Goal: Task Accomplishment & Management: Complete application form

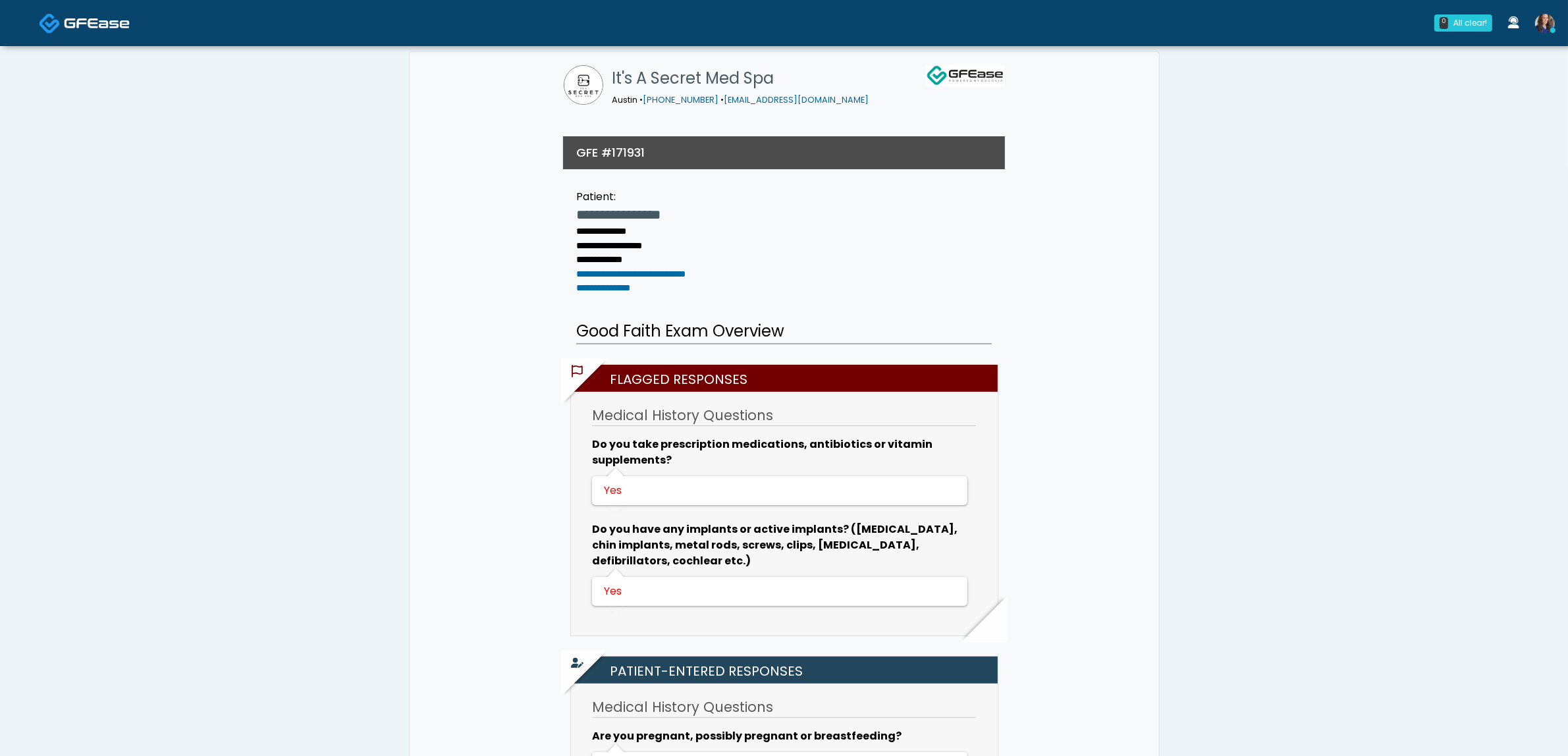
click at [79, 23] on img at bounding box center [96, 23] width 66 height 13
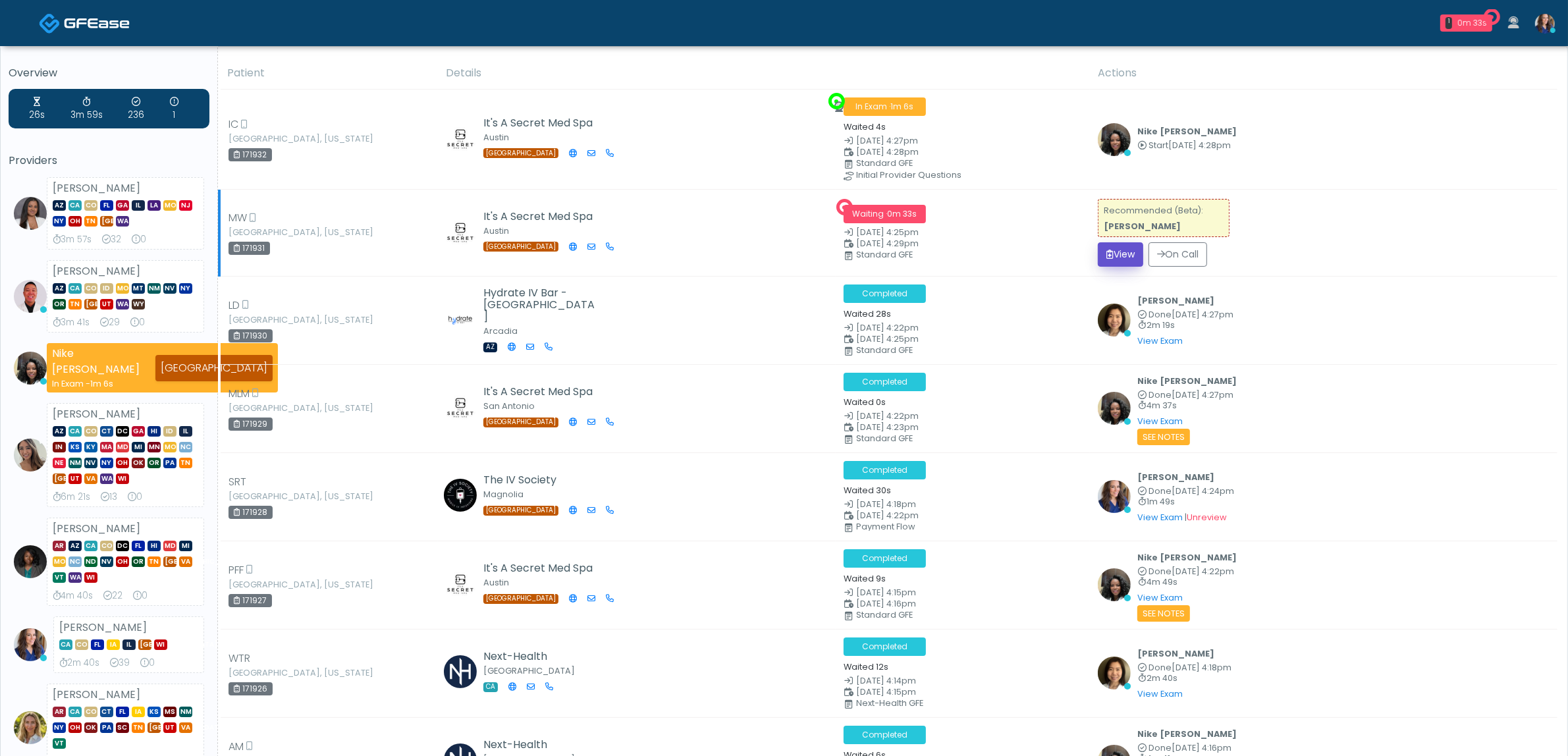
drag, startPoint x: 1095, startPoint y: 246, endPoint x: 1112, endPoint y: 248, distance: 17.1
click at [1098, 246] on button "View" at bounding box center [1120, 254] width 45 height 25
click at [1115, 248] on button "View" at bounding box center [1120, 254] width 45 height 25
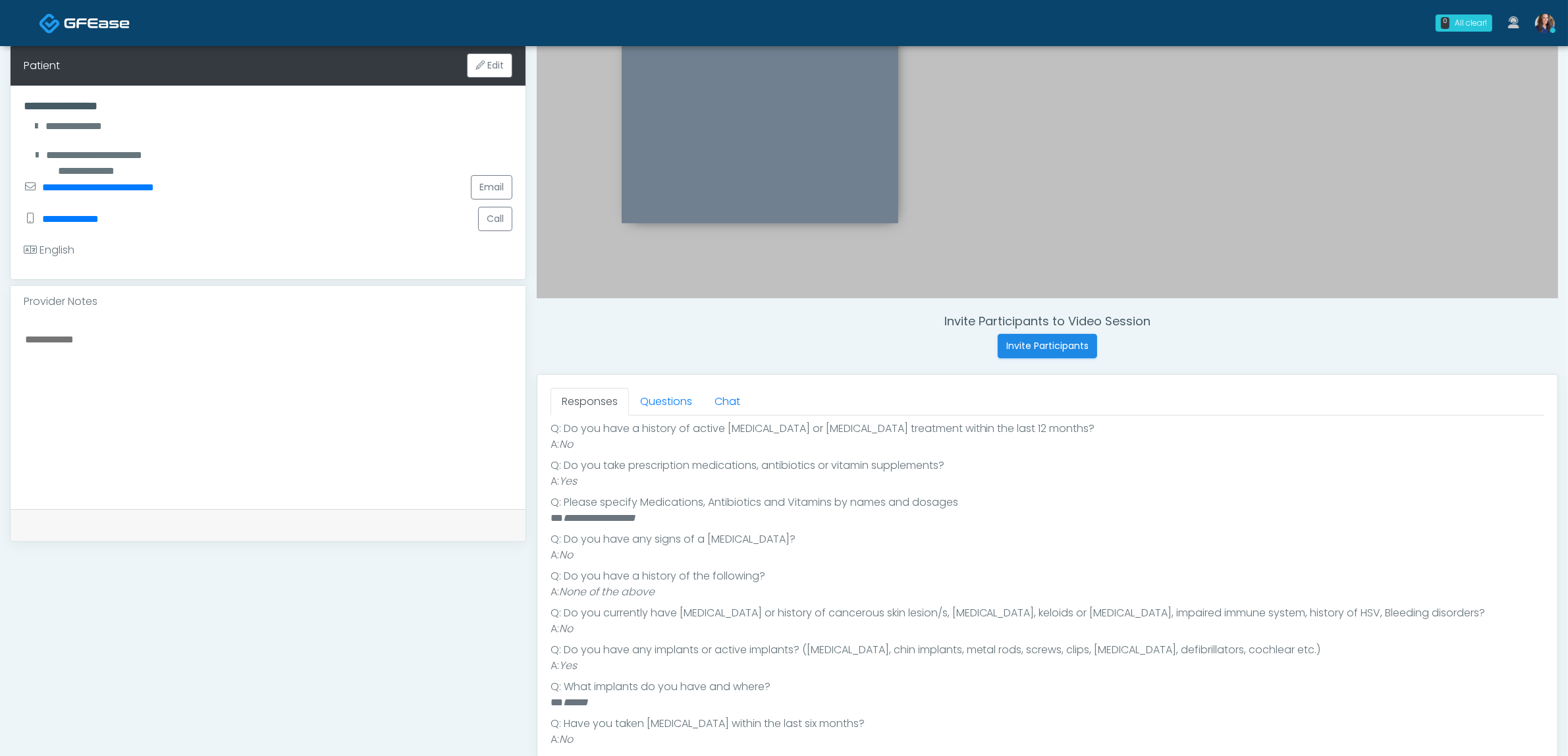
scroll to position [301, 0]
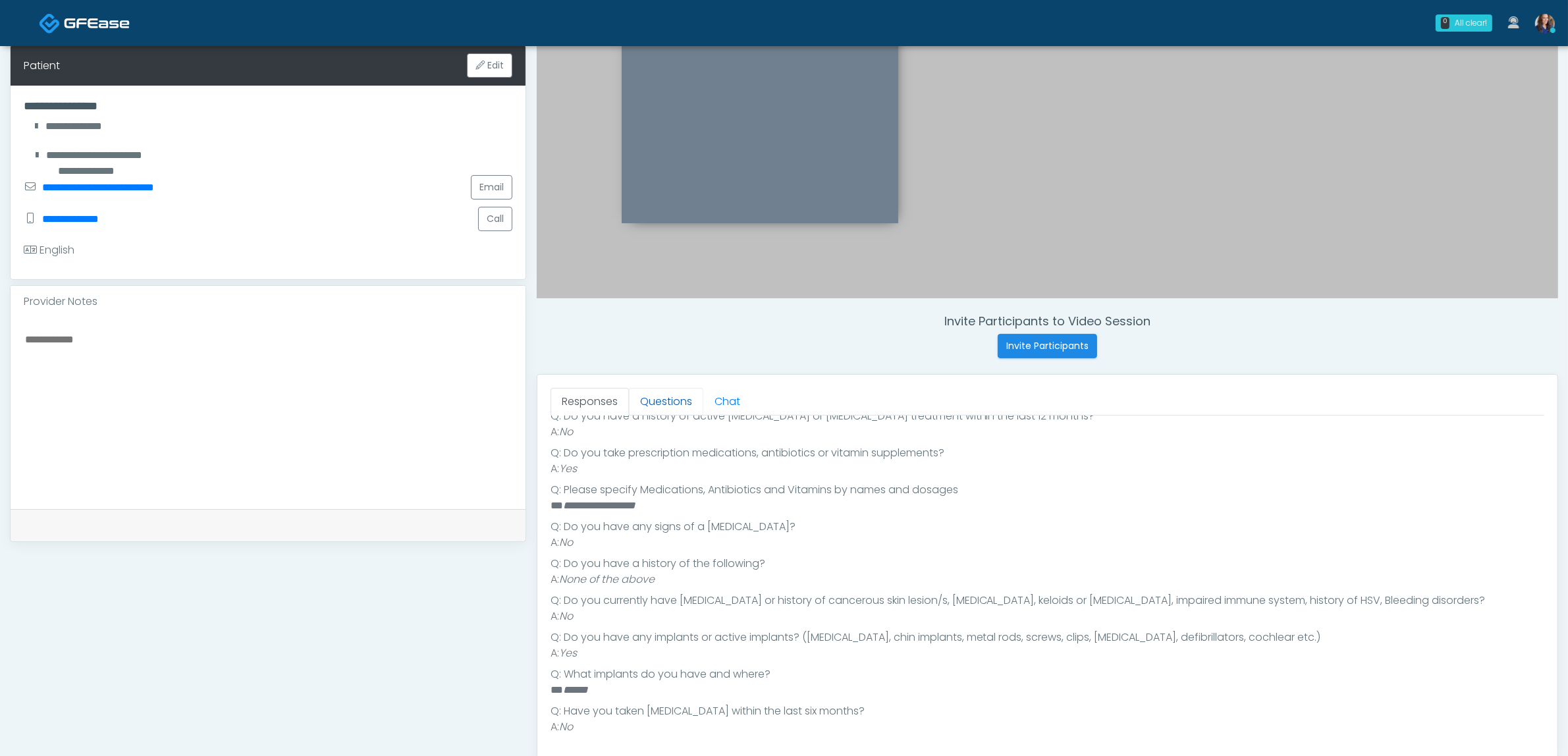
click at [674, 399] on link "Questions" at bounding box center [666, 401] width 74 height 28
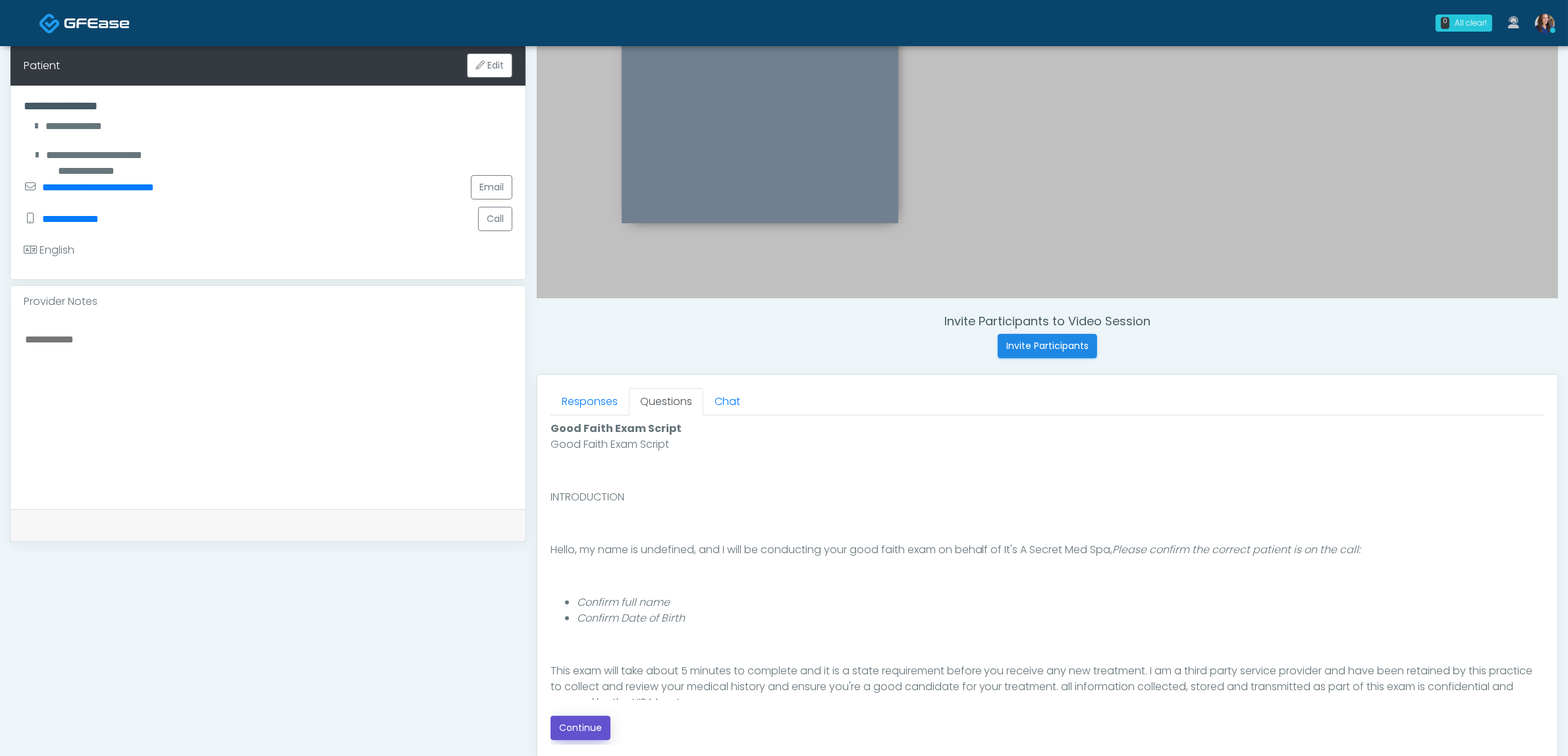
click at [584, 731] on button "Continue" at bounding box center [580, 728] width 60 height 25
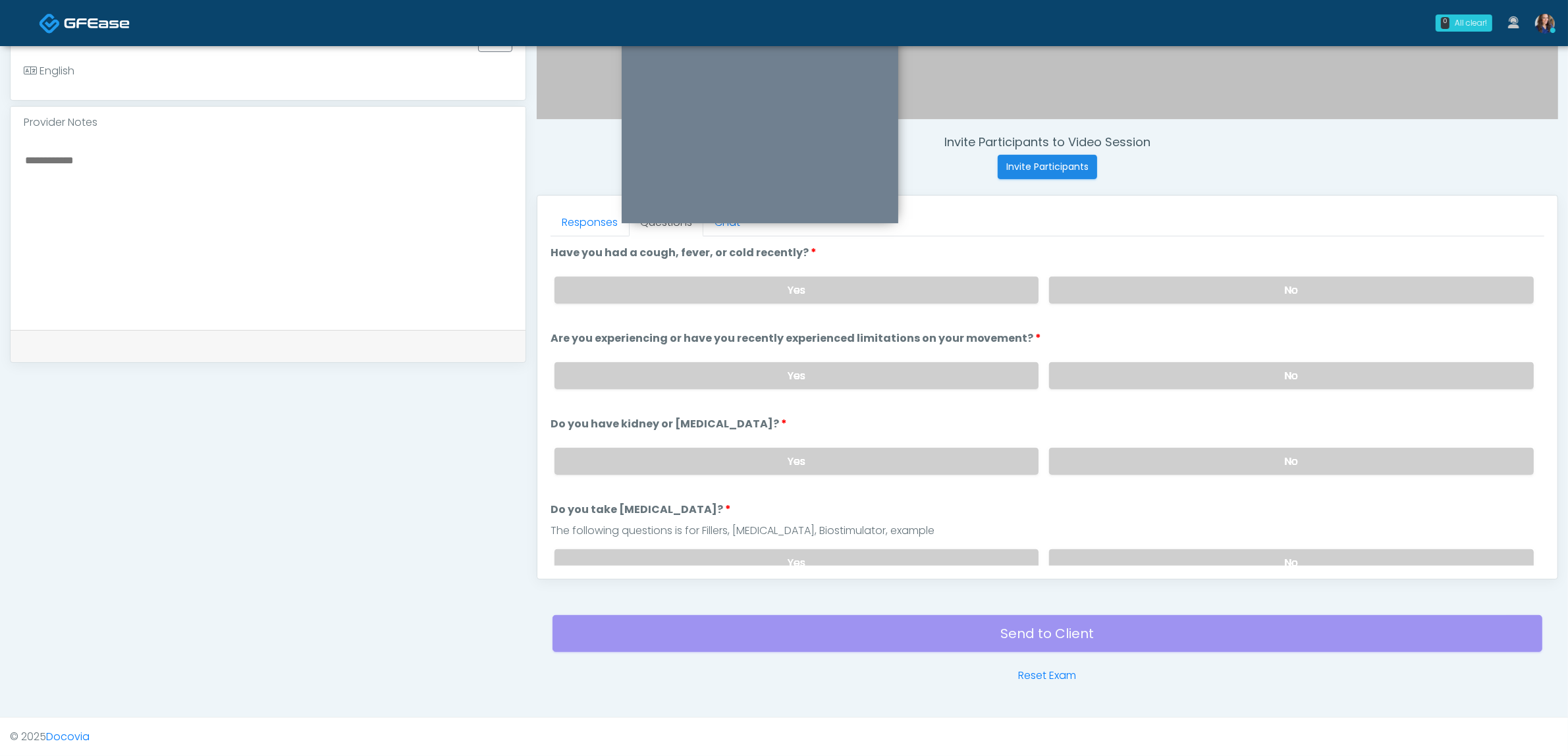
drag, startPoint x: 1241, startPoint y: 285, endPoint x: 1243, endPoint y: 308, distance: 23.1
click at [1241, 285] on label "No" at bounding box center [1290, 290] width 485 height 27
click at [1245, 388] on div "Yes No" at bounding box center [1044, 376] width 1000 height 48
click at [1245, 370] on label "No" at bounding box center [1290, 376] width 485 height 27
click at [1232, 459] on label "No" at bounding box center [1290, 461] width 485 height 27
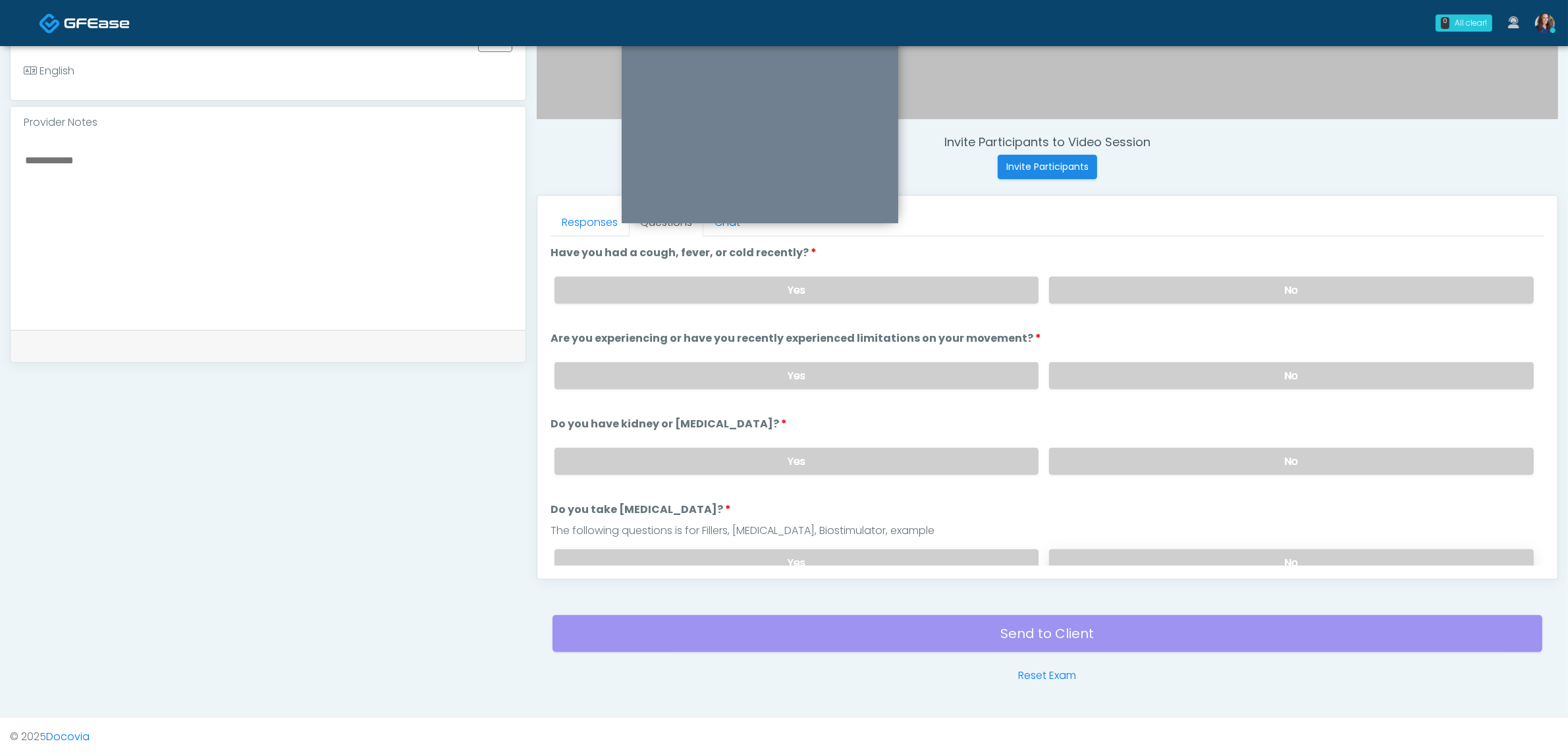
click at [1202, 551] on label "No" at bounding box center [1290, 562] width 485 height 27
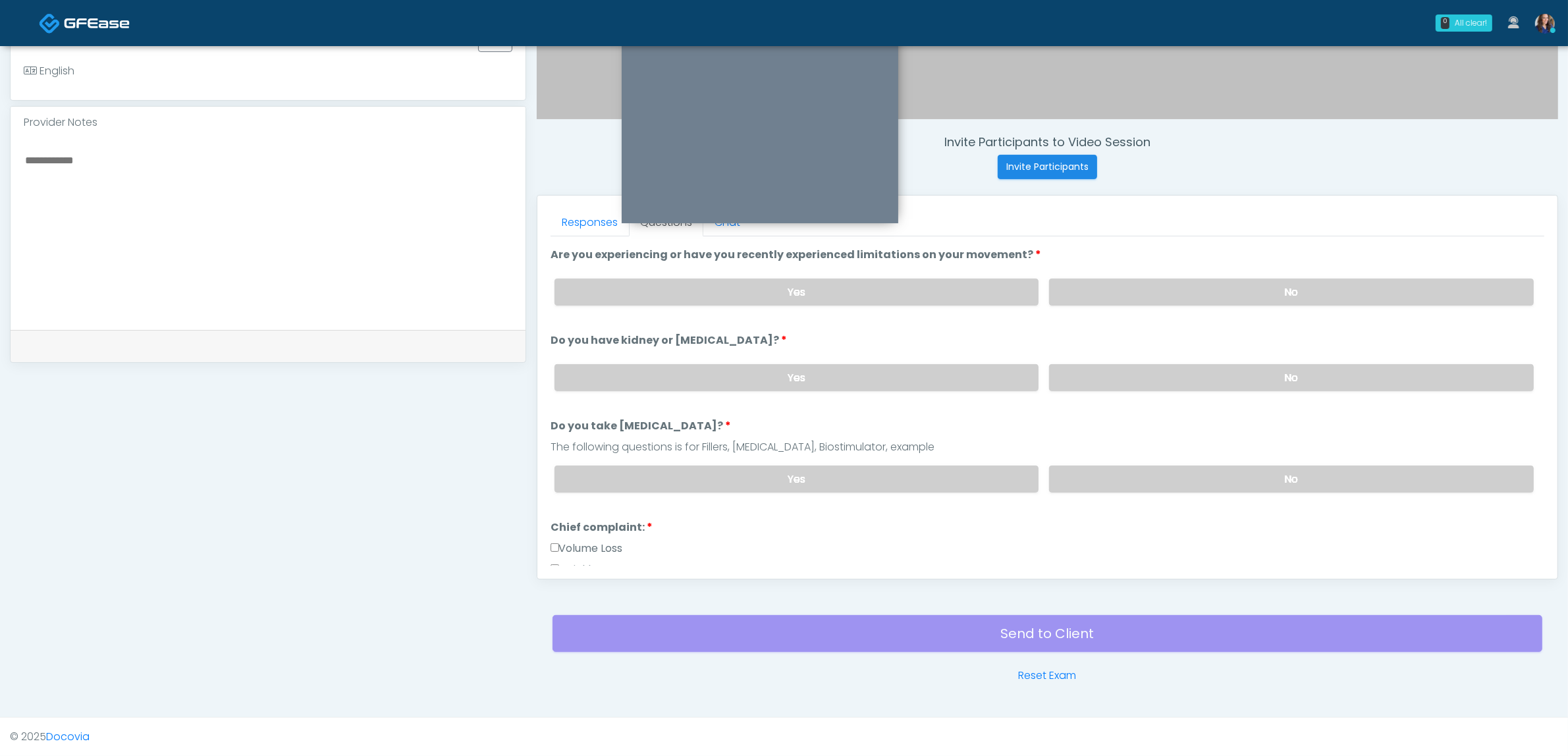
scroll to position [164, 0]
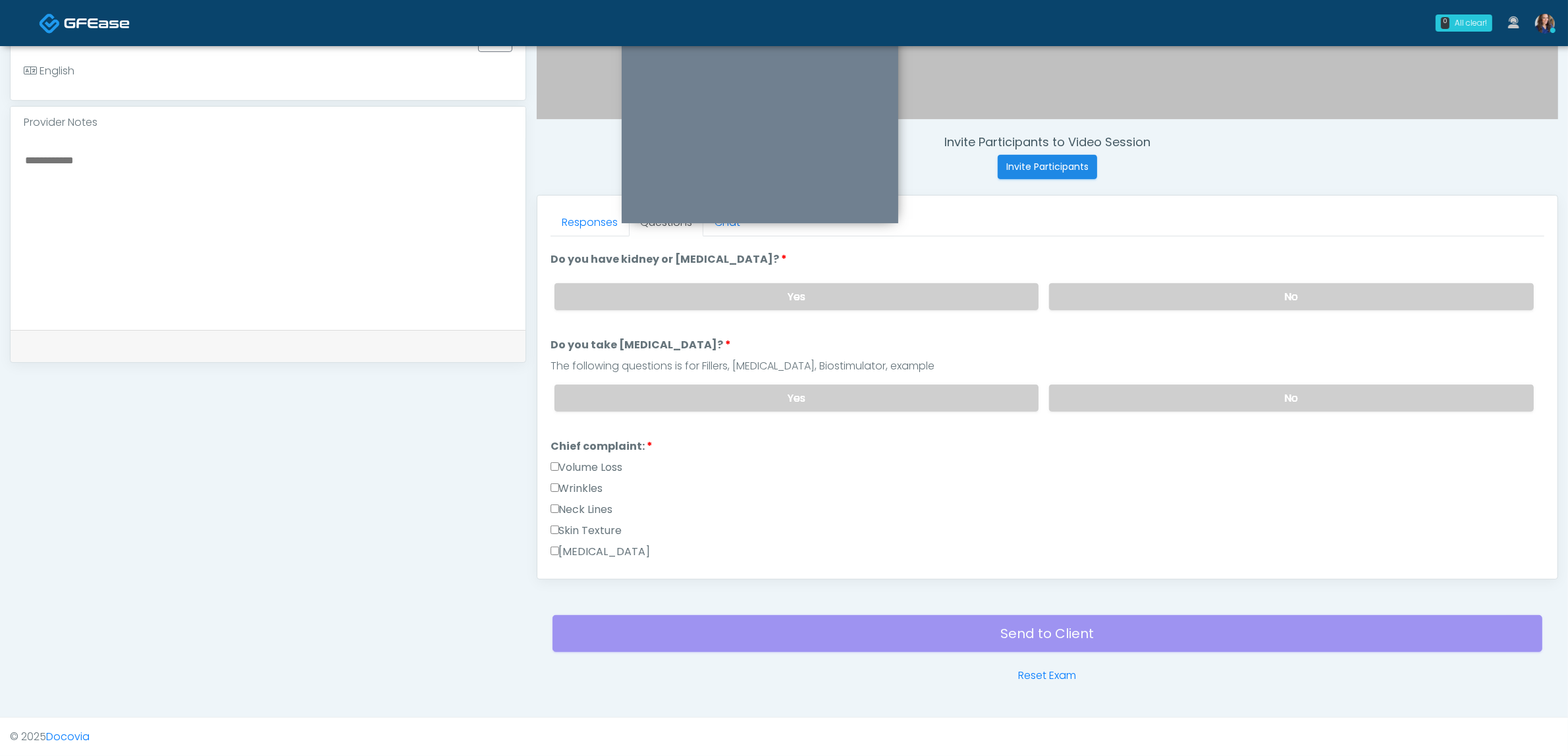
click at [578, 486] on label "Wrinkles" at bounding box center [576, 489] width 53 height 16
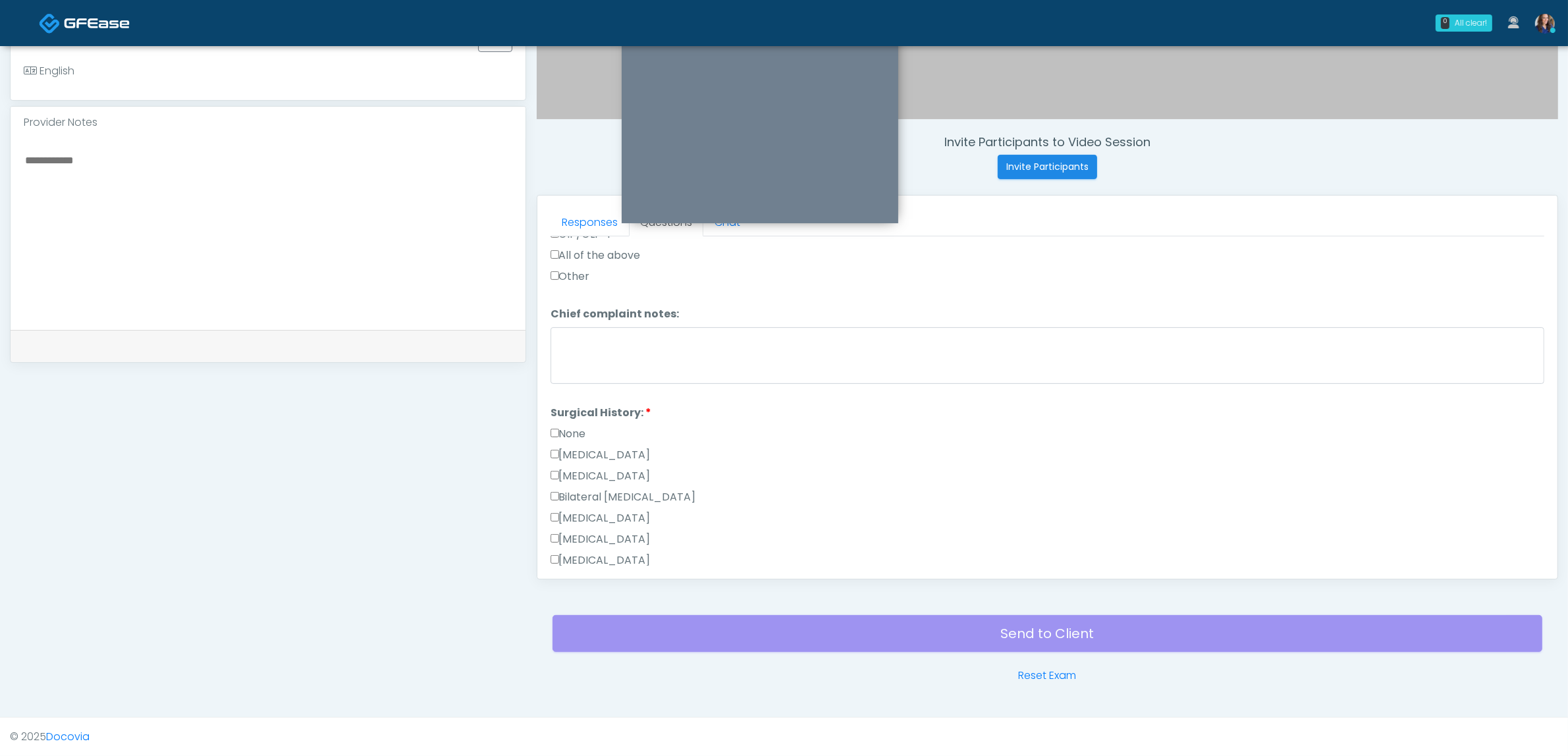
scroll to position [659, 0]
click at [597, 443] on label "[MEDICAL_DATA]" at bounding box center [600, 447] width 100 height 16
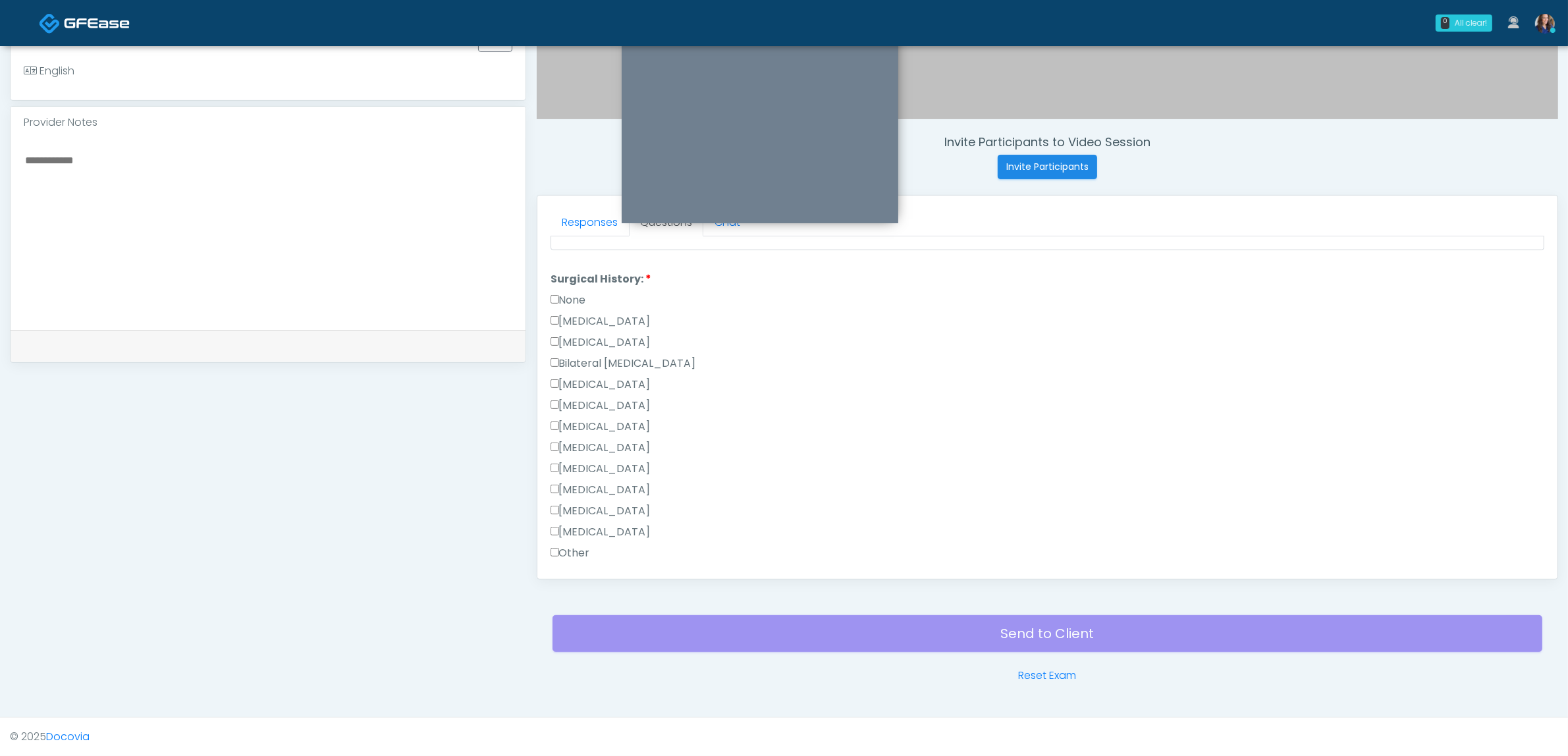
scroll to position [855, 0]
click at [587, 548] on button "Continue" at bounding box center [580, 560] width 60 height 25
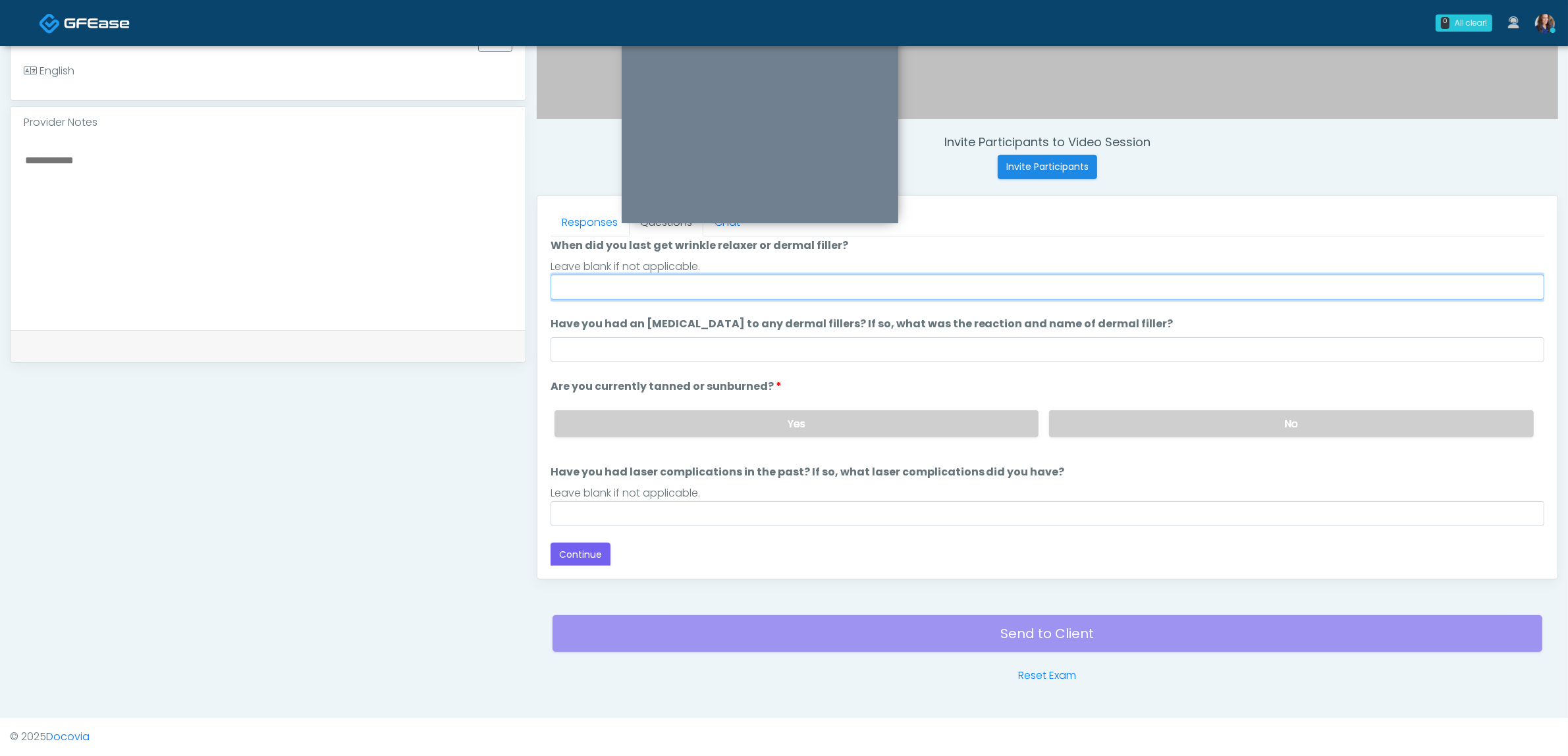
drag, startPoint x: 623, startPoint y: 284, endPoint x: 626, endPoint y: 290, distance: 6.7
click at [623, 284] on input "When did you last get wrinkle relaxer or dermal filler?" at bounding box center [1047, 287] width 994 height 25
click at [614, 280] on input "**********" at bounding box center [1047, 287] width 994 height 25
click at [614, 280] on input "**********" at bounding box center [1047, 287] width 994 height 25
click at [601, 286] on input "**********" at bounding box center [1047, 287] width 994 height 25
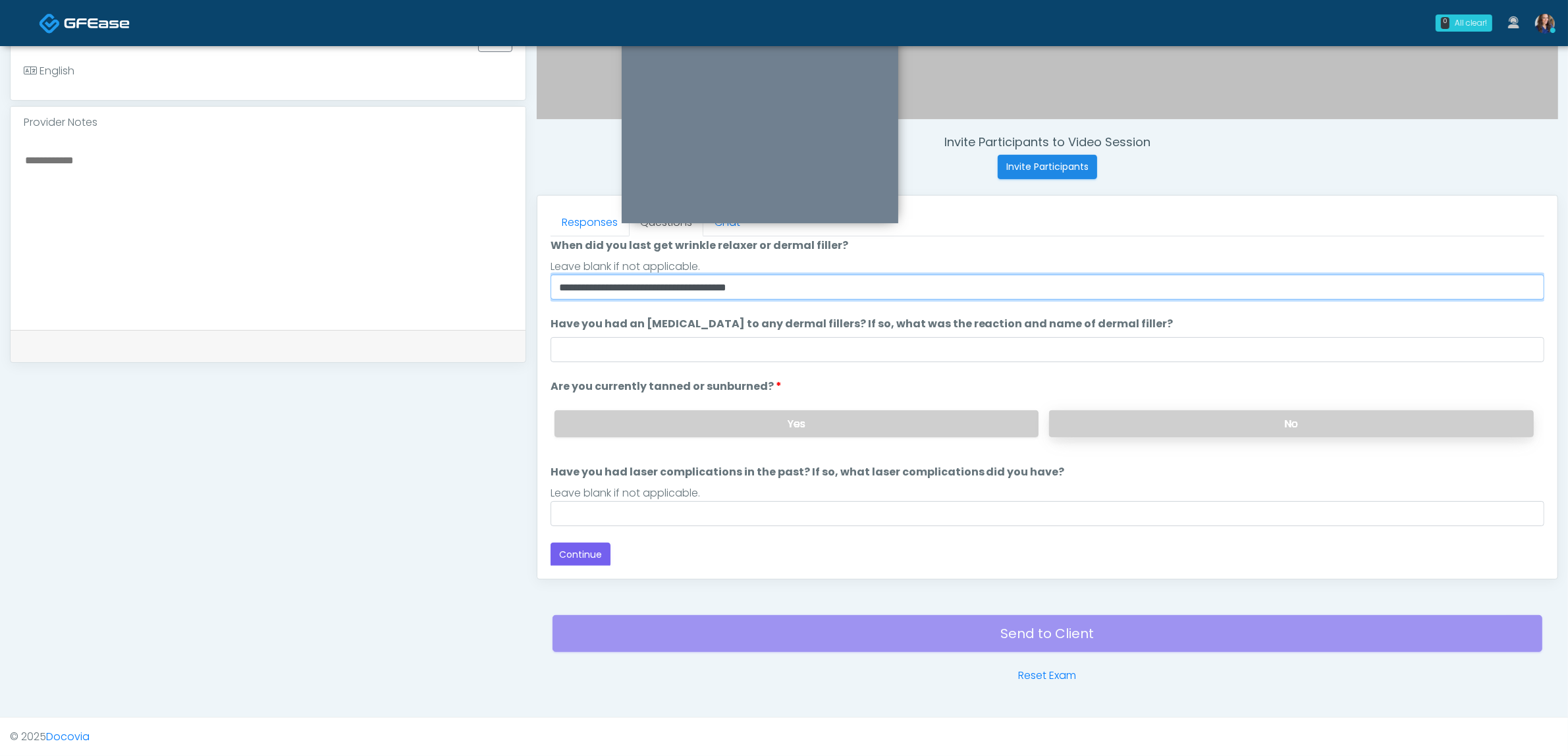
type input "**********"
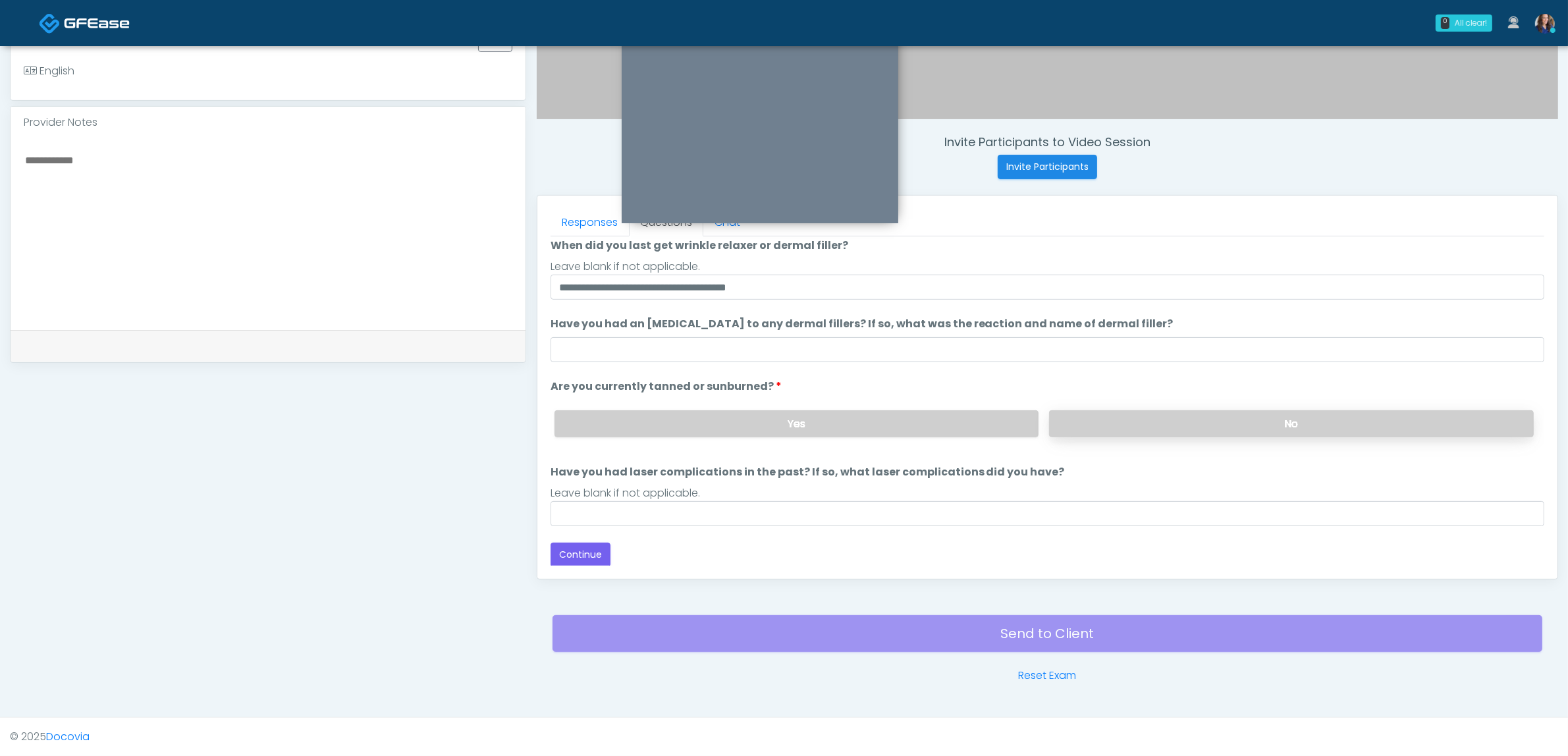
click at [1106, 429] on label "No" at bounding box center [1290, 424] width 485 height 27
click at [759, 510] on input "Have you had laser complications in the past? If so, what laser complications d…" at bounding box center [1047, 514] width 994 height 25
type input "**"
click at [586, 545] on button "Continue" at bounding box center [580, 554] width 60 height 25
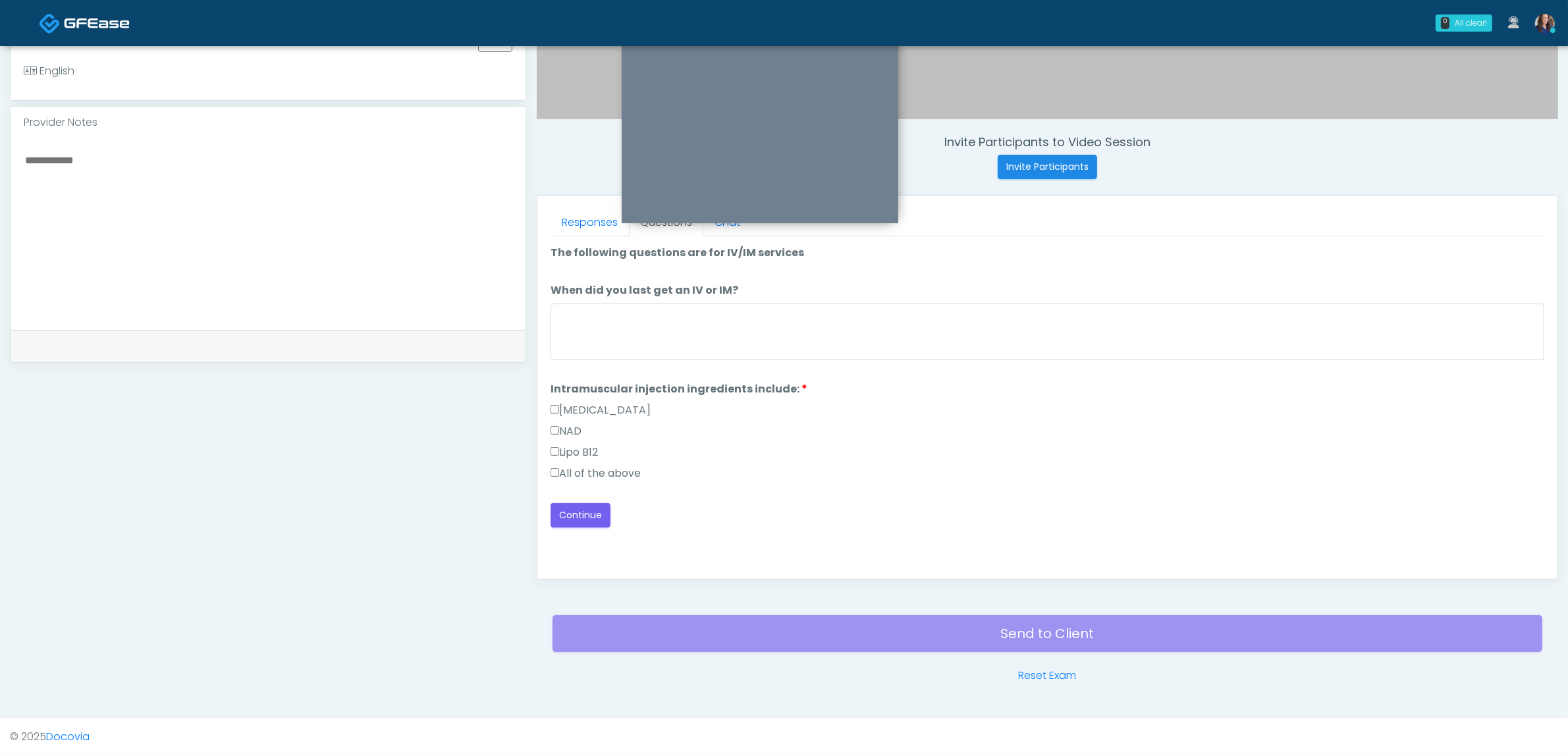
scroll to position [0, 0]
drag, startPoint x: 587, startPoint y: 473, endPoint x: 580, endPoint y: 481, distance: 10.6
click at [586, 473] on label "All of the above" at bounding box center [595, 474] width 90 height 16
click at [567, 512] on button "Continue" at bounding box center [580, 515] width 60 height 25
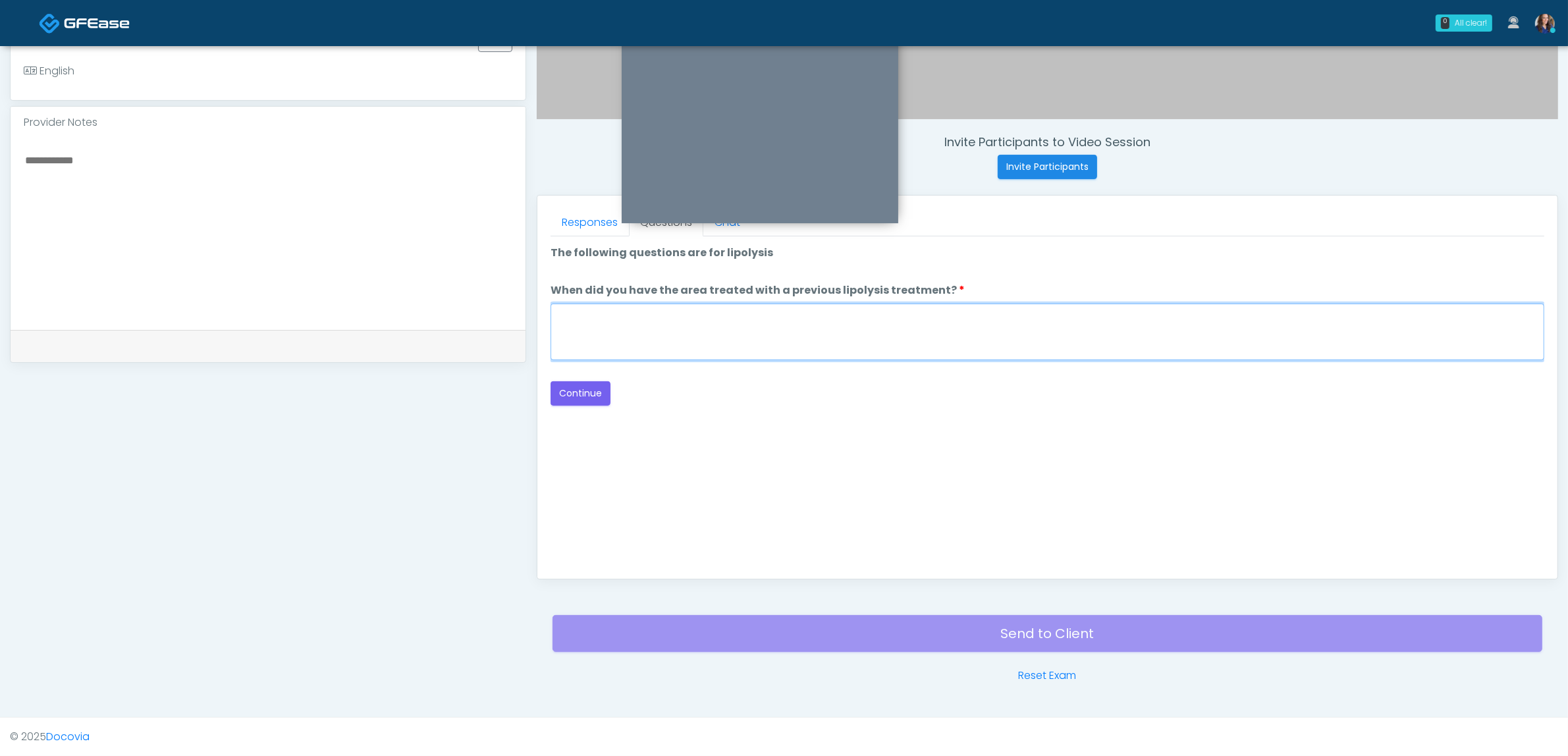
click at [773, 339] on textarea "When did you have the area treated with a previous lipolysis treatment?" at bounding box center [1047, 332] width 994 height 57
type textarea "**"
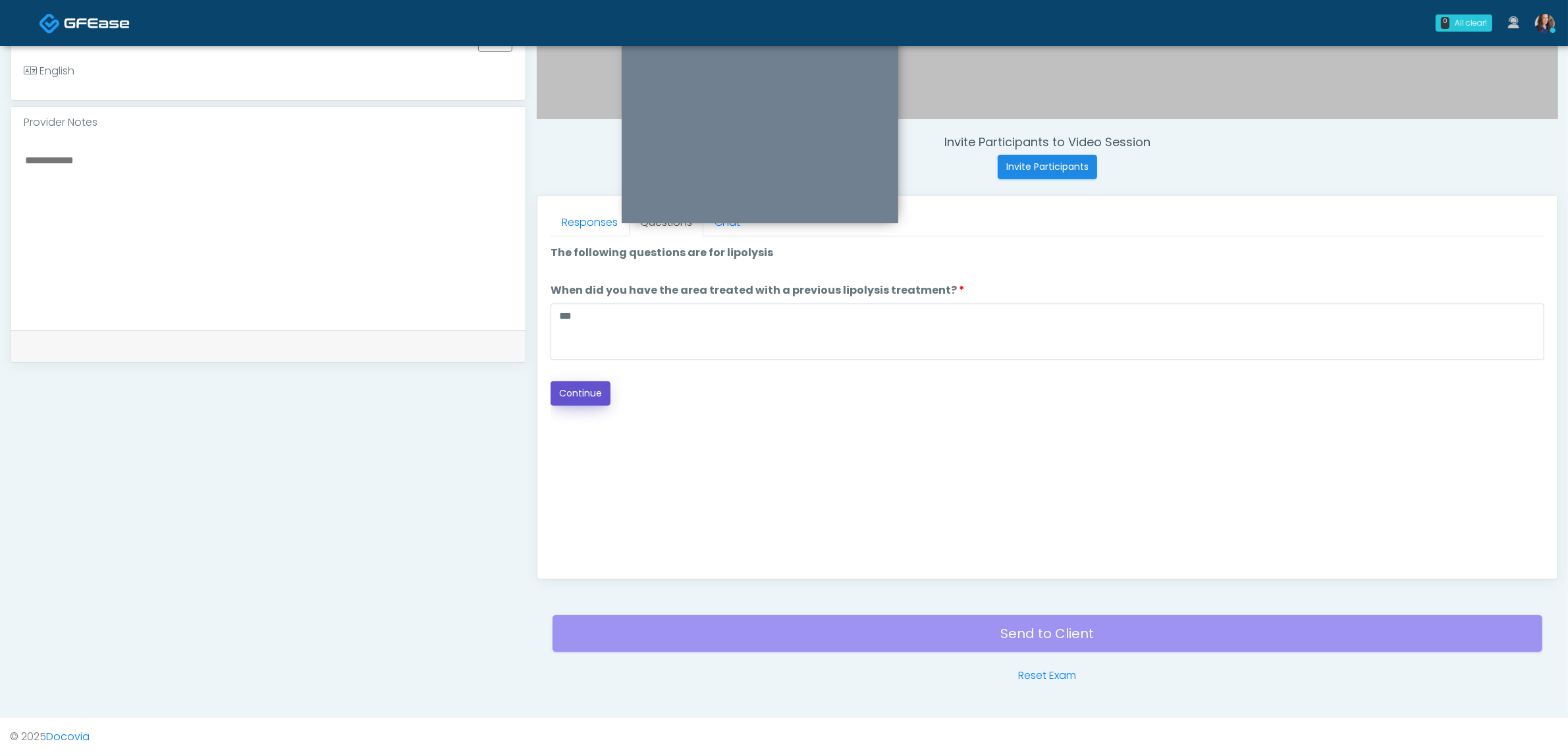
click at [584, 397] on button "Continue" at bounding box center [580, 393] width 60 height 25
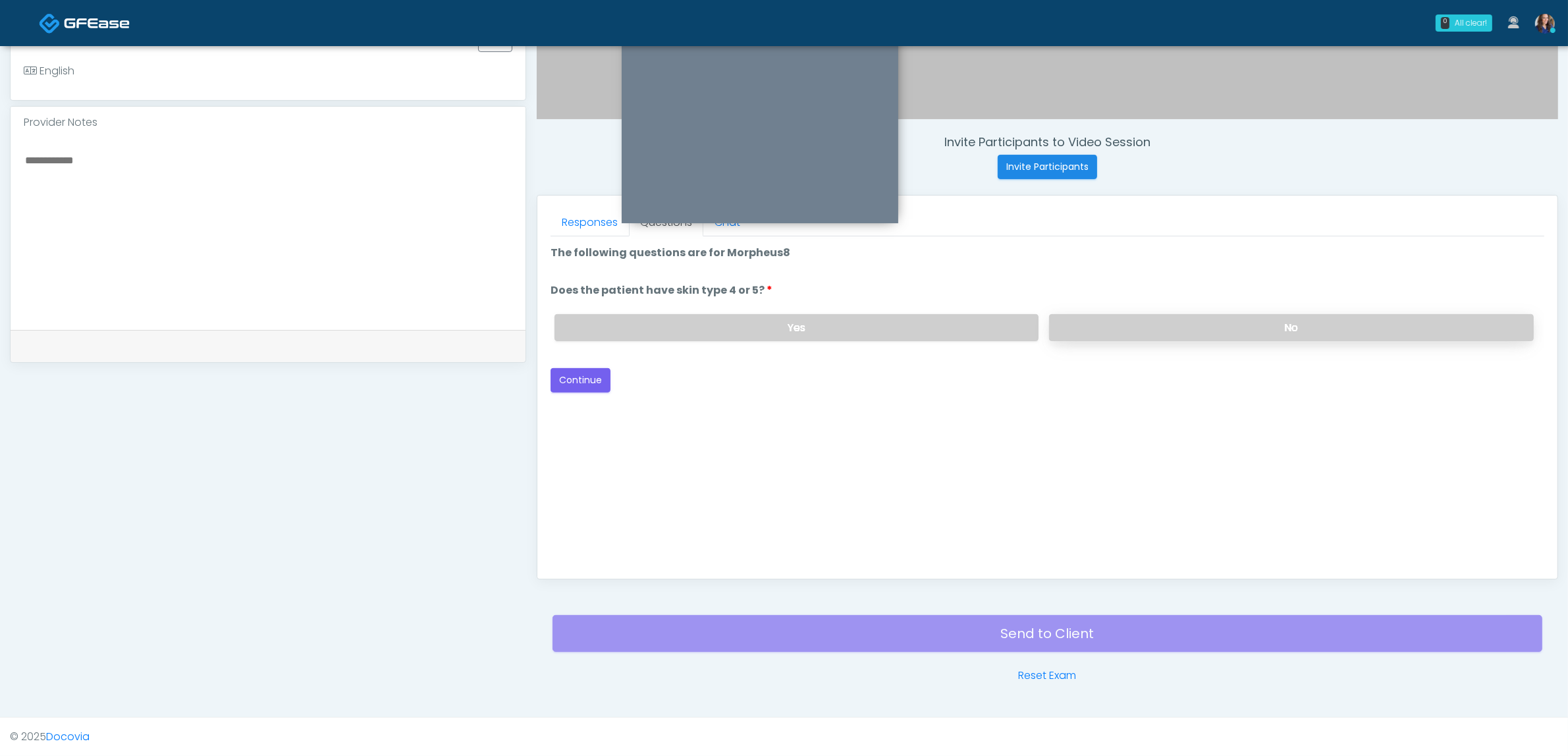
click at [1187, 327] on label "No" at bounding box center [1290, 327] width 485 height 27
click at [580, 376] on button "Continue" at bounding box center [580, 380] width 60 height 25
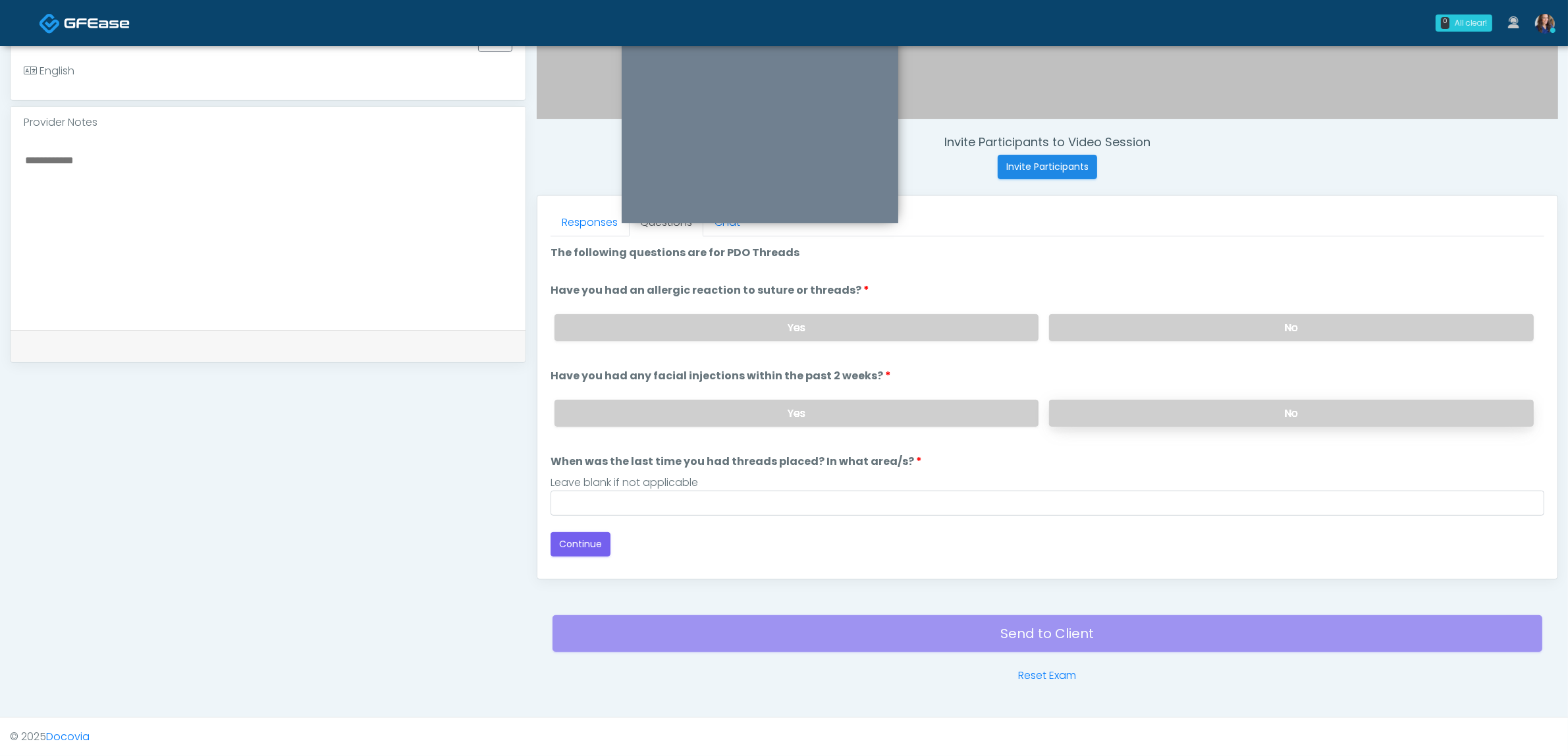
drag, startPoint x: 1174, startPoint y: 331, endPoint x: 1170, endPoint y: 419, distance: 88.1
click at [1175, 335] on label "No" at bounding box center [1290, 327] width 485 height 27
drag, startPoint x: 1169, startPoint y: 415, endPoint x: 1077, endPoint y: 471, distance: 107.7
click at [1170, 416] on label "No" at bounding box center [1290, 413] width 485 height 27
click at [902, 515] on div "Loading... Connecting to your agent... Please wait while we prepare your person…" at bounding box center [1047, 401] width 994 height 312
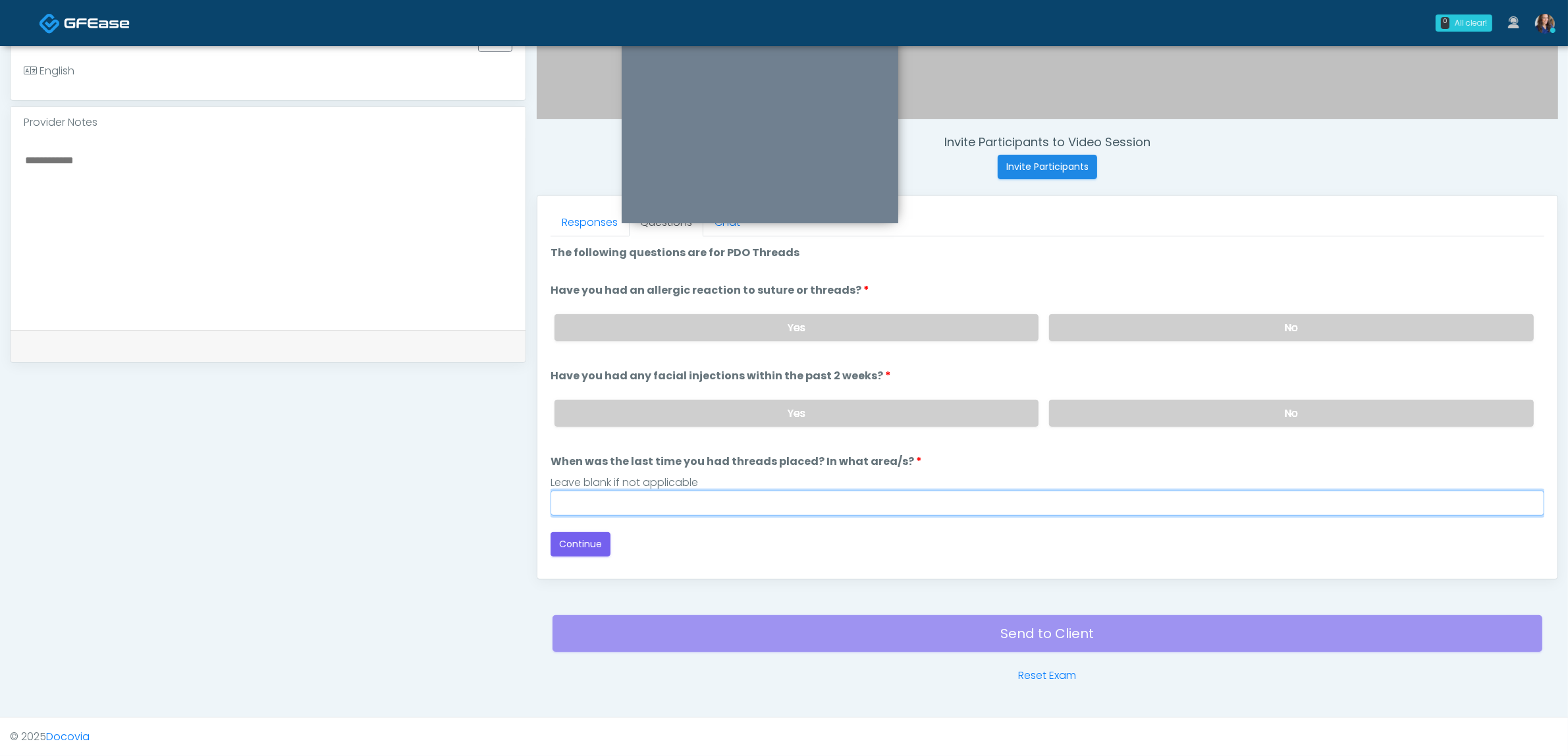
click at [869, 501] on input "When was the last time you had threads placed? In what area/s?" at bounding box center [1047, 503] width 994 height 25
type input "**"
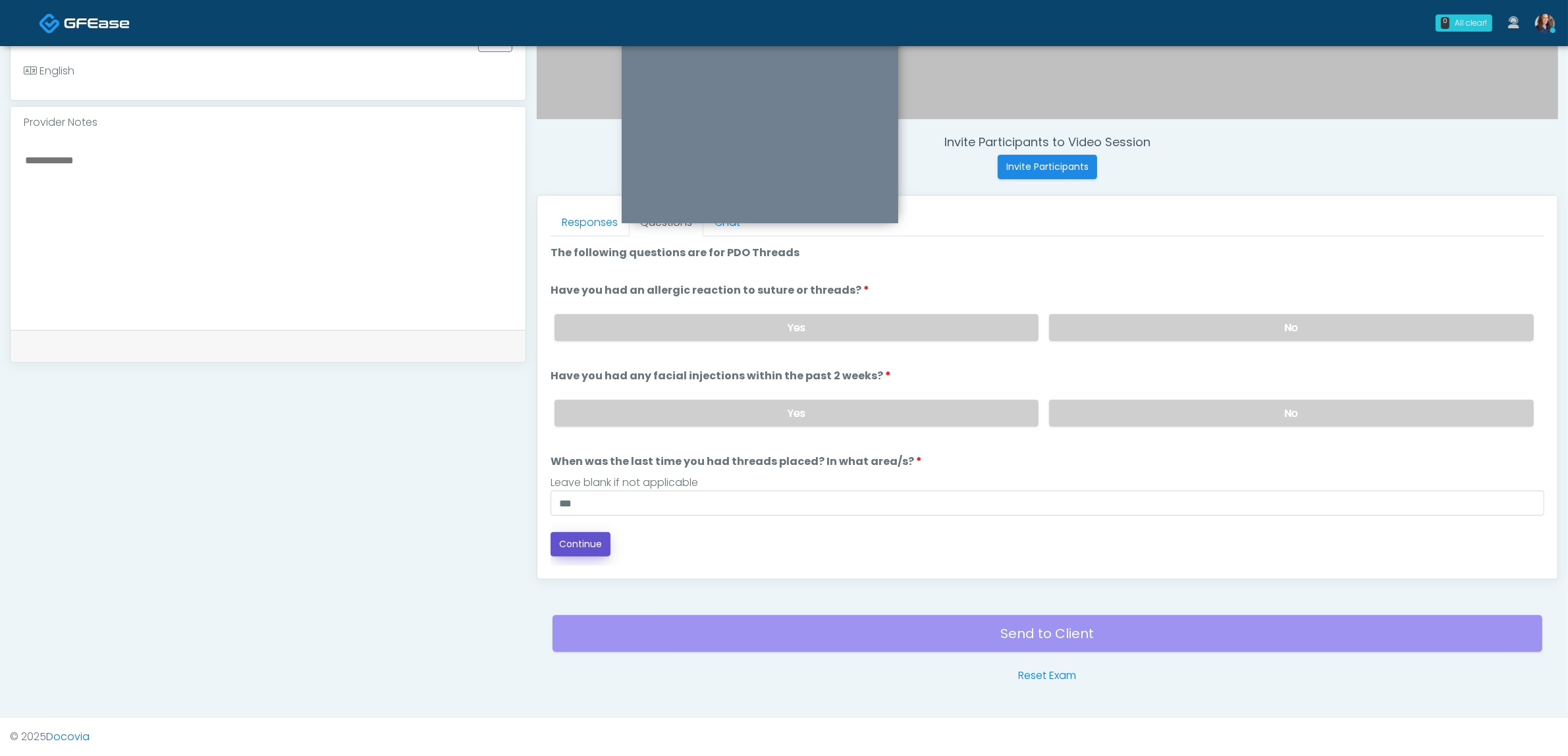
click at [571, 547] on button "Continue" at bounding box center [580, 544] width 60 height 25
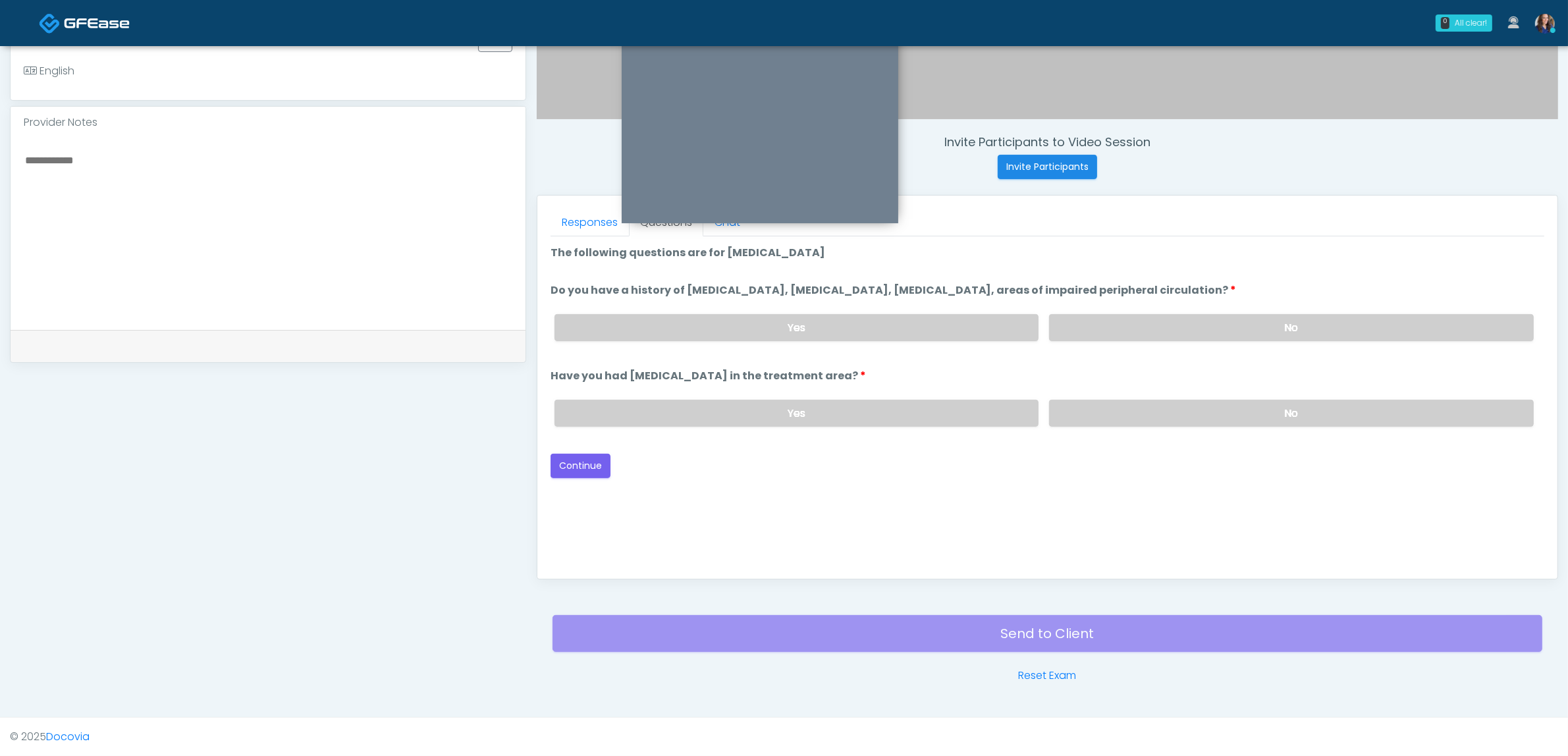
drag, startPoint x: 1149, startPoint y: 331, endPoint x: 1147, endPoint y: 372, distance: 41.0
click at [1150, 331] on label "No" at bounding box center [1290, 327] width 485 height 27
drag, startPoint x: 1137, startPoint y: 410, endPoint x: 894, endPoint y: 455, distance: 247.1
click at [1121, 423] on label "No" at bounding box center [1290, 413] width 485 height 27
click at [581, 462] on button "Continue" at bounding box center [580, 466] width 60 height 25
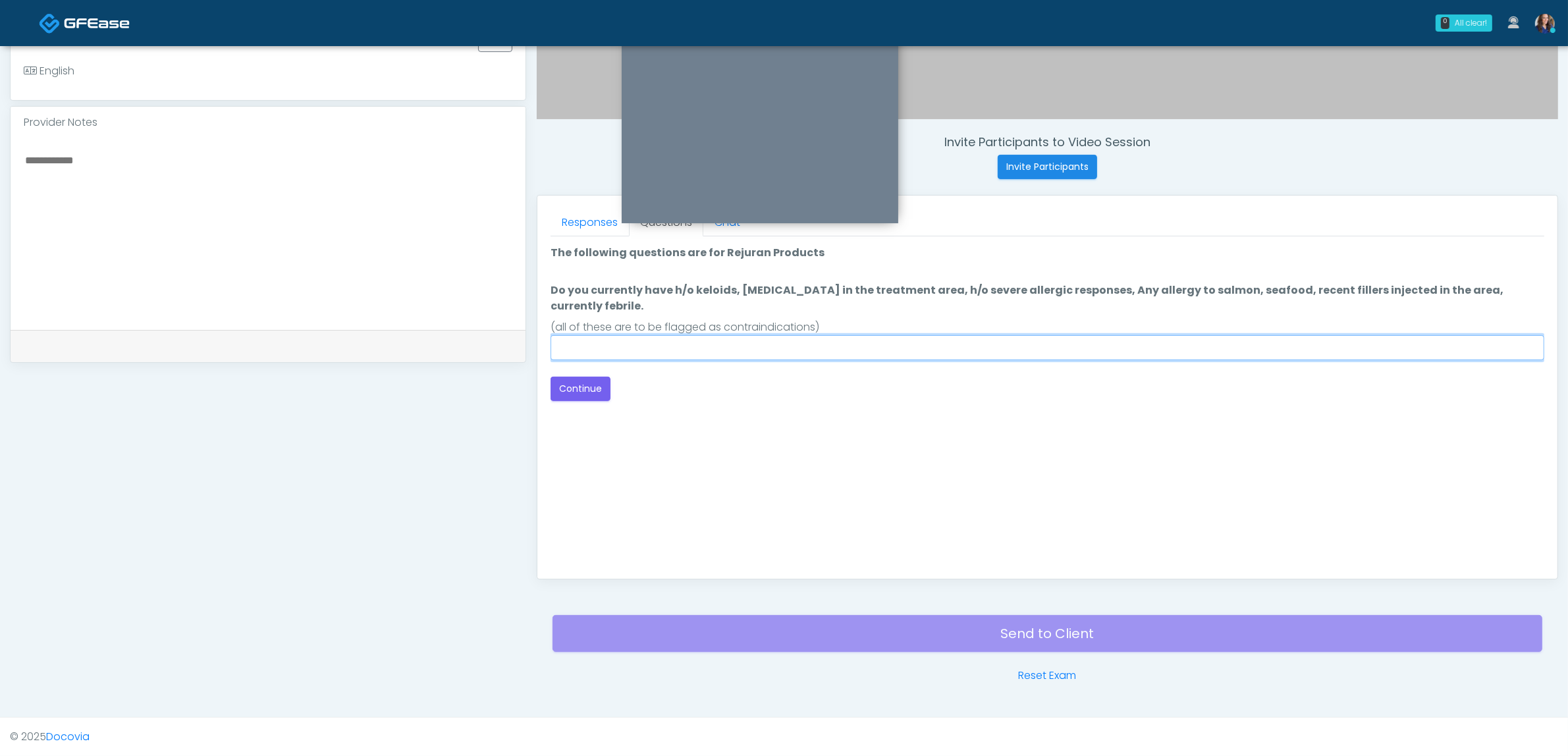
drag, startPoint x: 1022, startPoint y: 329, endPoint x: 970, endPoint y: 346, distance: 54.7
click at [1022, 335] on input "Do you currently have h/o keloids, skin infection in the treatment area, h/o se…" at bounding box center [1047, 348] width 994 height 25
click at [624, 376] on div "Back Continue" at bounding box center [1047, 388] width 994 height 25
drag, startPoint x: 657, startPoint y: 331, endPoint x: 659, endPoint y: 341, distance: 10.2
click at [659, 335] on input "Do you currently have h/o keloids, skin infection in the treatment area, h/o se…" at bounding box center [1047, 348] width 994 height 25
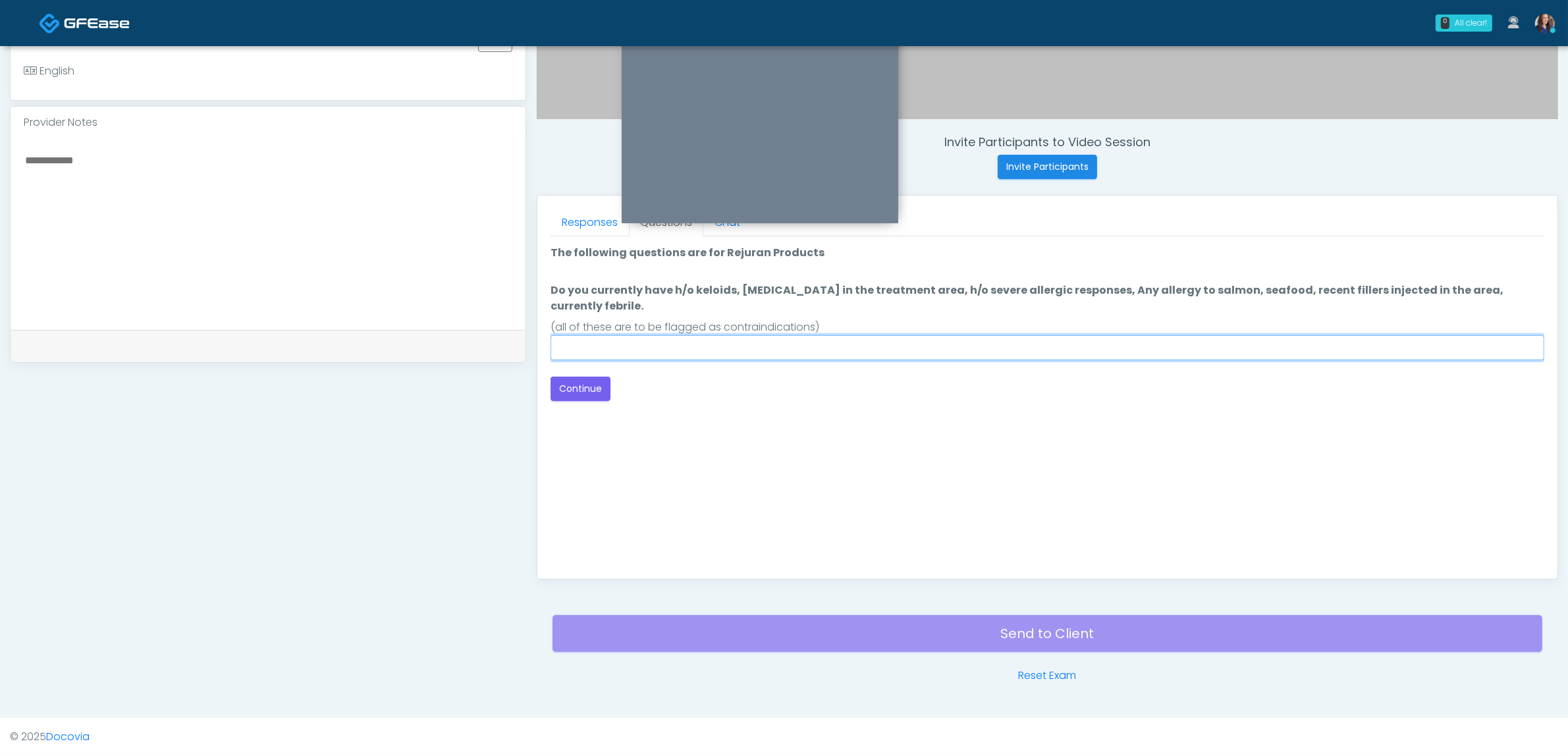
type input "**"
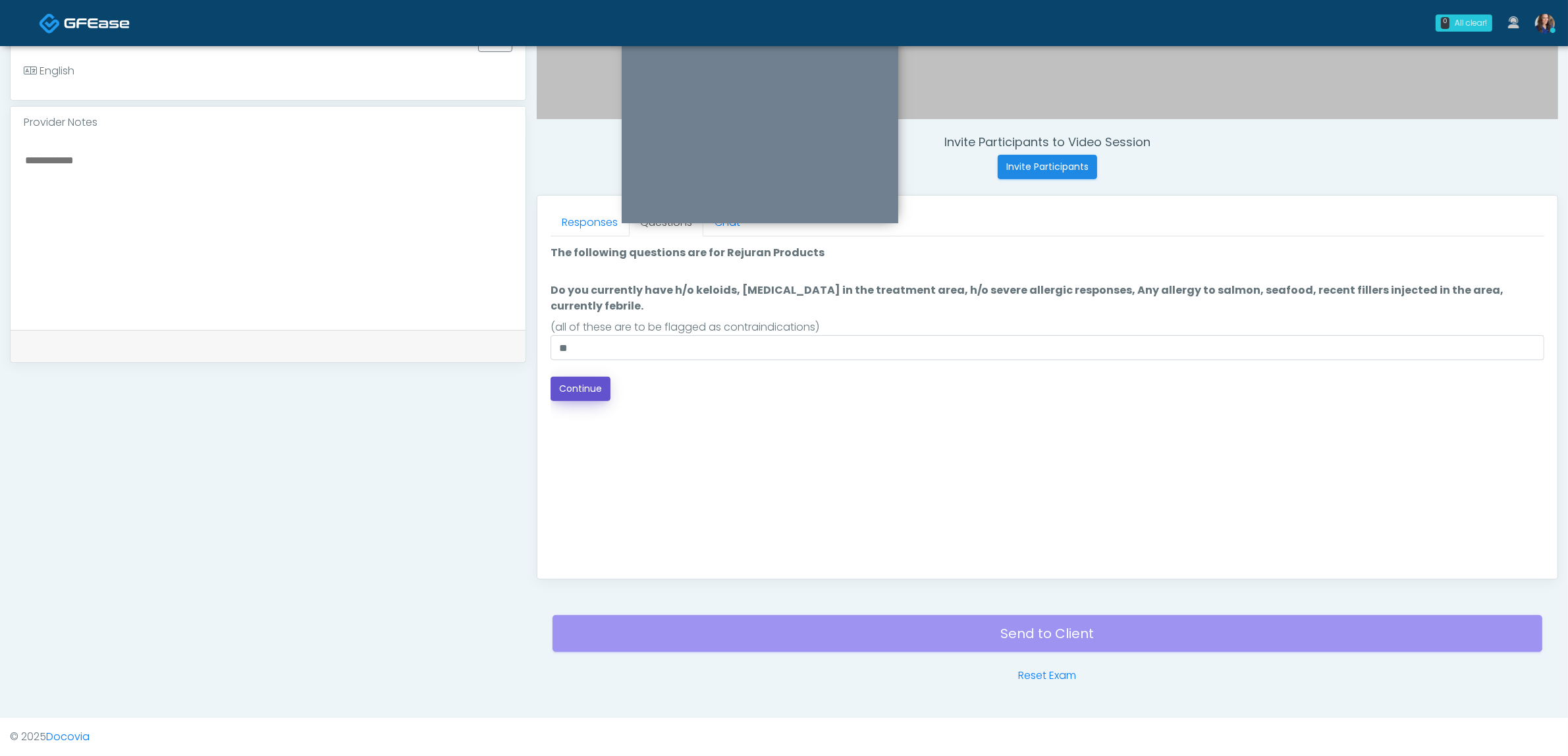
click at [578, 376] on button "Continue" at bounding box center [580, 388] width 60 height 25
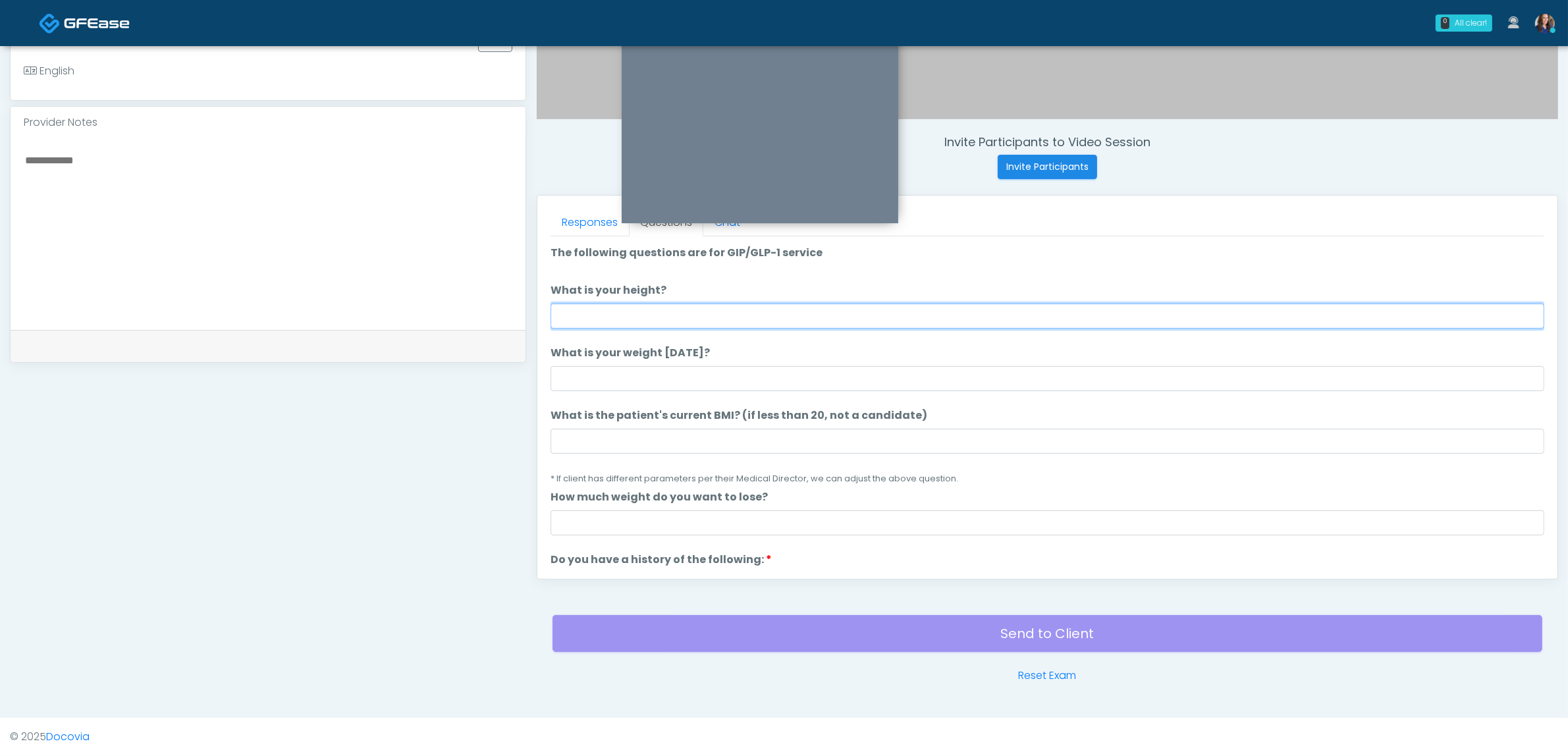
click at [765, 312] on input "What is your height?" at bounding box center [1047, 316] width 994 height 25
type input "*****"
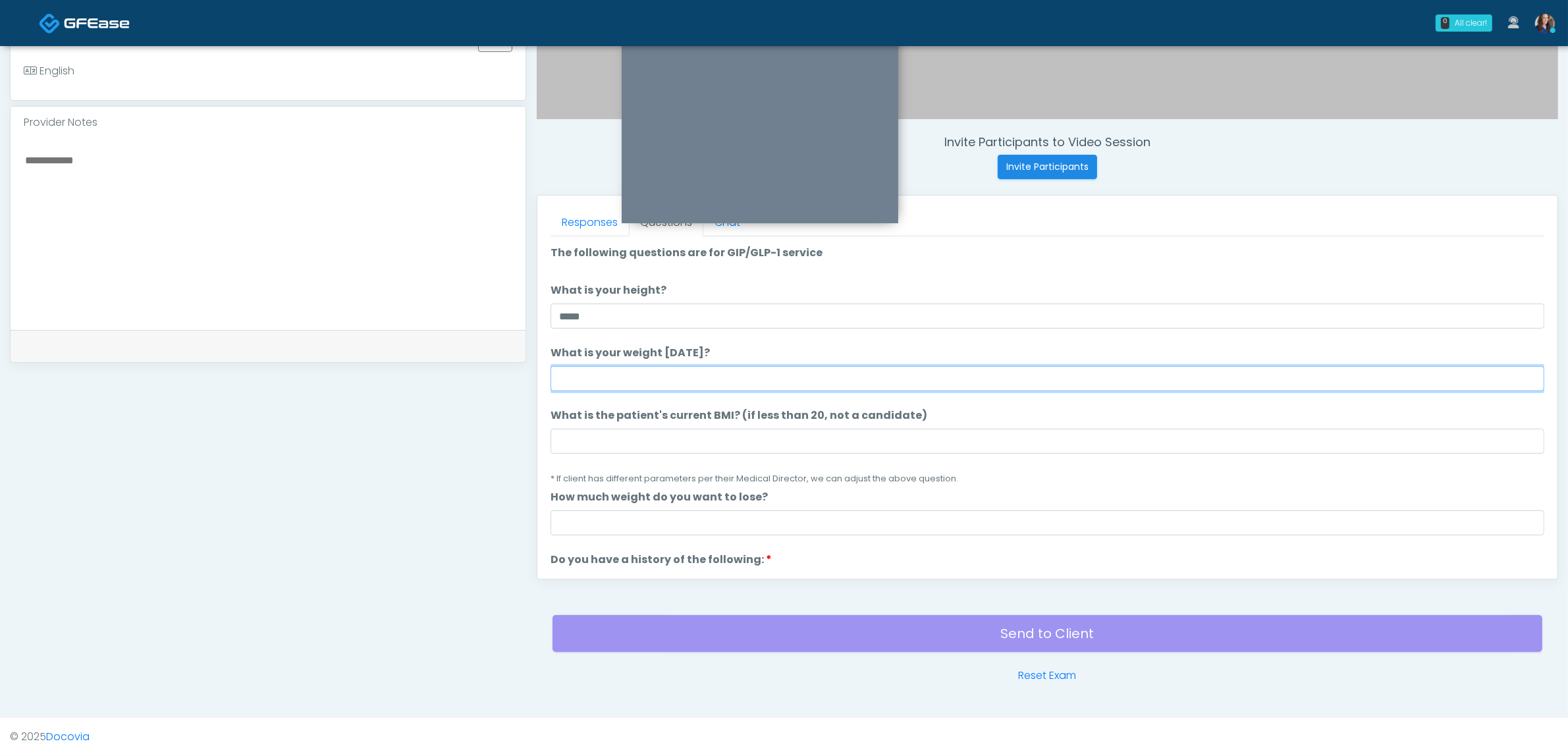
drag, startPoint x: 722, startPoint y: 380, endPoint x: 736, endPoint y: 376, distance: 14.6
click at [732, 377] on input "What is your weight today?" at bounding box center [1047, 379] width 994 height 25
type input "***"
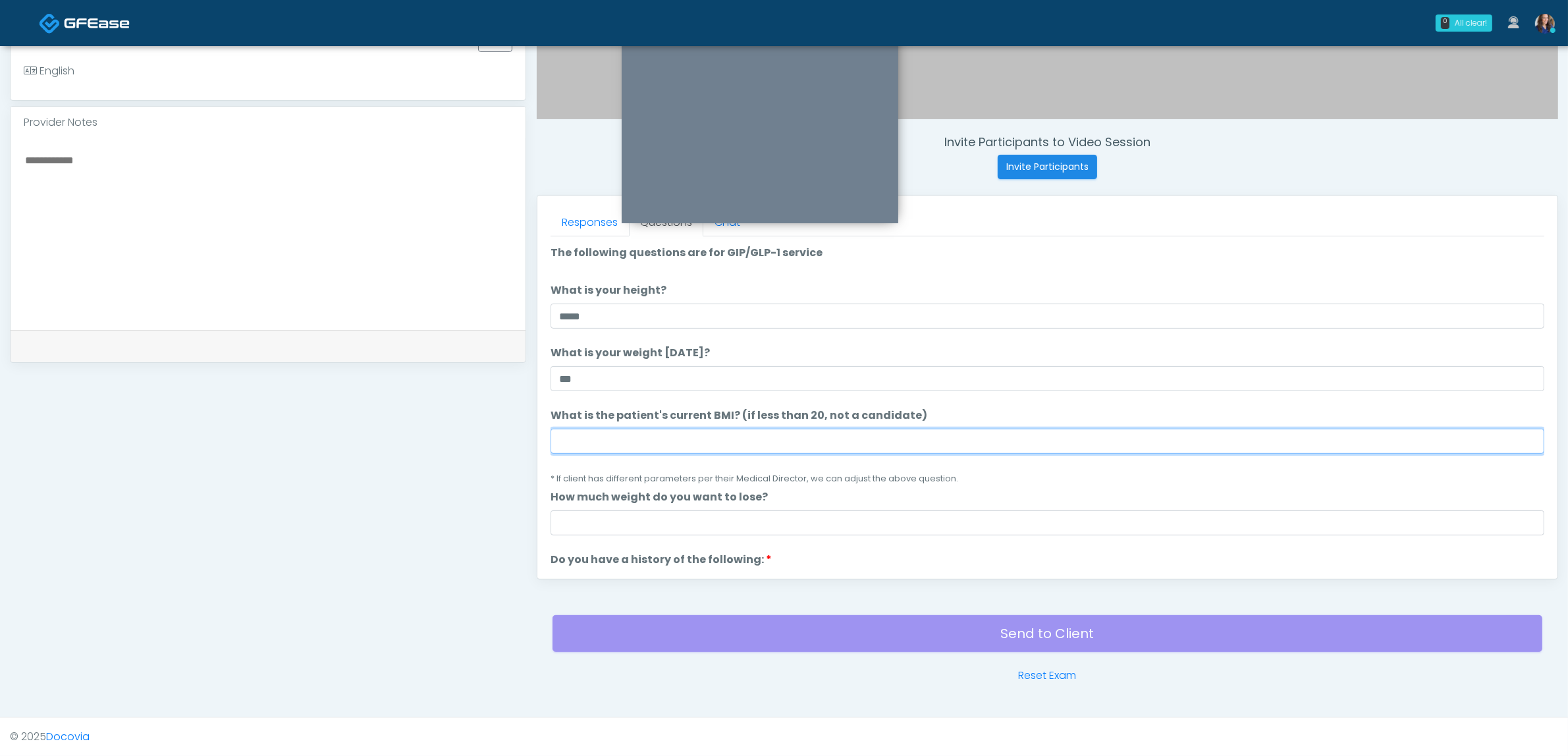
drag, startPoint x: 696, startPoint y: 439, endPoint x: 702, endPoint y: 435, distance: 7.2
click at [708, 425] on li "What is the patient's current BMI? (if less than 20, not a candidate) What is t…" at bounding box center [1047, 446] width 994 height 78
type input "**"
click at [837, 481] on small "* If client has different parameters per their Medical Director, we can adjust …" at bounding box center [754, 478] width 407 height 11
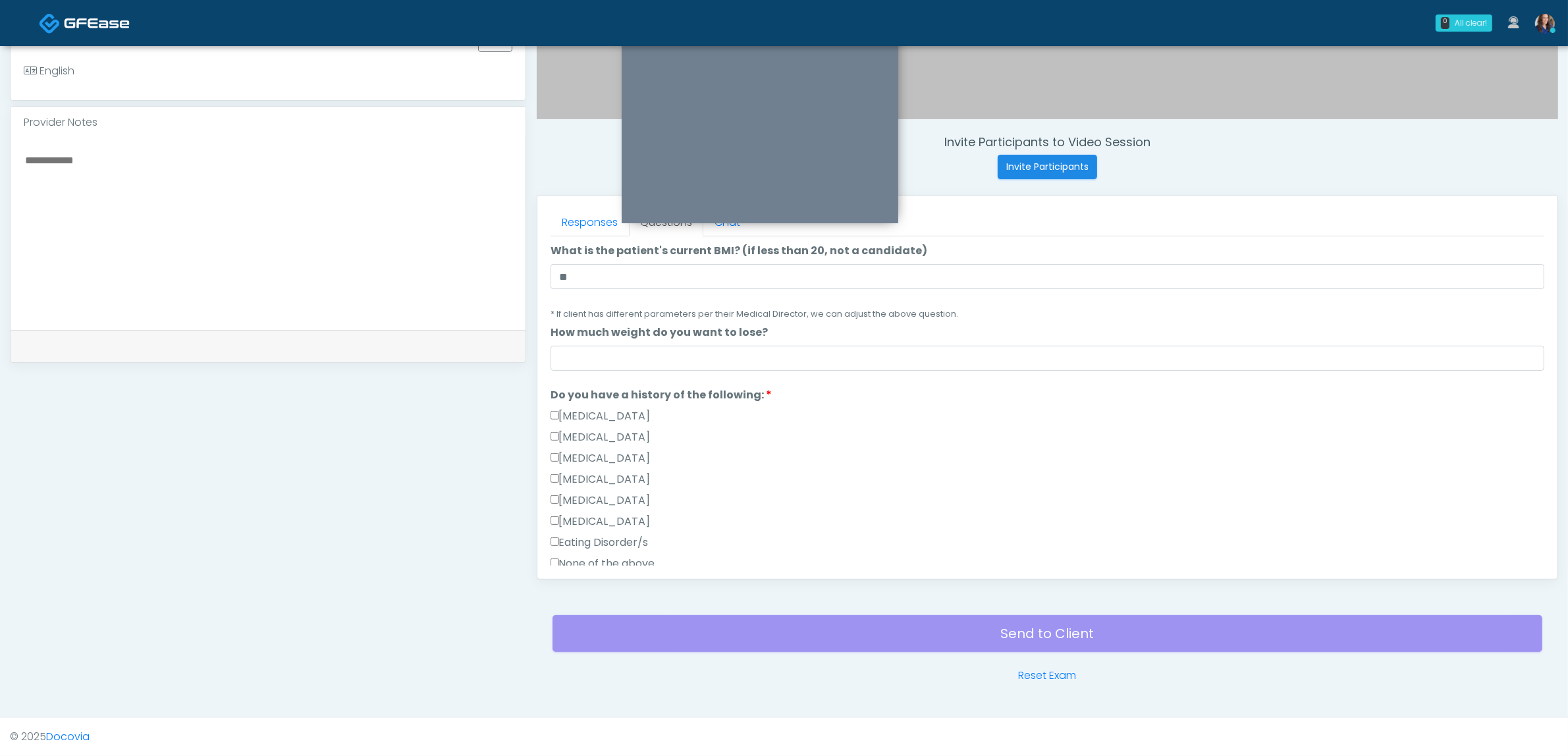
scroll to position [329, 0]
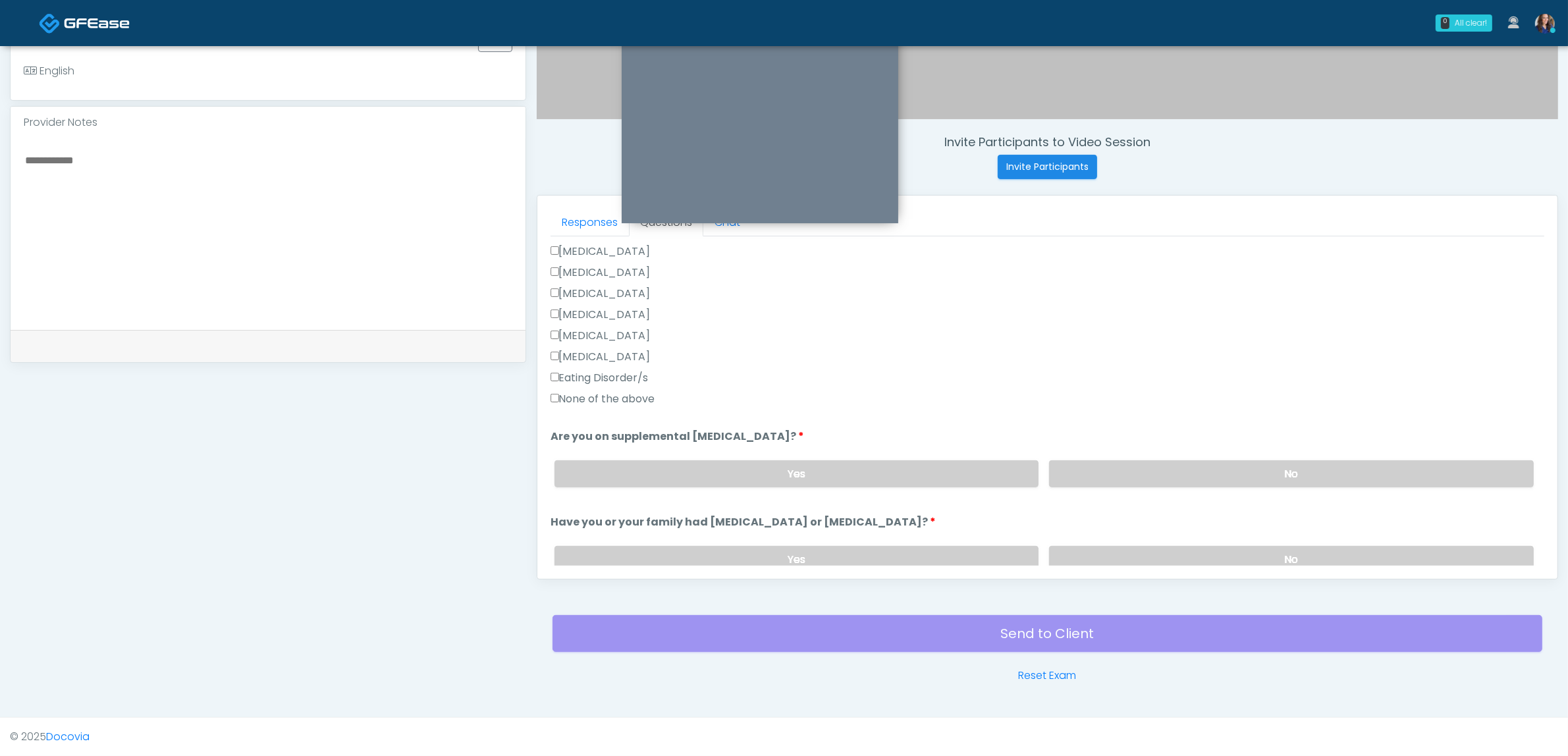
click at [586, 399] on label "None of the above" at bounding box center [603, 399] width 104 height 16
drag, startPoint x: 1173, startPoint y: 485, endPoint x: 1187, endPoint y: 504, distance: 23.6
click at [1180, 485] on label "No" at bounding box center [1290, 474] width 485 height 27
click at [1183, 537] on div "Yes No" at bounding box center [1044, 559] width 1000 height 48
click at [1177, 546] on label "No" at bounding box center [1290, 559] width 485 height 27
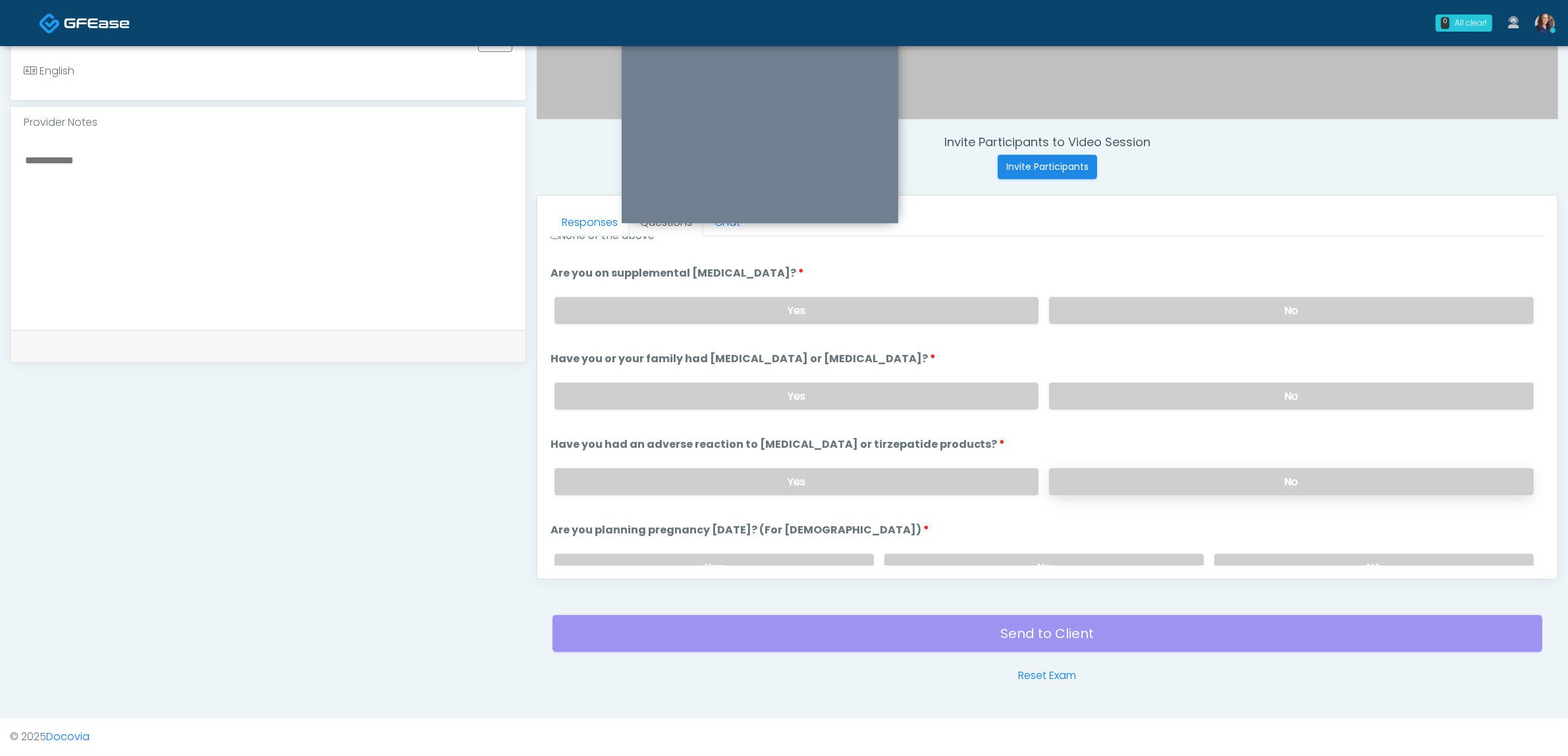
scroll to position [494, 0]
click at [1177, 486] on label "No" at bounding box center [1290, 480] width 485 height 27
click at [1090, 561] on label "No" at bounding box center [1044, 566] width 319 height 27
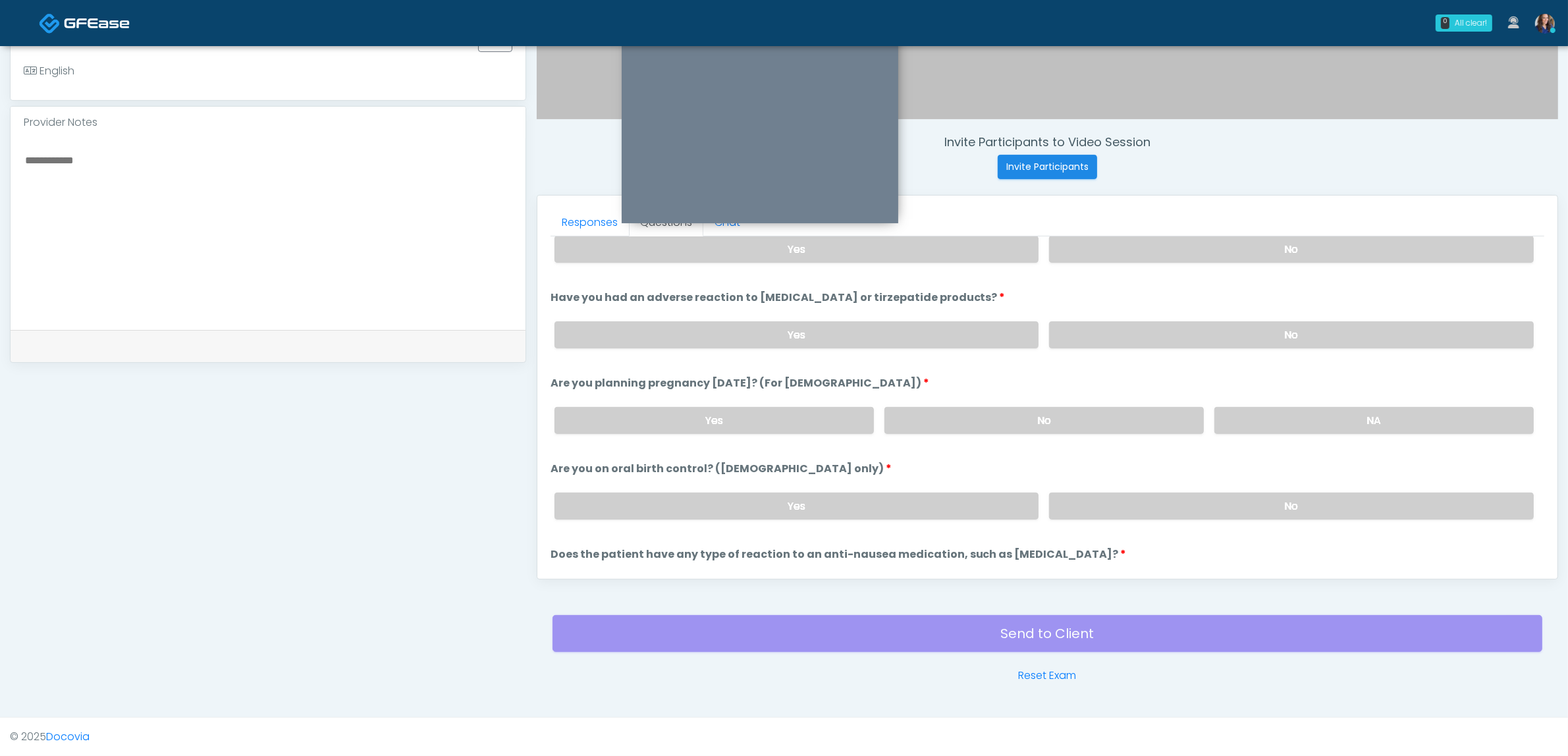
scroll to position [659, 0]
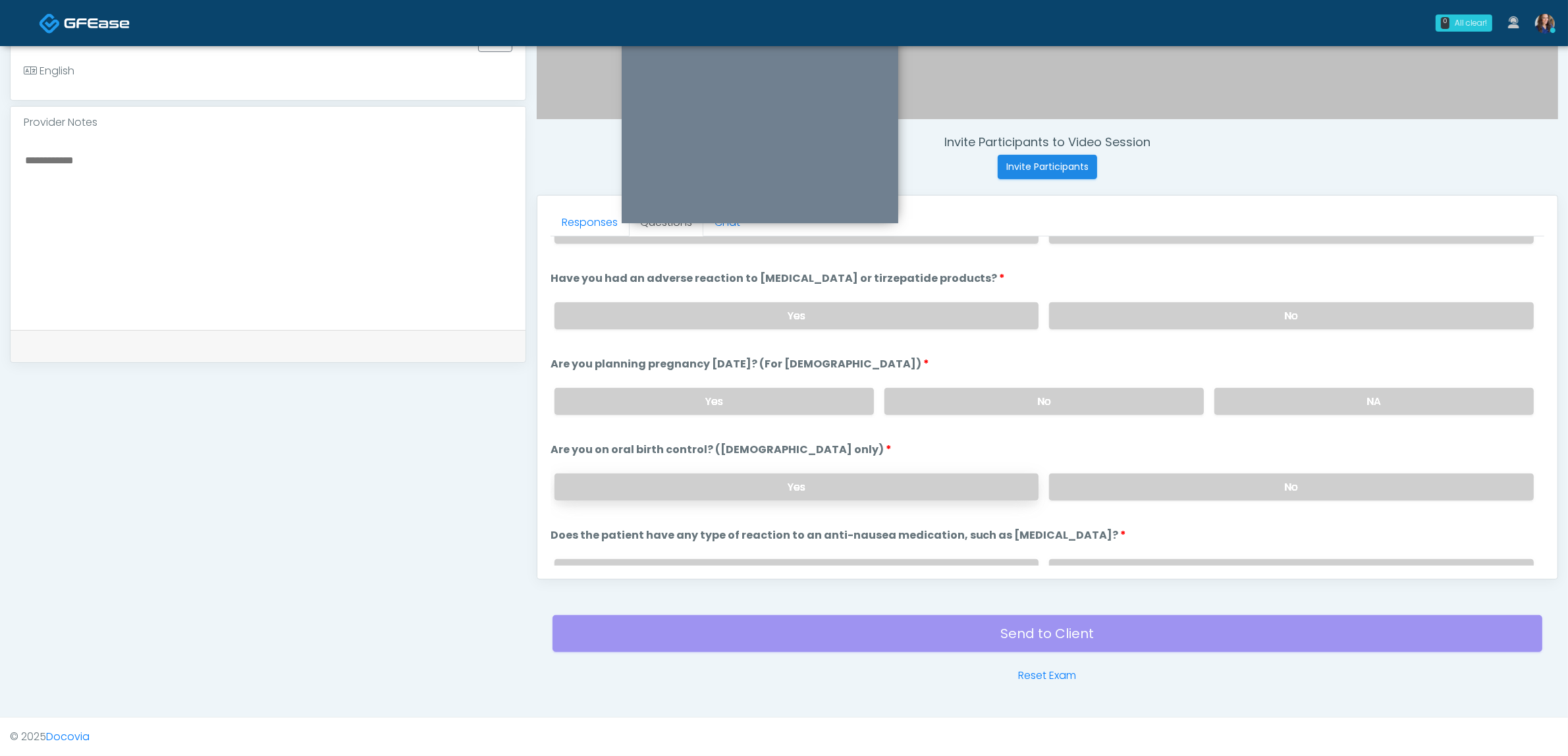
click at [693, 463] on div "Yes No" at bounding box center [1044, 486] width 1000 height 48
drag, startPoint x: 695, startPoint y: 481, endPoint x: 720, endPoint y: 482, distance: 25.0
click at [696, 481] on label "Yes" at bounding box center [796, 487] width 485 height 27
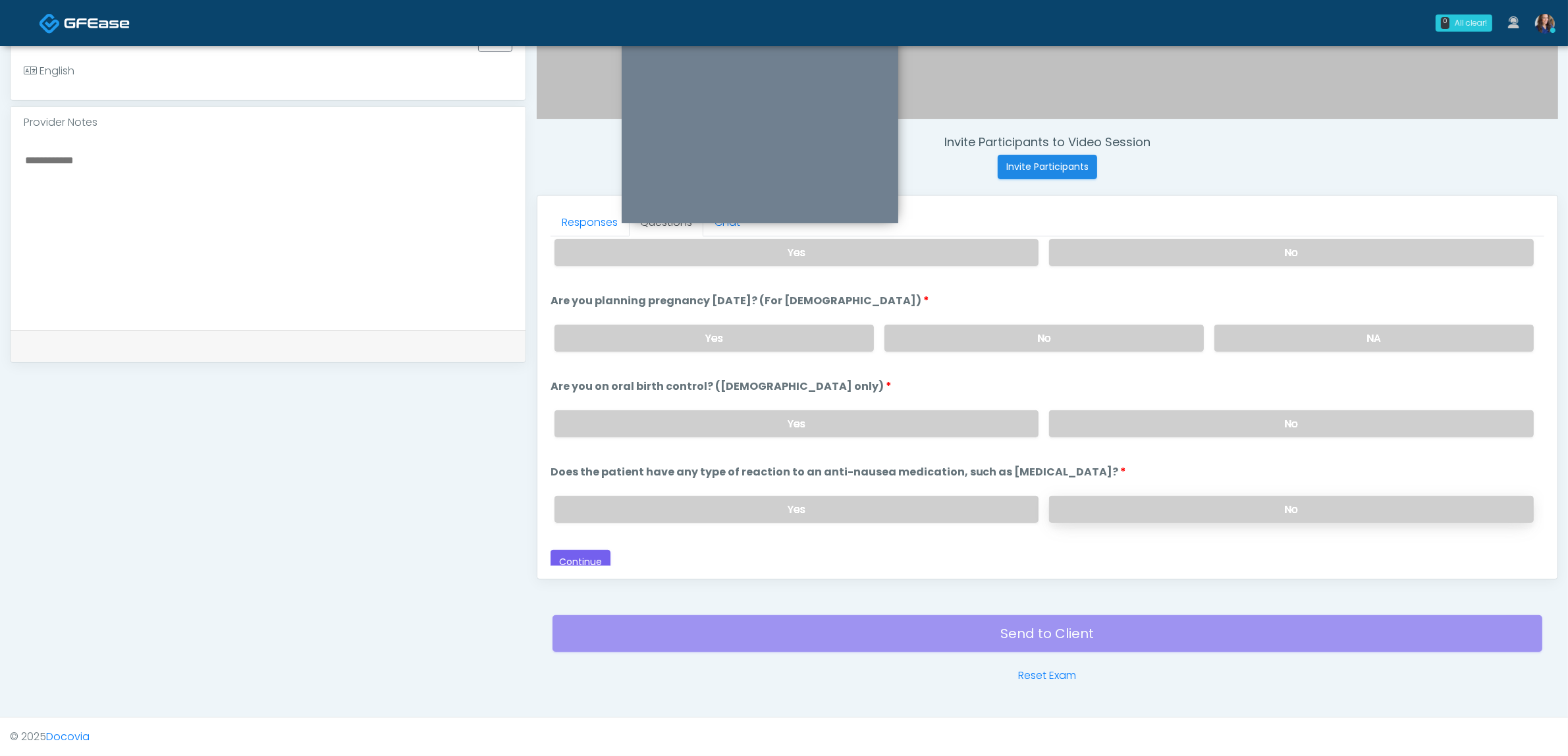
click at [1158, 499] on label "No" at bounding box center [1290, 509] width 485 height 27
click at [568, 550] on button "Continue" at bounding box center [580, 561] width 60 height 25
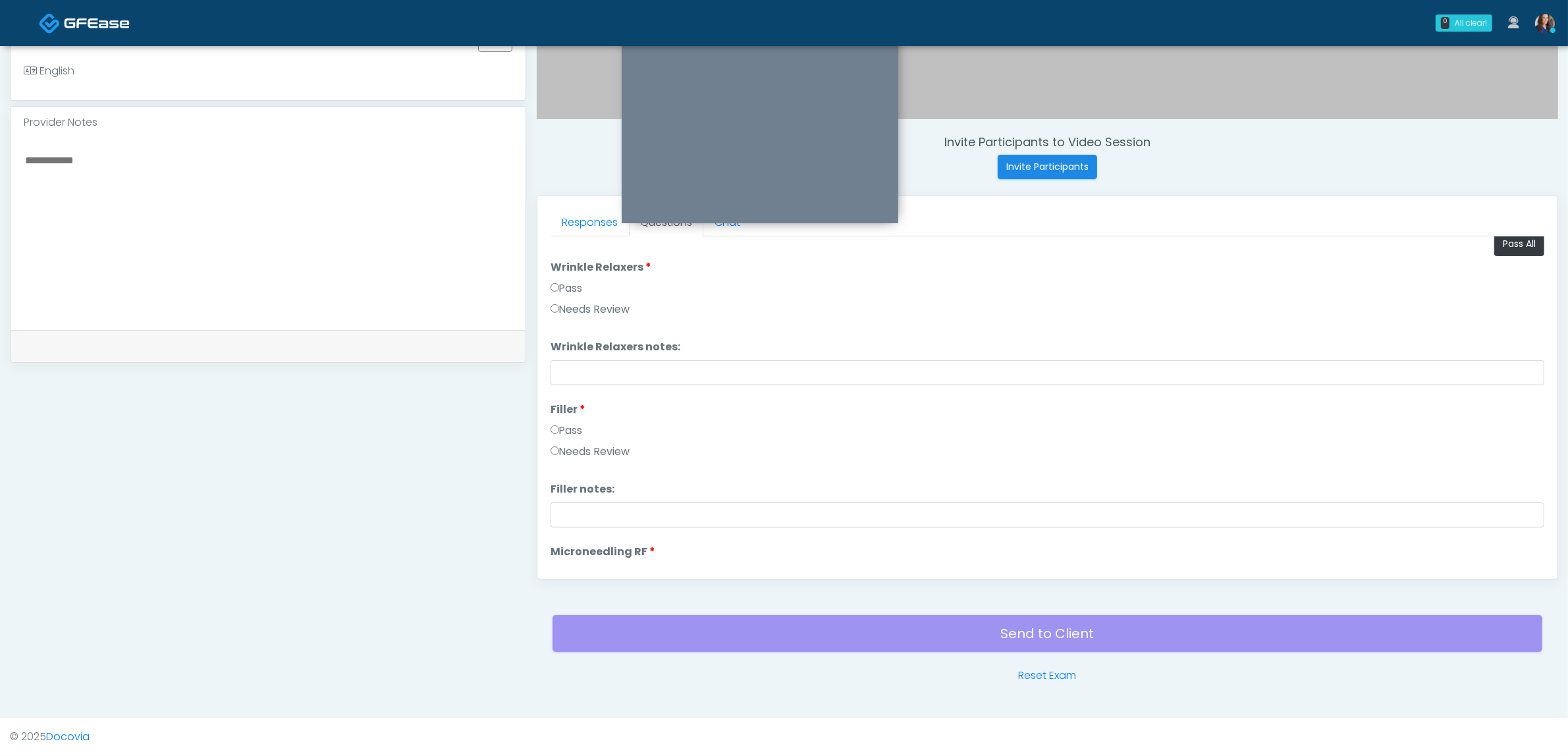
scroll to position [0, 0]
drag, startPoint x: 1505, startPoint y: 254, endPoint x: 1301, endPoint y: 294, distance: 207.9
click at [1498, 257] on button "Pass All" at bounding box center [1518, 254] width 50 height 25
click at [578, 554] on button "Continue" at bounding box center [580, 554] width 60 height 25
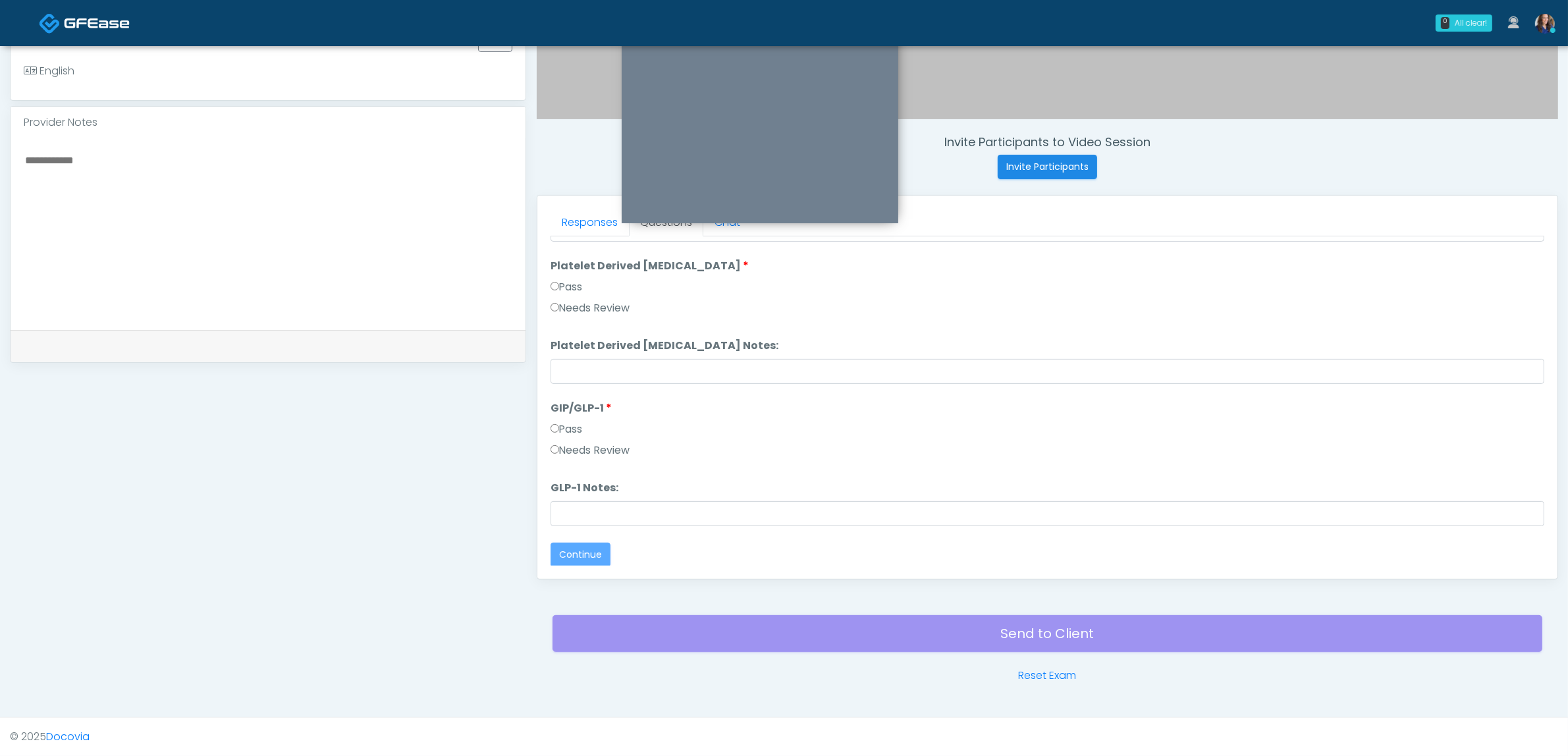
scroll to position [0, 0]
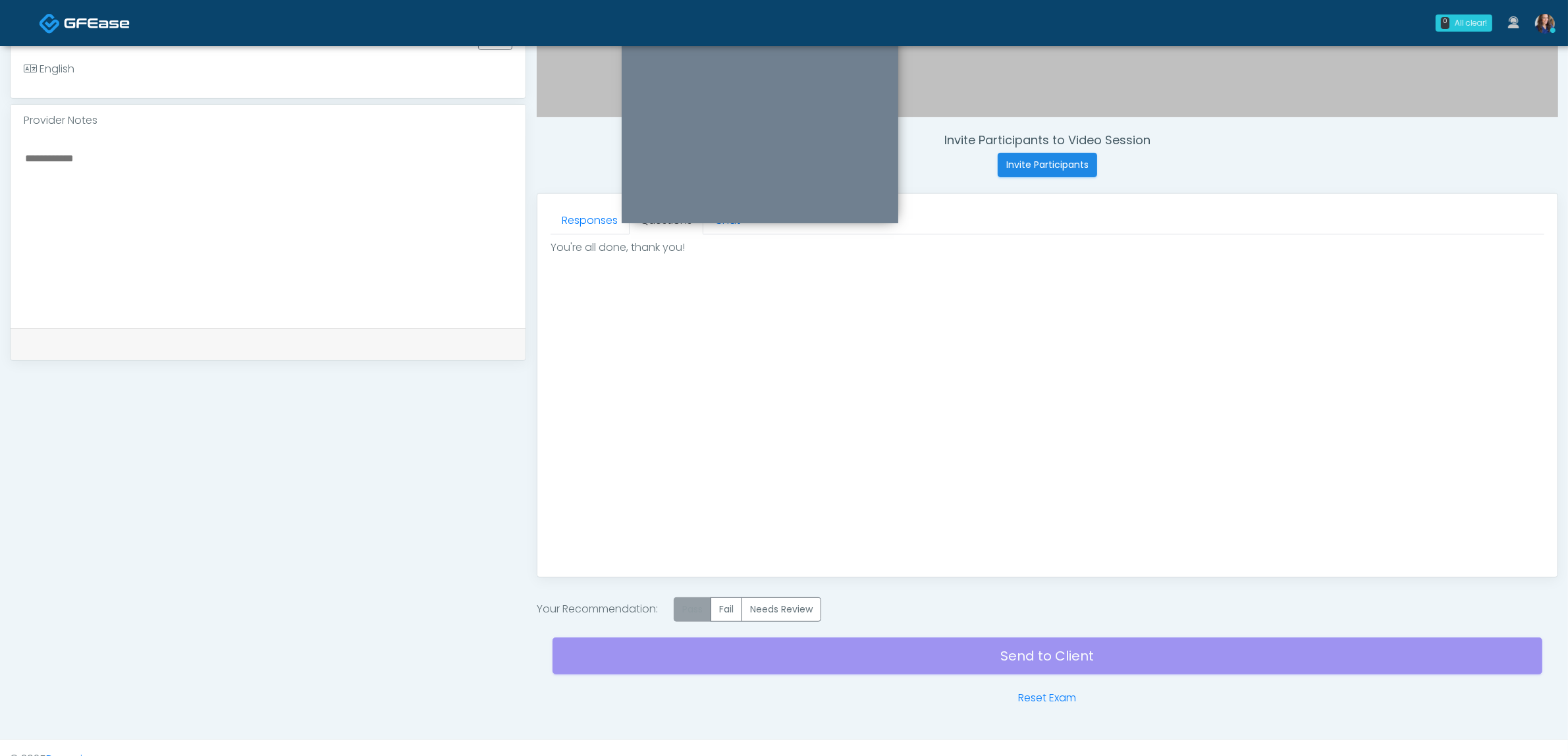
click at [701, 599] on label "Pass" at bounding box center [692, 609] width 37 height 25
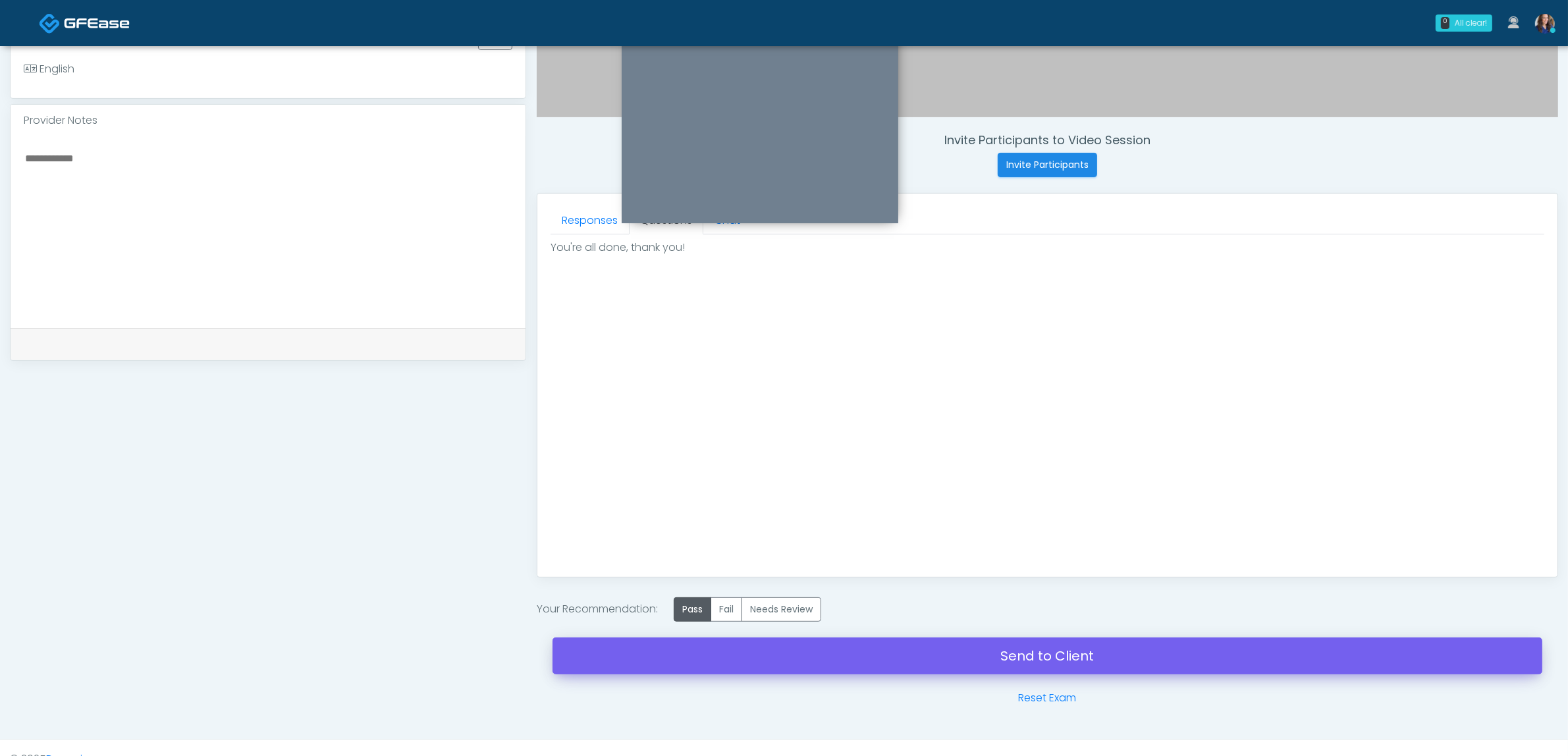
drag, startPoint x: 939, startPoint y: 686, endPoint x: 982, endPoint y: 663, distance: 48.8
click at [939, 686] on div "Send to Client Reset Exam" at bounding box center [1048, 663] width 990 height 85
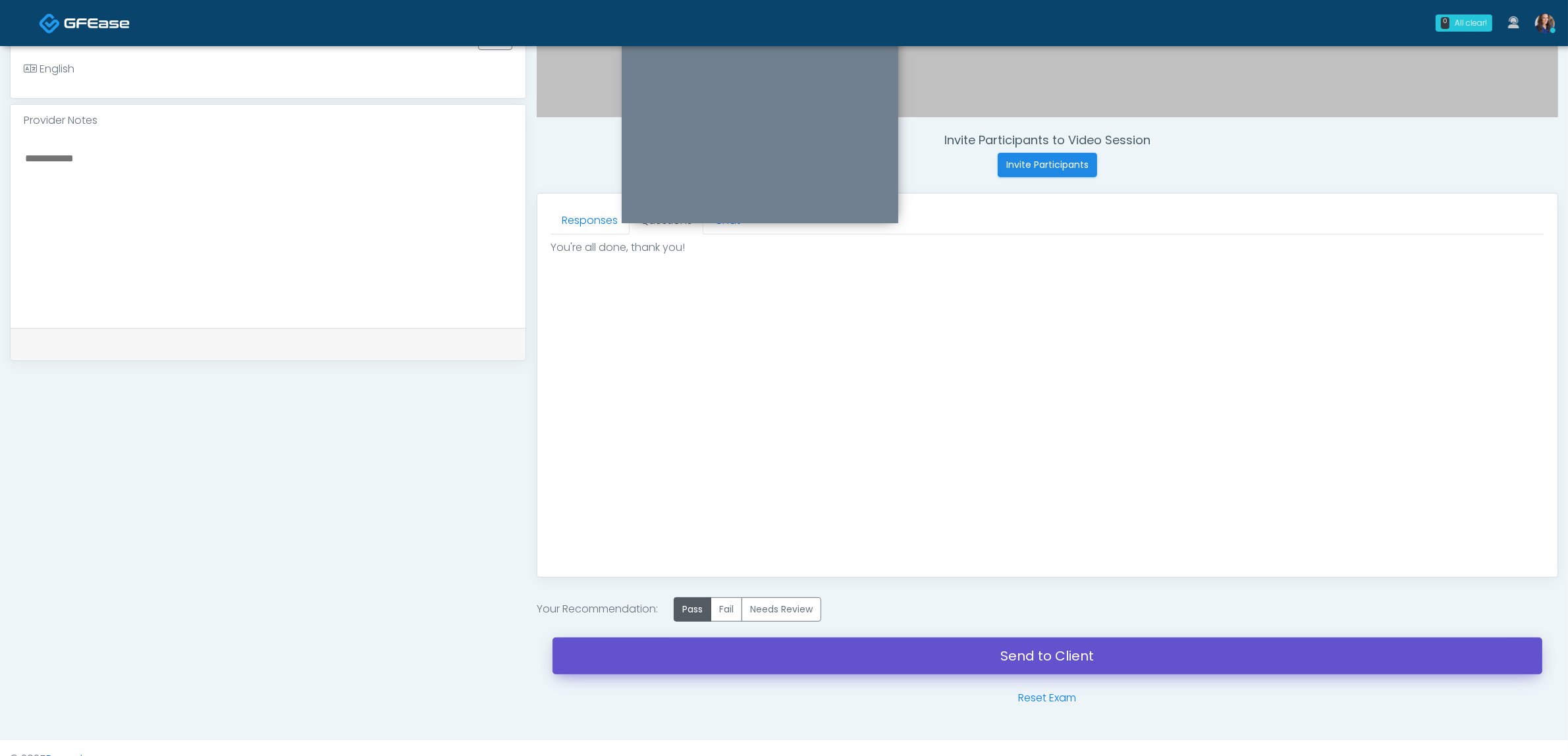
drag, startPoint x: 988, startPoint y: 659, endPoint x: 864, endPoint y: 67, distance: 604.8
click at [989, 659] on link "Send to Client" at bounding box center [1048, 656] width 990 height 37
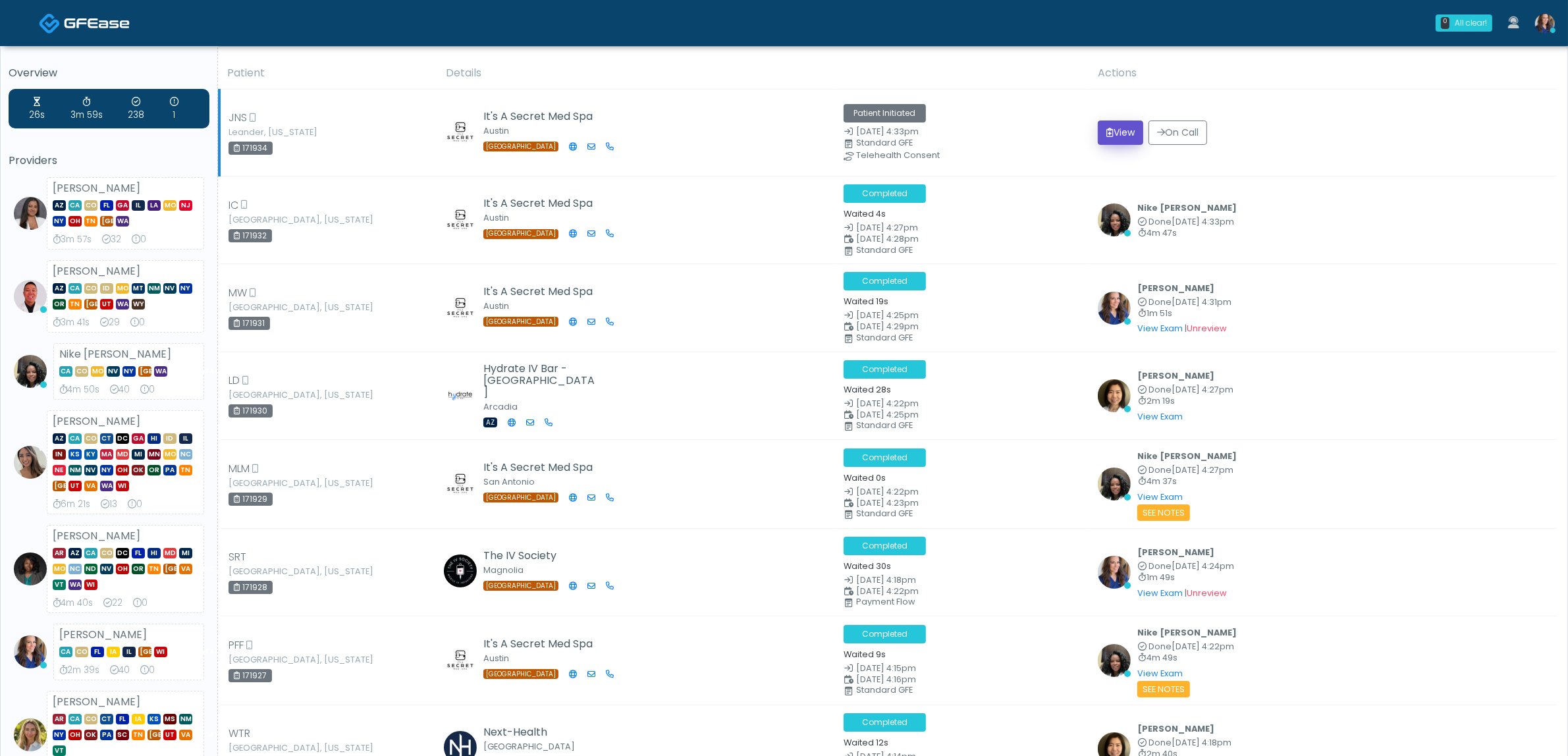
click at [1120, 137] on button "View" at bounding box center [1120, 132] width 45 height 25
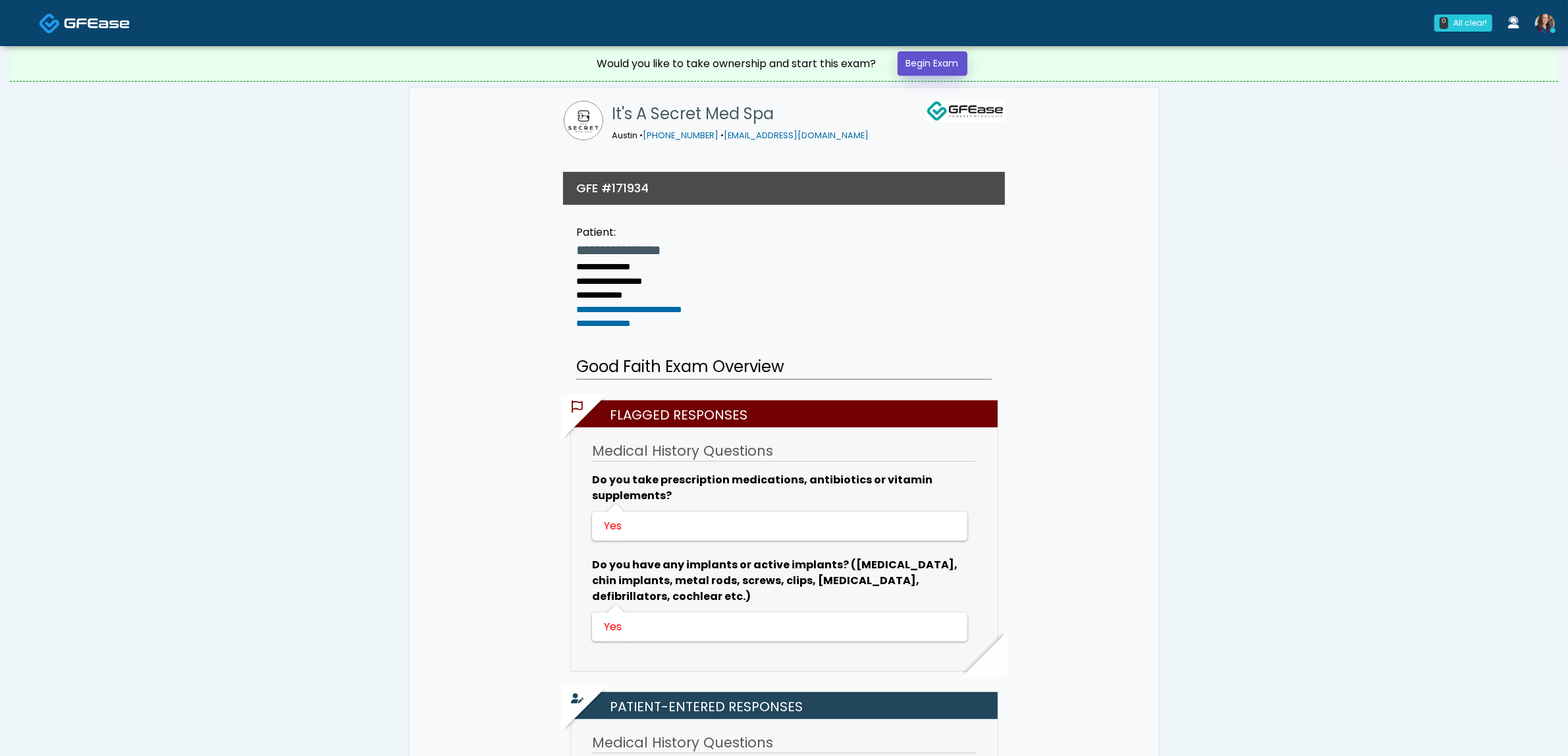
click at [920, 57] on link "Begin Exam" at bounding box center [932, 63] width 70 height 25
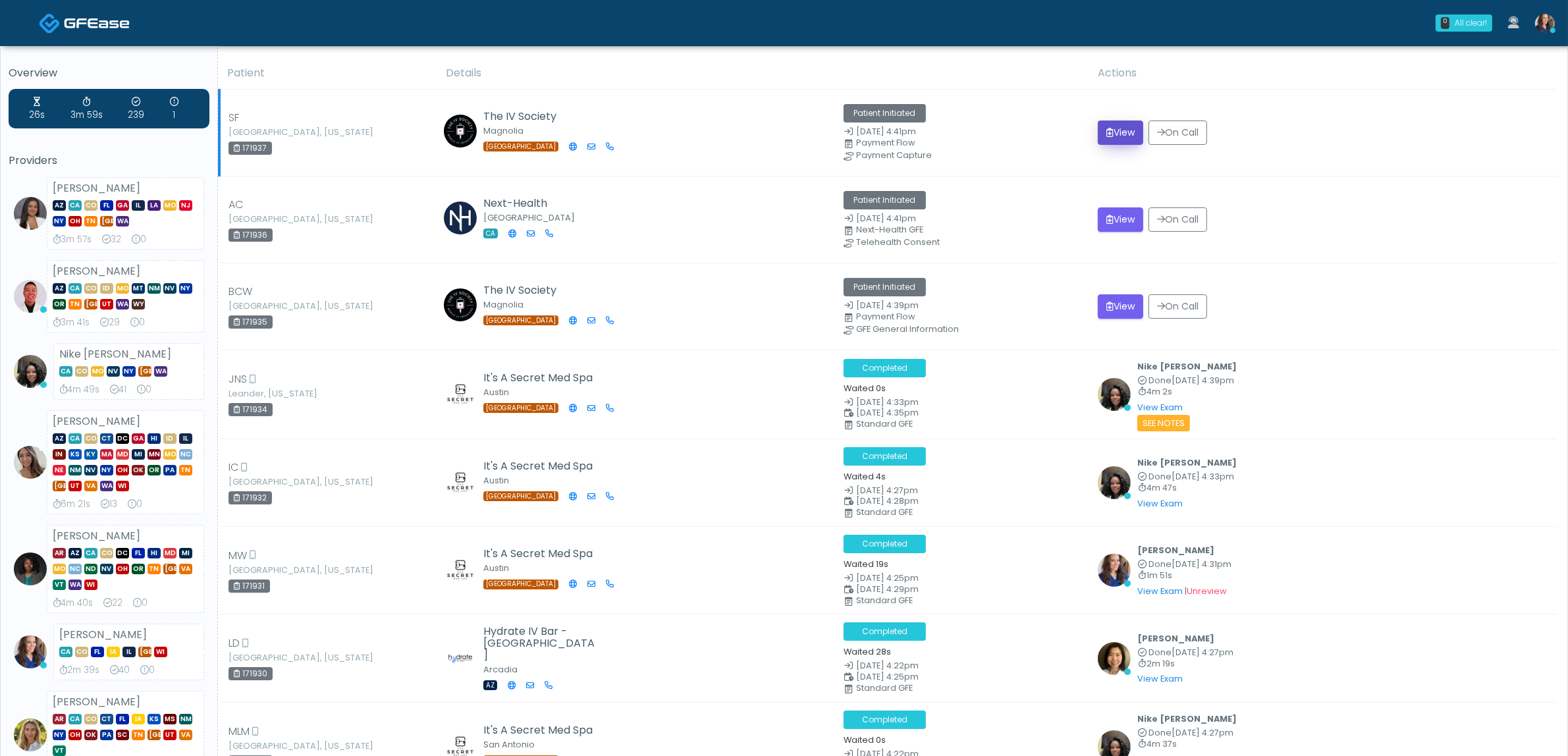
click at [1106, 130] on icon "submit" at bounding box center [1109, 133] width 7 height 9
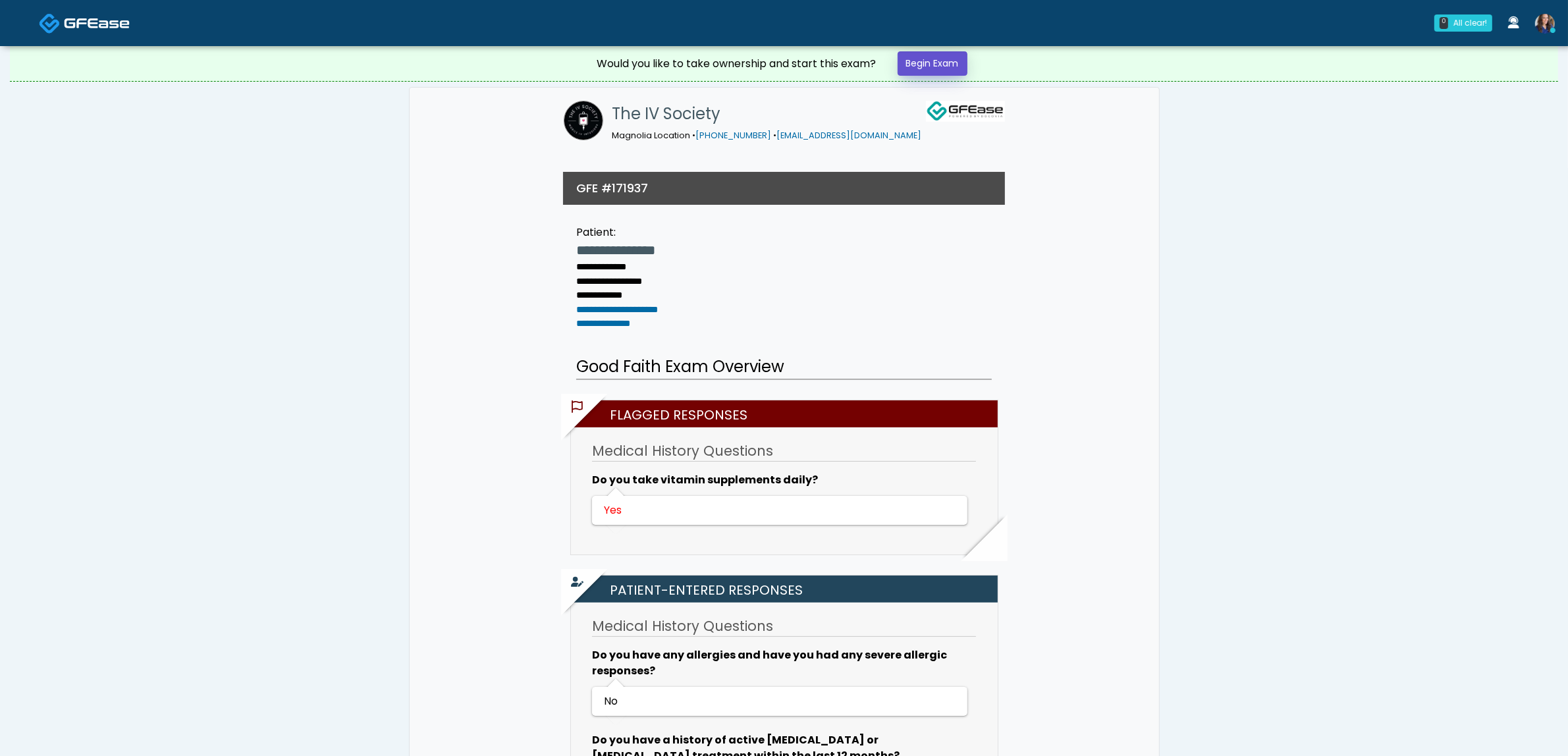
click at [915, 65] on link "Begin Exam" at bounding box center [932, 63] width 70 height 25
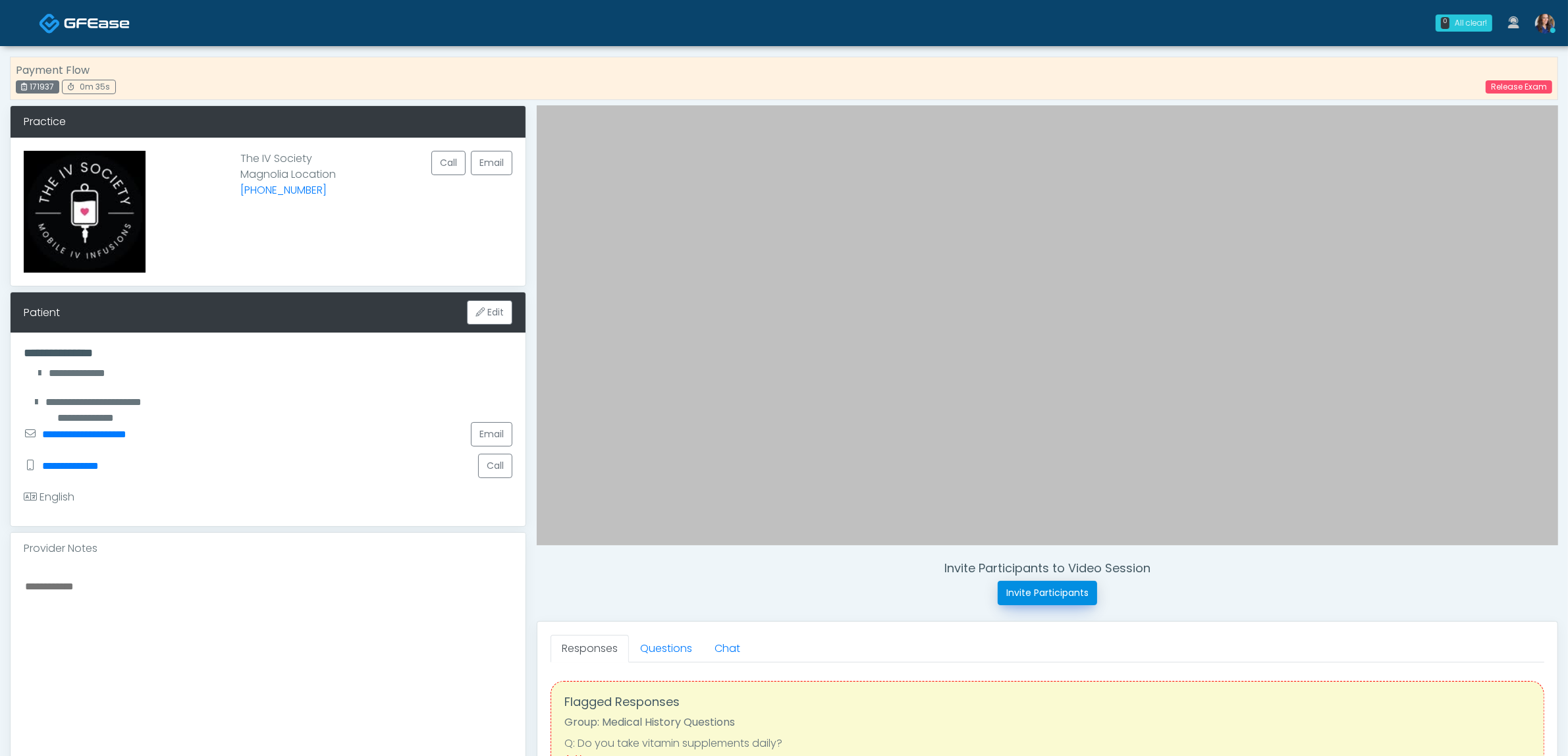
click at [1041, 596] on button "Invite Participants" at bounding box center [1048, 592] width 100 height 25
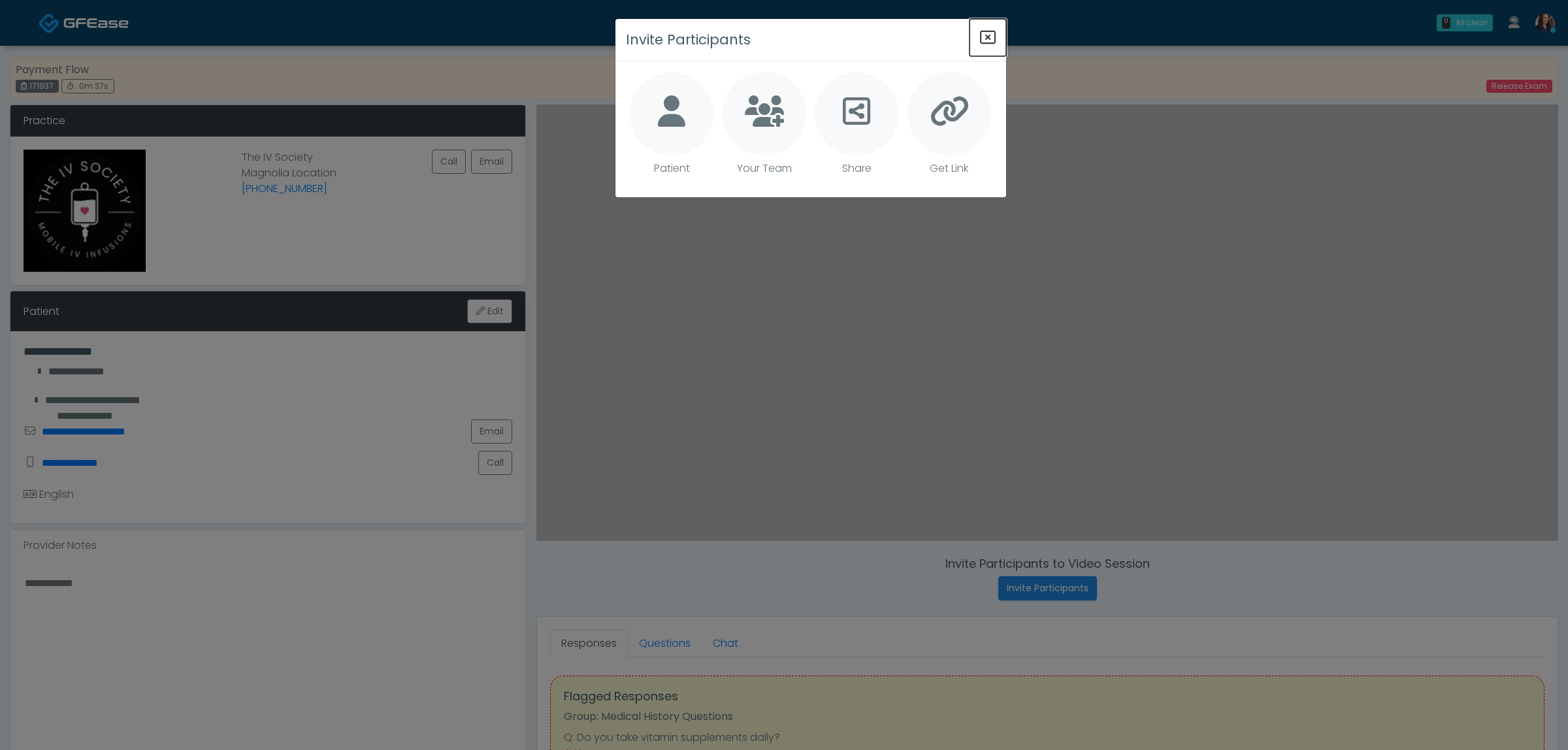
click at [989, 34] on icon "Close" at bounding box center [988, 37] width 16 height 16
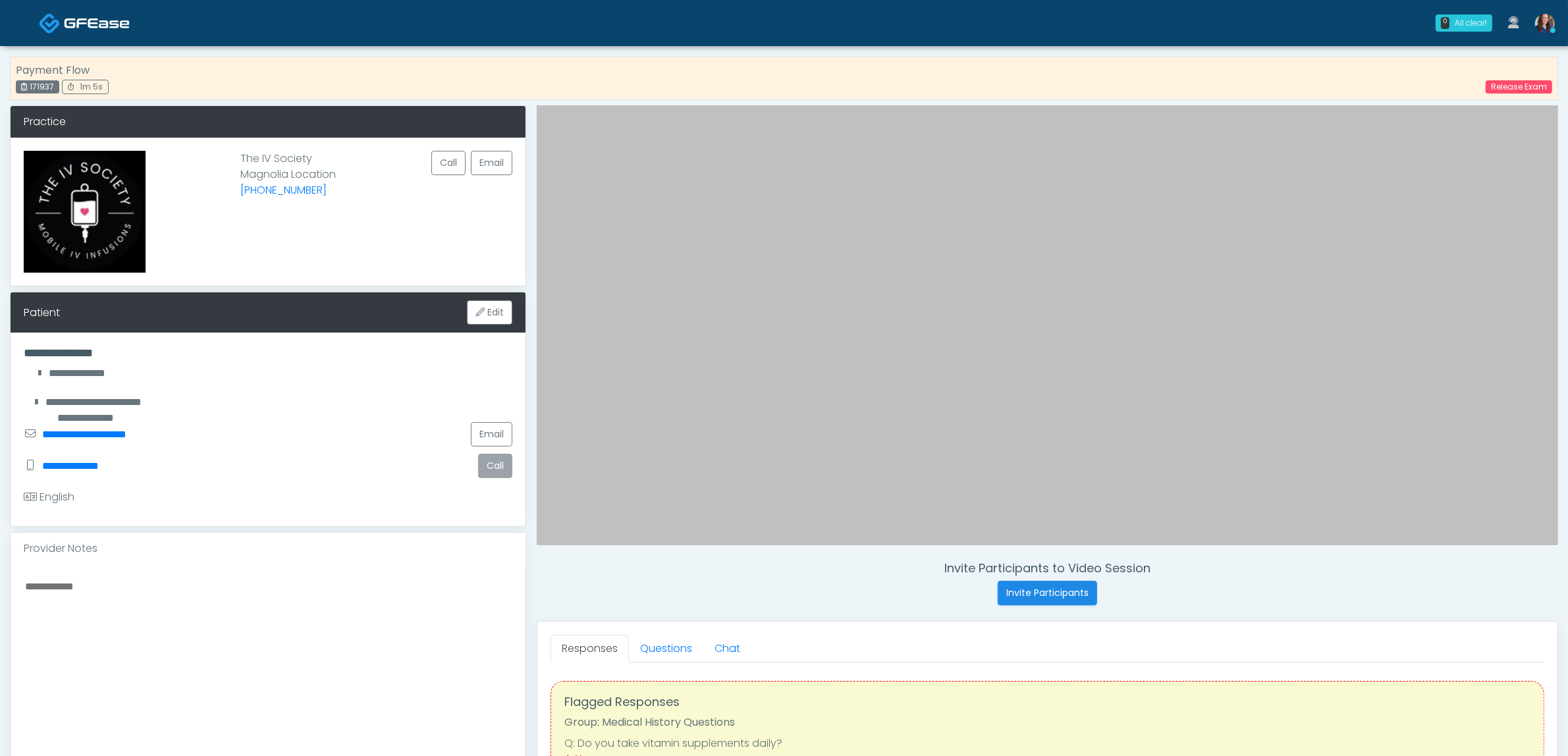
click at [492, 473] on button "Call" at bounding box center [495, 466] width 34 height 25
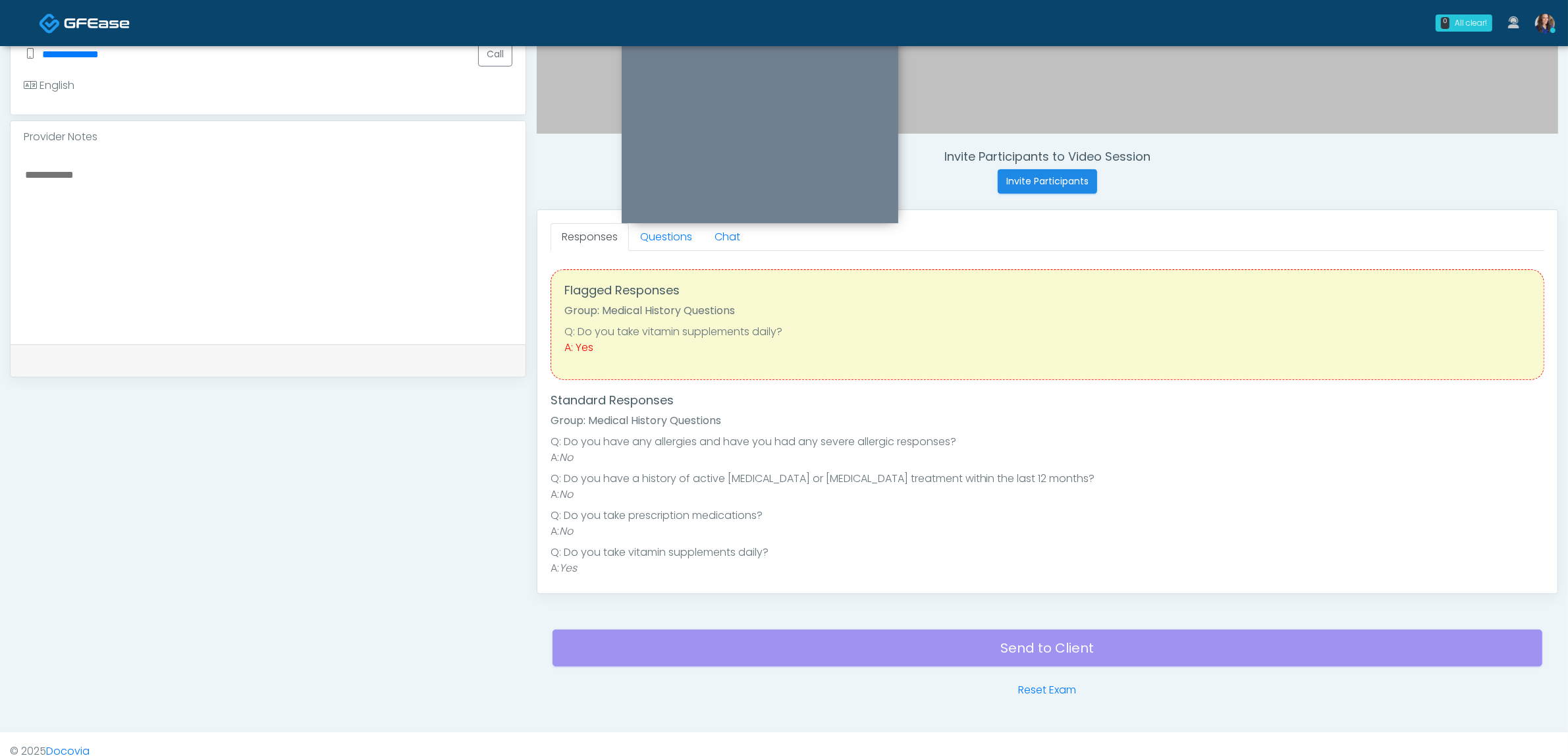
scroll to position [329, 0]
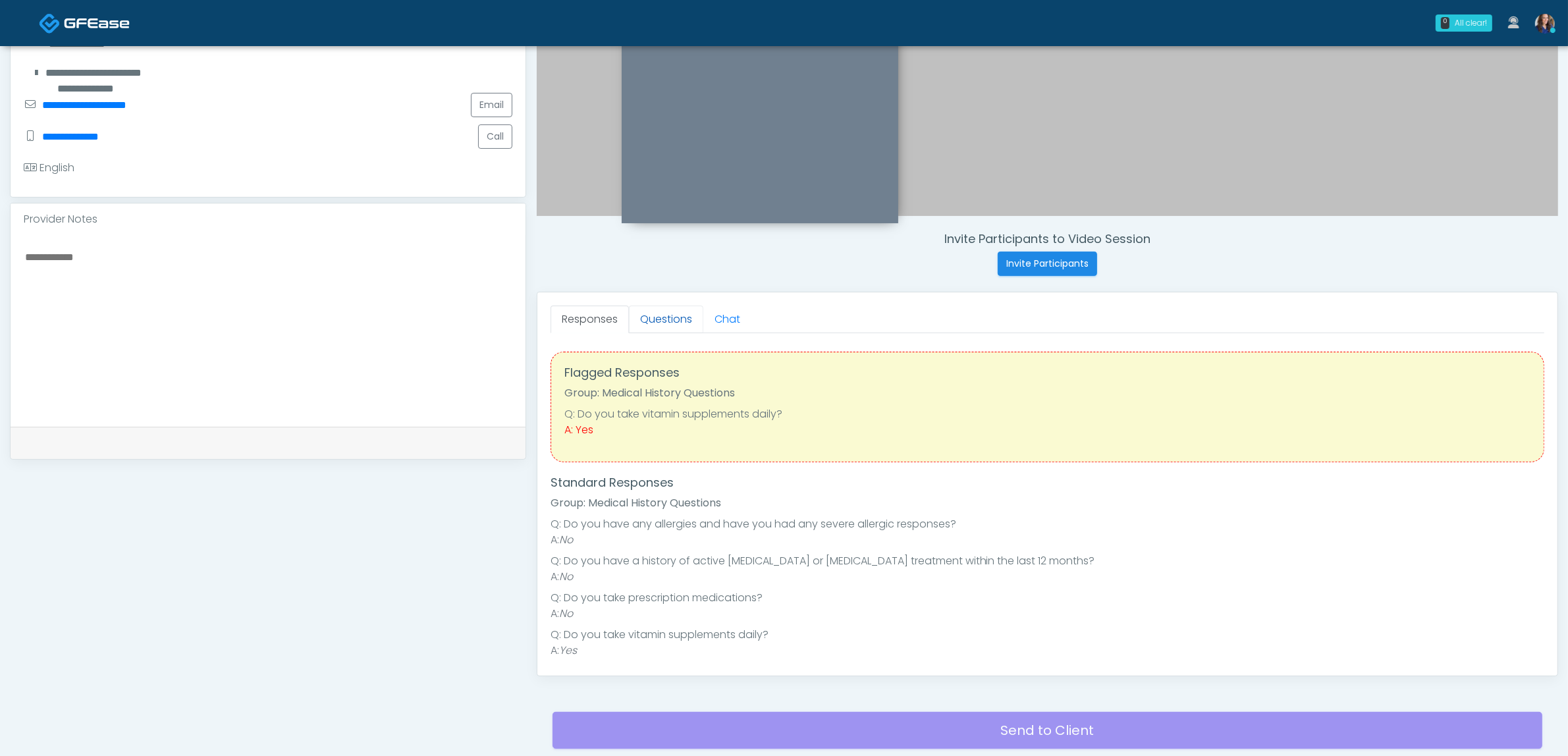
click at [671, 318] on link "Questions" at bounding box center [666, 319] width 74 height 28
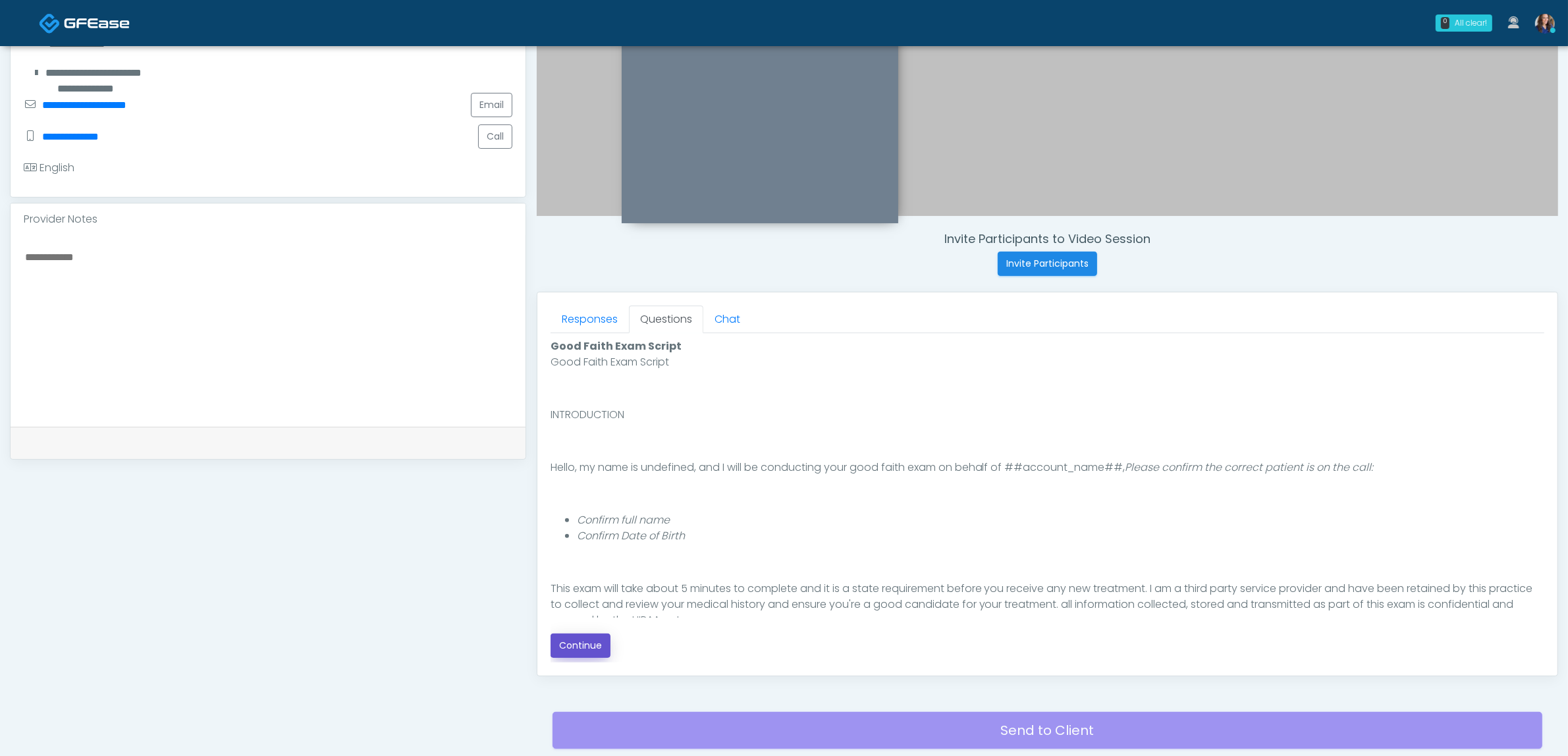
click at [580, 645] on button "Continue" at bounding box center [580, 645] width 60 height 25
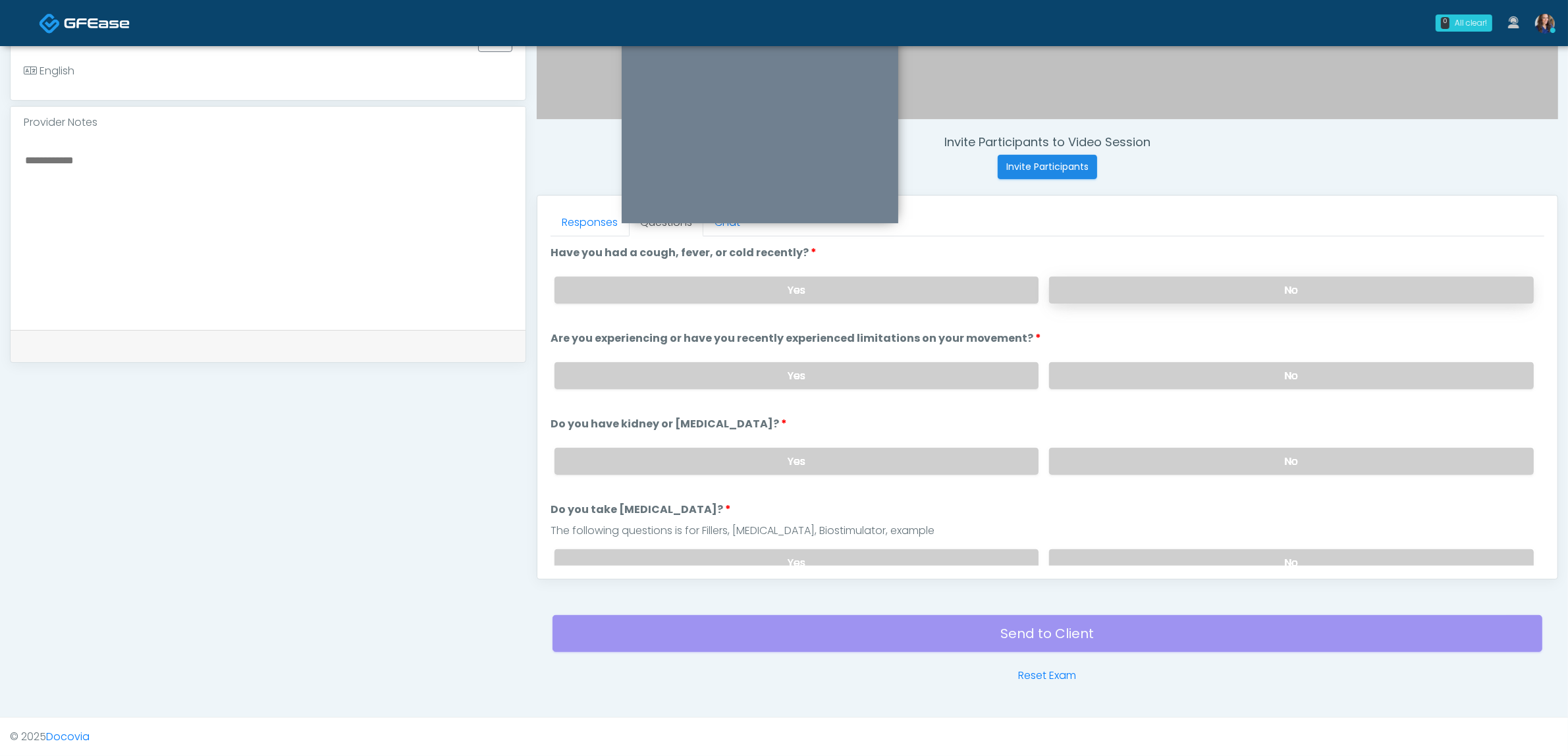
click at [1155, 289] on label "No" at bounding box center [1290, 290] width 485 height 27
click at [1177, 376] on label "No" at bounding box center [1290, 376] width 485 height 27
click at [1173, 459] on label "No" at bounding box center [1290, 461] width 485 height 27
drag, startPoint x: 1158, startPoint y: 553, endPoint x: 1150, endPoint y: 537, distance: 17.9
click at [1157, 553] on label "No" at bounding box center [1290, 562] width 485 height 27
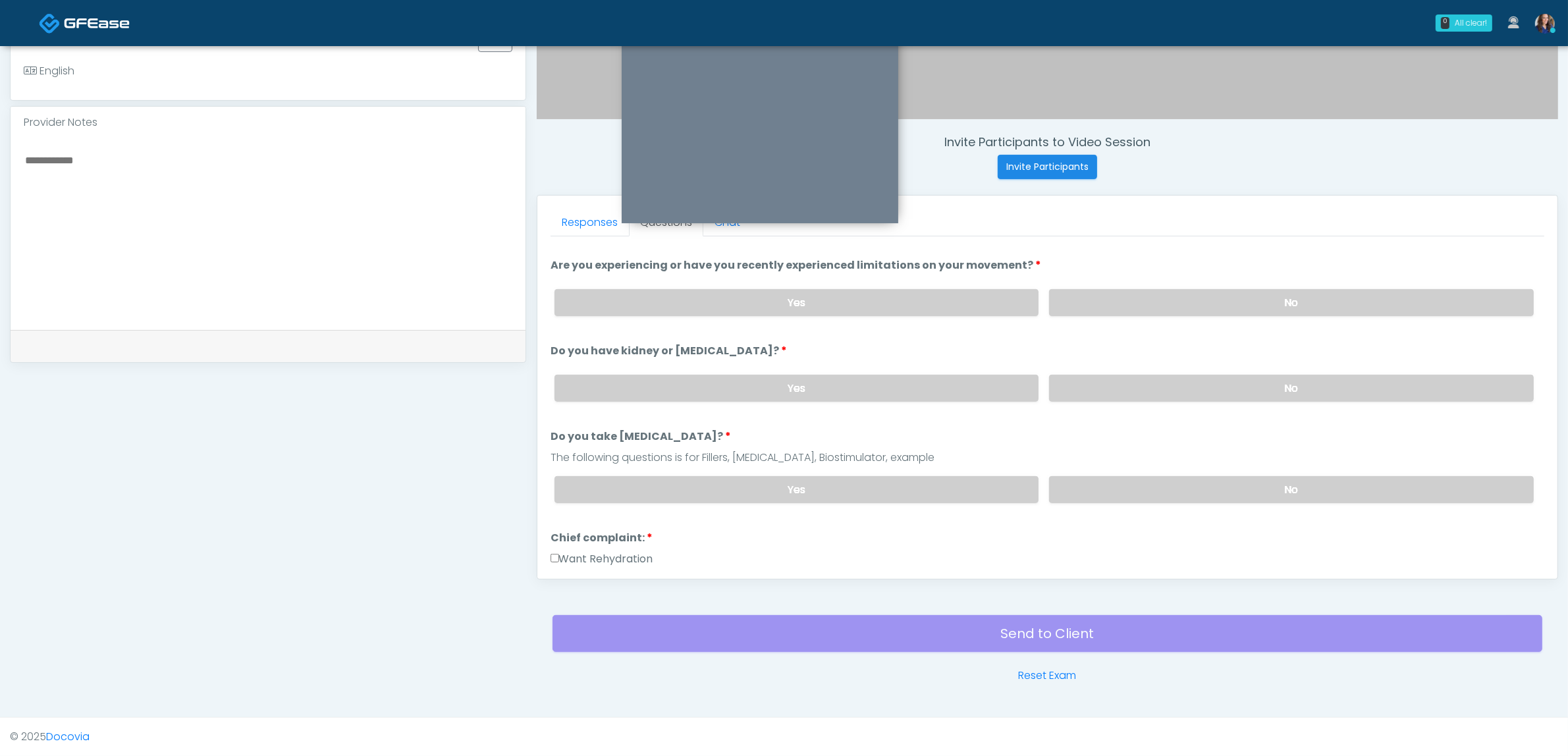
scroll to position [164, 0]
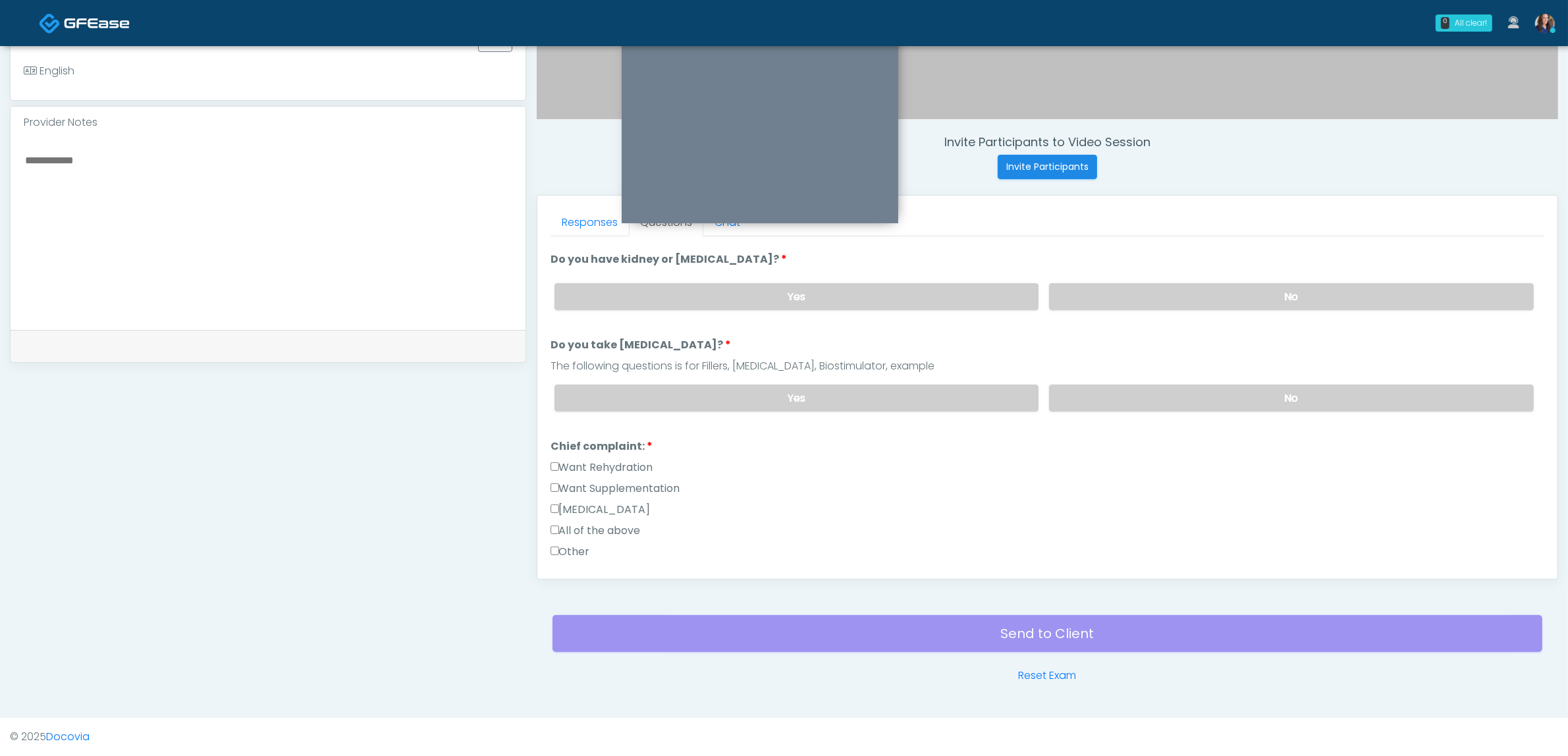
click at [614, 459] on label "Want Rehydration" at bounding box center [602, 467] width 103 height 16
drag, startPoint x: 617, startPoint y: 492, endPoint x: 637, endPoint y: 488, distance: 20.4
click at [616, 492] on div "Want Supplementation" at bounding box center [1047, 491] width 994 height 21
drag, startPoint x: 639, startPoint y: 486, endPoint x: 686, endPoint y: 475, distance: 48.3
click at [640, 486] on label "Want Supplementation" at bounding box center [615, 489] width 130 height 16
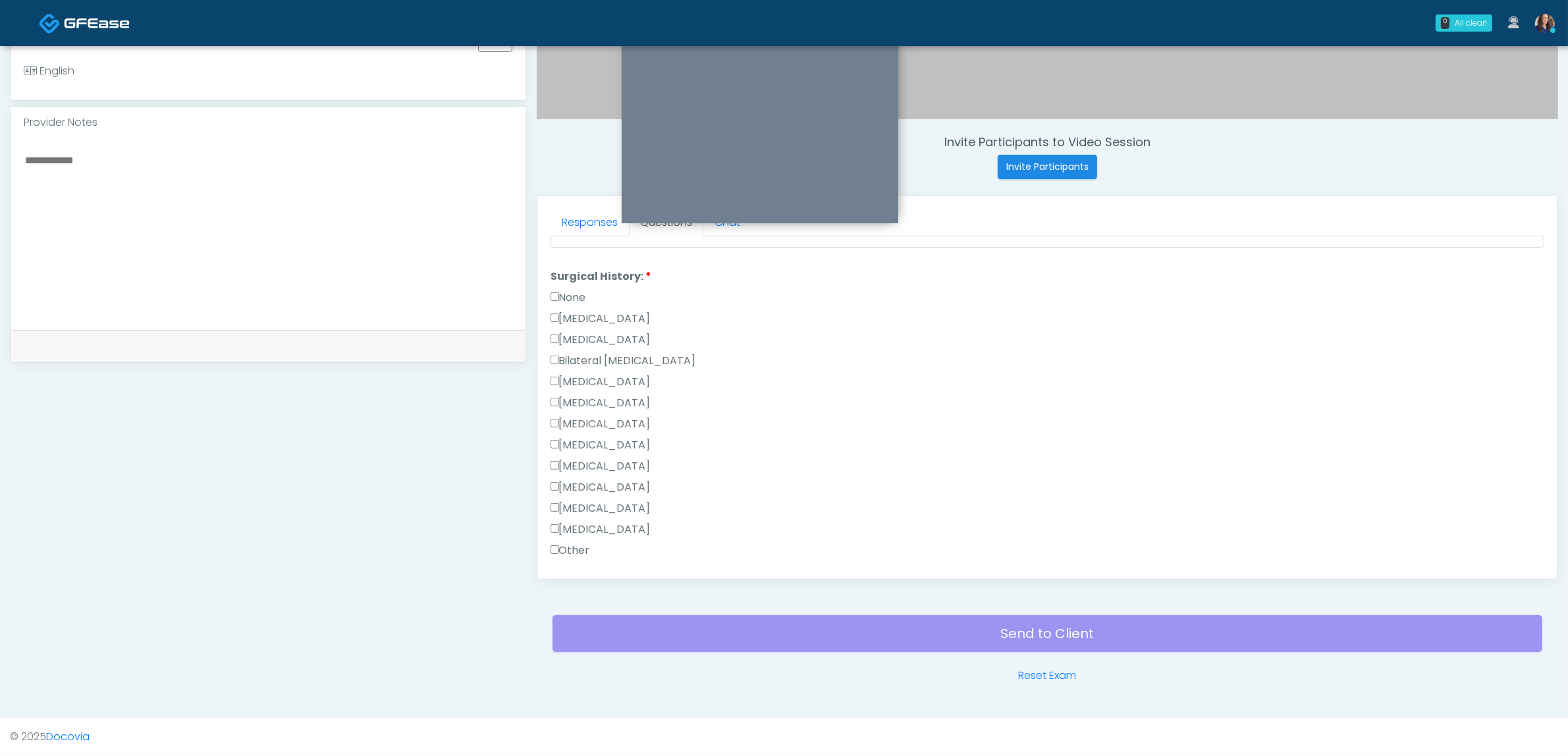
scroll to position [659, 0]
click at [580, 463] on label "Other" at bounding box center [570, 468] width 40 height 16
click at [595, 553] on textarea "Surgical History notes:" at bounding box center [1047, 569] width 994 height 57
click at [705, 540] on textarea "**********" at bounding box center [1047, 569] width 994 height 57
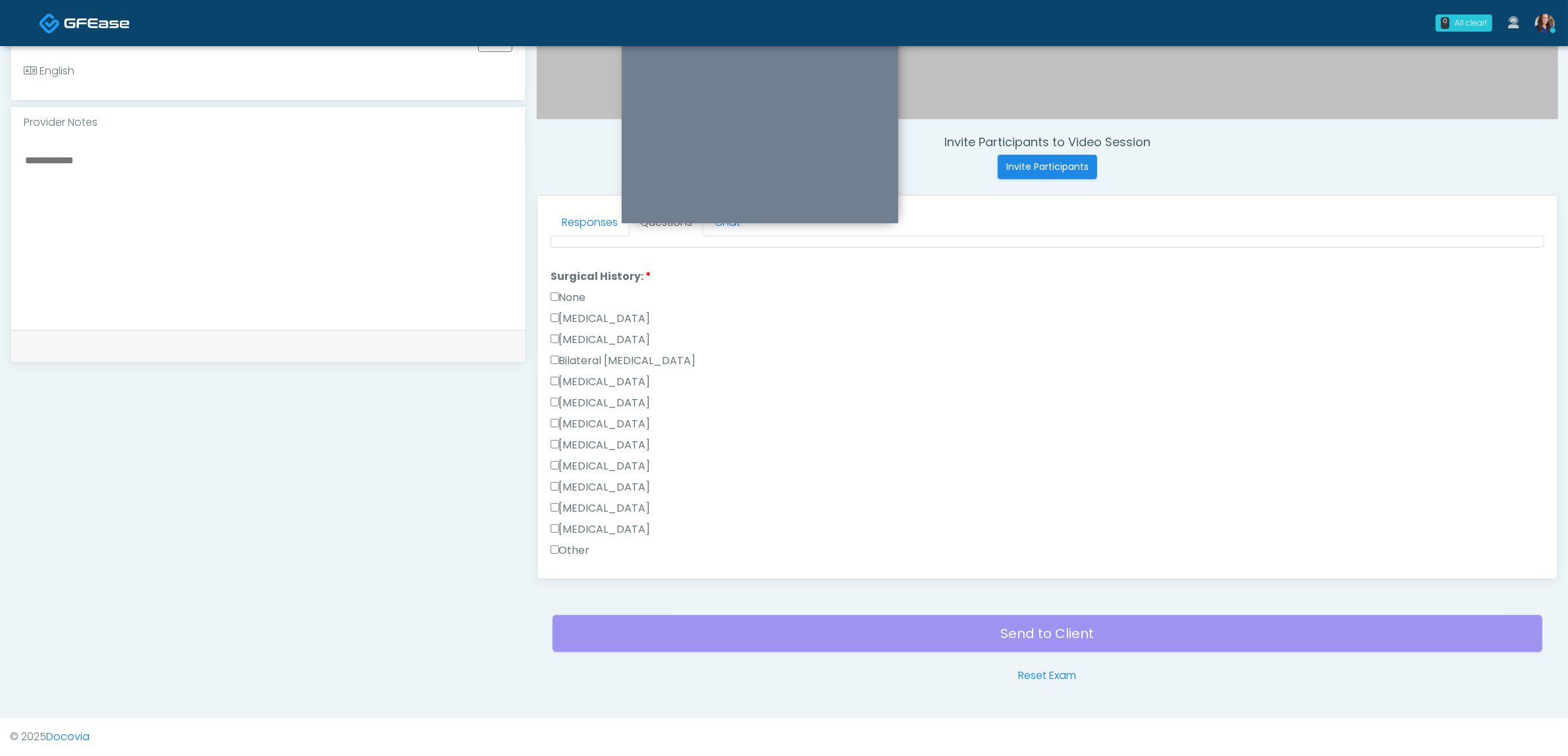
click at [584, 311] on label "[MEDICAL_DATA]" at bounding box center [600, 319] width 100 height 16
click at [604, 333] on label "[MEDICAL_DATA]" at bounding box center [600, 340] width 100 height 16
click at [591, 502] on label "[MEDICAL_DATA]" at bounding box center [600, 508] width 100 height 16
click at [610, 467] on label "[MEDICAL_DATA]" at bounding box center [600, 467] width 100 height 16
click at [606, 479] on label "[MEDICAL_DATA]" at bounding box center [600, 487] width 100 height 16
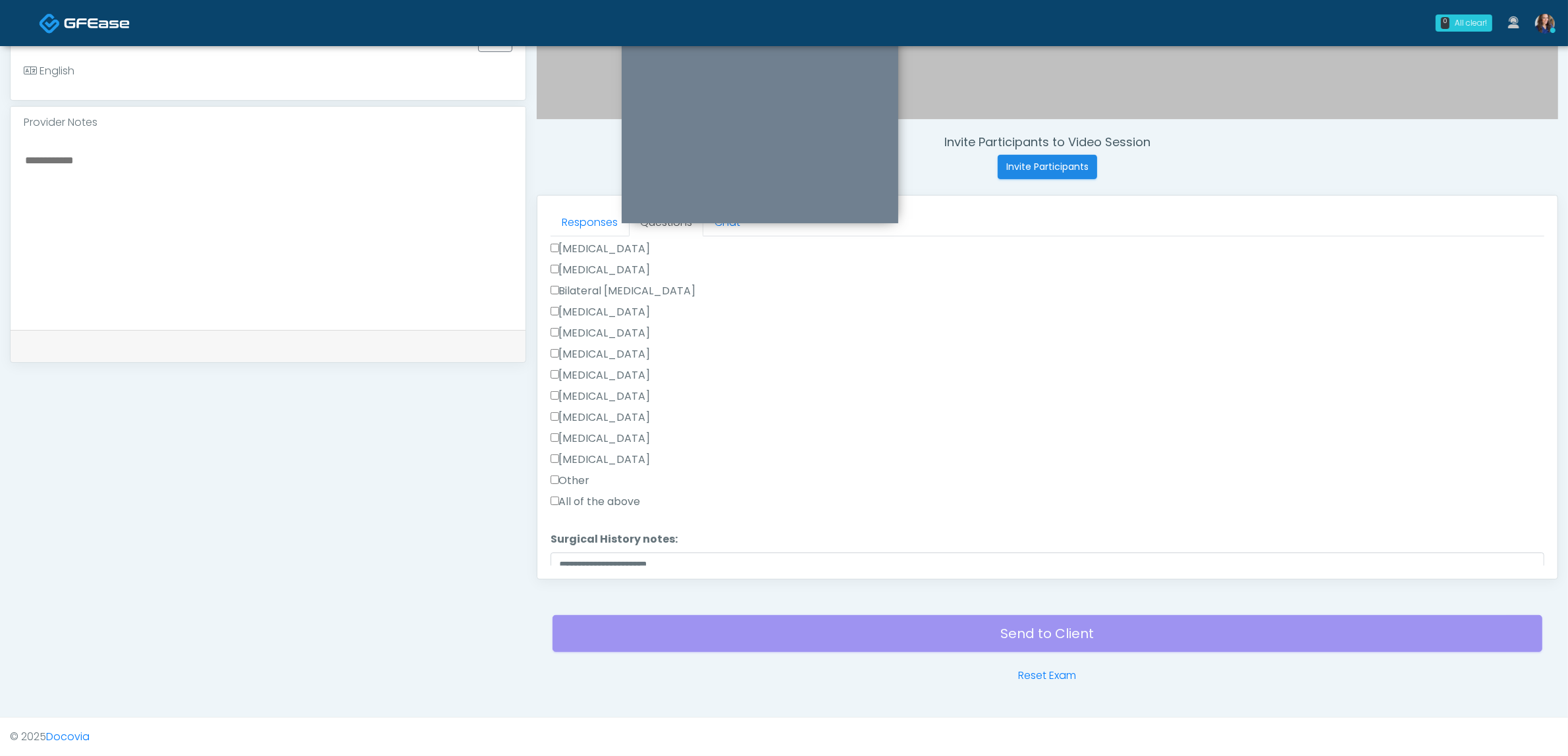
scroll to position [729, 0]
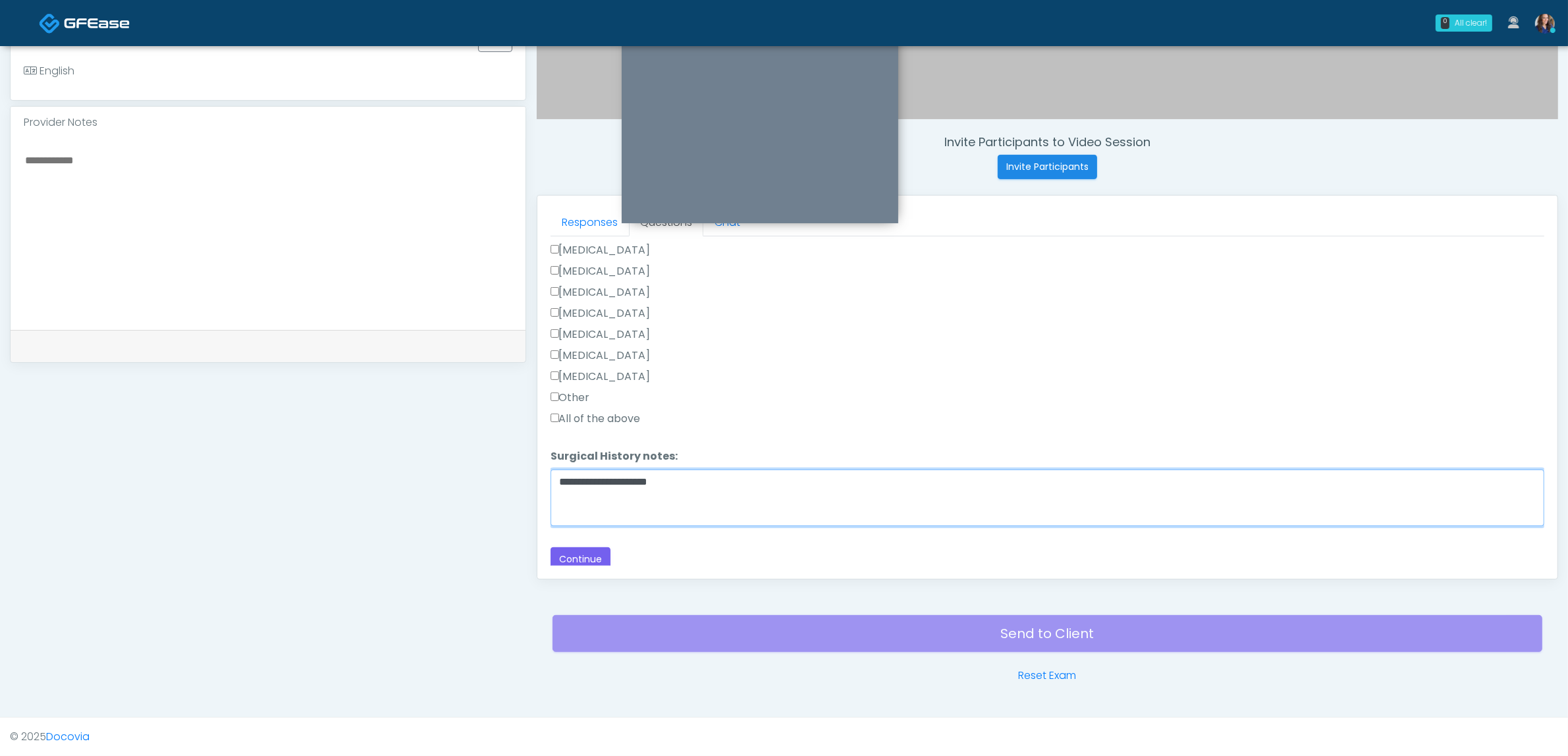
click at [799, 490] on textarea "**********" at bounding box center [1047, 498] width 994 height 57
type textarea "**********"
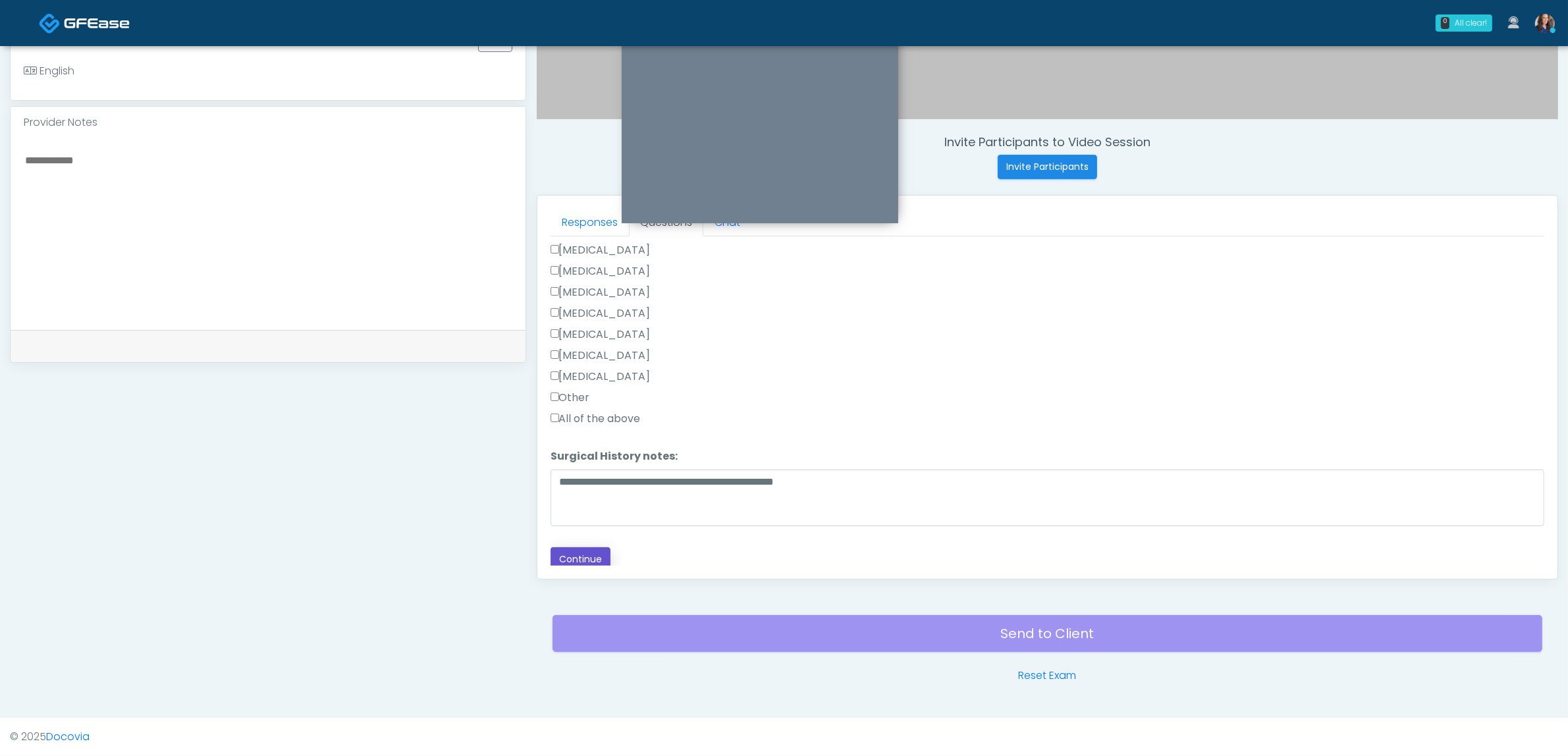
click at [587, 558] on button "Continue" at bounding box center [580, 559] width 60 height 25
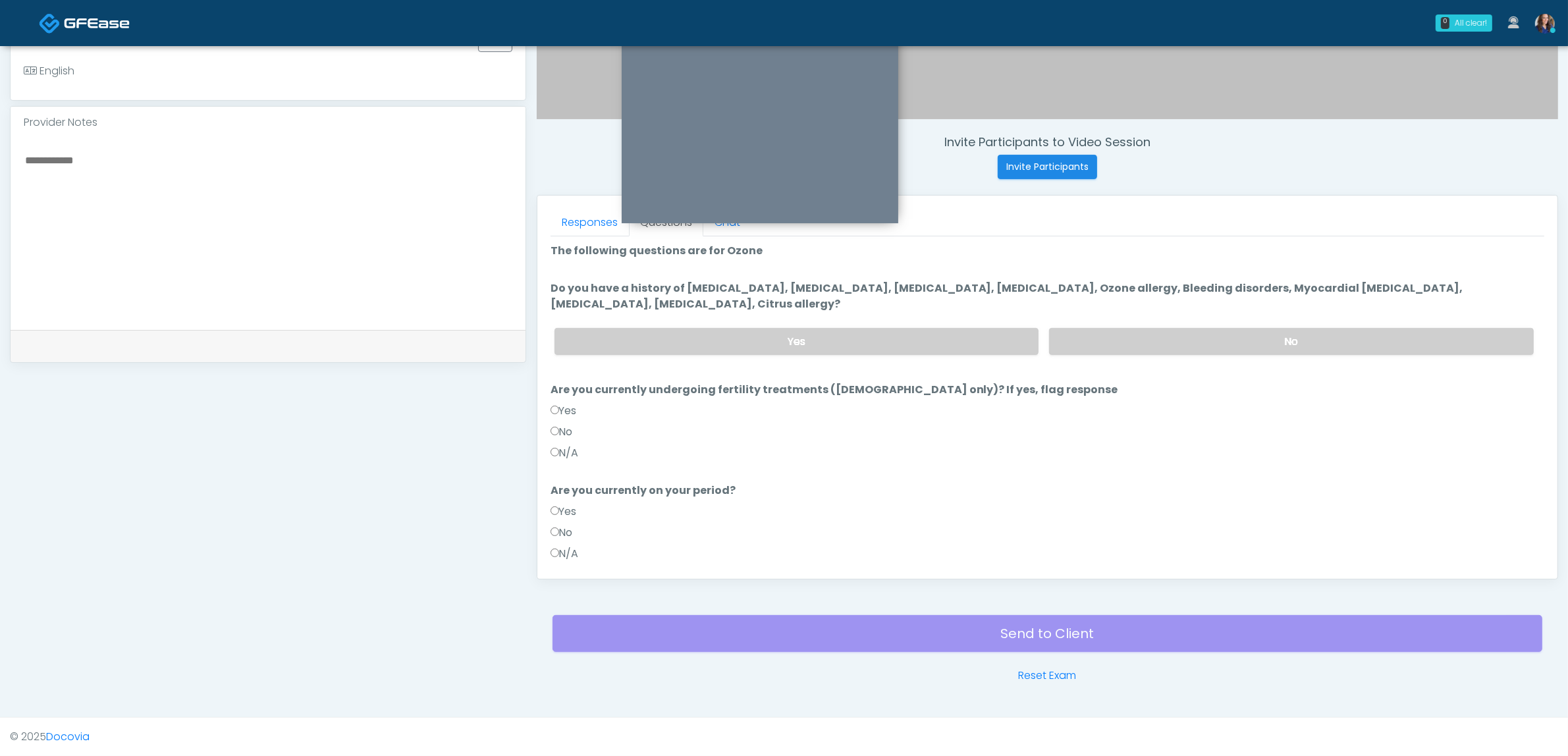
scroll to position [0, 0]
click at [1229, 342] on label "No" at bounding box center [1290, 343] width 485 height 27
drag, startPoint x: 571, startPoint y: 430, endPoint x: 572, endPoint y: 552, distance: 122.0
click at [570, 430] on label "No" at bounding box center [561, 434] width 22 height 16
click at [577, 531] on div "No" at bounding box center [1047, 537] width 994 height 21
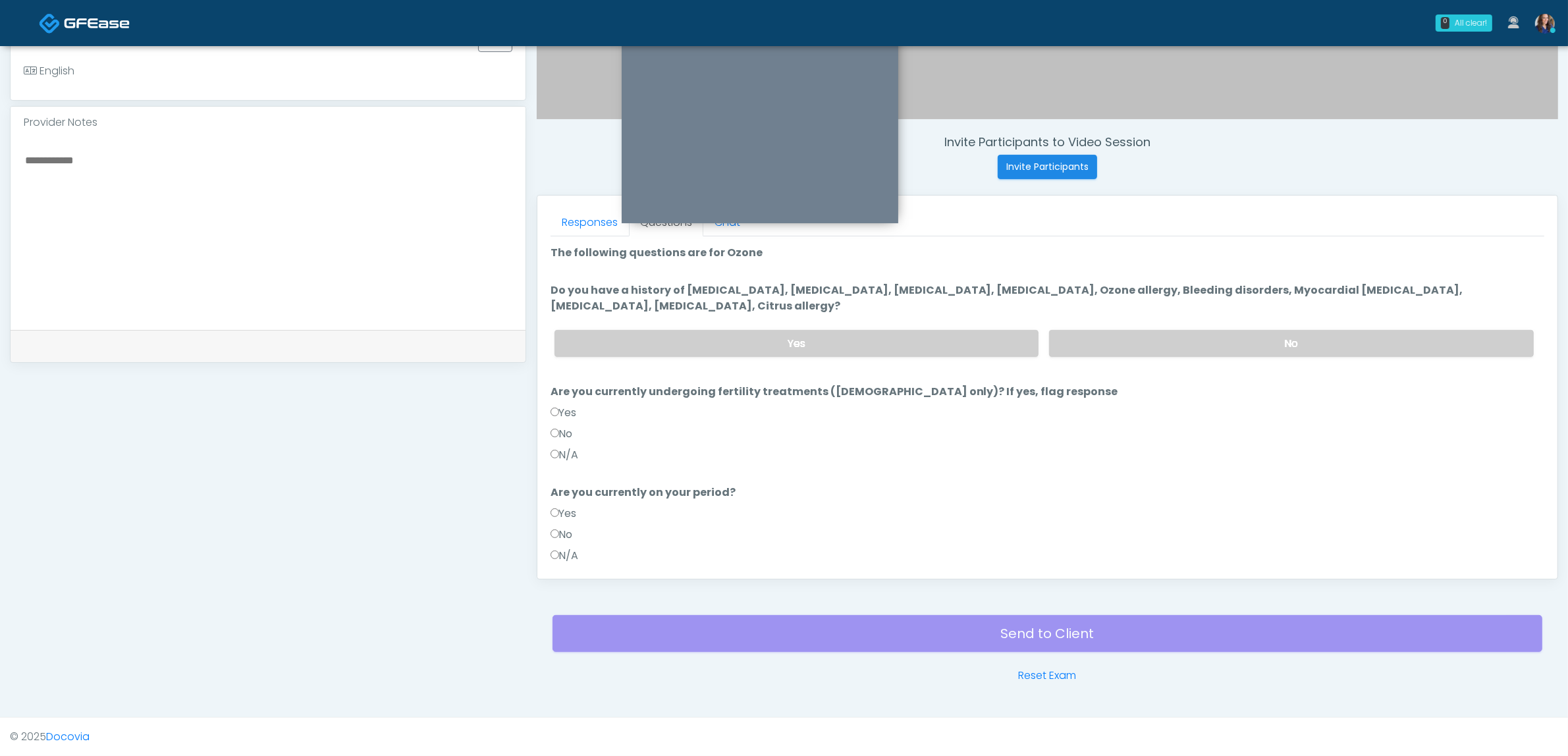
click at [576, 462] on div "N/A" at bounding box center [1047, 457] width 994 height 21
drag, startPoint x: 580, startPoint y: 452, endPoint x: 561, endPoint y: 471, distance: 26.9
click at [572, 466] on div "N/A" at bounding box center [1047, 457] width 994 height 21
drag, startPoint x: 561, startPoint y: 462, endPoint x: 577, endPoint y: 459, distance: 16.3
click at [561, 462] on div "N/A" at bounding box center [1047, 457] width 994 height 21
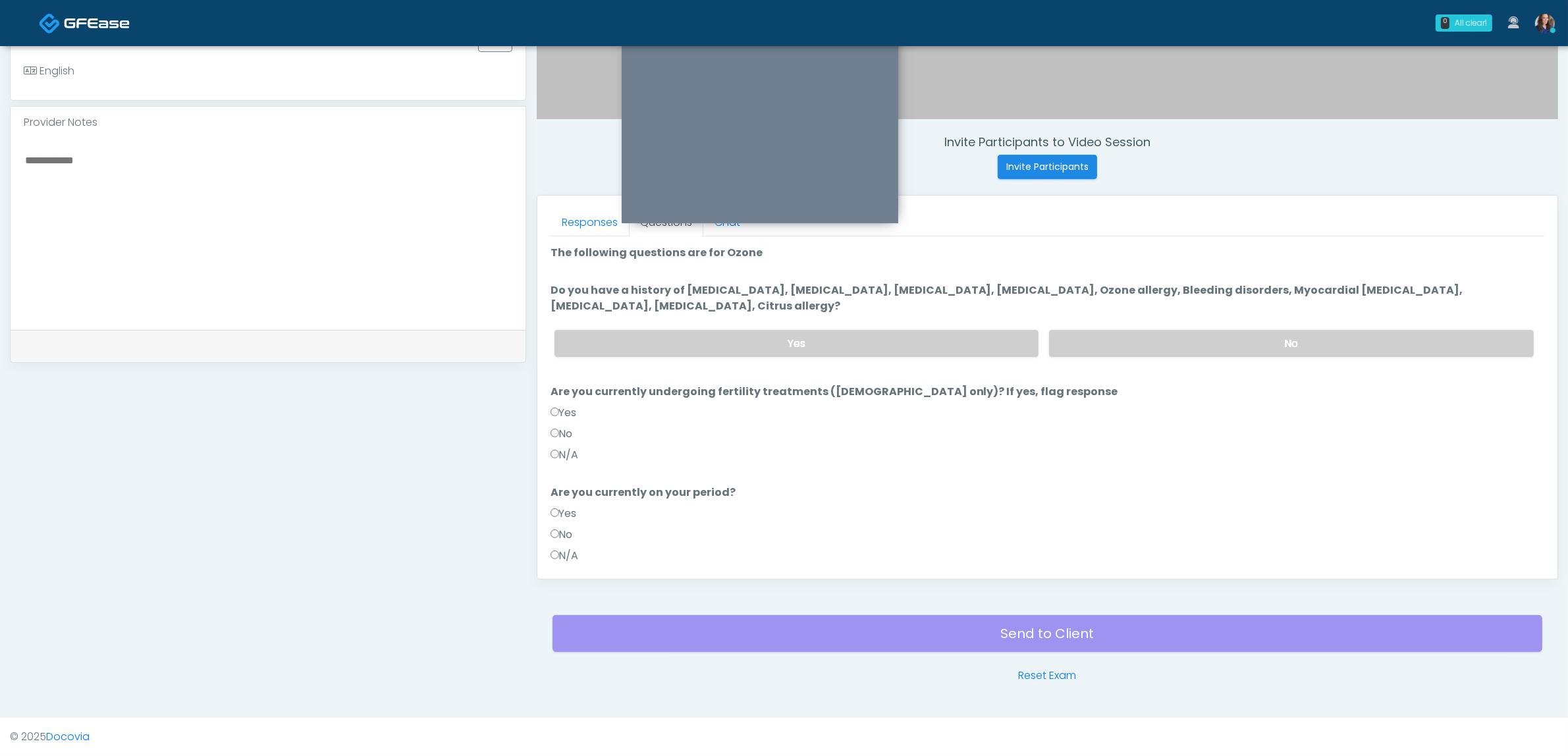
click at [571, 455] on label "N/A" at bounding box center [565, 455] width 28 height 16
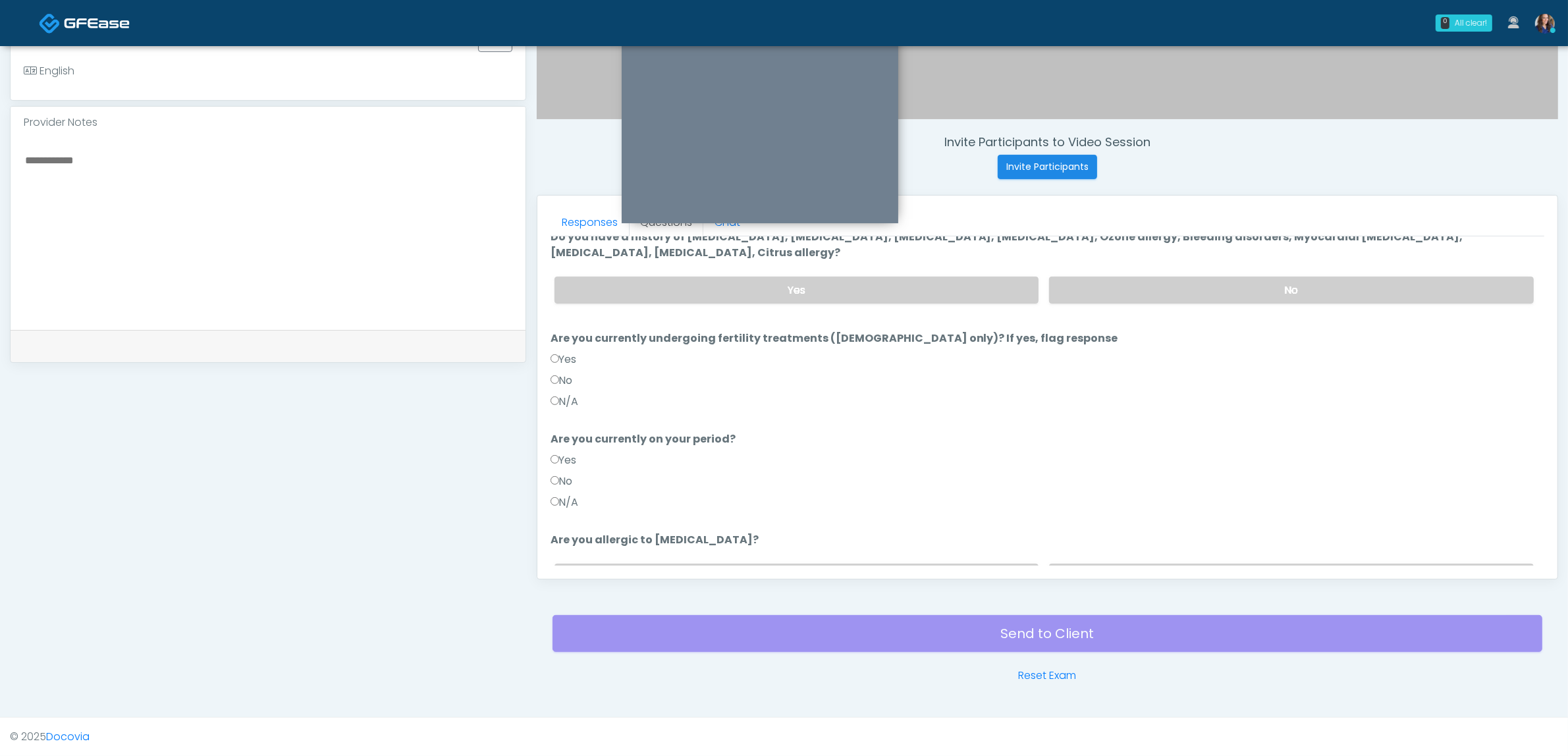
scroll to position [82, 0]
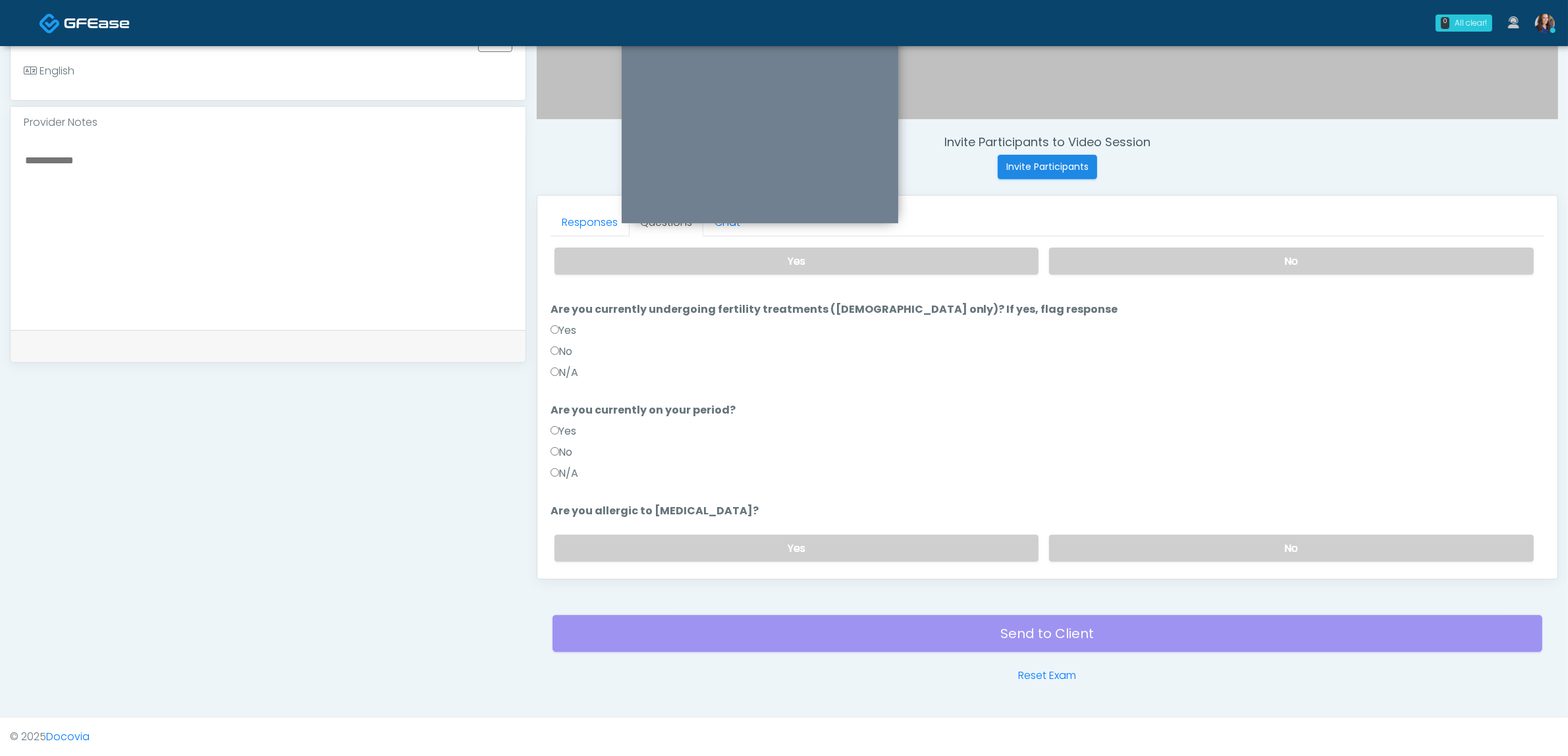
drag, startPoint x: 569, startPoint y: 468, endPoint x: 592, endPoint y: 472, distance: 23.3
click at [573, 468] on label "N/A" at bounding box center [565, 474] width 28 height 16
click at [1118, 545] on label "No" at bounding box center [1290, 548] width 485 height 27
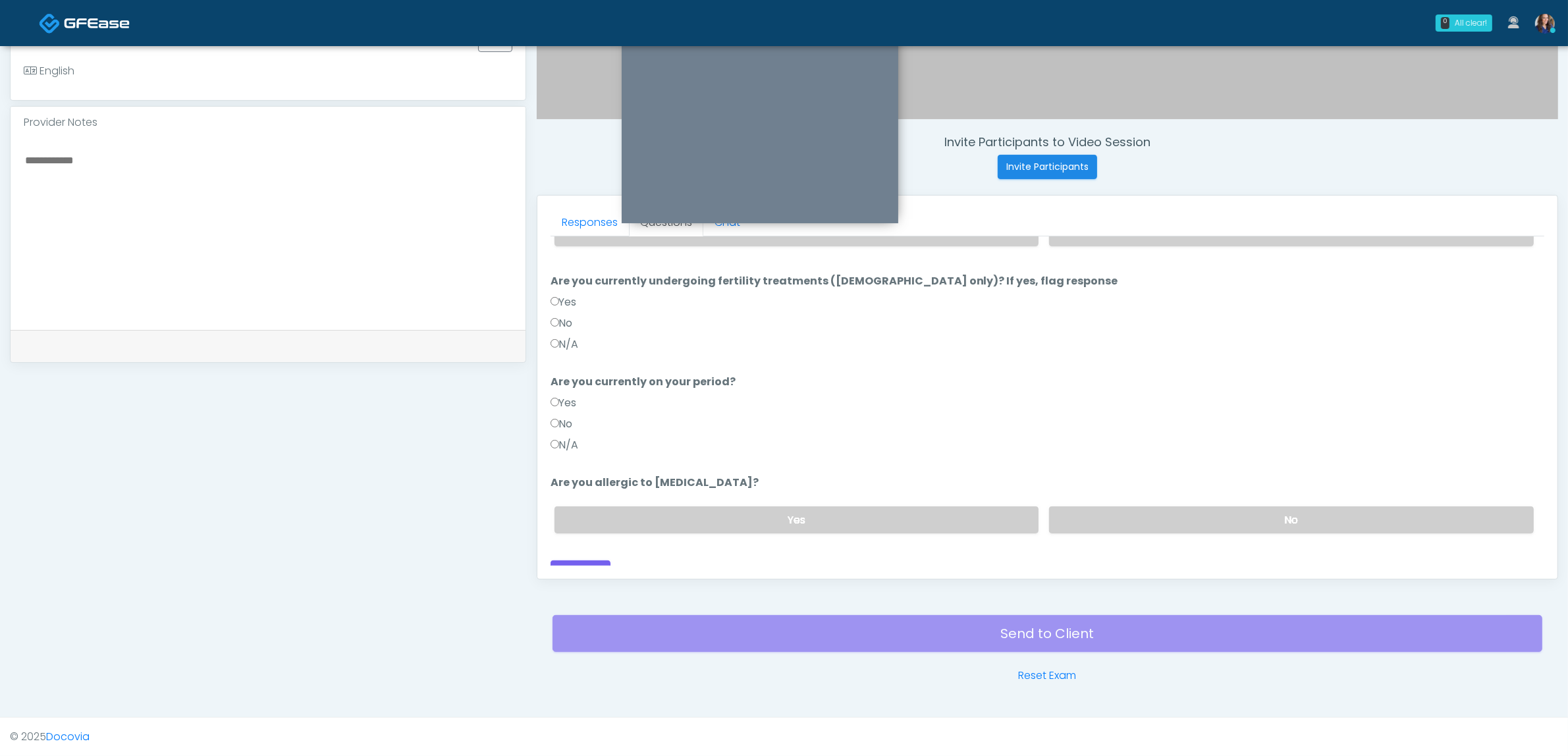
scroll to position [127, 0]
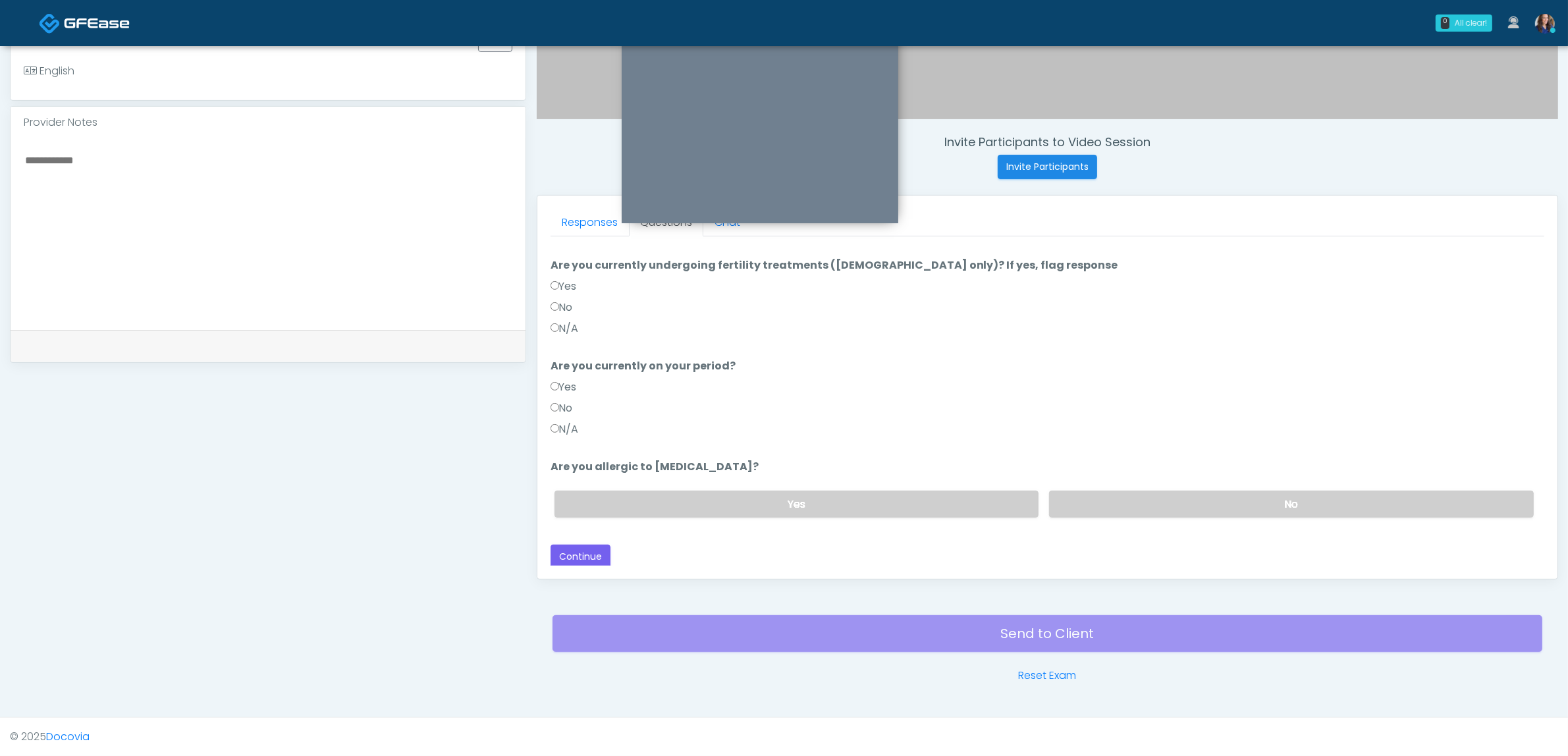
click at [610, 554] on div "Back Continue" at bounding box center [1047, 557] width 994 height 25
drag, startPoint x: 604, startPoint y: 550, endPoint x: 614, endPoint y: 550, distance: 10.0
click at [606, 550] on button "Continue" at bounding box center [580, 557] width 60 height 25
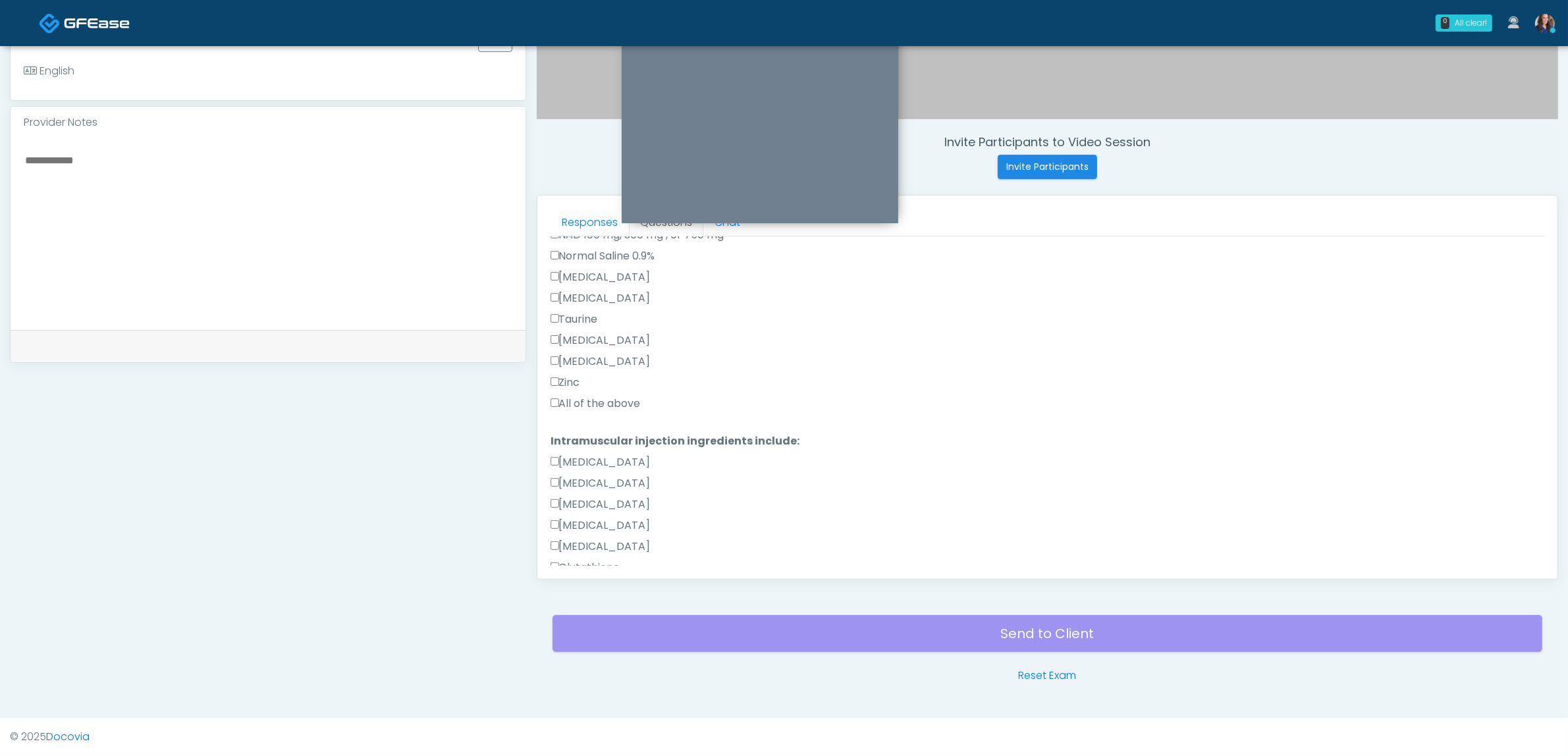
scroll to position [455, 0]
click at [595, 393] on label "All of the above" at bounding box center [595, 397] width 90 height 16
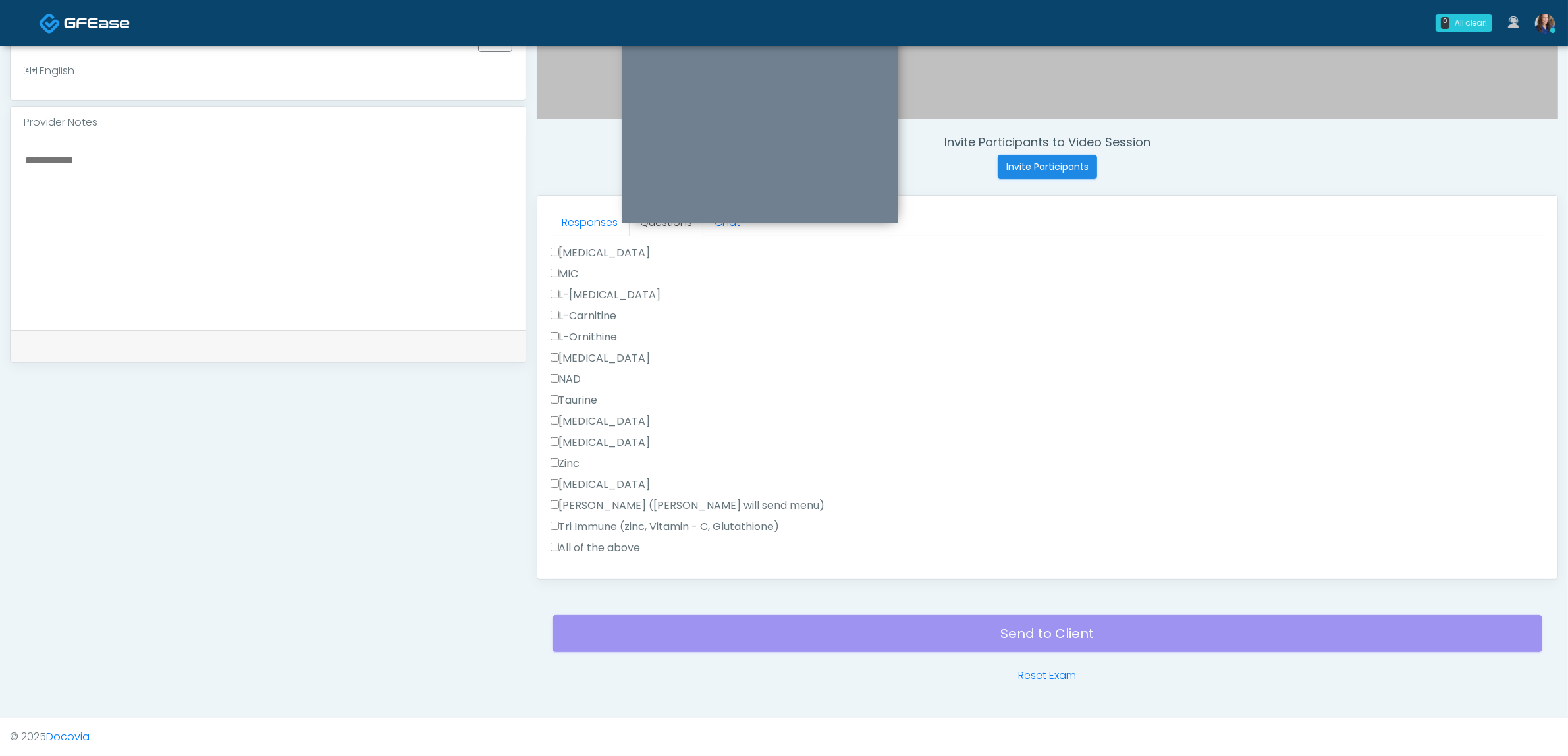
click at [588, 543] on label "All of the above" at bounding box center [595, 548] width 90 height 16
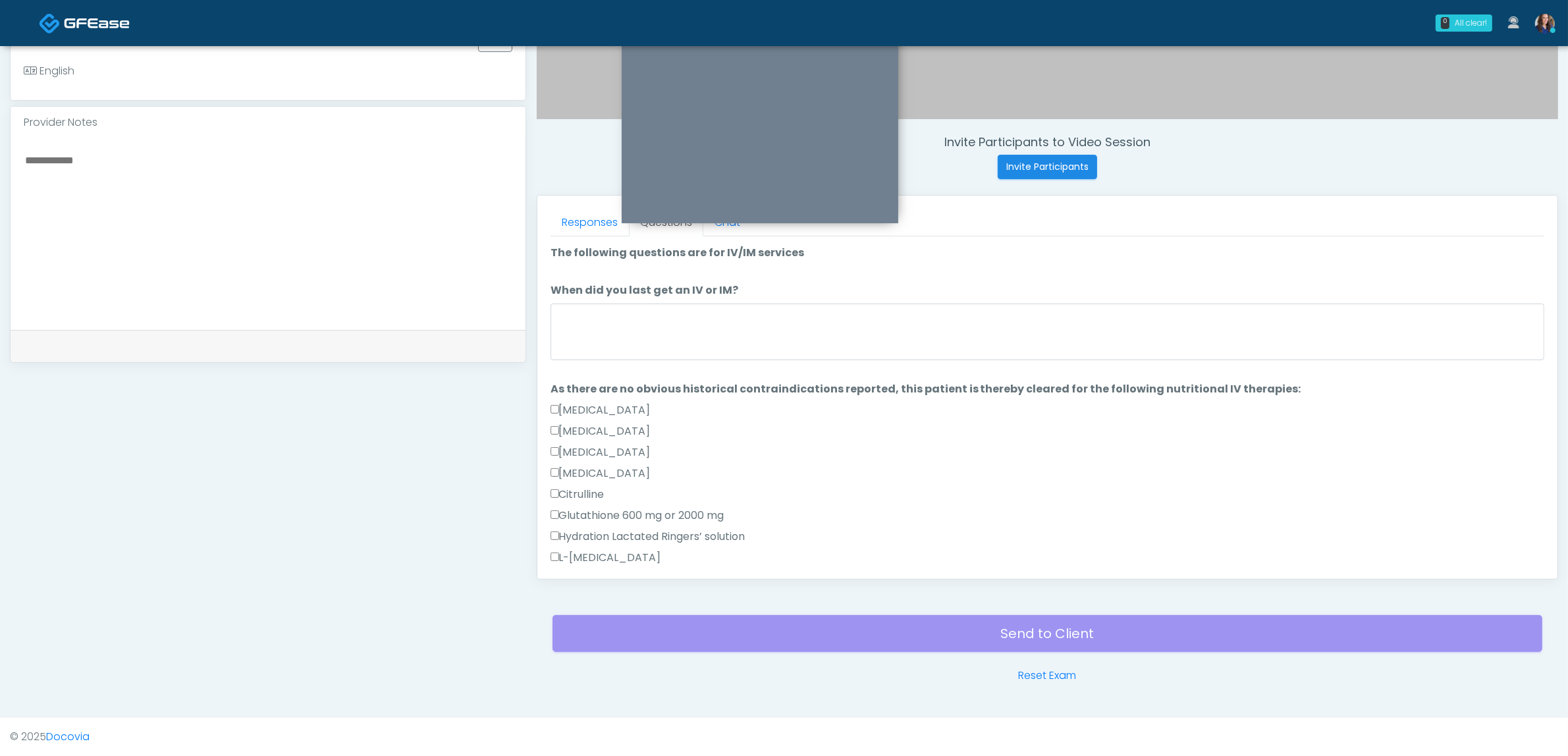
scroll to position [181, 0]
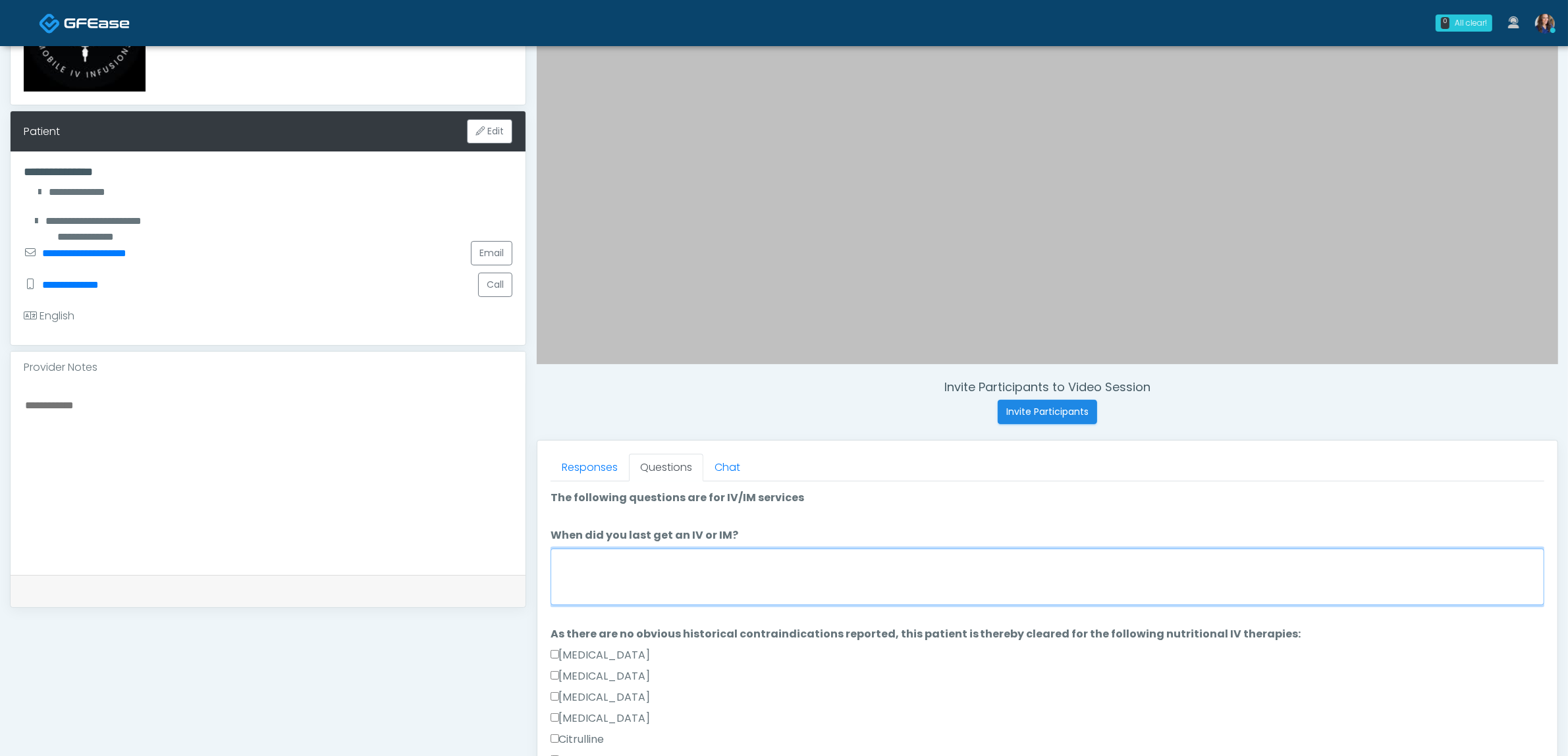
drag, startPoint x: 667, startPoint y: 561, endPoint x: 776, endPoint y: 563, distance: 109.0
click at [667, 561] on textarea "When did you last get an IV or IM?" at bounding box center [1047, 577] width 994 height 57
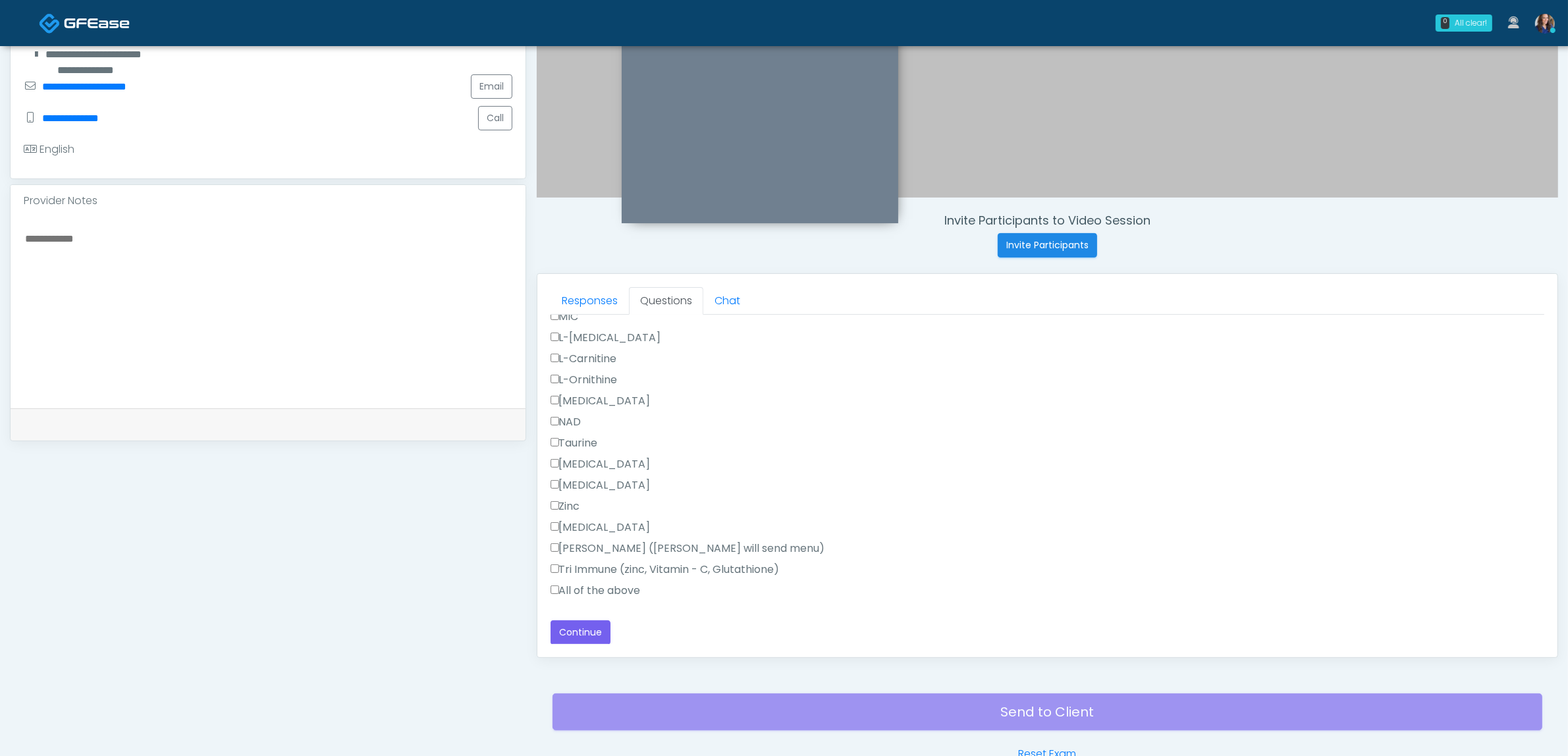
scroll to position [428, 0]
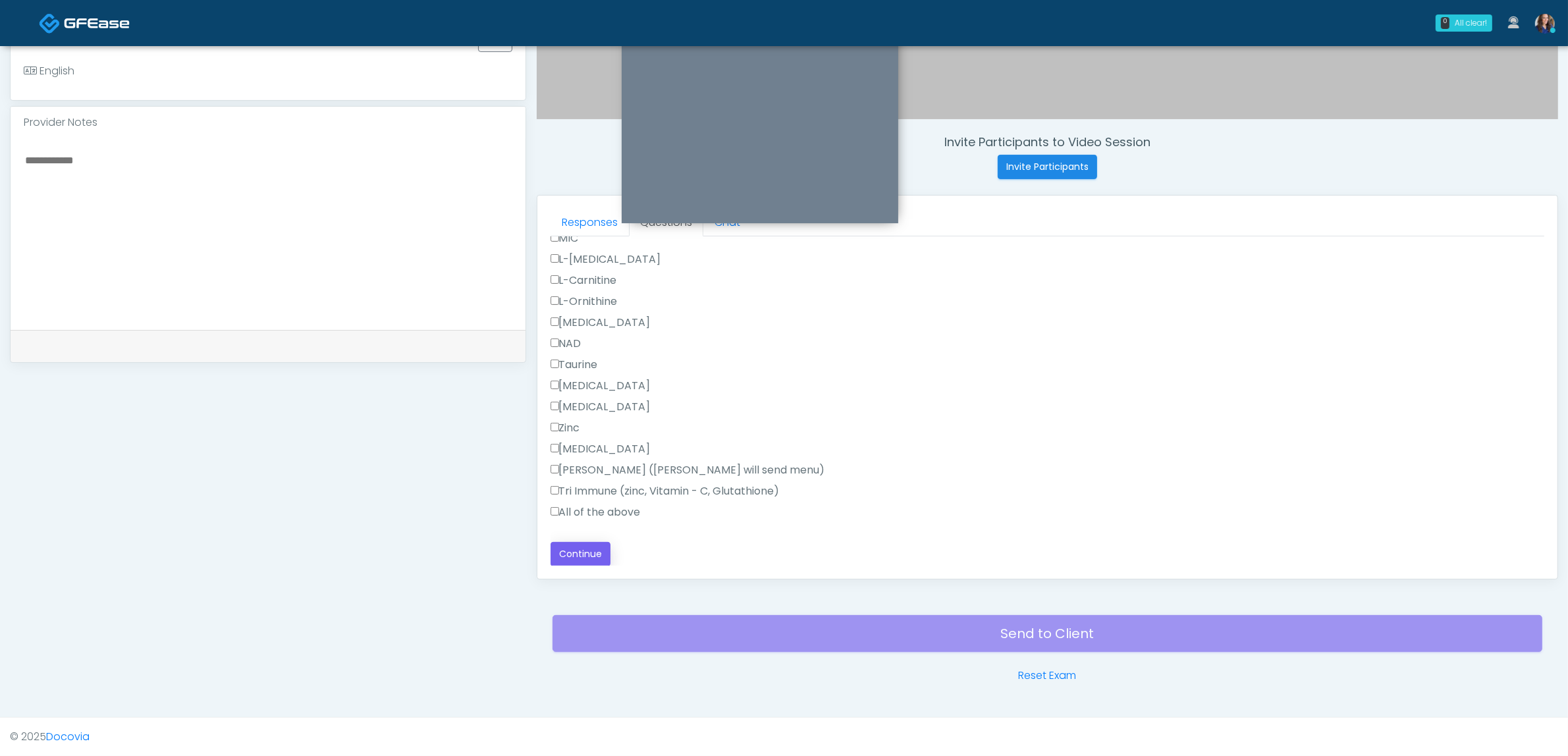
type textarea "**********"
click at [567, 554] on button "Continue" at bounding box center [580, 554] width 60 height 25
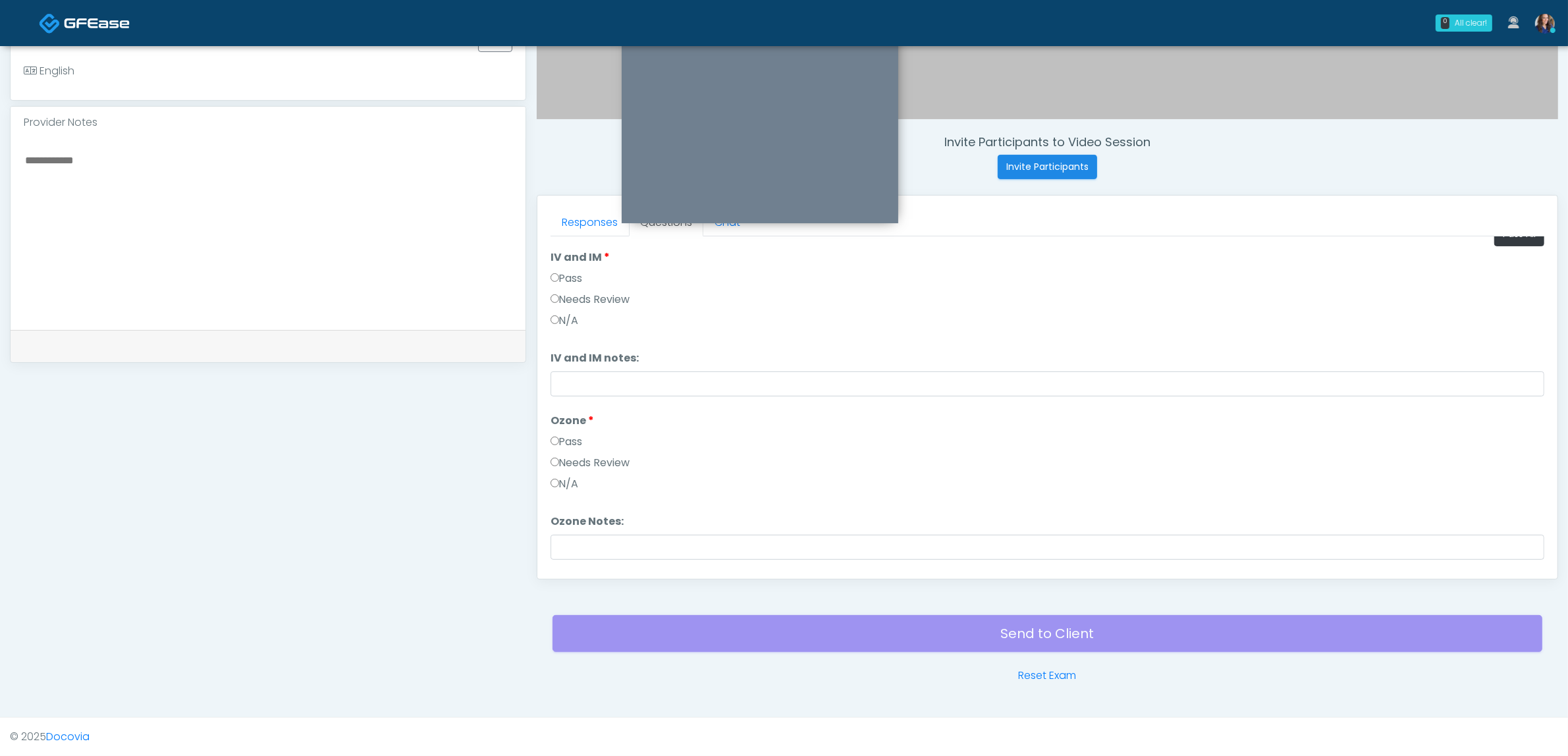
scroll to position [0, 0]
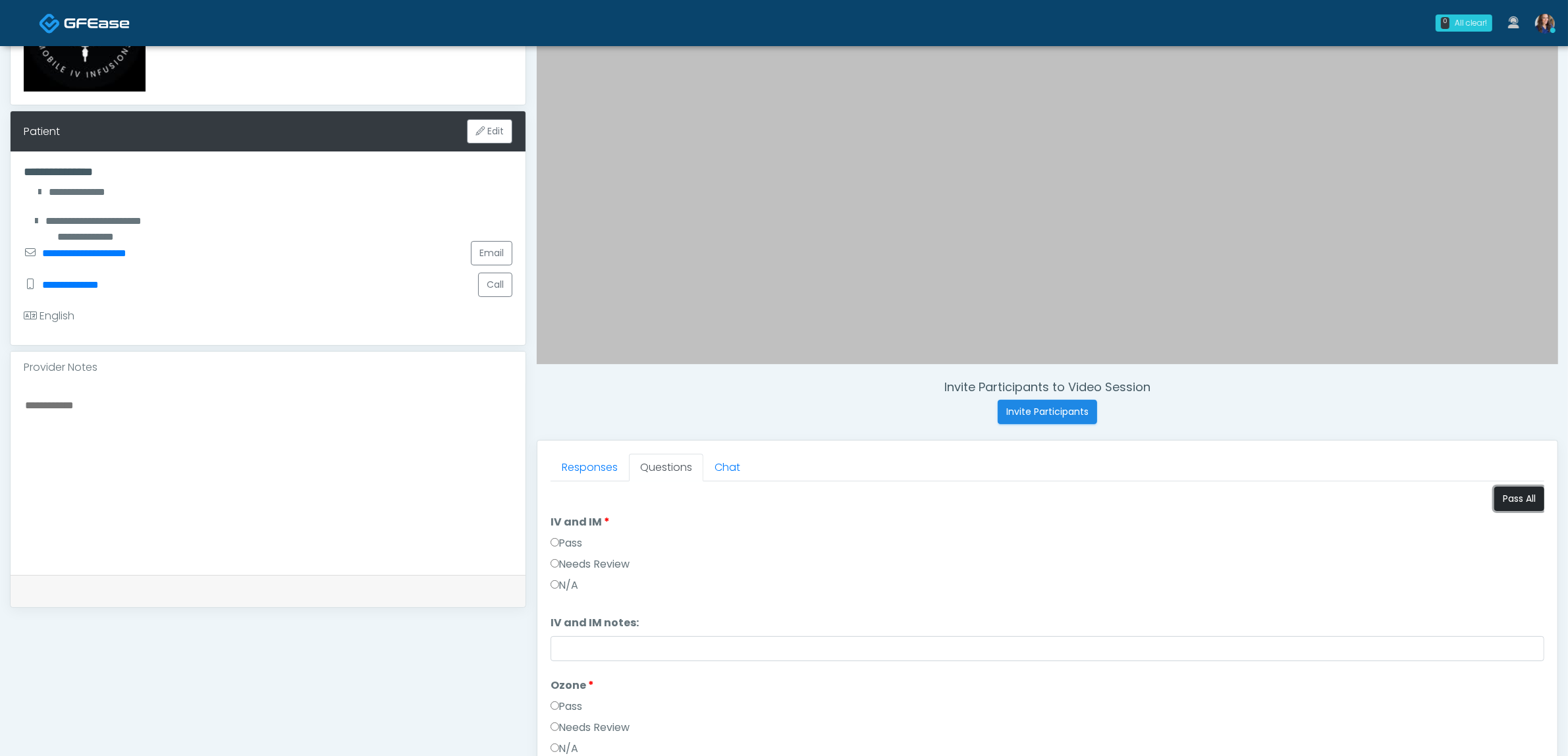
click at [1513, 494] on button "Pass All" at bounding box center [1518, 498] width 50 height 25
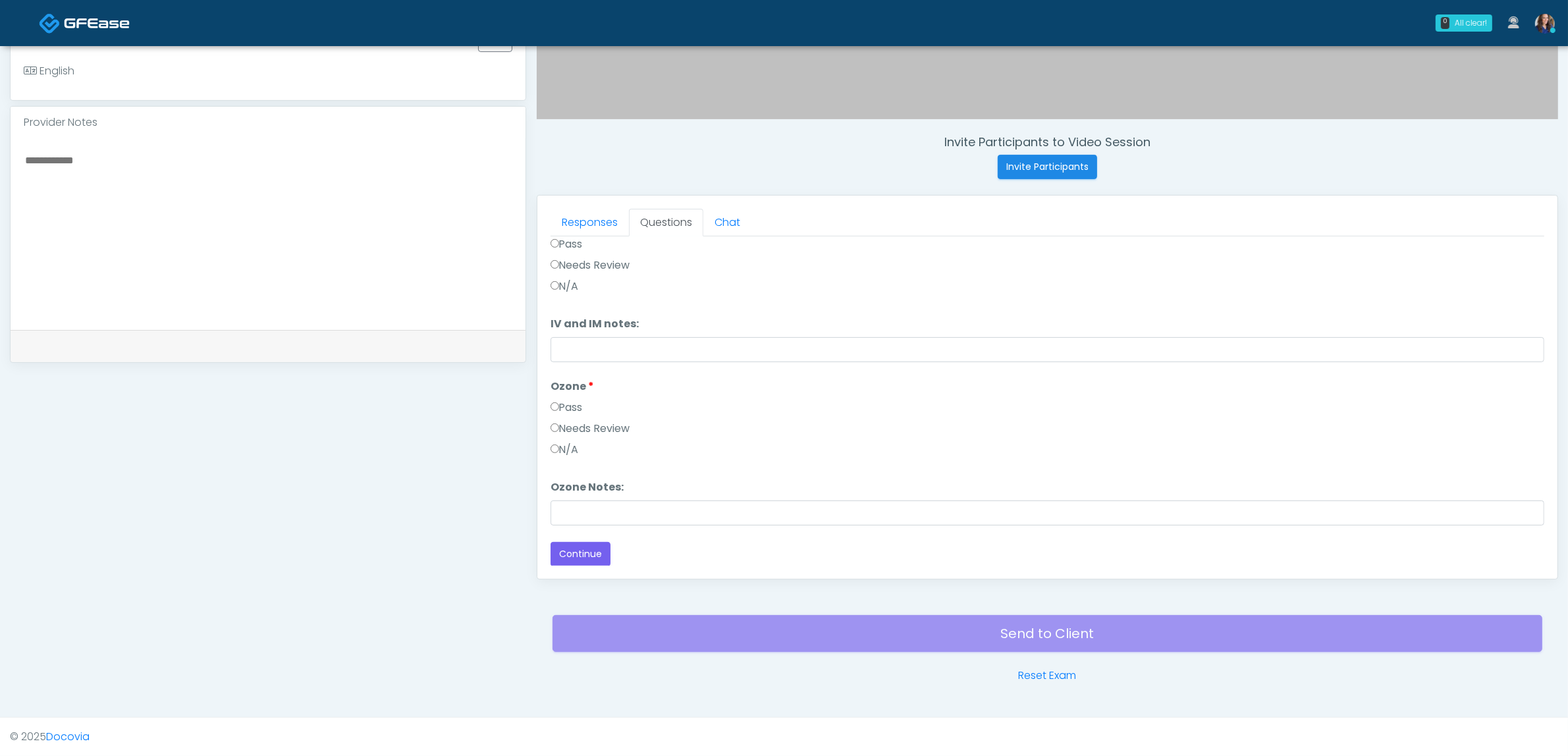
scroll to position [55, 0]
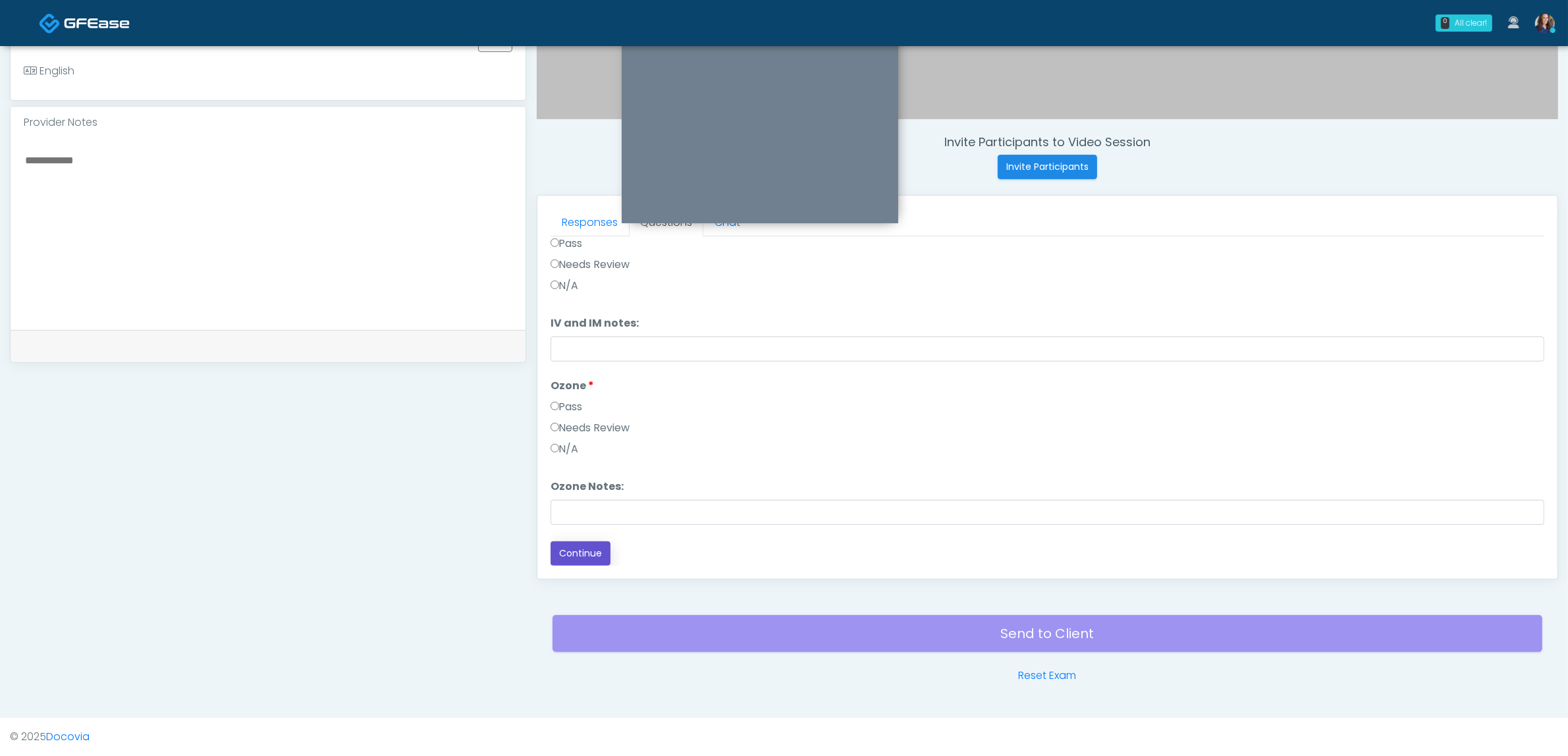
drag, startPoint x: 599, startPoint y: 547, endPoint x: 699, endPoint y: 569, distance: 102.4
click at [604, 548] on button "Continue" at bounding box center [580, 553] width 60 height 25
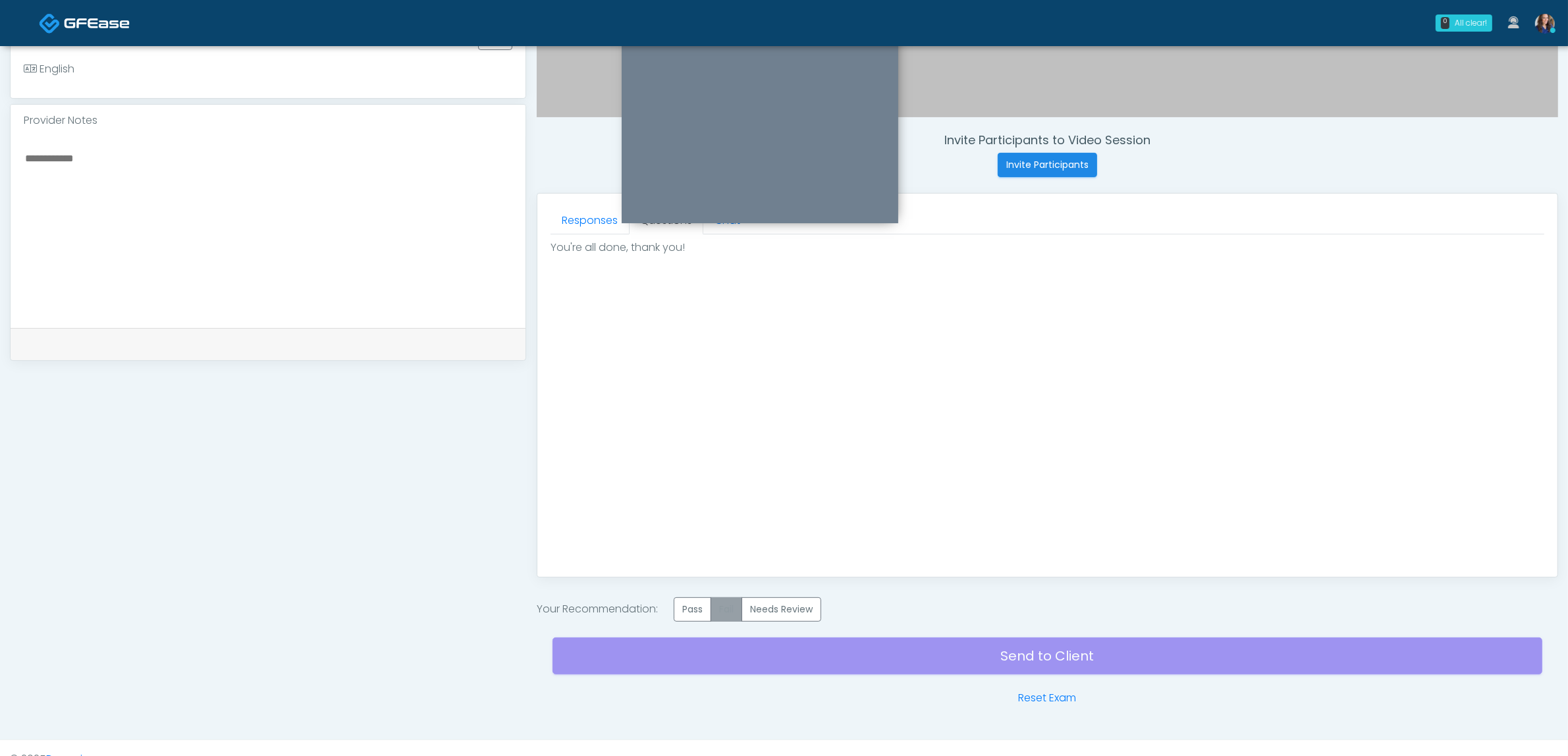
scroll to position [0, 0]
drag, startPoint x: 698, startPoint y: 613, endPoint x: 794, endPoint y: 651, distance: 103.2
click at [700, 613] on label "Pass" at bounding box center [692, 609] width 37 height 25
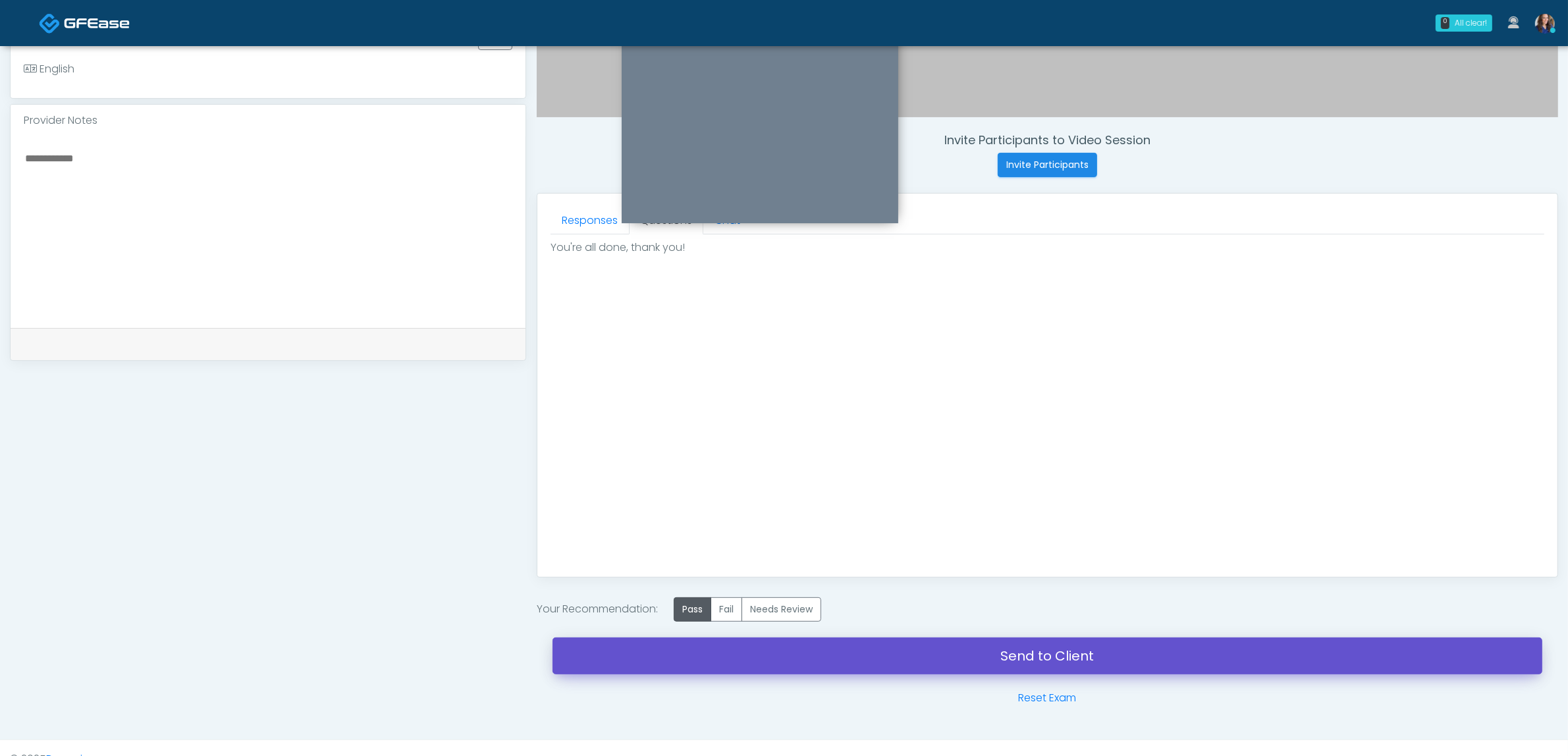
drag, startPoint x: 829, startPoint y: 656, endPoint x: 874, endPoint y: 217, distance: 441.3
click at [830, 656] on link "Send to Client" at bounding box center [1048, 656] width 990 height 37
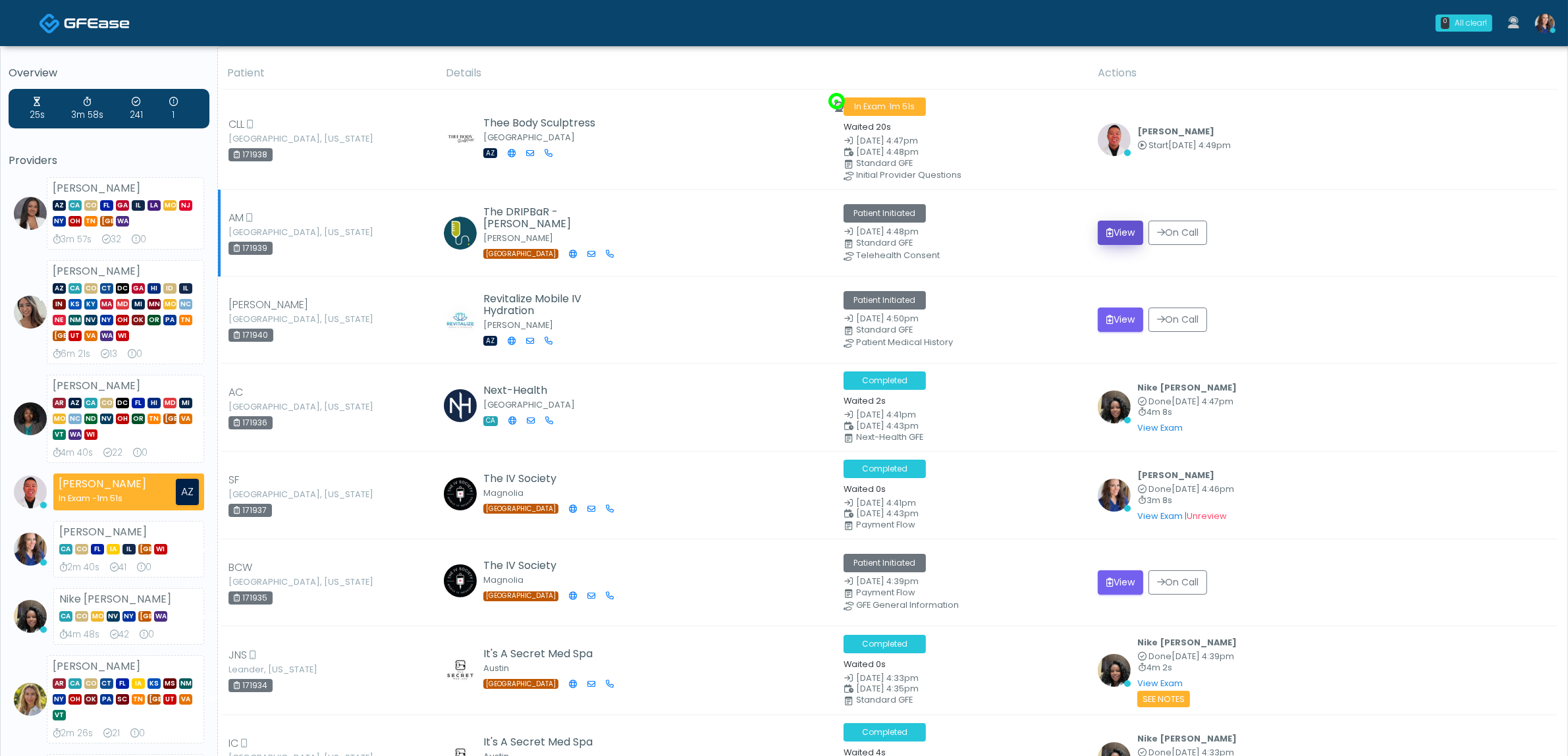
click at [1117, 227] on button "View" at bounding box center [1120, 232] width 45 height 25
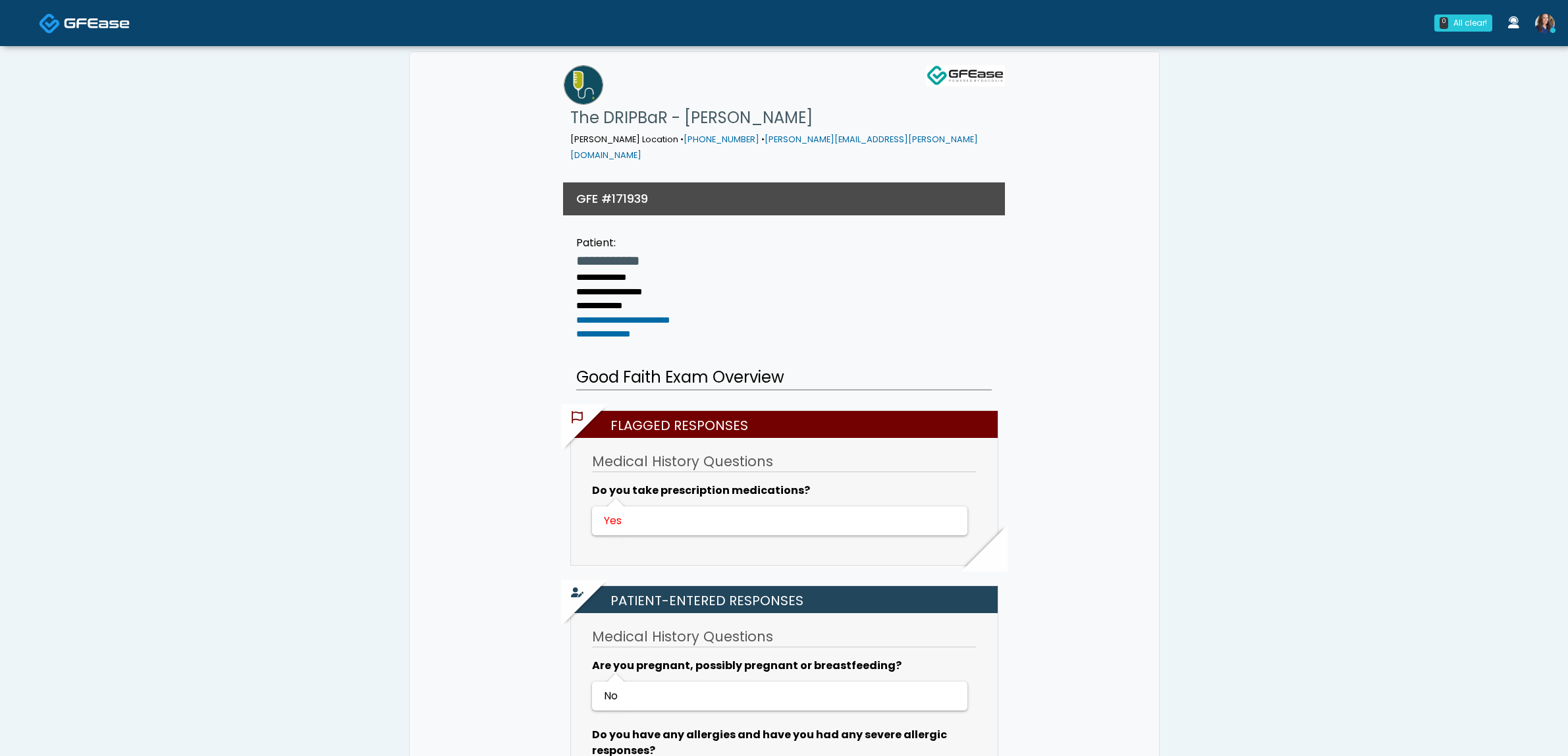
click at [83, 23] on img at bounding box center [96, 23] width 66 height 13
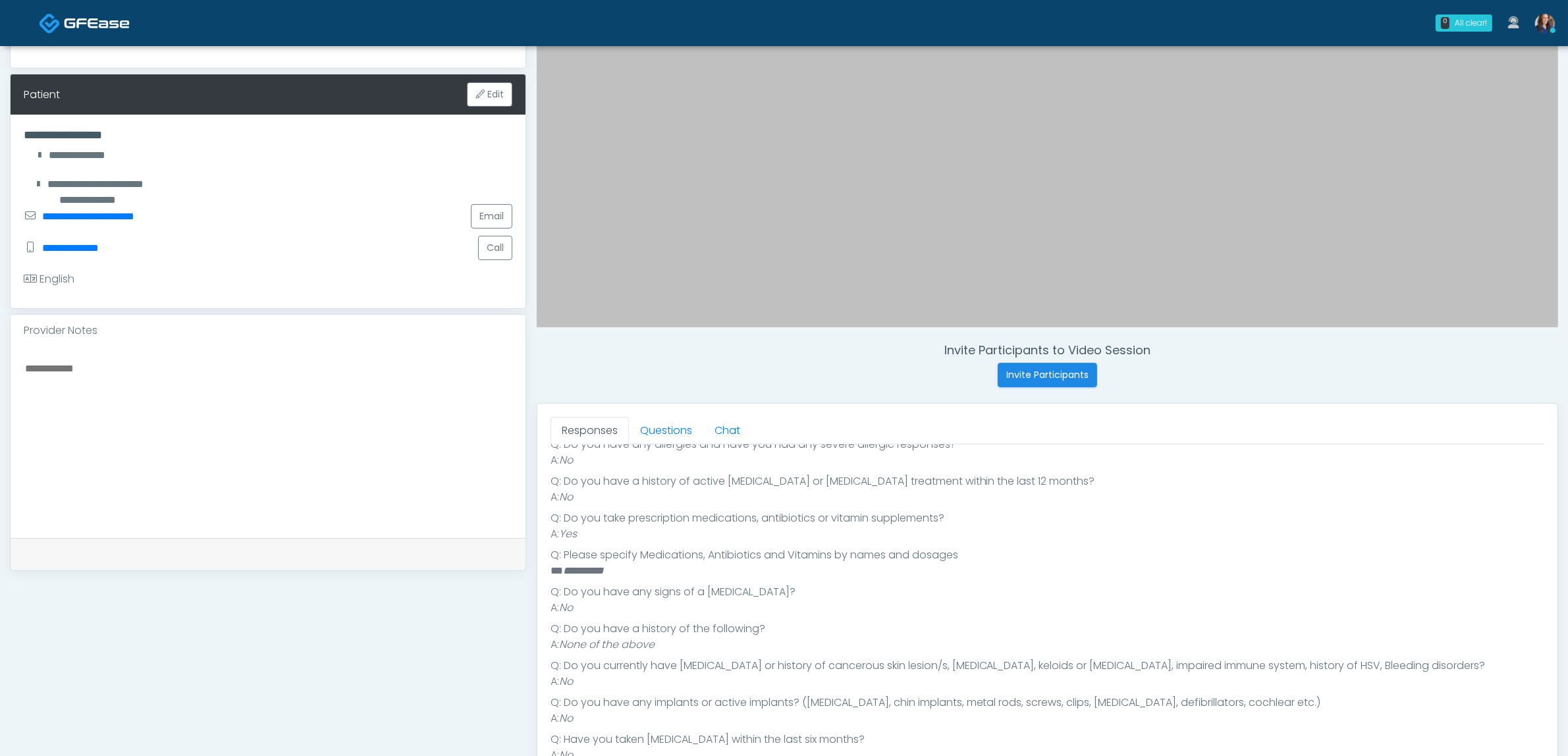
scroll to position [247, 0]
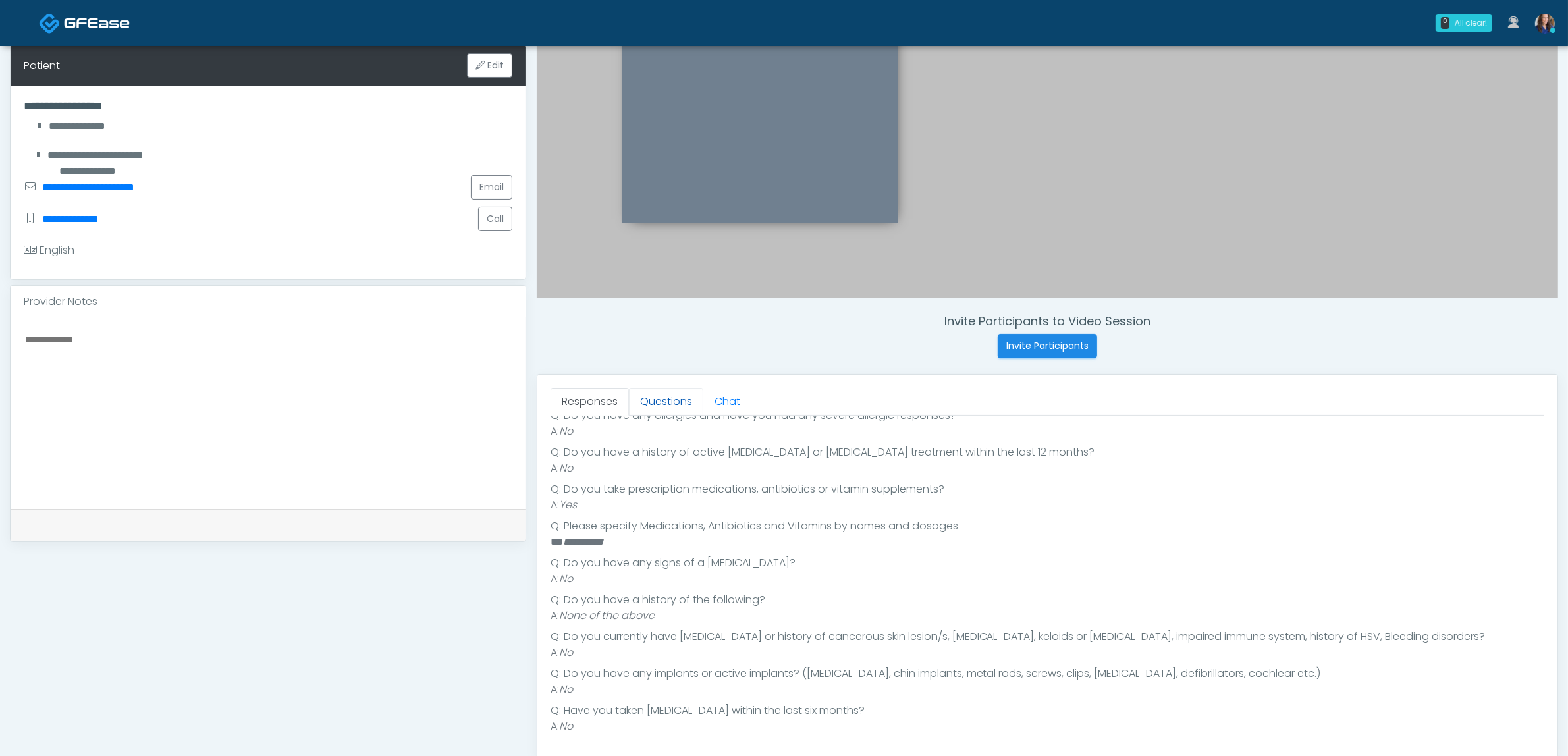
click at [671, 405] on link "Questions" at bounding box center [666, 401] width 74 height 28
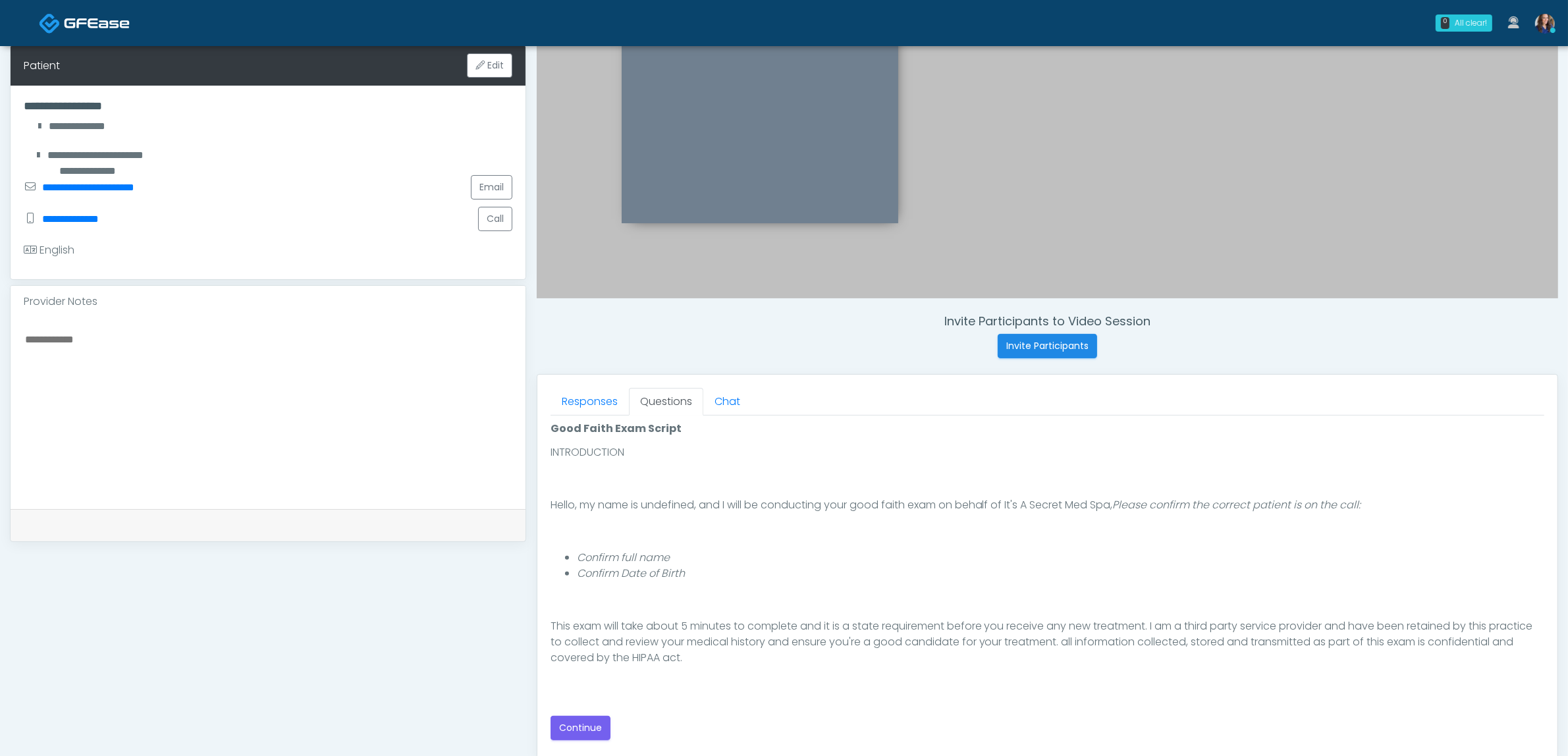
scroll to position [89, 0]
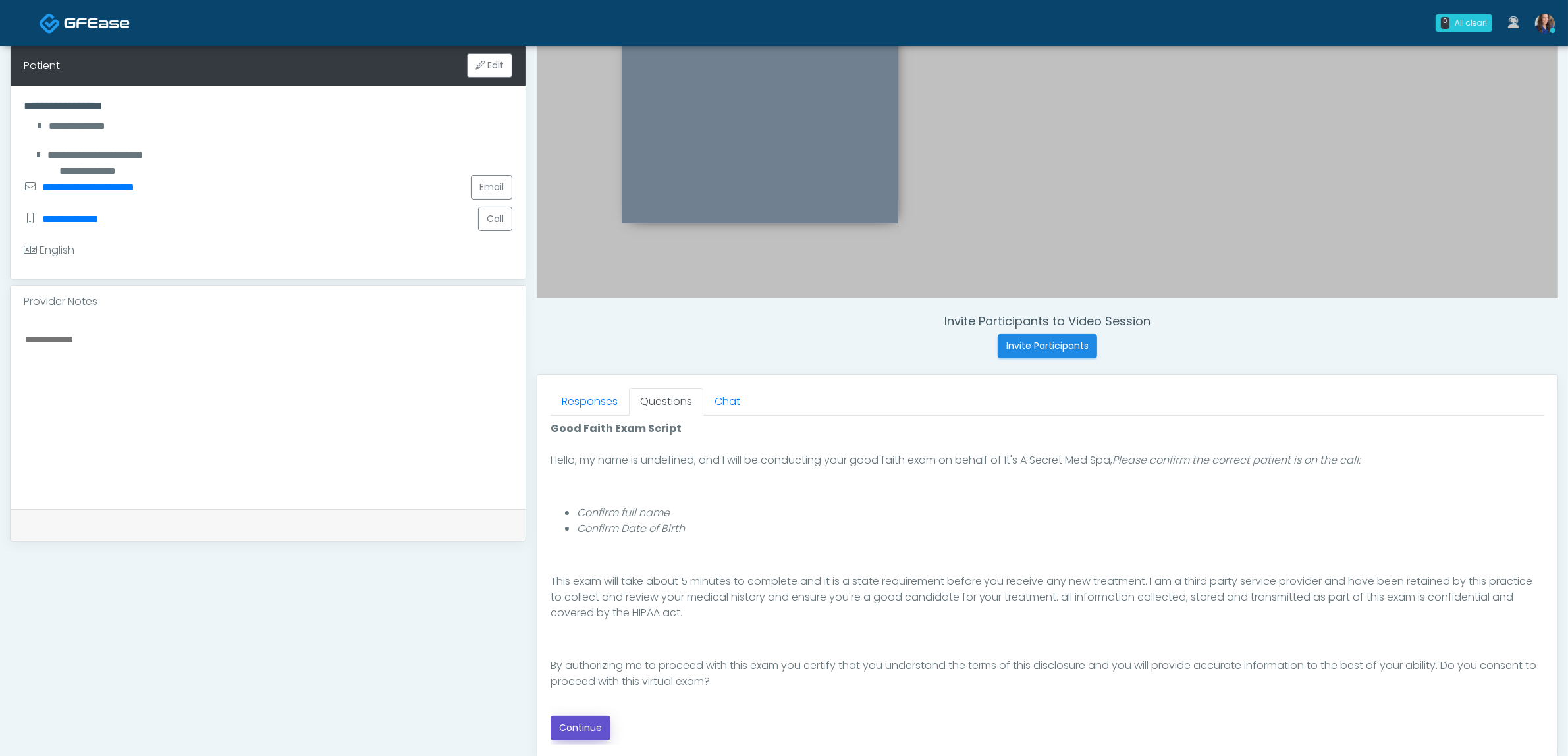
click at [572, 721] on button "Continue" at bounding box center [580, 728] width 60 height 25
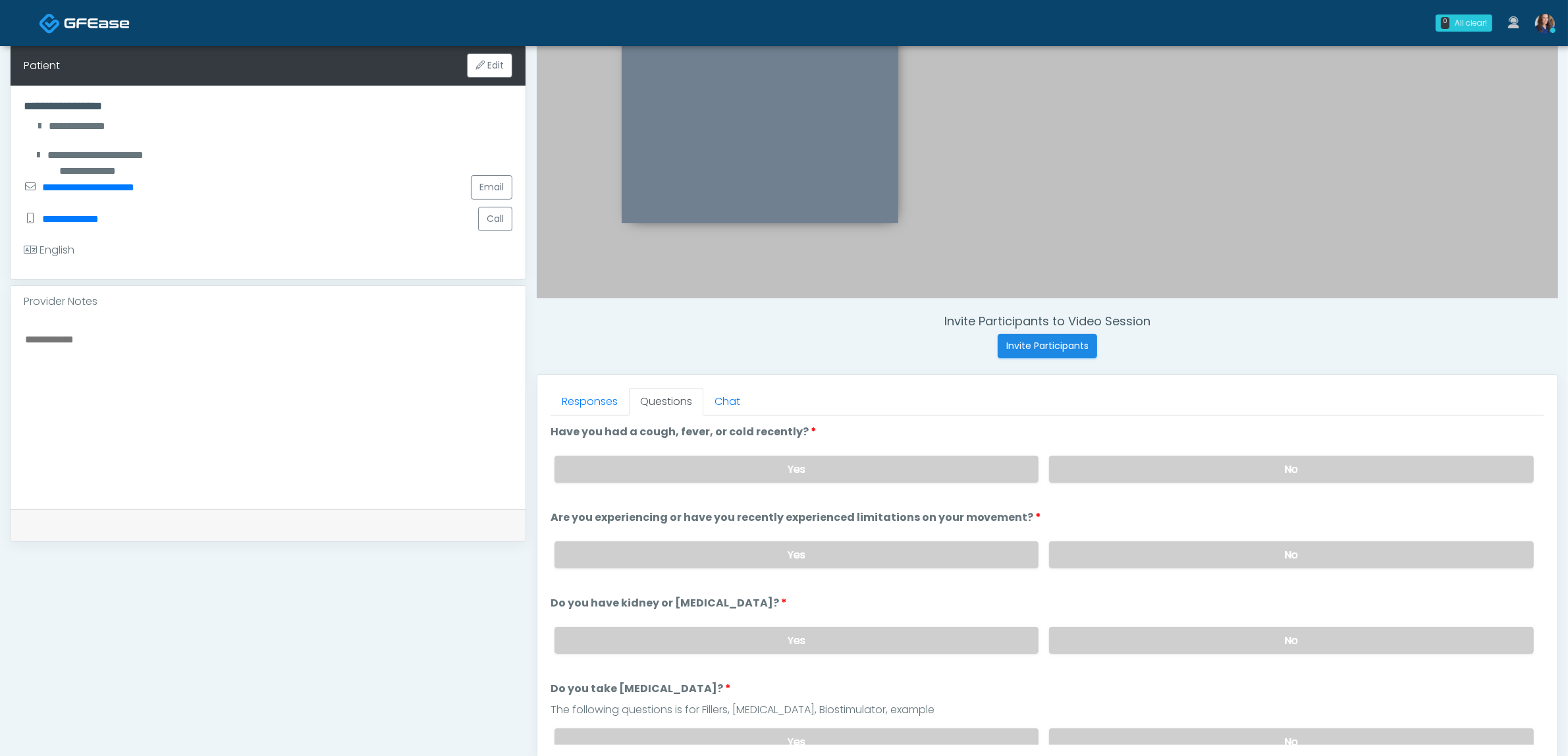
scroll to position [428, 0]
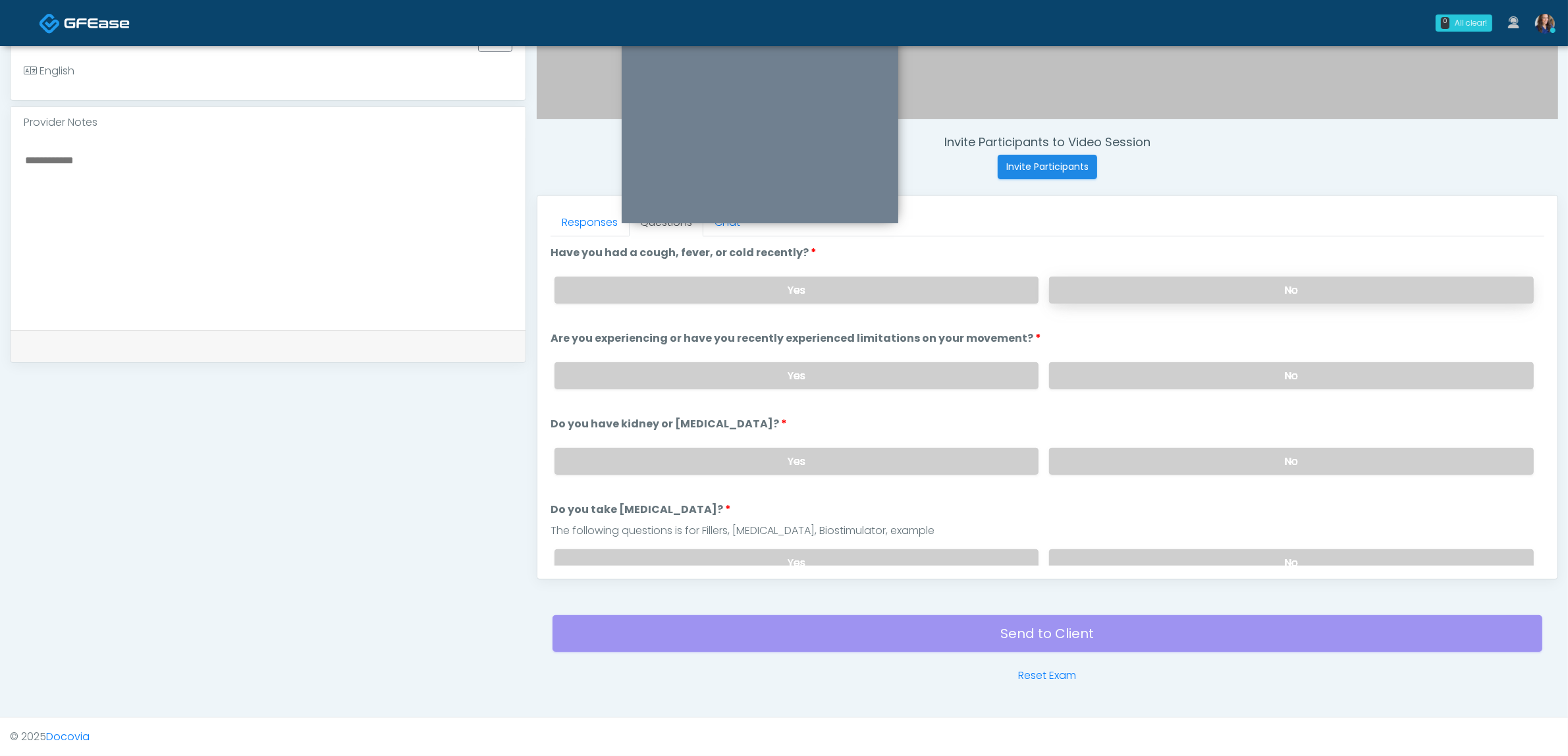
drag, startPoint x: 1192, startPoint y: 272, endPoint x: 1194, endPoint y: 282, distance: 10.2
click at [1192, 272] on div "Yes No" at bounding box center [1044, 289] width 1000 height 48
drag, startPoint x: 1187, startPoint y: 289, endPoint x: 1182, endPoint y: 336, distance: 47.3
click at [1187, 290] on label "No" at bounding box center [1290, 290] width 485 height 27
drag, startPoint x: 1176, startPoint y: 357, endPoint x: 1153, endPoint y: 406, distance: 54.1
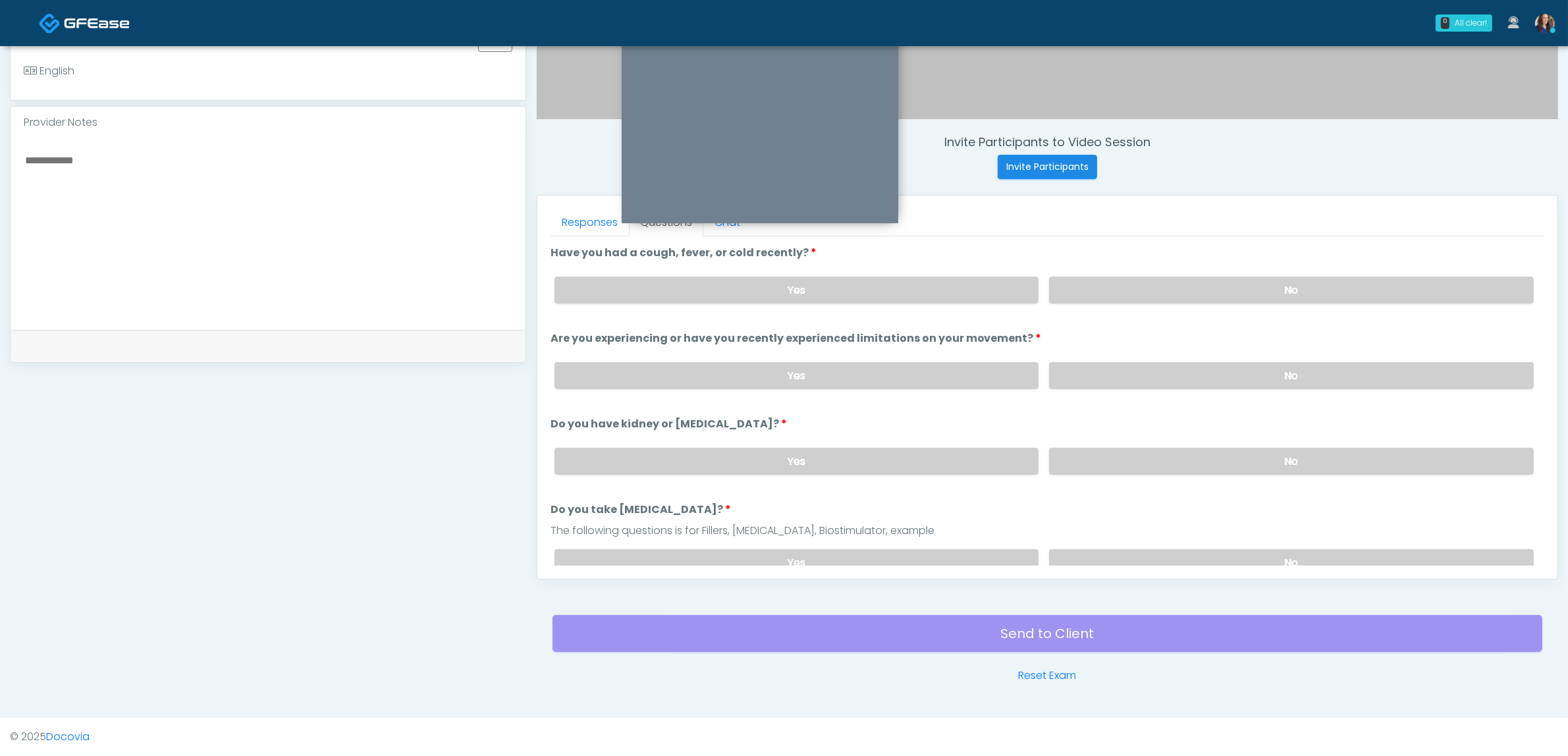
click at [1177, 357] on div "Yes No" at bounding box center [1044, 376] width 1000 height 48
drag, startPoint x: 1157, startPoint y: 362, endPoint x: 1146, endPoint y: 399, distance: 38.6
click at [1156, 362] on label "No" at bounding box center [1290, 376] width 485 height 27
drag, startPoint x: 1138, startPoint y: 452, endPoint x: 1131, endPoint y: 498, distance: 46.5
click at [1139, 453] on label "No" at bounding box center [1290, 461] width 485 height 27
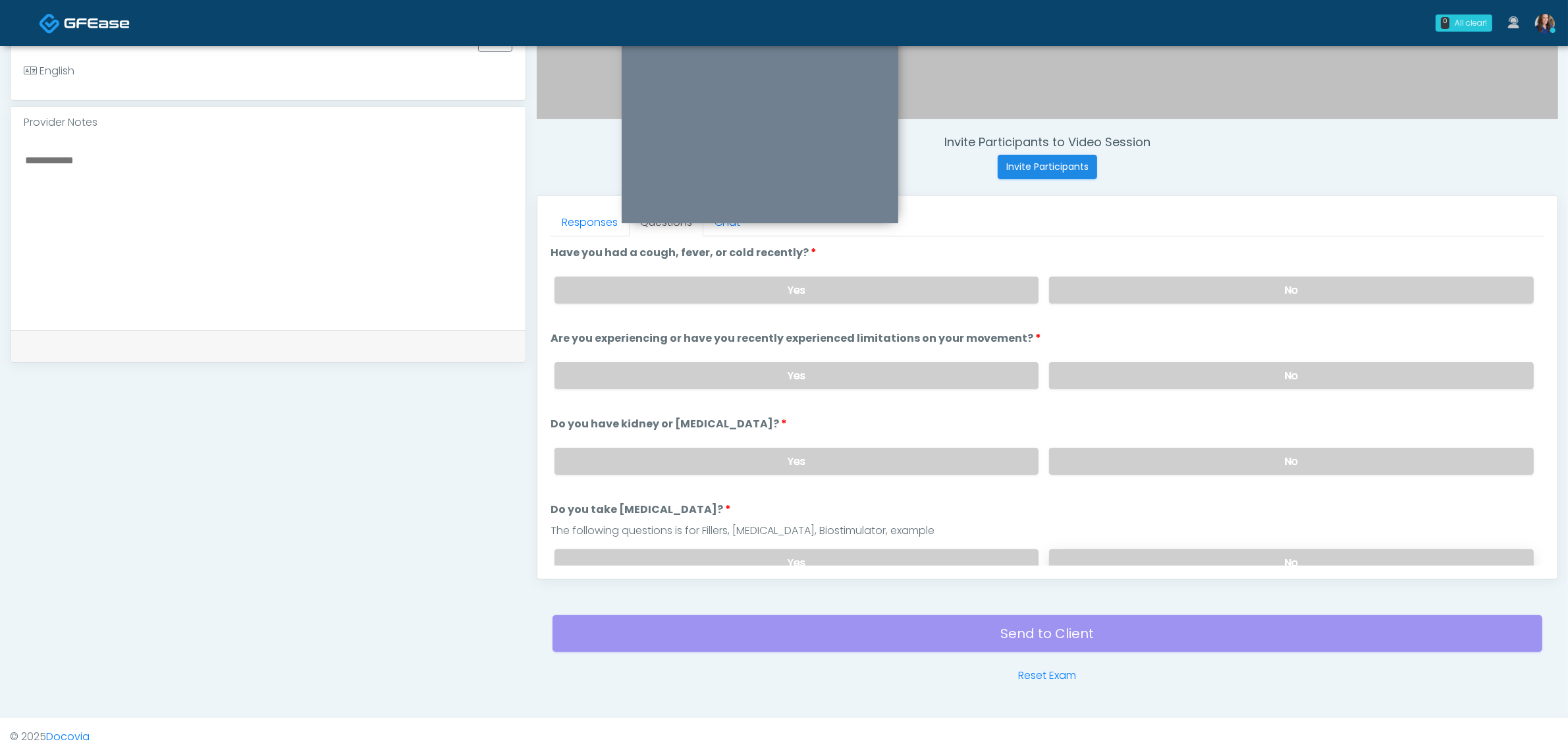
click at [1109, 550] on label "No" at bounding box center [1290, 562] width 485 height 27
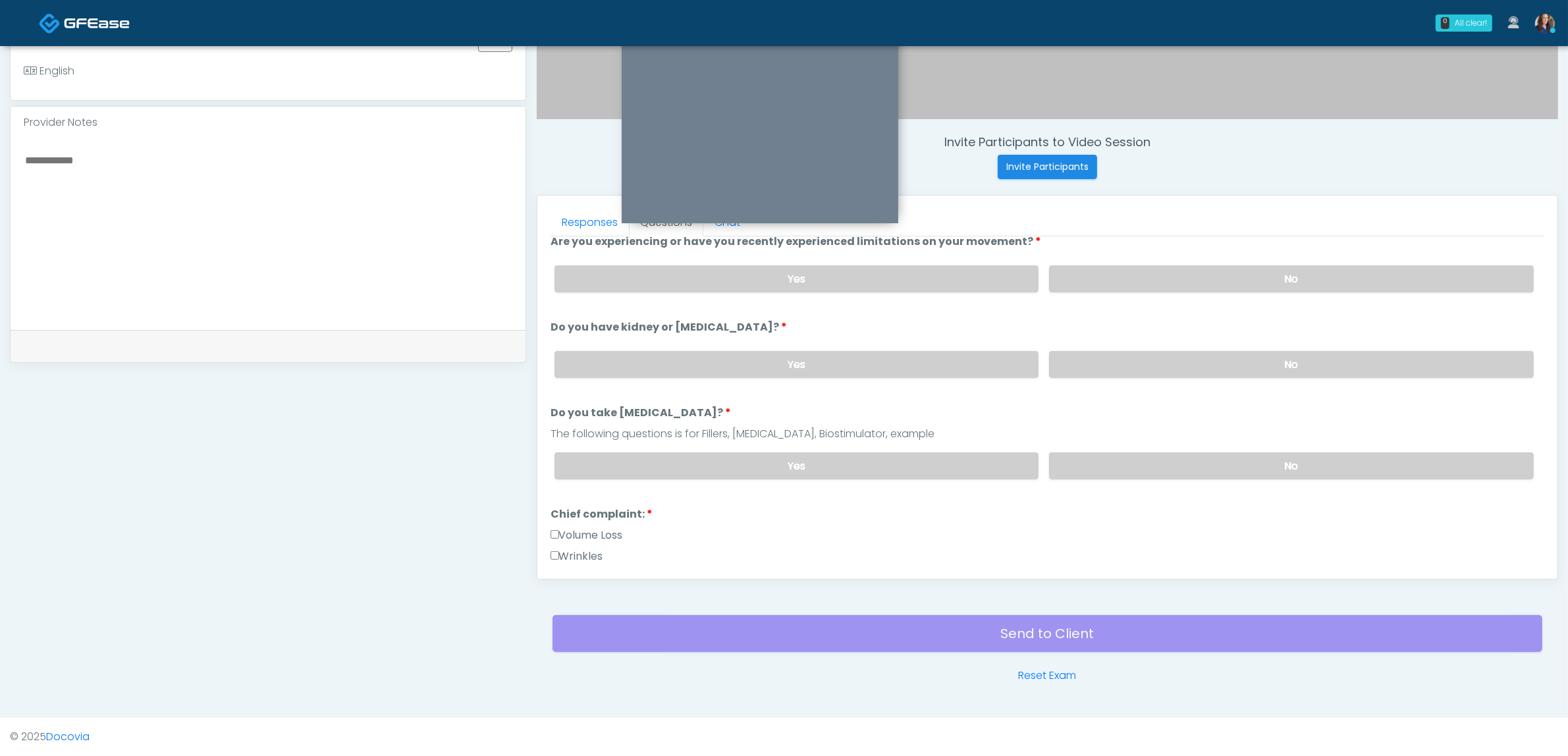
scroll to position [247, 0]
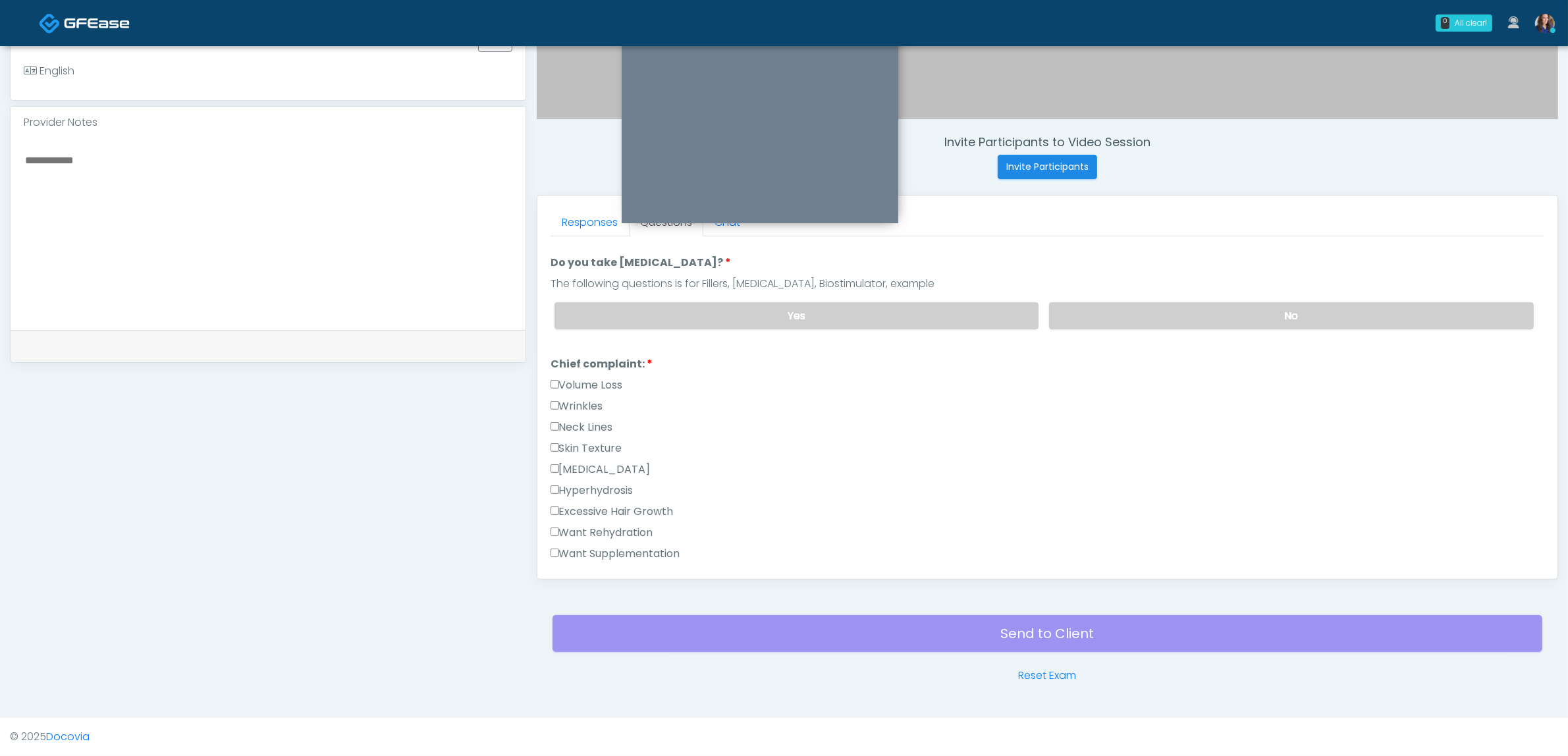
drag, startPoint x: 594, startPoint y: 379, endPoint x: 673, endPoint y: 402, distance: 82.3
click at [593, 379] on label "Volume Loss" at bounding box center [587, 385] width 73 height 16
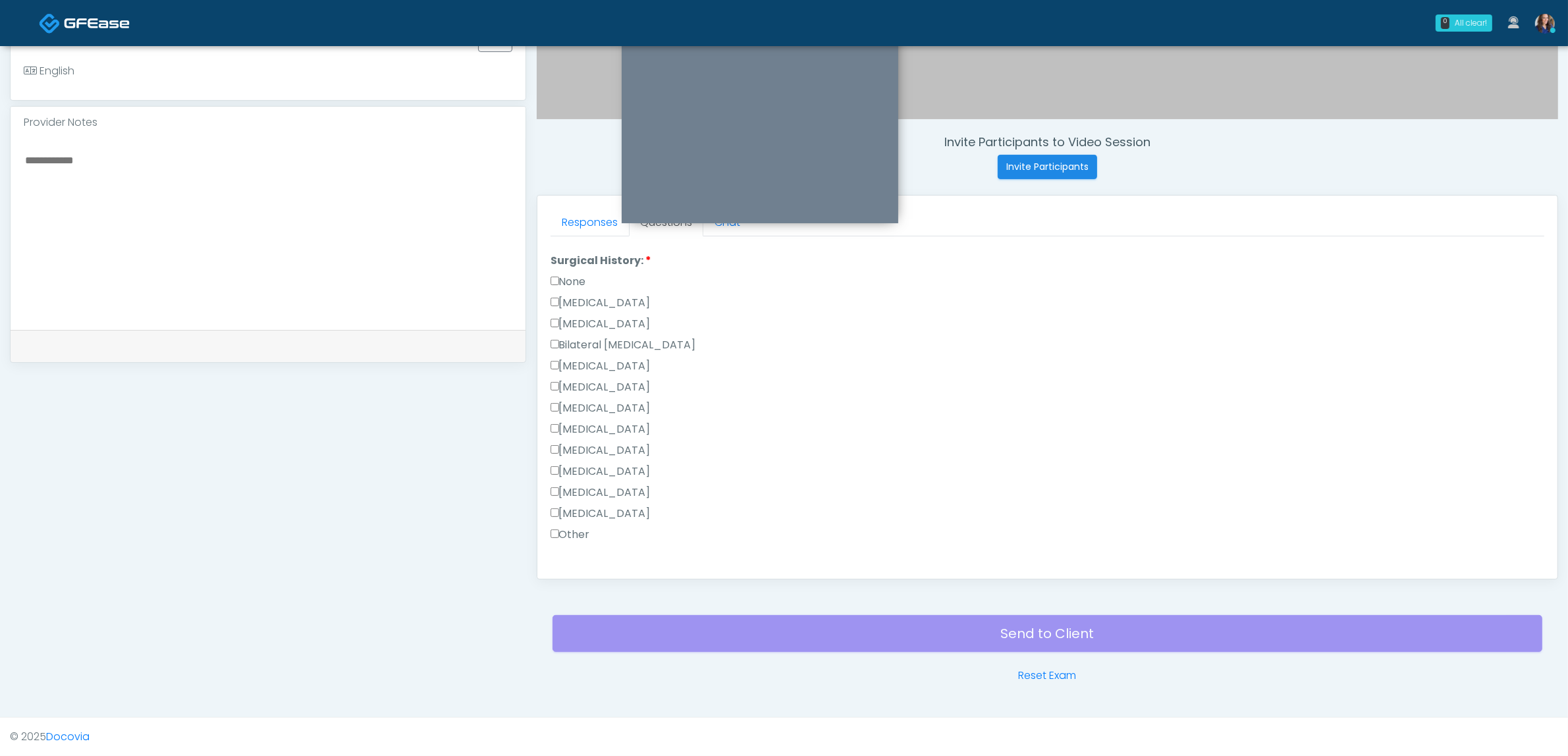
scroll to position [741, 0]
drag, startPoint x: 569, startPoint y: 274, endPoint x: 725, endPoint y: 305, distance: 159.1
click at [569, 274] on label "None" at bounding box center [568, 281] width 36 height 16
drag, startPoint x: 589, startPoint y: 548, endPoint x: 608, endPoint y: 546, distance: 19.1
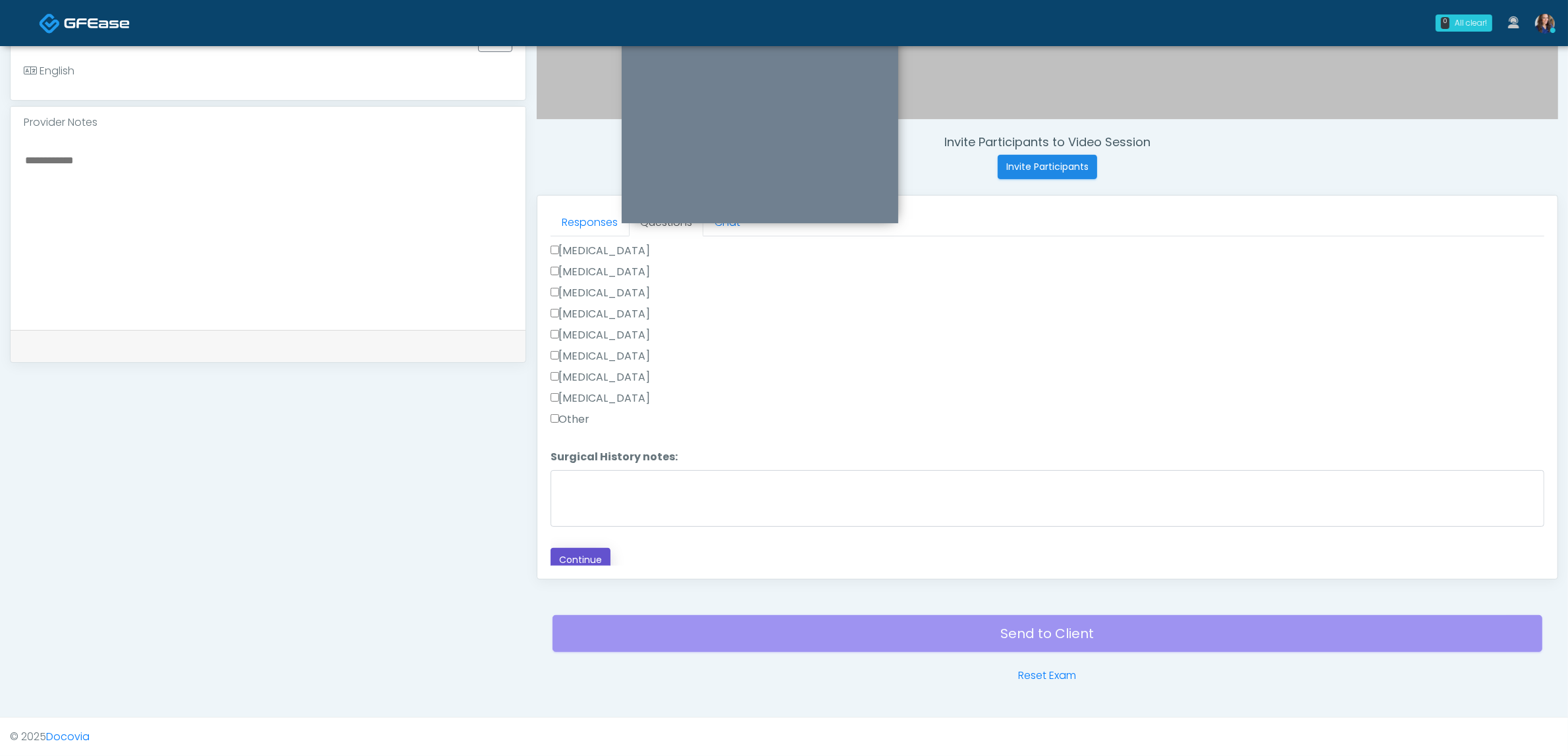
click at [588, 548] on button "Continue" at bounding box center [580, 560] width 60 height 25
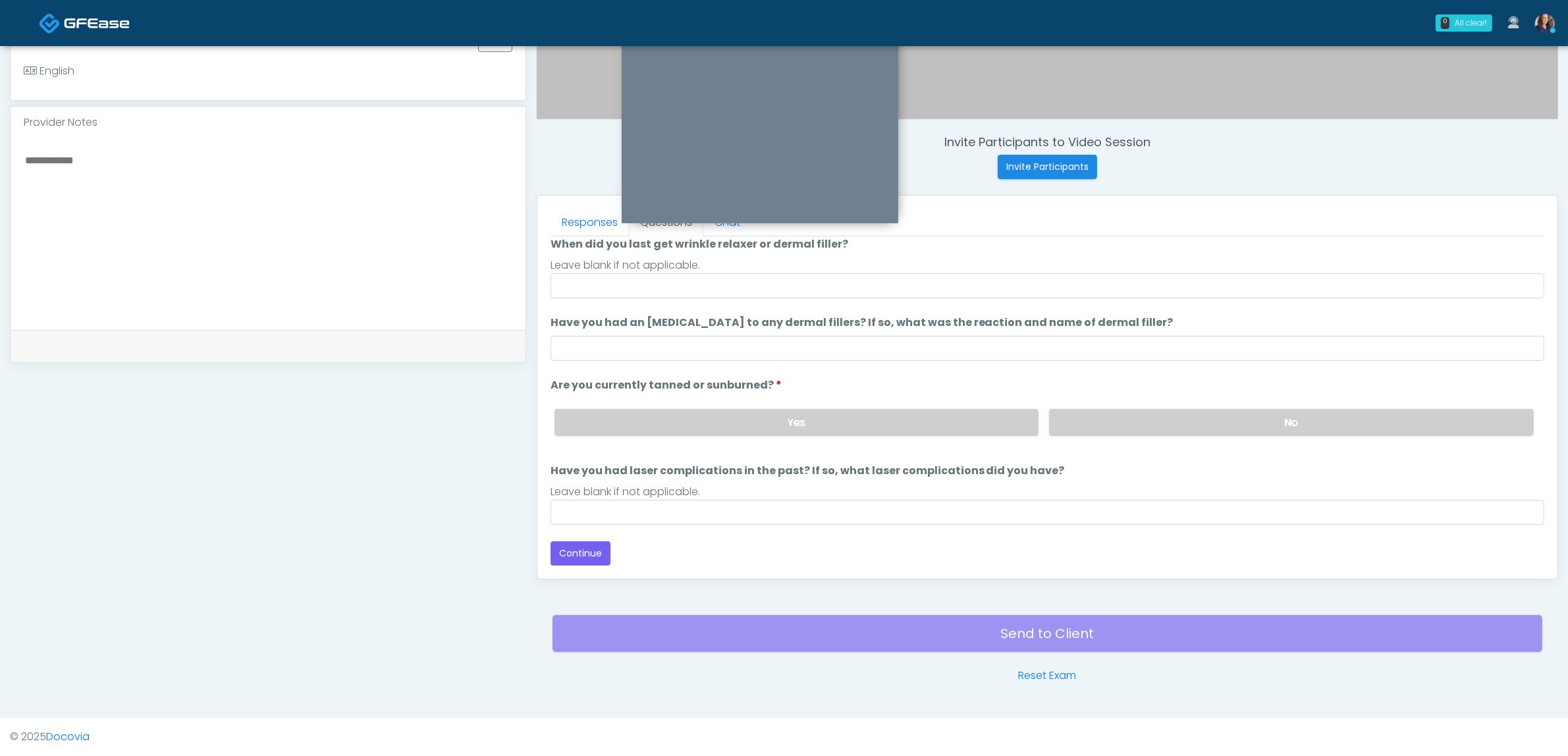
scroll to position [108, 0]
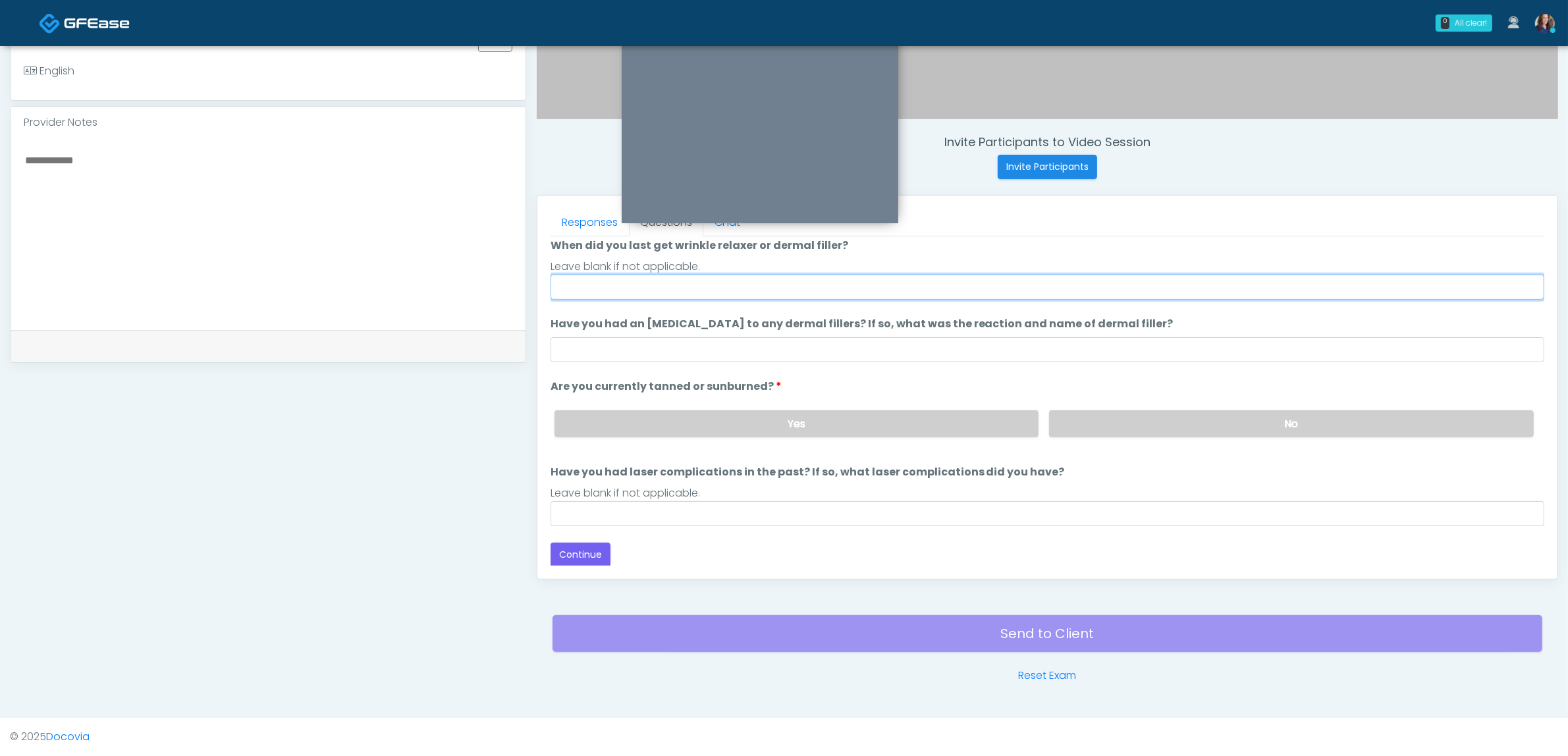
drag, startPoint x: 614, startPoint y: 292, endPoint x: 618, endPoint y: 301, distance: 9.8
click at [614, 292] on input "When did you last get wrinkle relaxer or dermal filler?" at bounding box center [1047, 287] width 994 height 25
click at [606, 287] on input "**********" at bounding box center [1047, 287] width 994 height 25
drag, startPoint x: 712, startPoint y: 278, endPoint x: 1065, endPoint y: 254, distance: 353.8
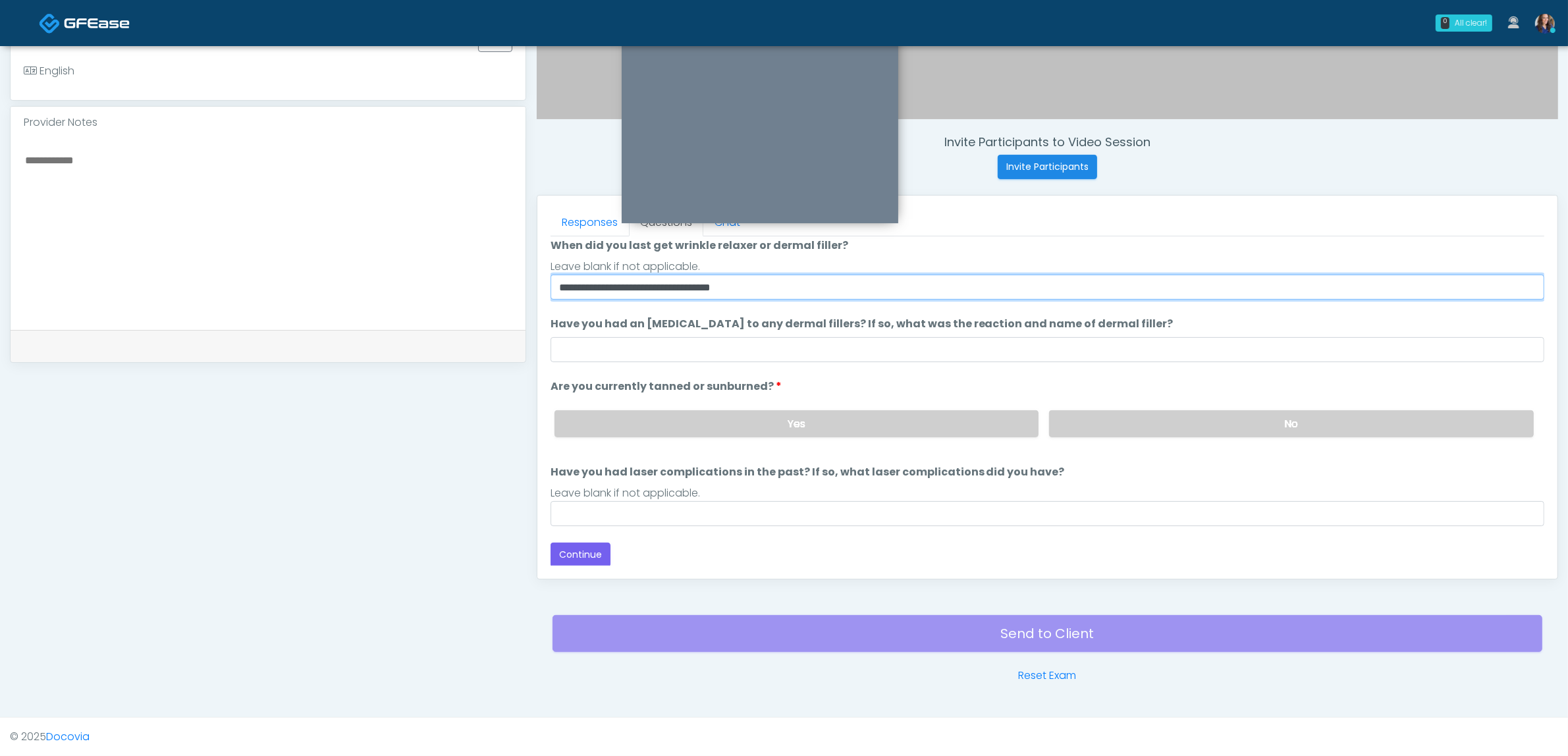
click at [1064, 258] on li "**********" at bounding box center [1047, 269] width 994 height 62
type input "**********"
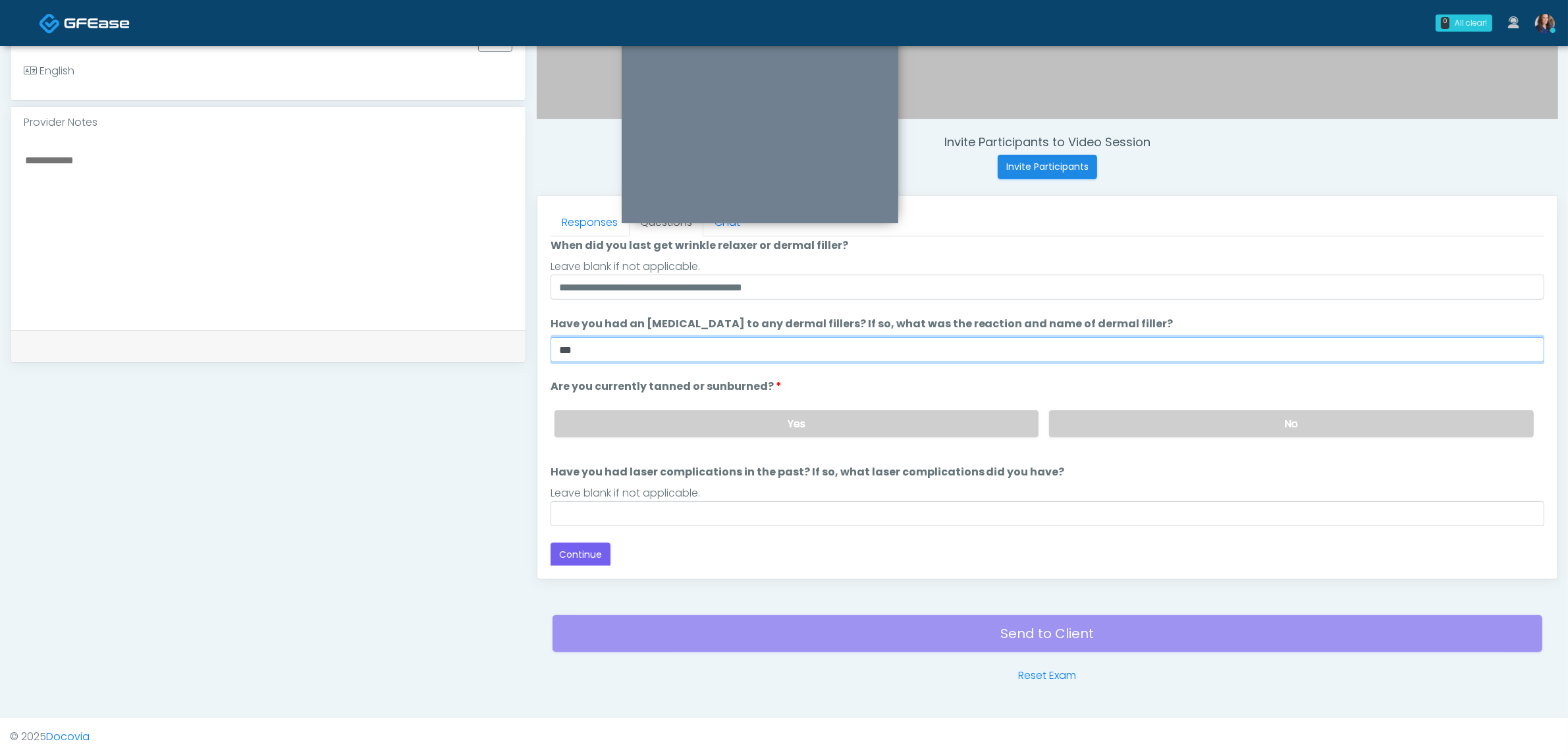
type input "**"
click at [1130, 428] on label "No" at bounding box center [1290, 424] width 485 height 27
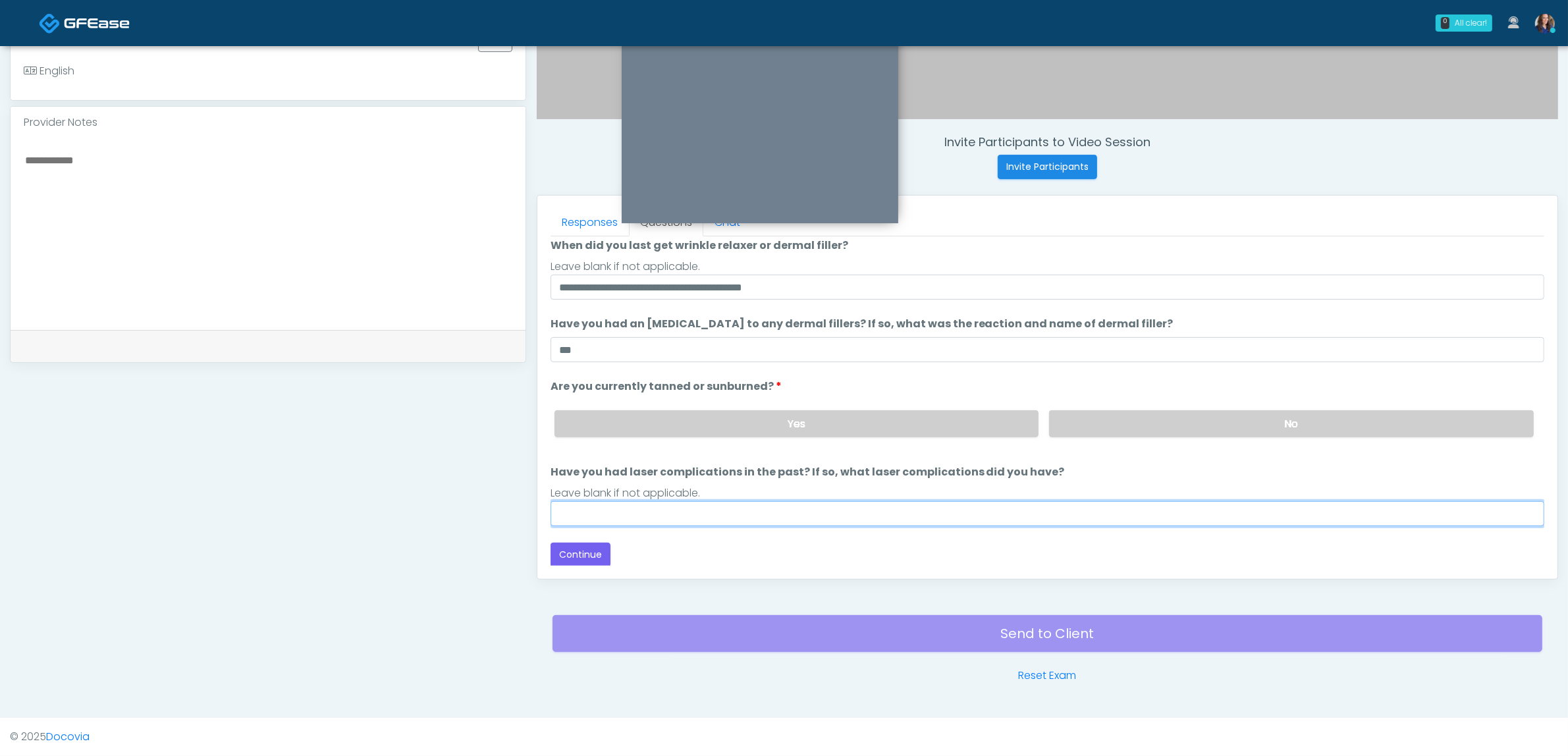
drag, startPoint x: 911, startPoint y: 508, endPoint x: 883, endPoint y: 531, distance: 36.2
click at [910, 508] on input "Have you had laser complications in the past? If so, what laser complications d…" at bounding box center [1047, 514] width 994 height 25
type input "**"
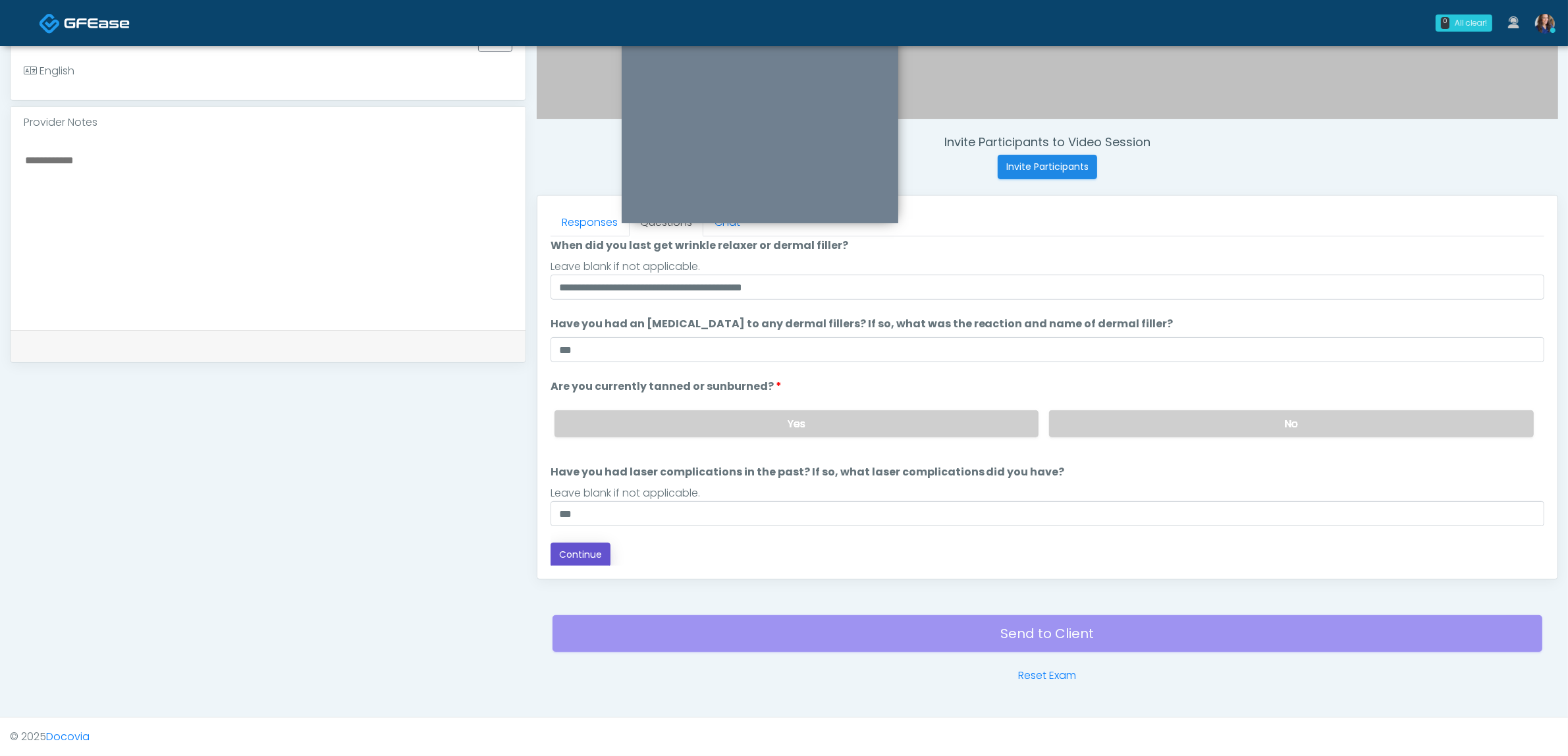
click at [576, 548] on button "Continue" at bounding box center [580, 554] width 60 height 25
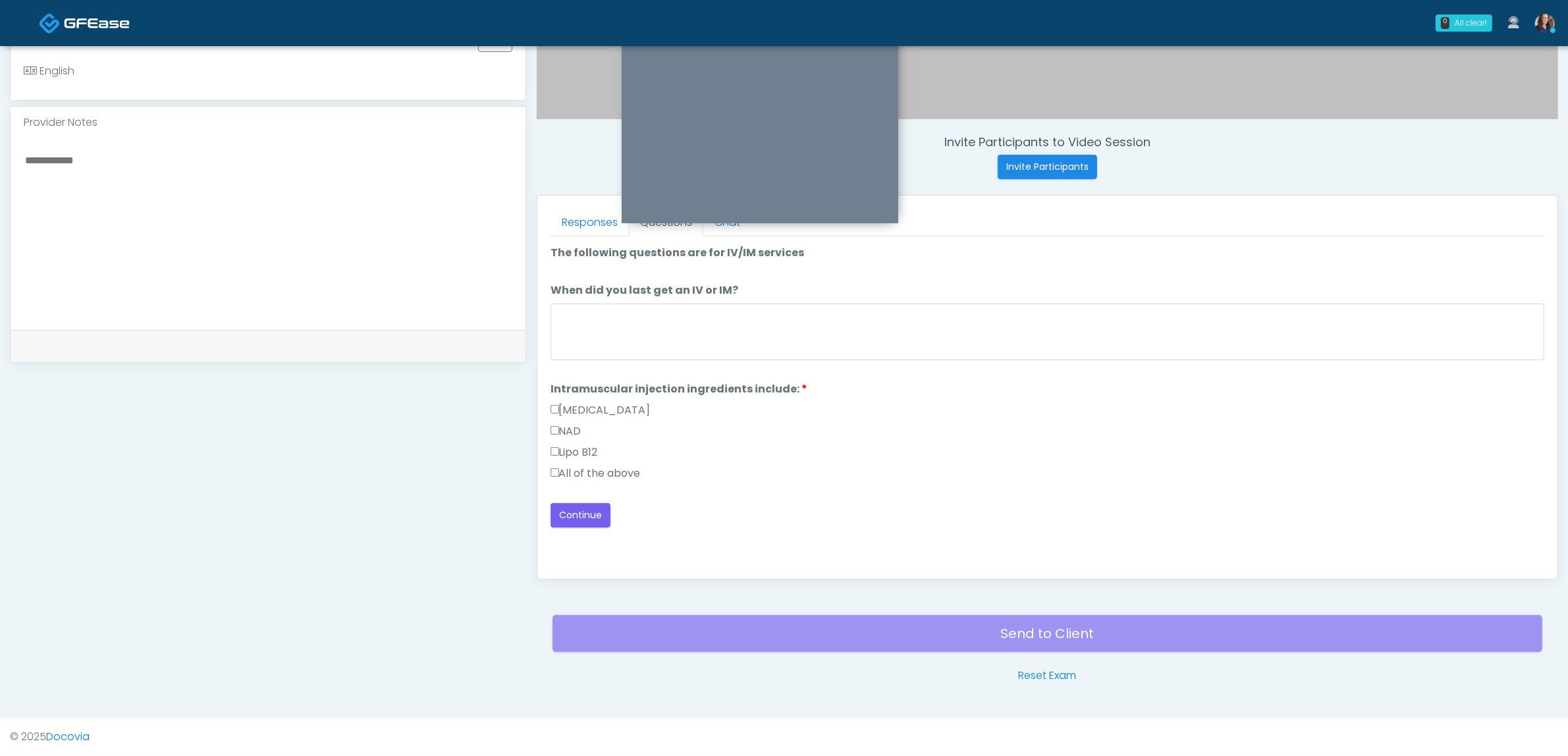
scroll to position [0, 0]
click at [604, 474] on label "All of the above" at bounding box center [595, 474] width 90 height 16
click at [584, 514] on button "Continue" at bounding box center [580, 515] width 60 height 25
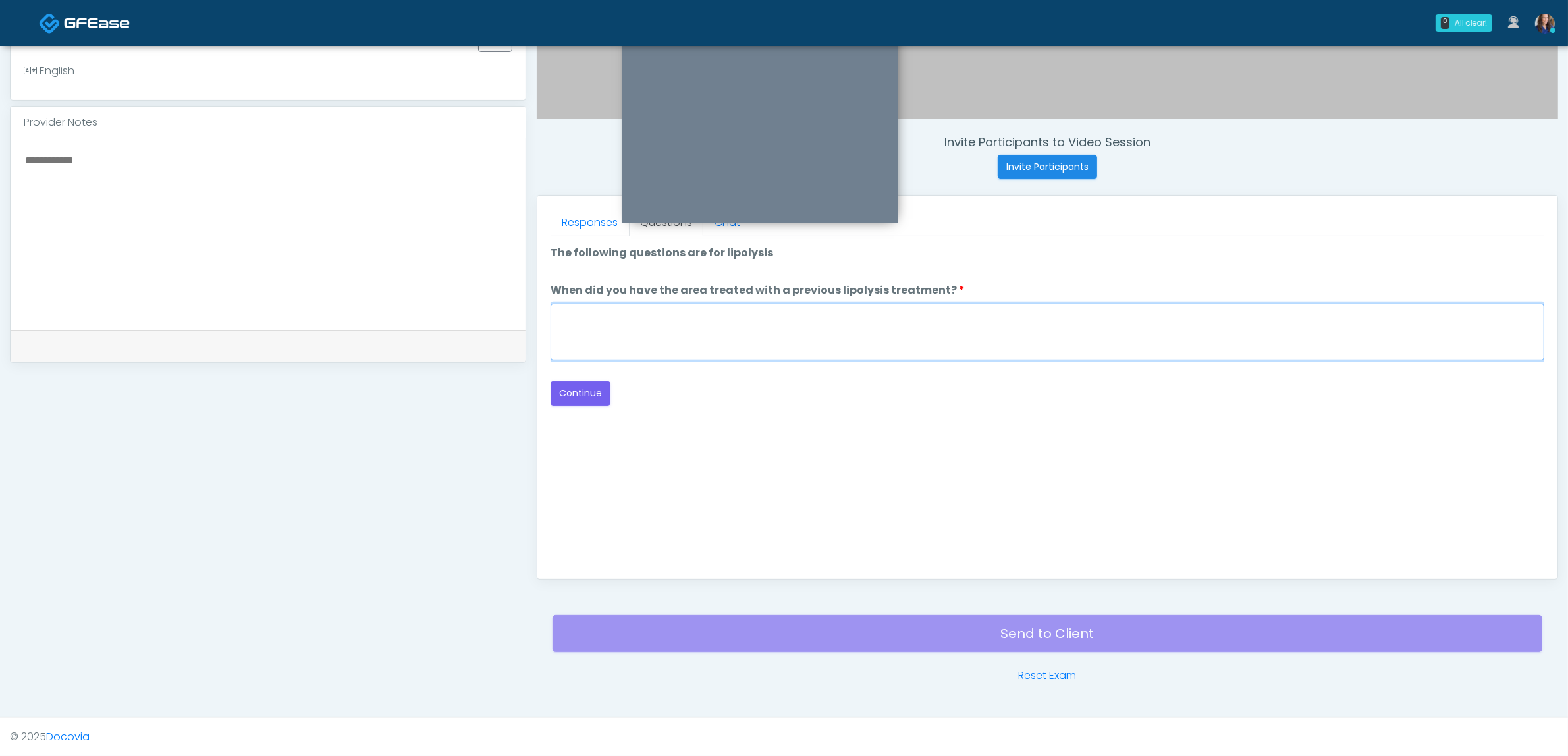
drag, startPoint x: 706, startPoint y: 333, endPoint x: 713, endPoint y: 333, distance: 7.0
click at [706, 333] on textarea "When did you have the area treated with a previous lipolysis treatment?" at bounding box center [1047, 332] width 994 height 57
type textarea "**"
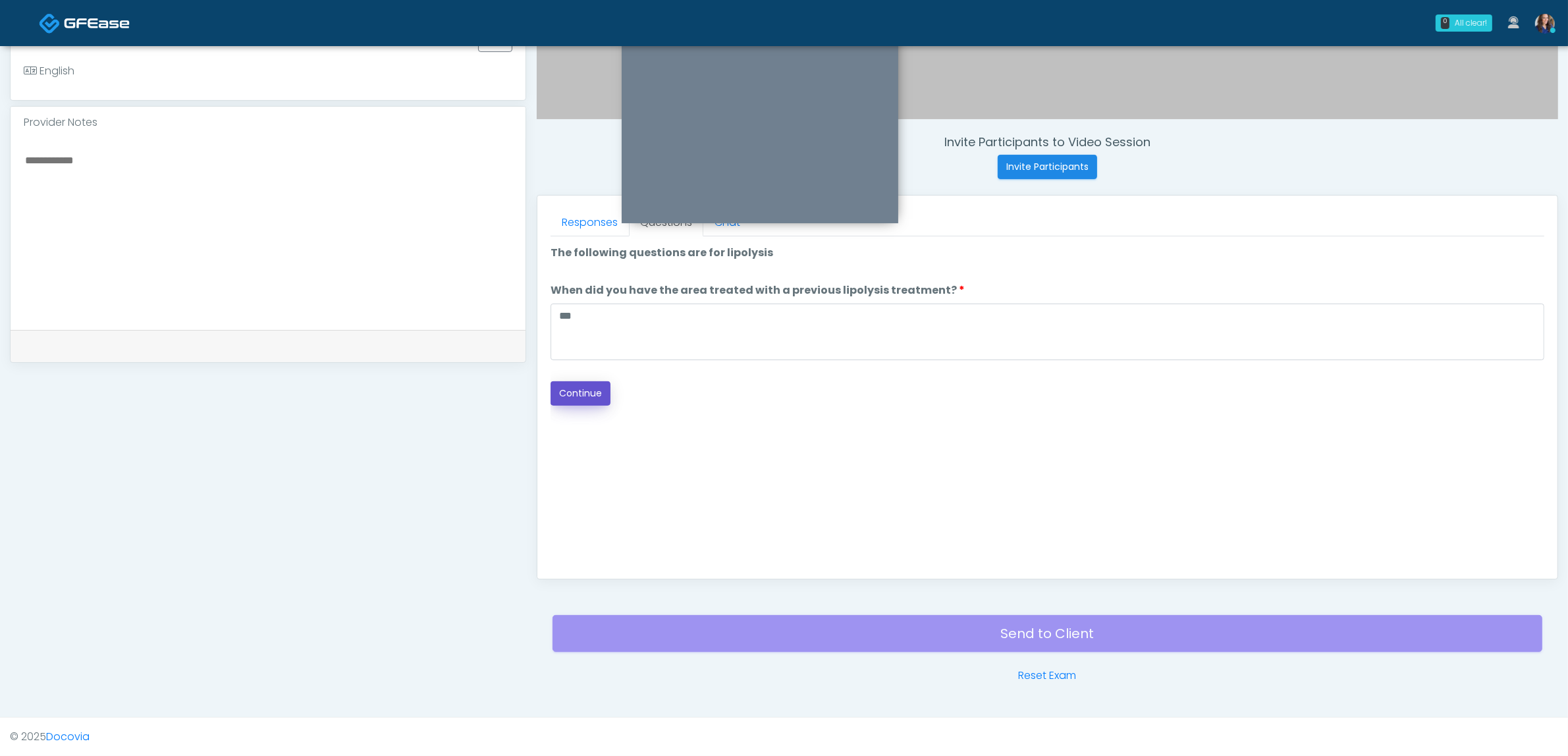
click at [578, 392] on button "Continue" at bounding box center [580, 393] width 60 height 25
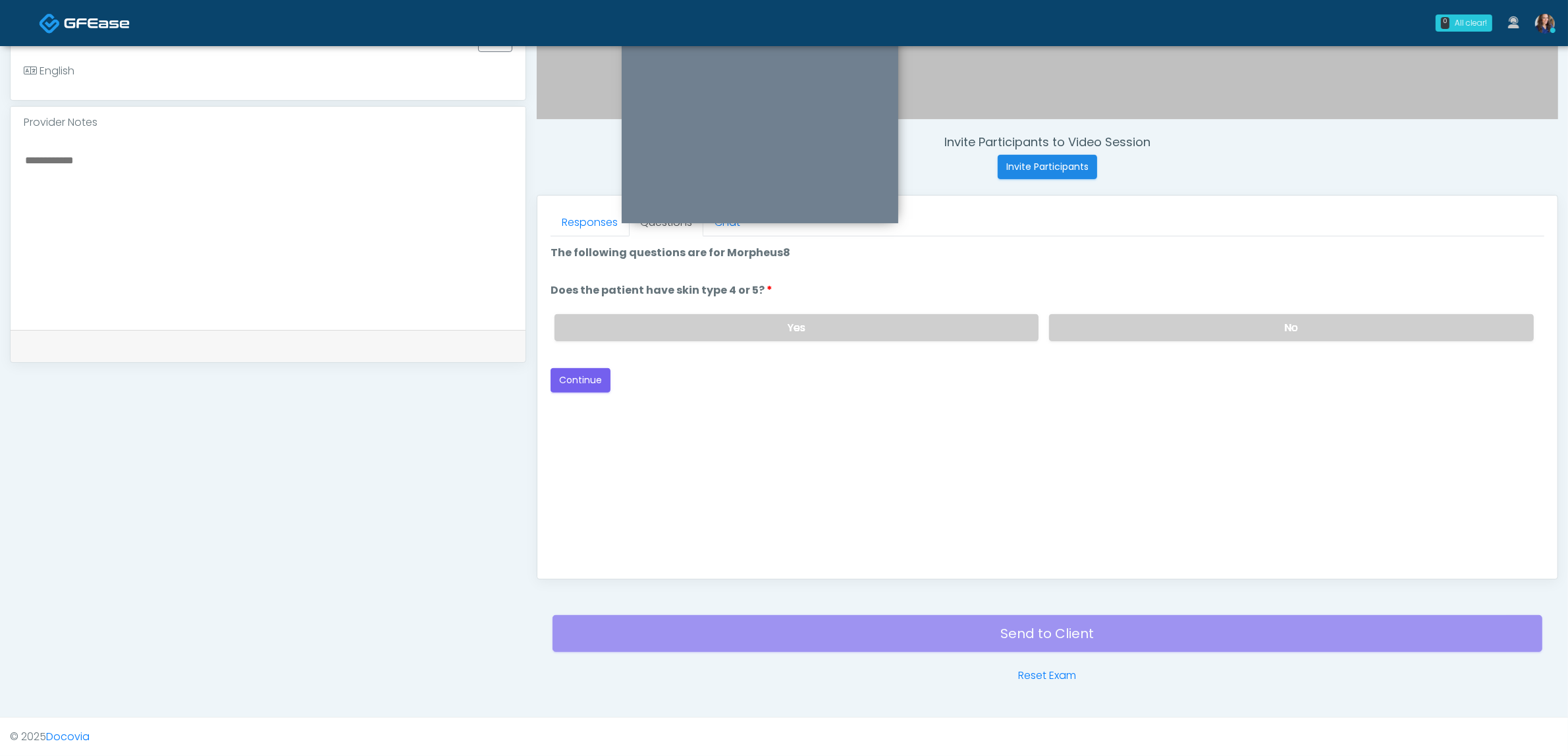
drag, startPoint x: 834, startPoint y: 317, endPoint x: 659, endPoint y: 356, distance: 179.3
click at [821, 323] on label "Yes" at bounding box center [796, 327] width 485 height 27
drag, startPoint x: 567, startPoint y: 377, endPoint x: 742, endPoint y: 367, distance: 175.3
click at [566, 377] on button "Continue" at bounding box center [580, 380] width 60 height 25
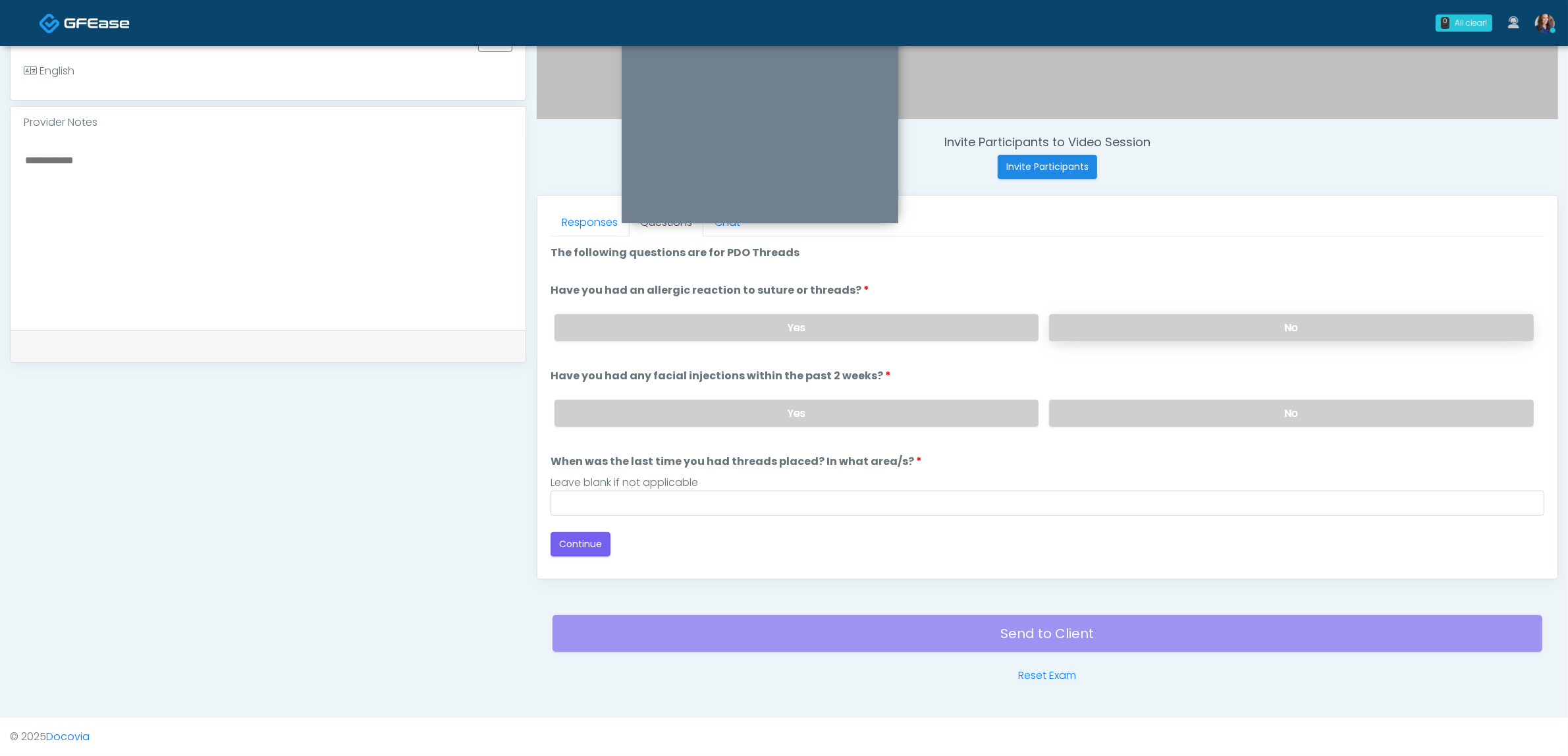
click at [1152, 321] on label "No" at bounding box center [1290, 327] width 485 height 27
drag, startPoint x: 1135, startPoint y: 413, endPoint x: 1052, endPoint y: 456, distance: 93.5
click at [1136, 413] on label "No" at bounding box center [1290, 413] width 485 height 27
click at [856, 501] on input "When was the last time you had threads placed? In what area/s?" at bounding box center [1047, 503] width 994 height 25
click at [587, 541] on button "Continue" at bounding box center [580, 544] width 60 height 25
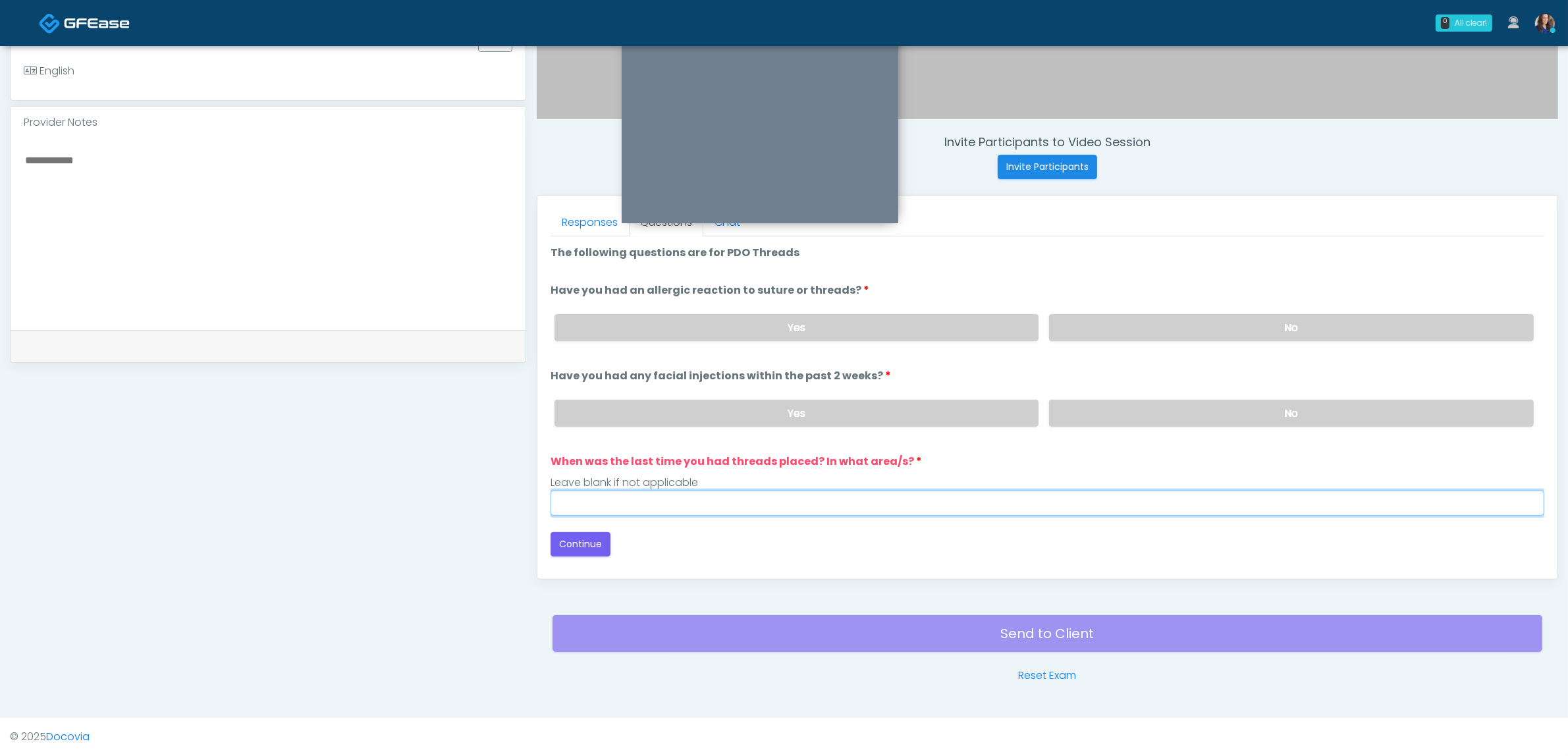
drag, startPoint x: 756, startPoint y: 494, endPoint x: 747, endPoint y: 508, distance: 16.6
click at [756, 494] on input "When was the last time you had threads placed? In what area/s?" at bounding box center [1047, 503] width 994 height 25
type input "**"
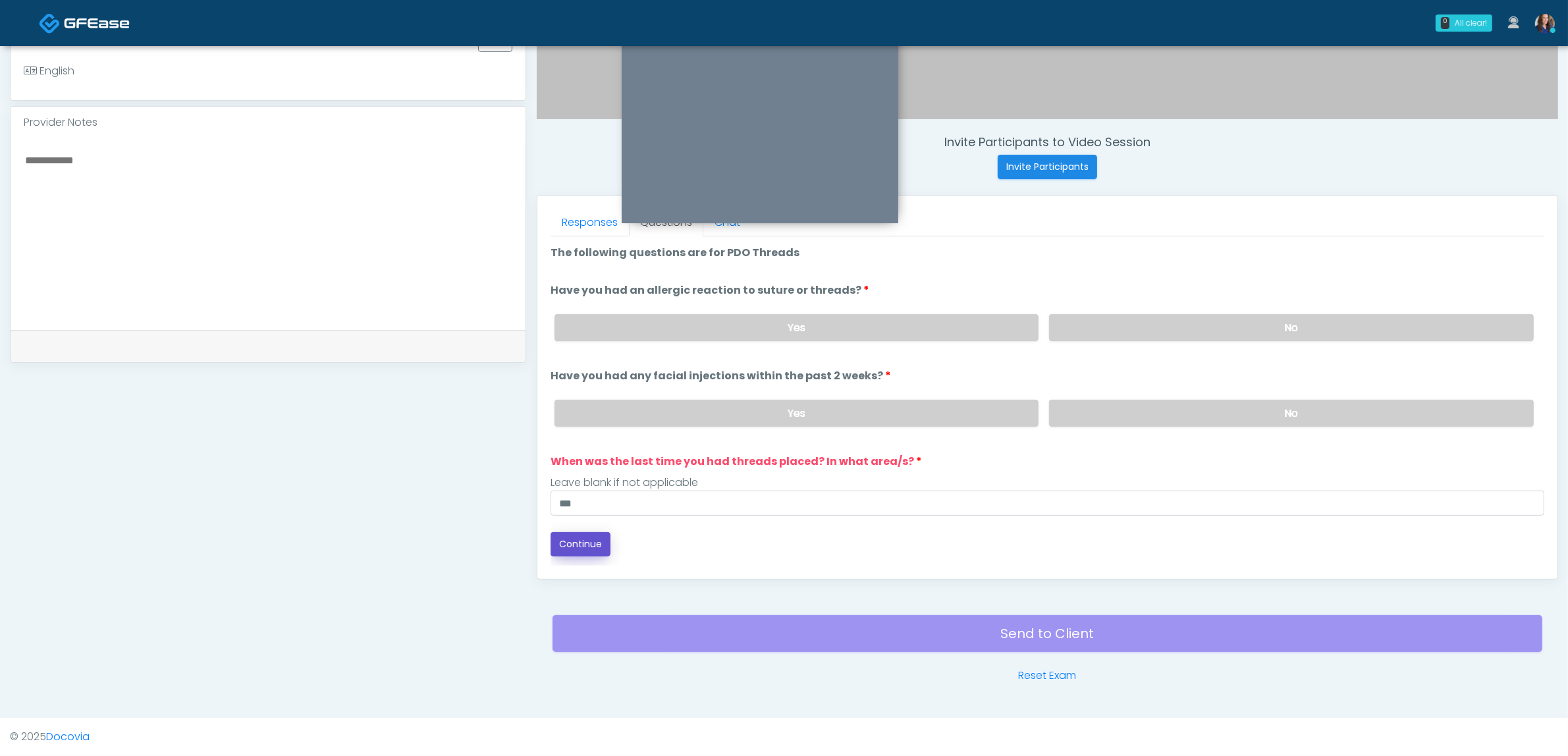
click at [598, 545] on button "Continue" at bounding box center [580, 544] width 60 height 25
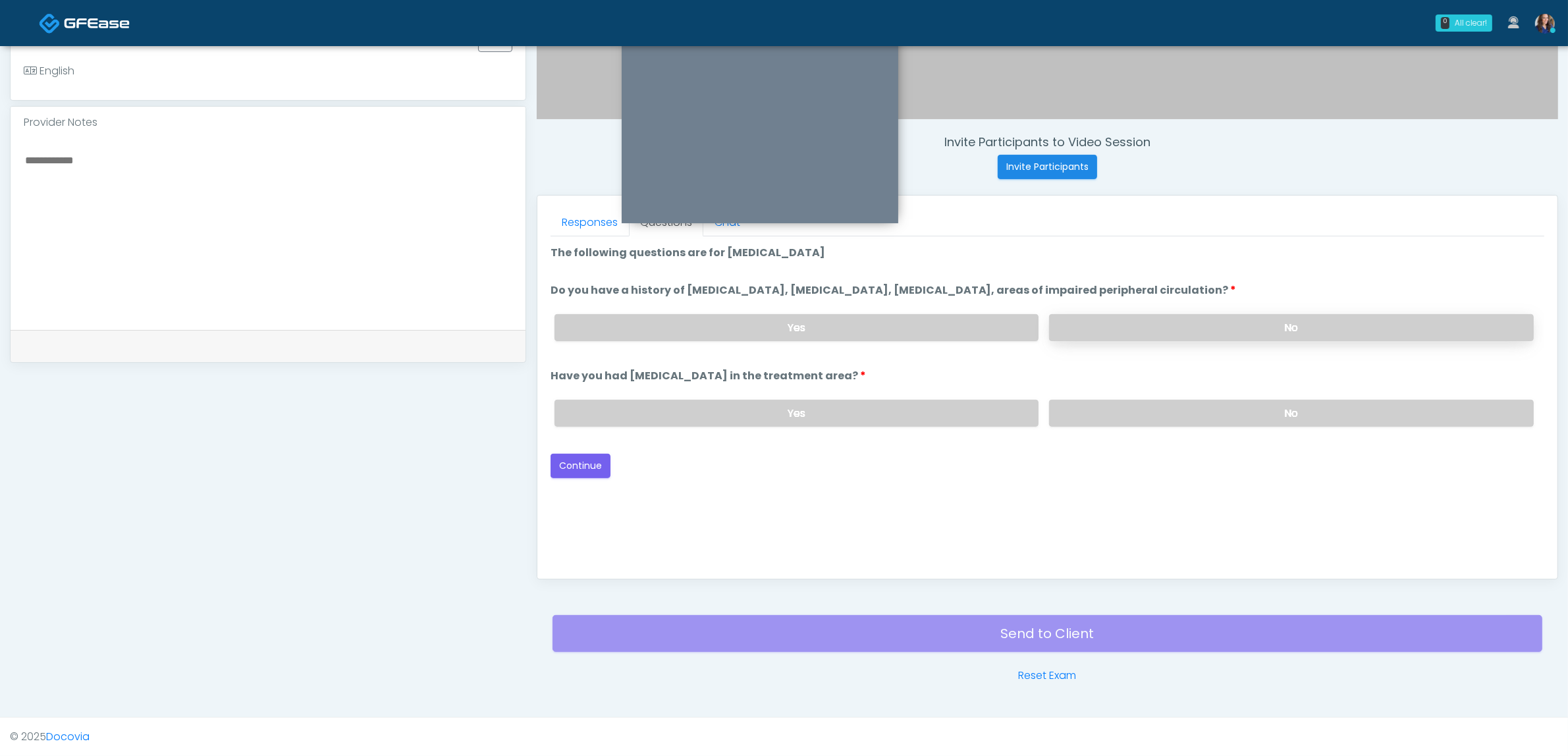
drag, startPoint x: 1147, startPoint y: 323, endPoint x: 1147, endPoint y: 335, distance: 12.0
click at [1146, 323] on label "No" at bounding box center [1290, 327] width 485 height 27
click at [1138, 416] on label "No" at bounding box center [1290, 413] width 485 height 27
click at [586, 459] on button "Continue" at bounding box center [580, 466] width 60 height 25
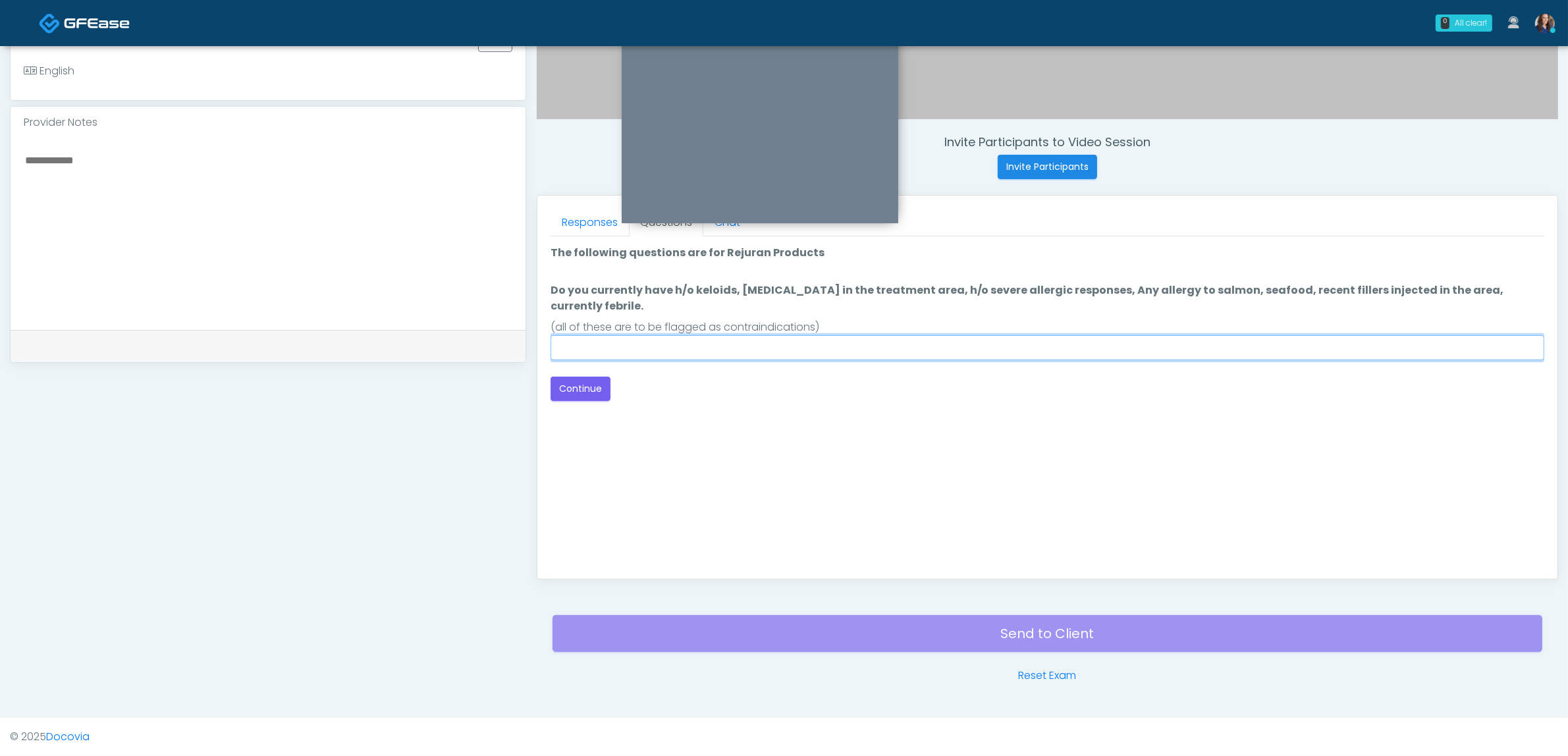
click at [739, 335] on input "Do you currently have h/o keloids, [MEDICAL_DATA] in the treatment area, h/o se…" at bounding box center [1047, 348] width 994 height 25
type input "**"
click at [848, 387] on div "Good Faith Exam Script Good Faith Exam Script INTRODUCTION Hello, my name is un…" at bounding box center [1047, 401] width 994 height 329
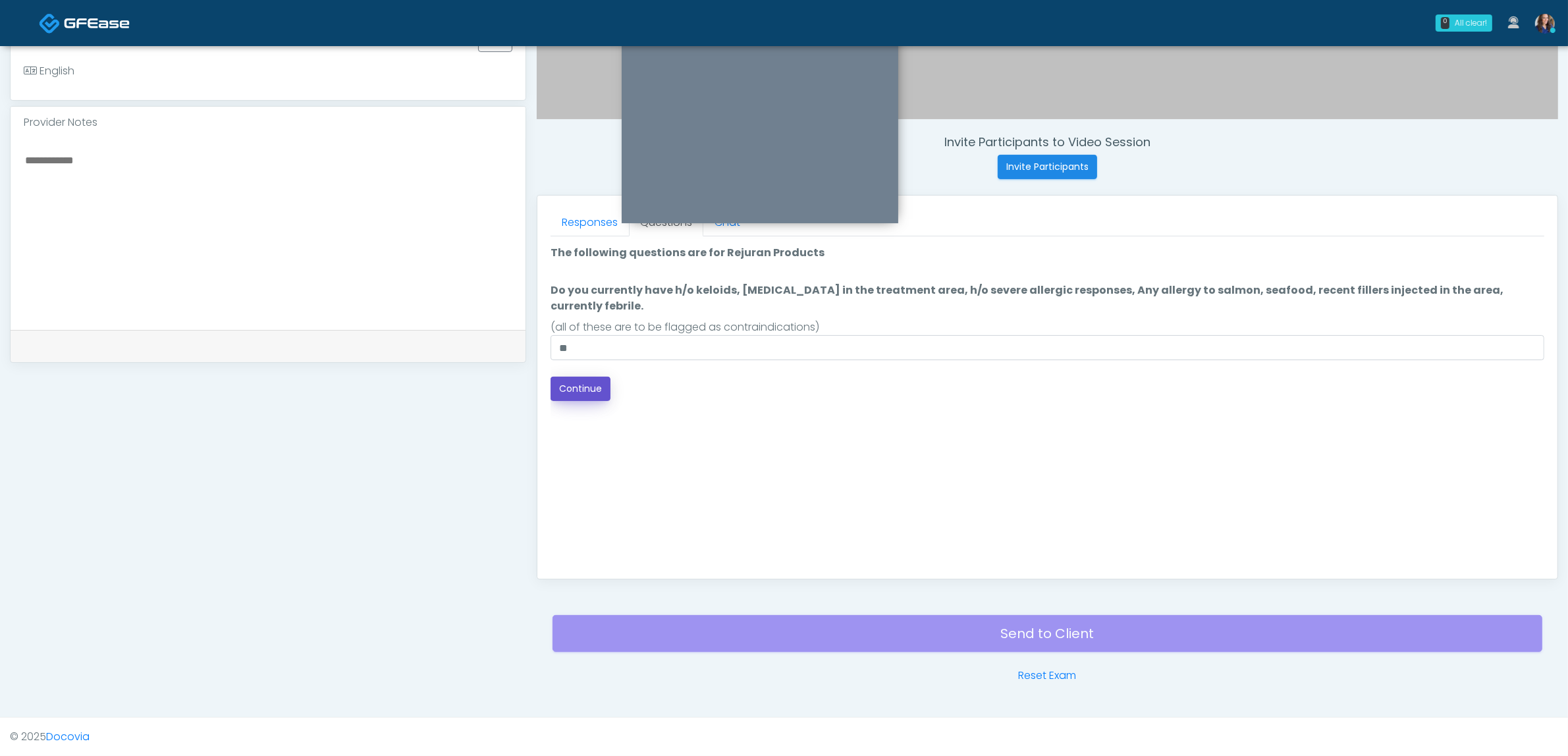
click at [588, 376] on button "Continue" at bounding box center [580, 388] width 60 height 25
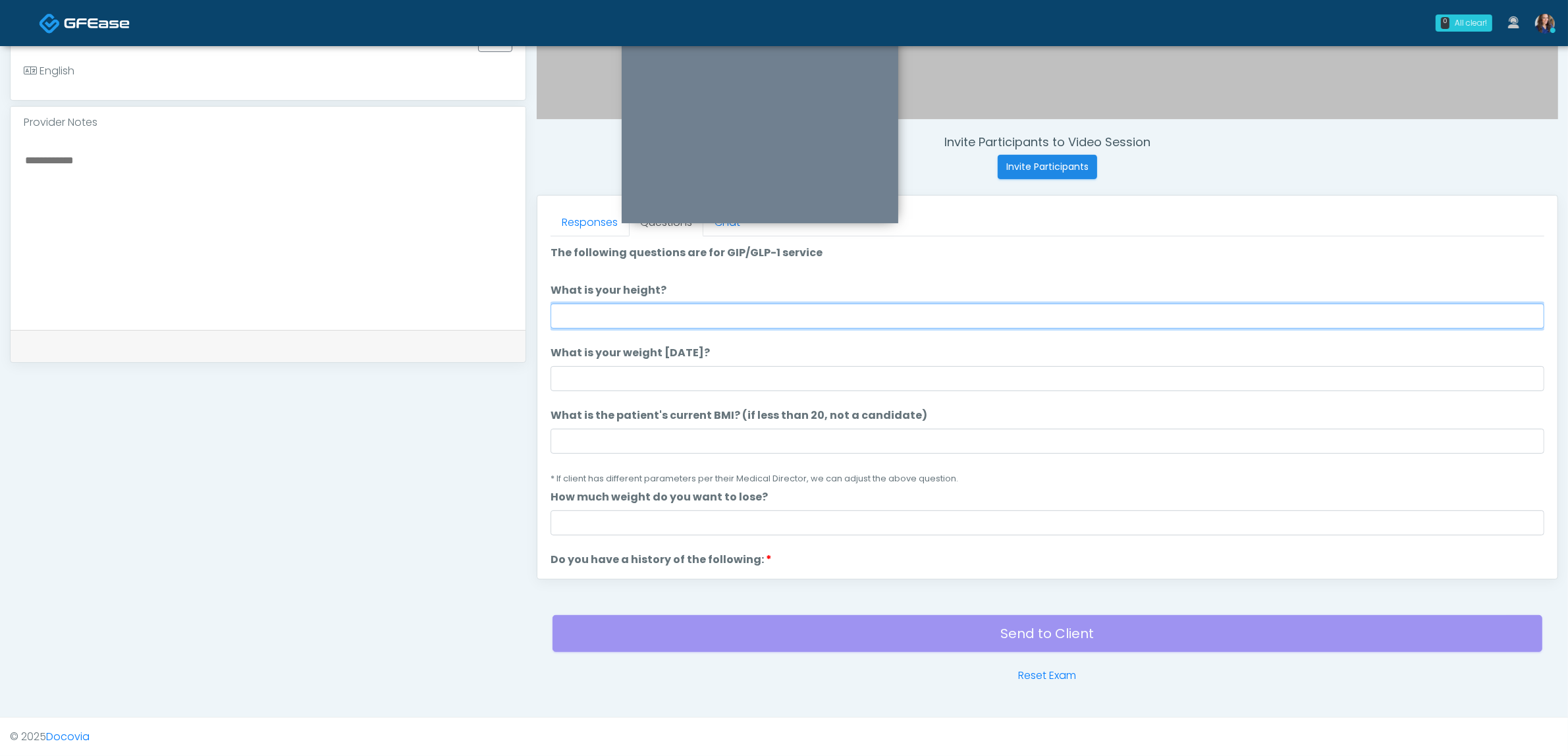
click at [837, 312] on input "What is your height?" at bounding box center [1047, 316] width 994 height 25
type input "*****"
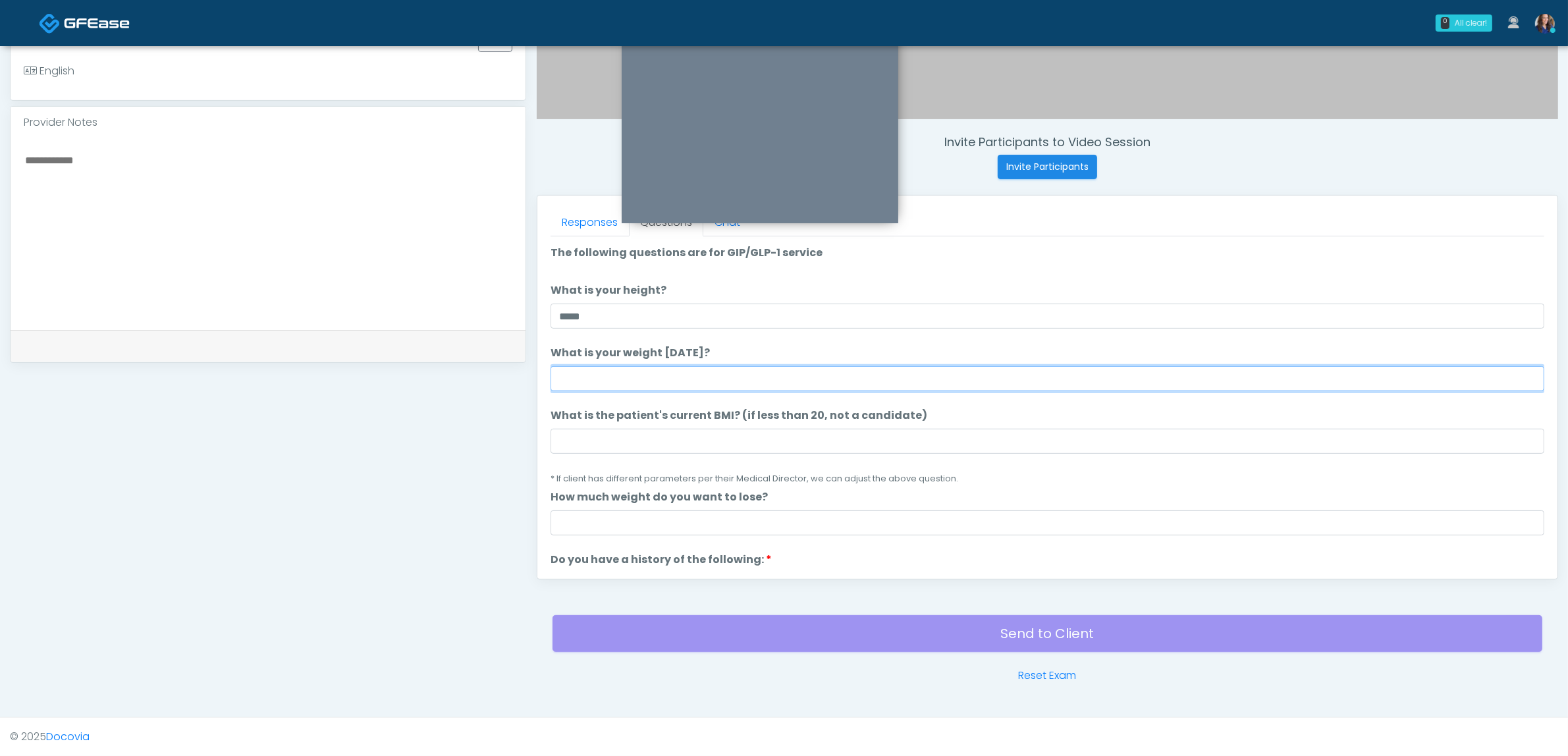
click at [767, 380] on input "What is your weight [DATE]?" at bounding box center [1047, 379] width 994 height 25
type input "***"
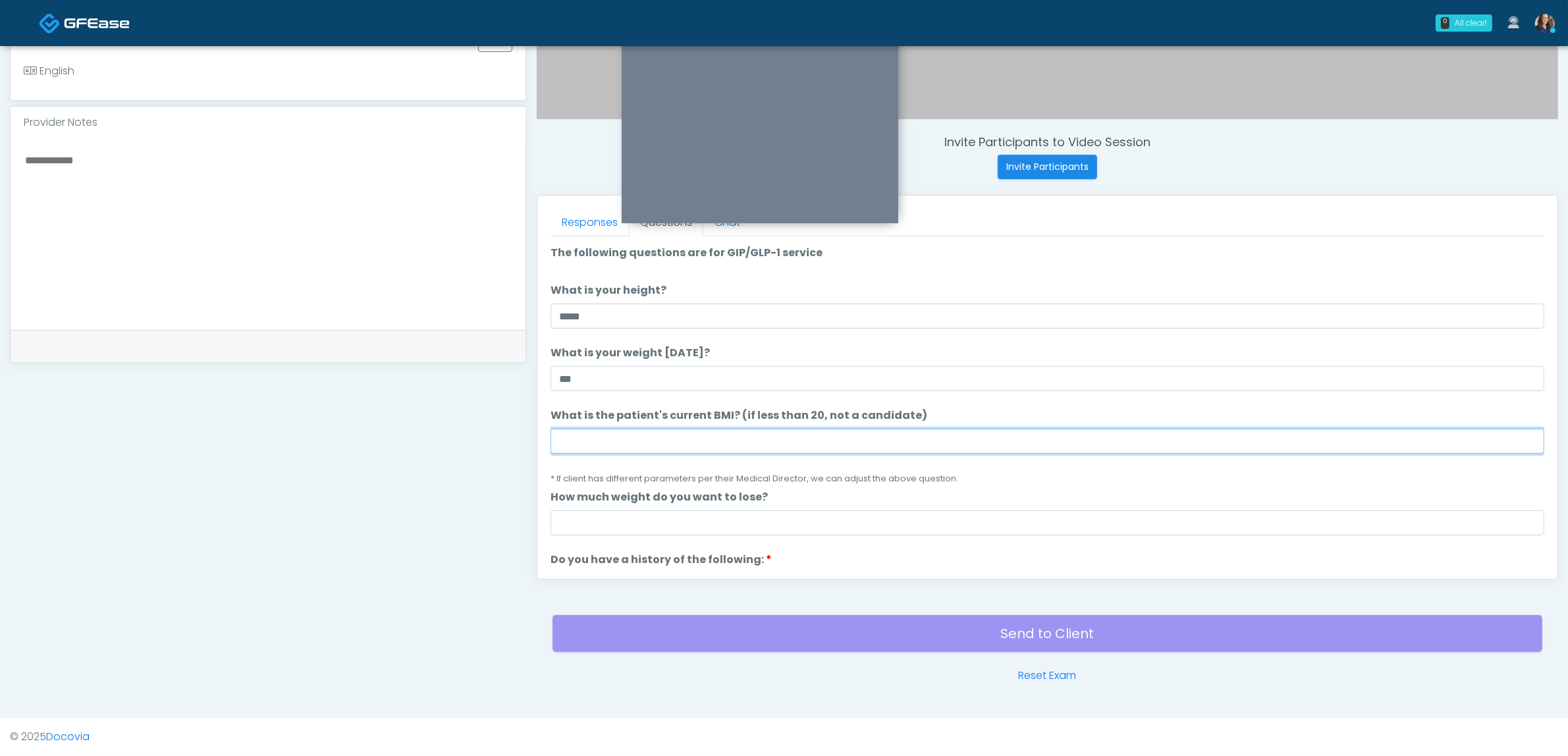
click at [755, 441] on input "What is the patient's current BMI? (if less than 20, not a candidate)" at bounding box center [1047, 441] width 994 height 25
type input "**"
click at [792, 473] on small "* If client has different parameters per their Medical Director, we can adjust …" at bounding box center [754, 478] width 407 height 11
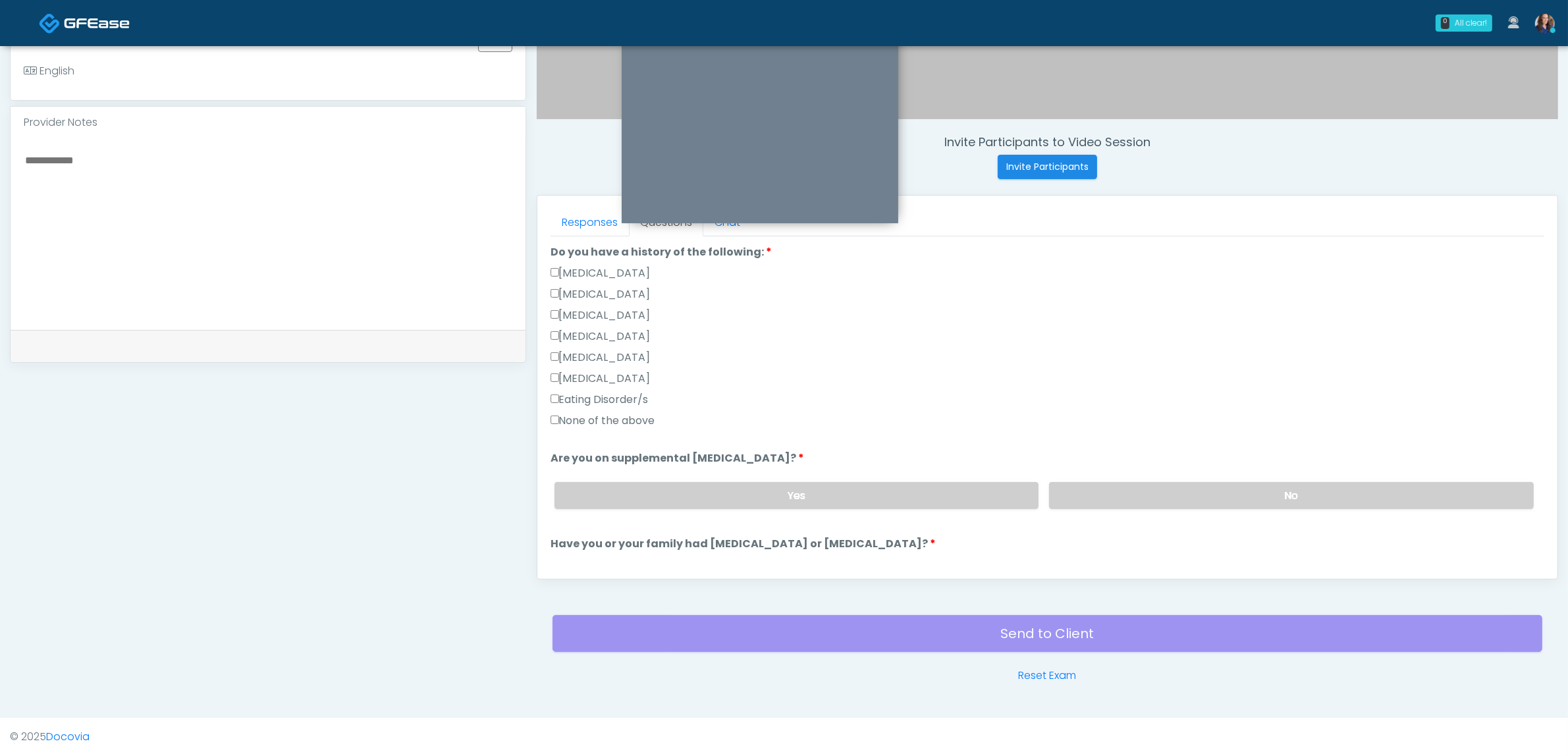
scroll to position [411, 0]
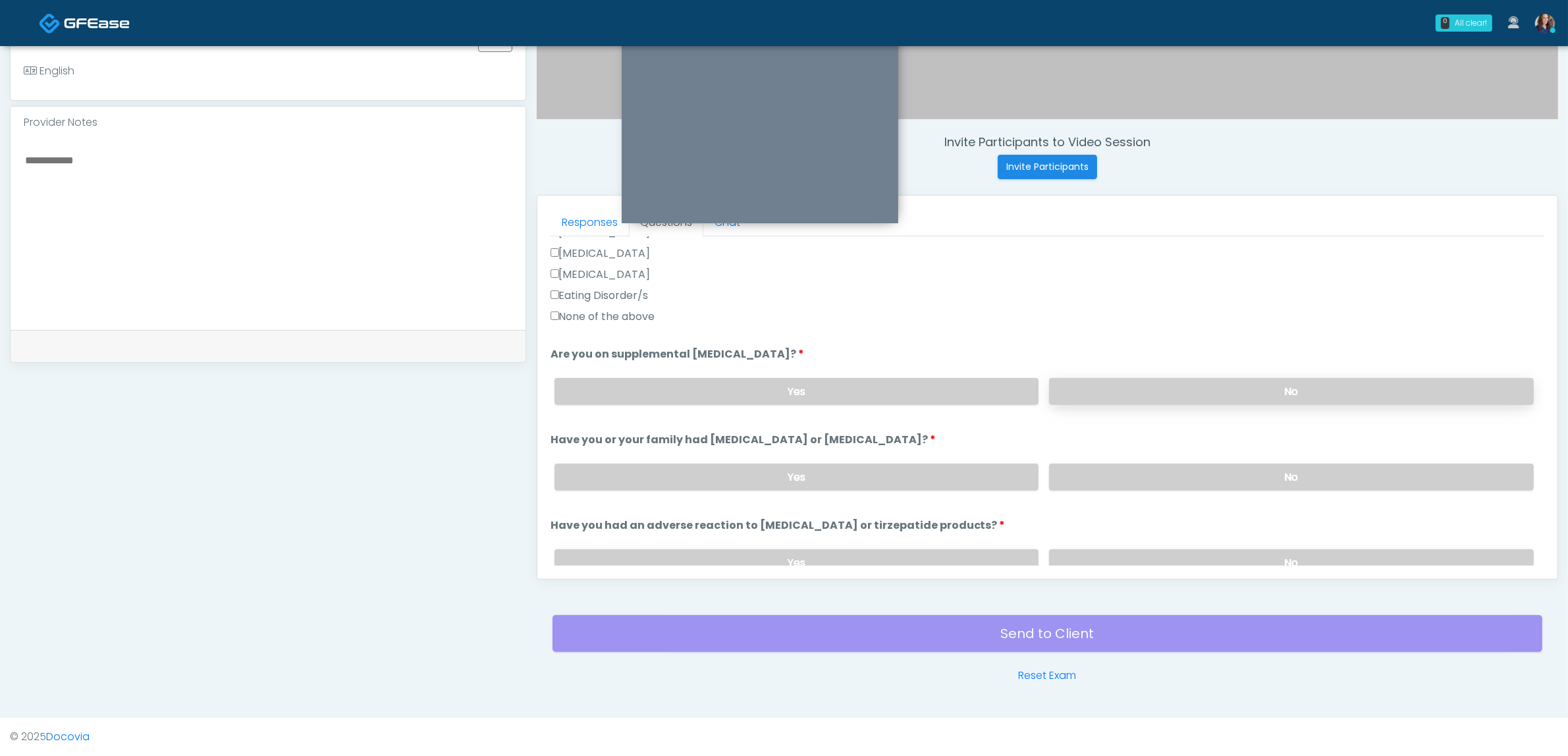
drag, startPoint x: 1313, startPoint y: 373, endPoint x: 1292, endPoint y: 399, distance: 33.4
click at [1307, 383] on div "Yes No" at bounding box center [1044, 391] width 1000 height 48
click at [1291, 399] on label "No" at bounding box center [1290, 391] width 485 height 27
click at [1252, 478] on label "No" at bounding box center [1290, 477] width 485 height 27
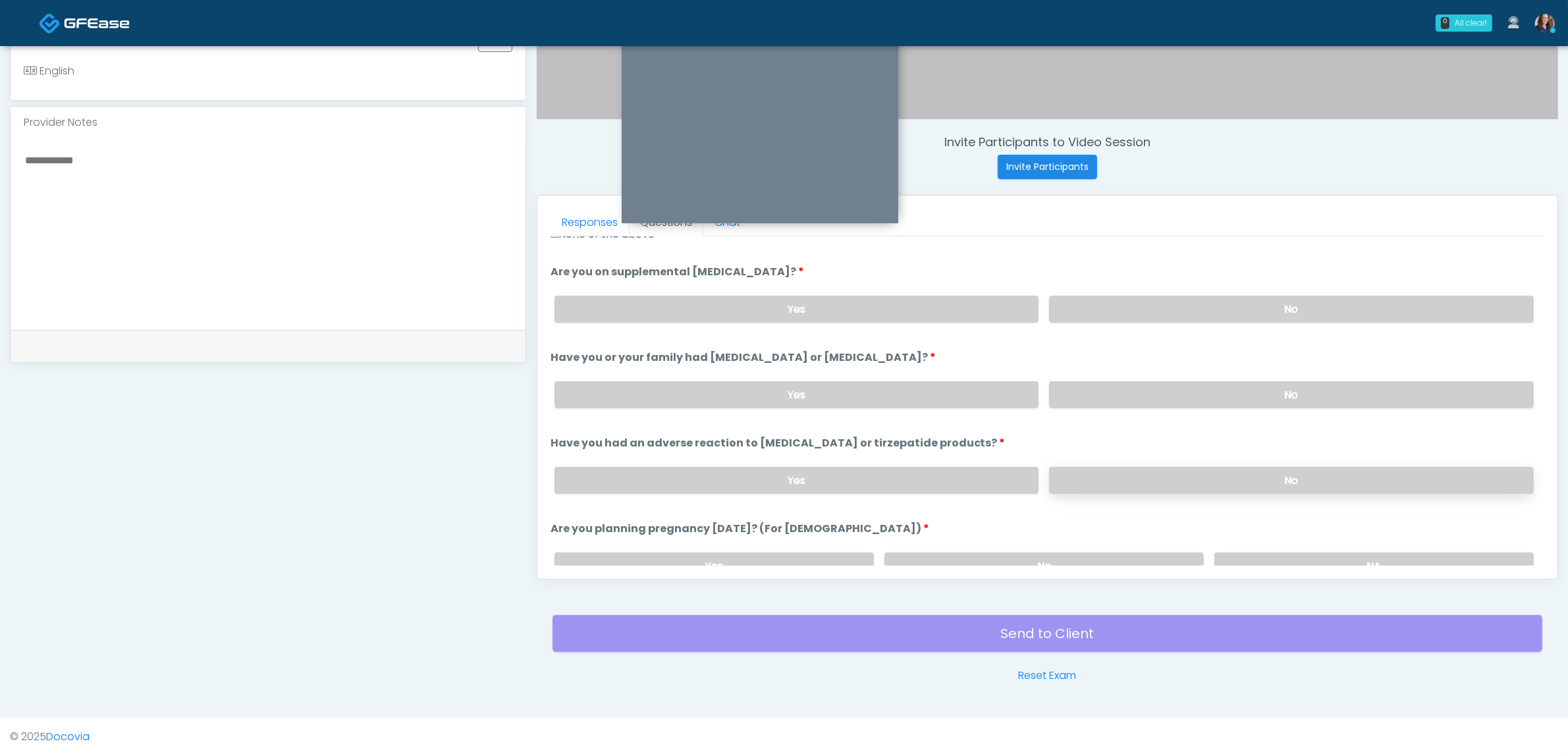
click at [1222, 482] on label "No" at bounding box center [1290, 480] width 485 height 27
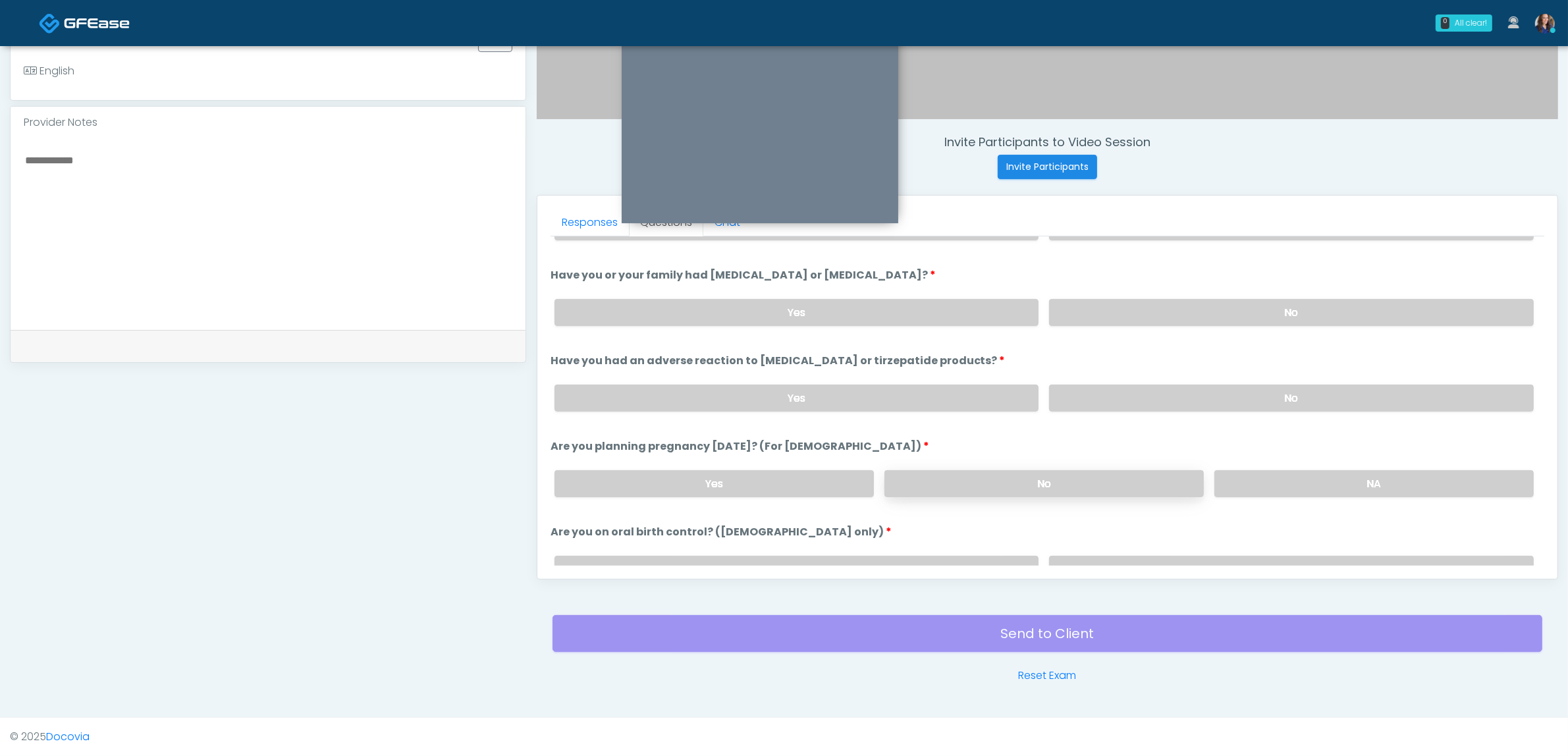
click at [1128, 471] on label "No" at bounding box center [1044, 484] width 319 height 27
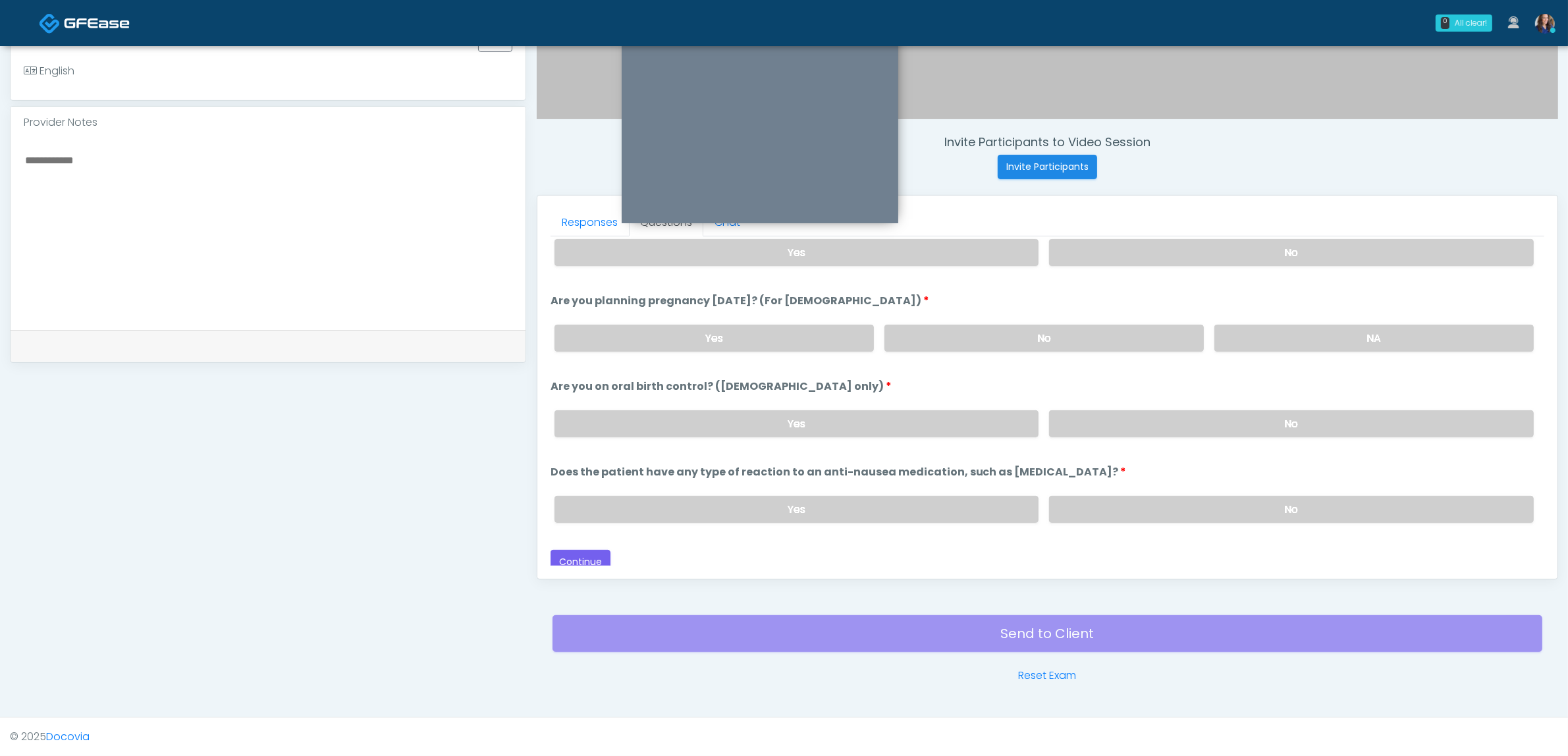
drag, startPoint x: 1166, startPoint y: 416, endPoint x: 1179, endPoint y: 474, distance: 59.4
click at [1167, 416] on label "No" at bounding box center [1290, 424] width 485 height 27
drag, startPoint x: 1176, startPoint y: 484, endPoint x: 1169, endPoint y: 498, distance: 15.7
click at [1177, 486] on div "Yes No" at bounding box center [1044, 509] width 1000 height 48
click at [1167, 498] on label "No" at bounding box center [1290, 509] width 485 height 27
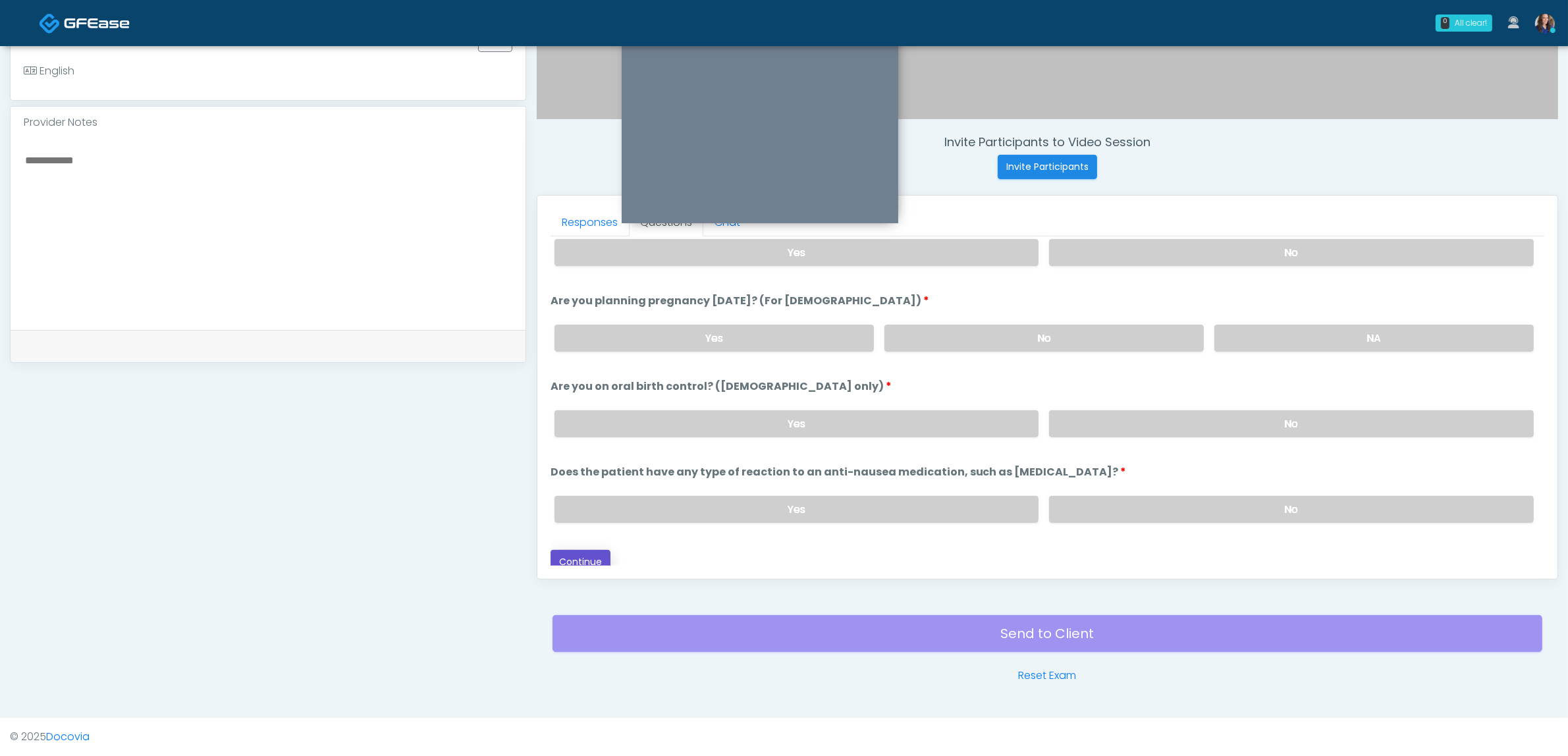
click at [584, 550] on button "Continue" at bounding box center [580, 561] width 60 height 25
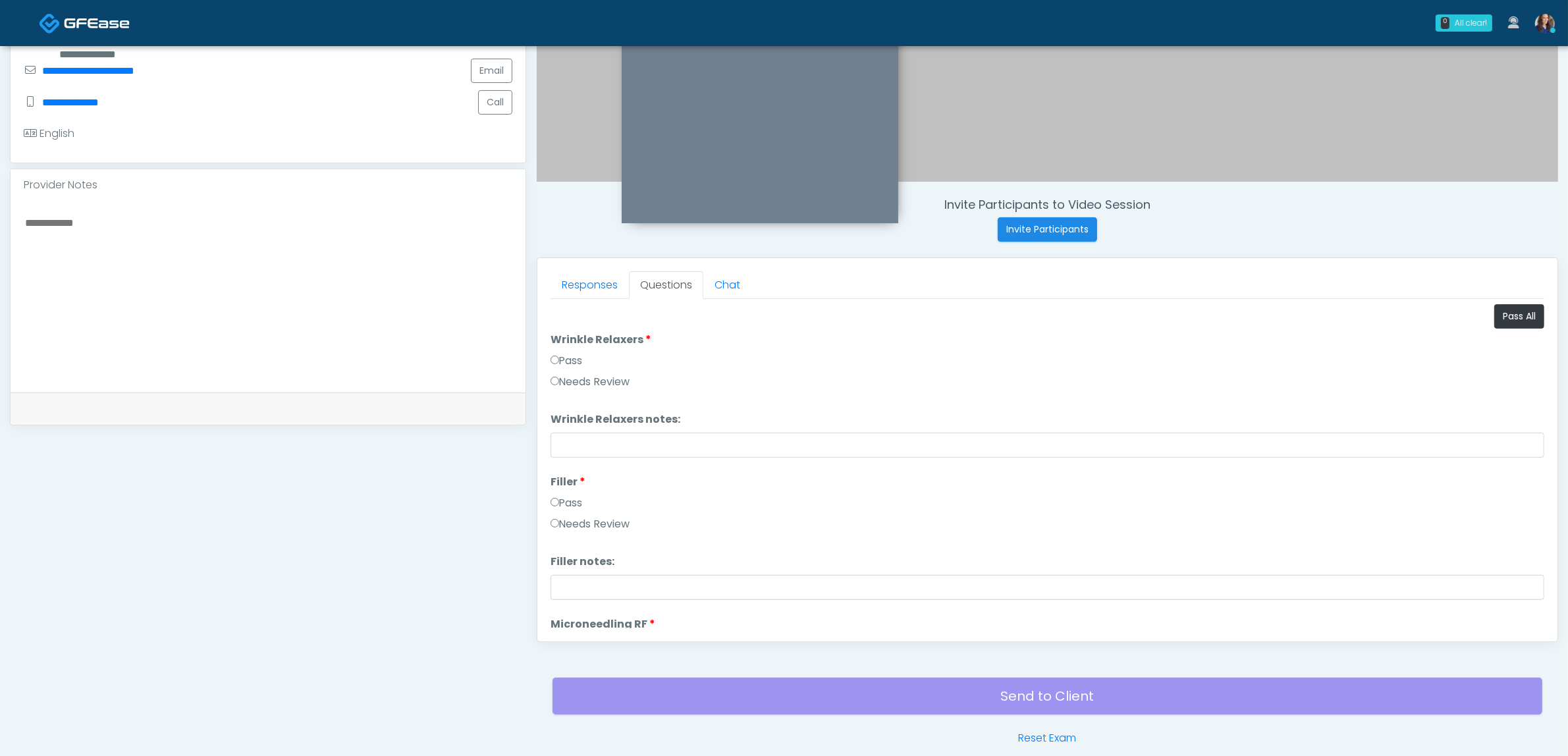
scroll to position [346, 0]
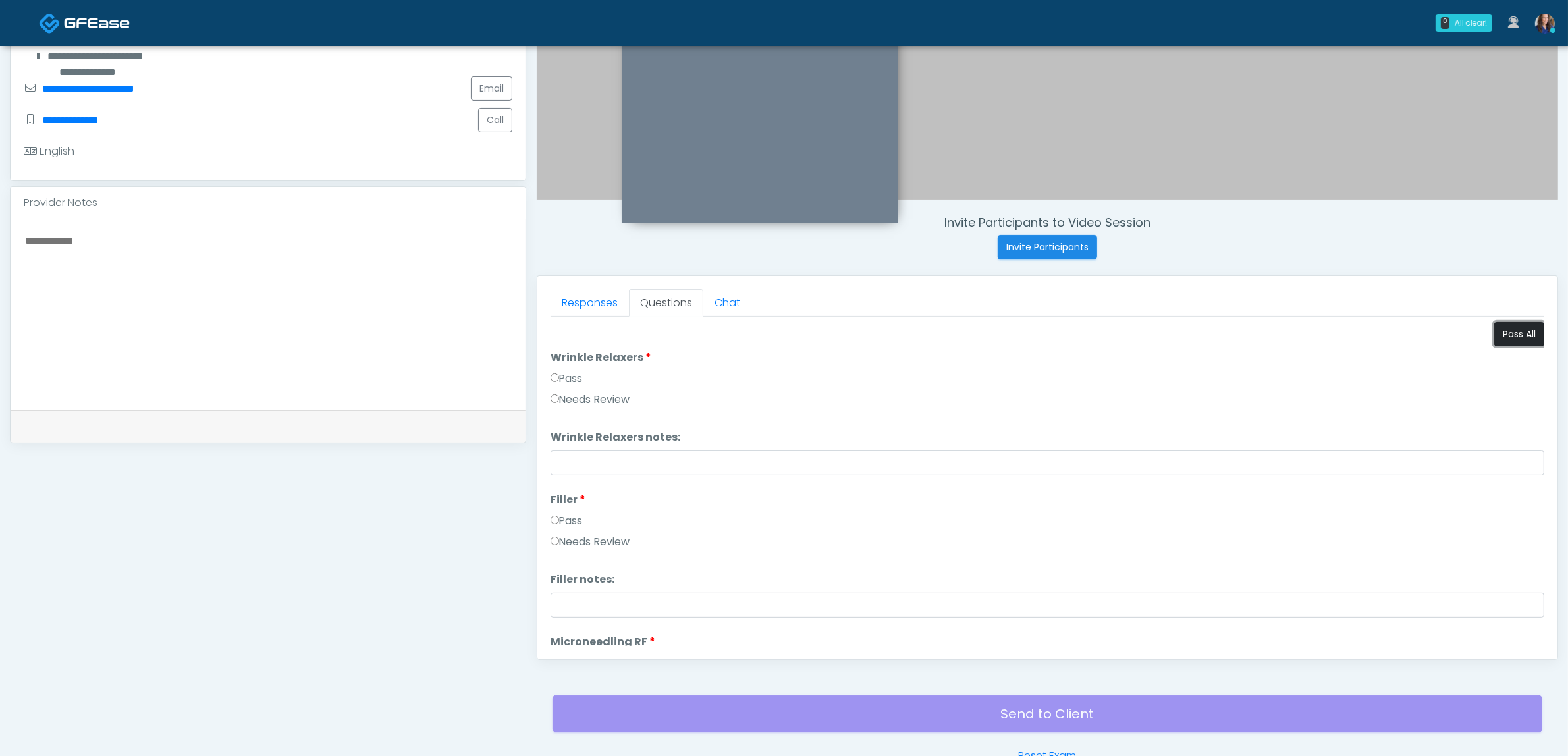
click at [1517, 333] on button "Pass All" at bounding box center [1518, 334] width 50 height 25
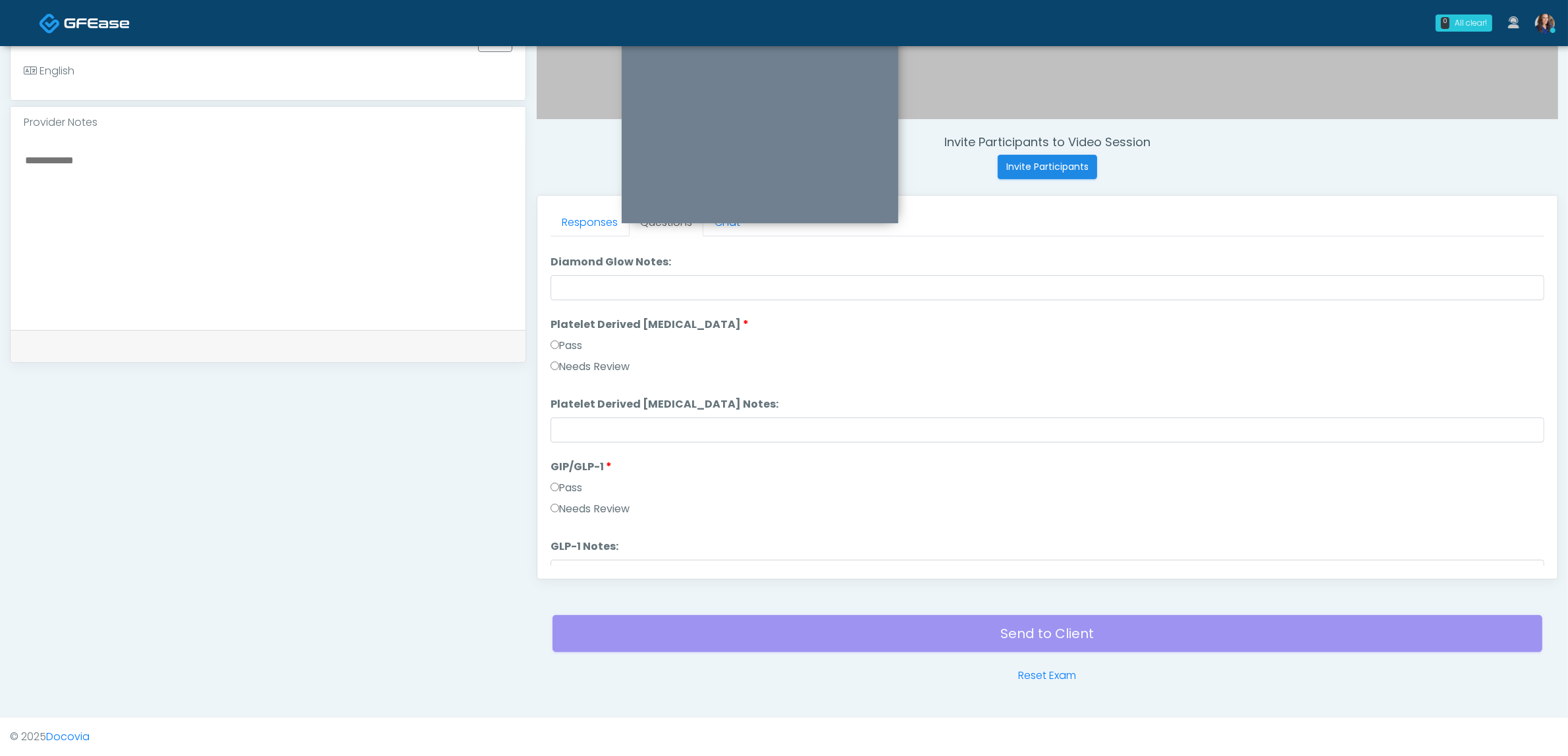
scroll to position [2592, 0]
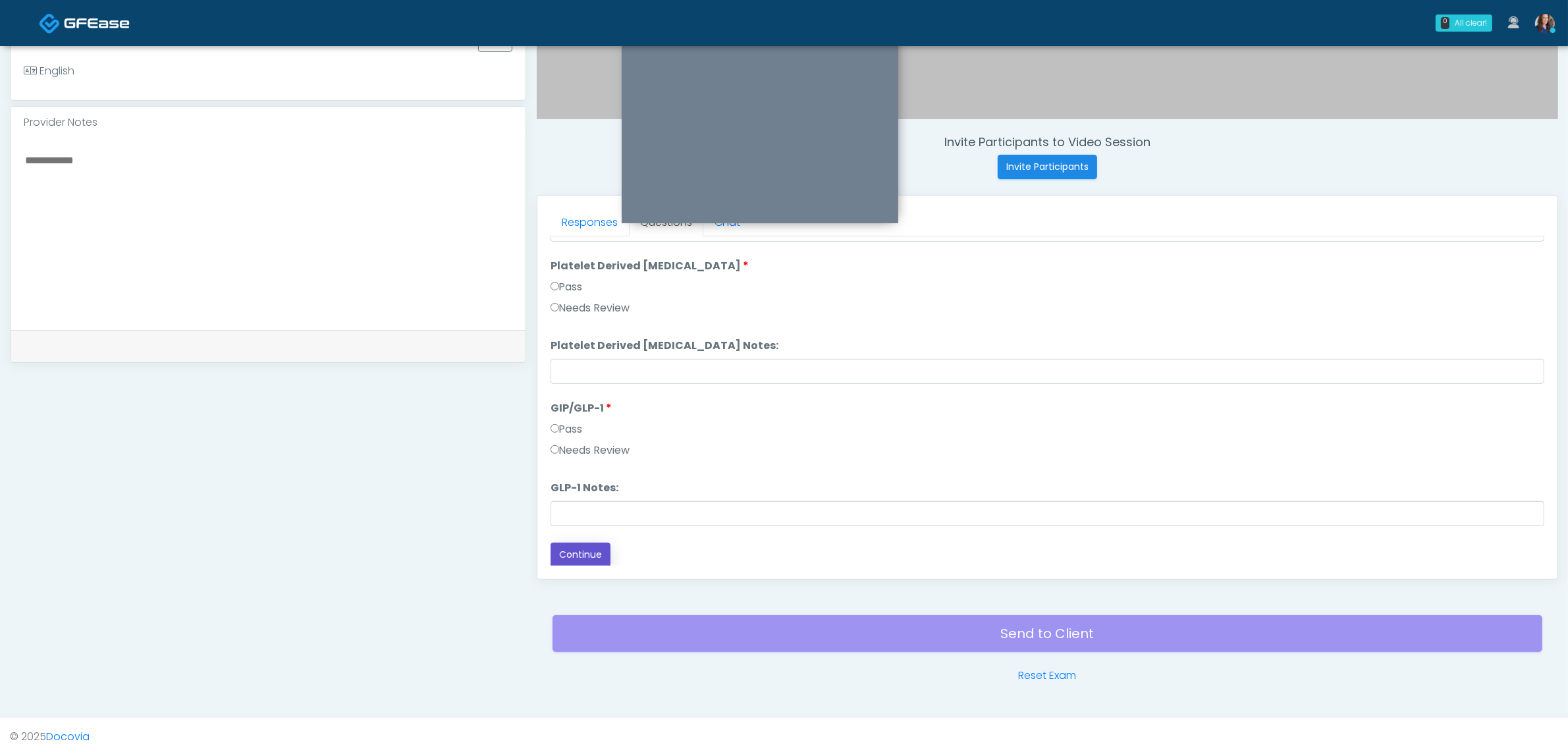
drag, startPoint x: 557, startPoint y: 545, endPoint x: 573, endPoint y: 547, distance: 16.1
click at [557, 545] on button "Continue" at bounding box center [580, 554] width 60 height 25
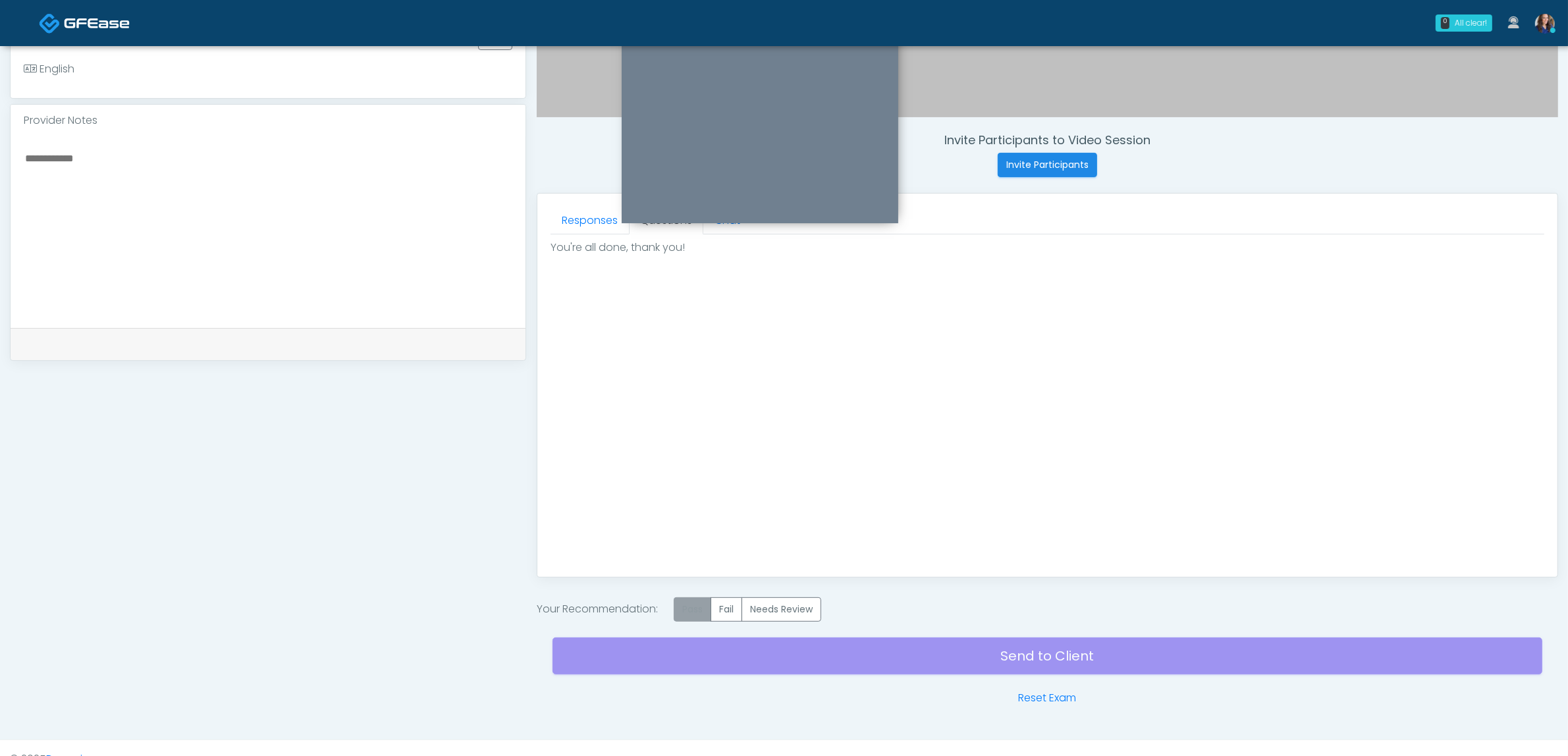
click at [702, 603] on label "Pass" at bounding box center [692, 609] width 37 height 25
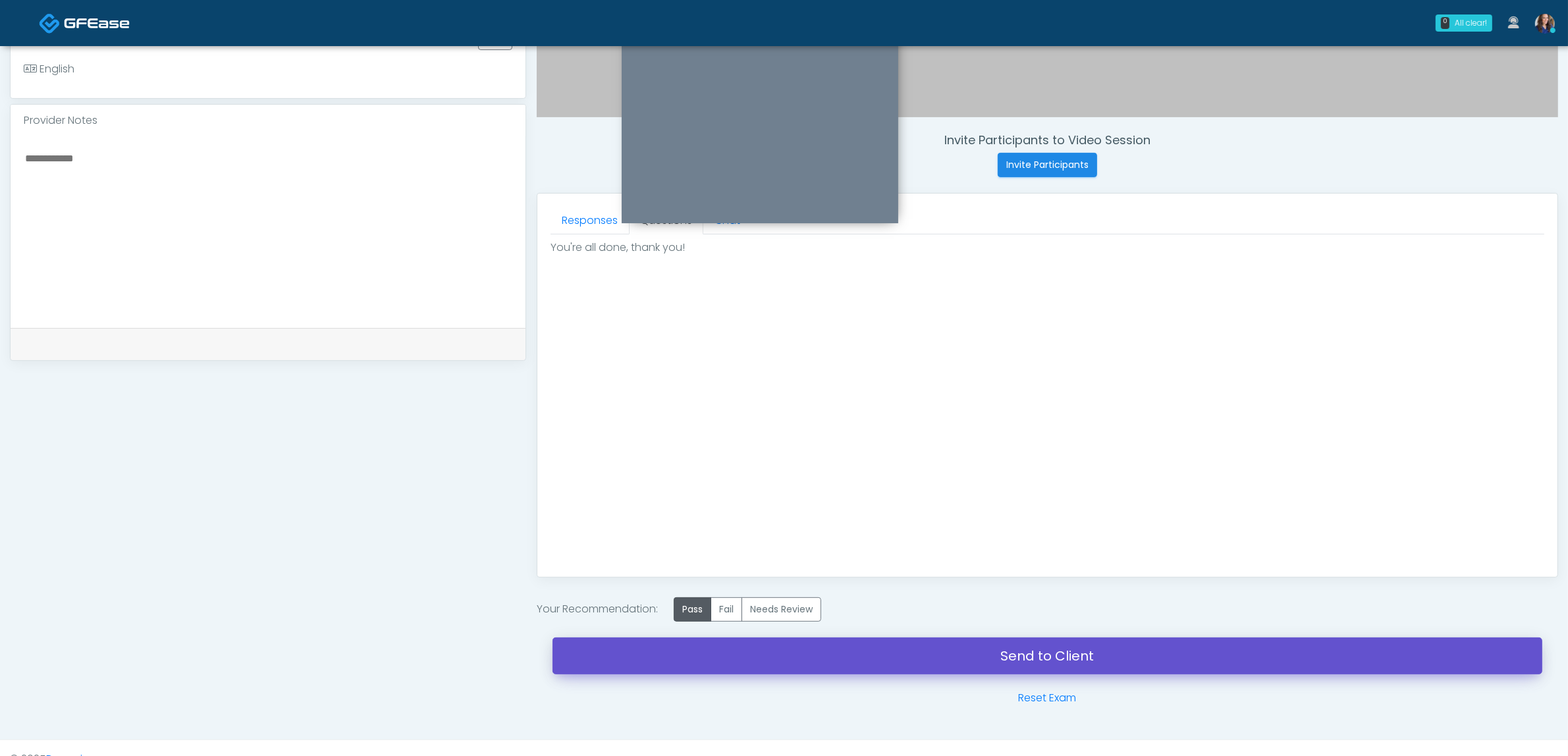
drag, startPoint x: 794, startPoint y: 648, endPoint x: 871, endPoint y: 73, distance: 580.1
click at [795, 648] on link "Send to Client" at bounding box center [1048, 656] width 990 height 37
